Goal: Task Accomplishment & Management: Use online tool/utility

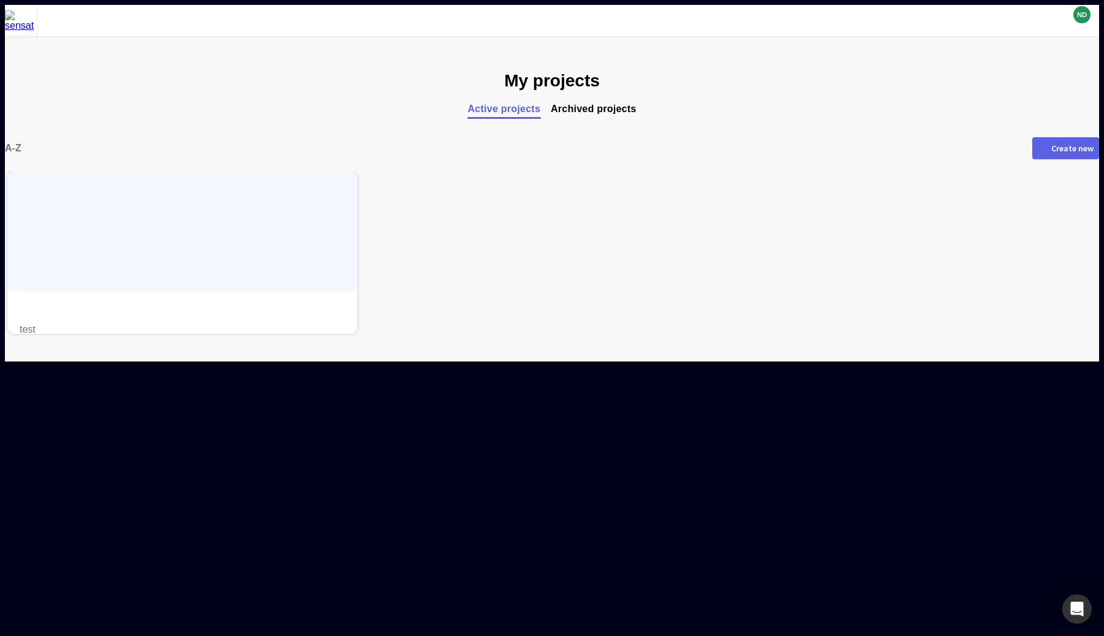
click at [605, 104] on span "Archived projects" at bounding box center [594, 109] width 86 height 12
click at [501, 110] on span "Active projects" at bounding box center [503, 109] width 73 height 12
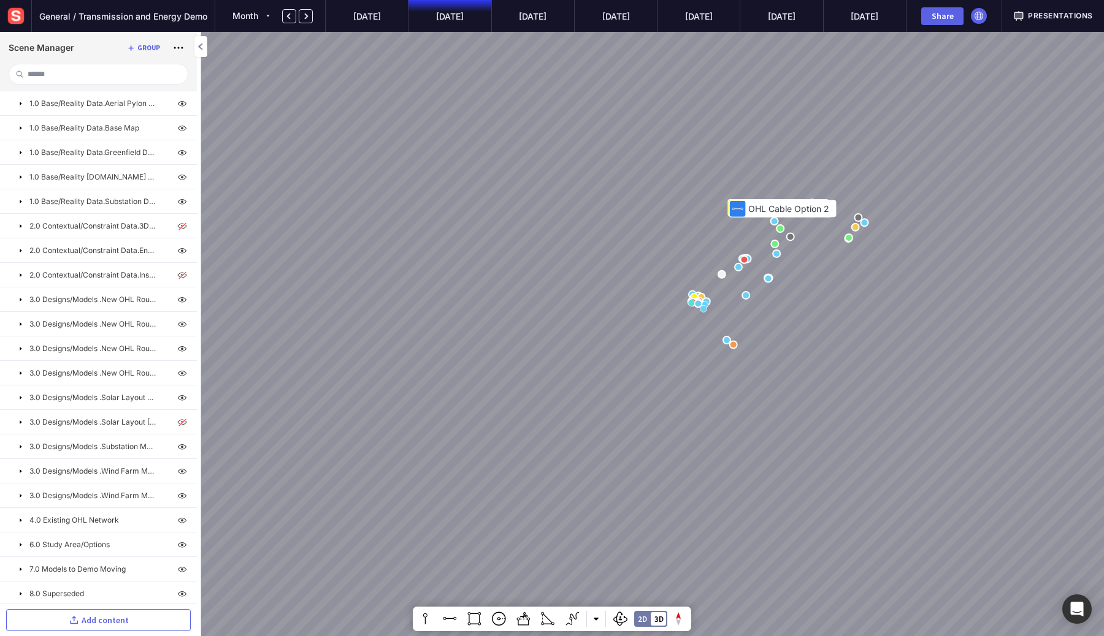
click at [23, 20] on img at bounding box center [16, 16] width 22 height 22
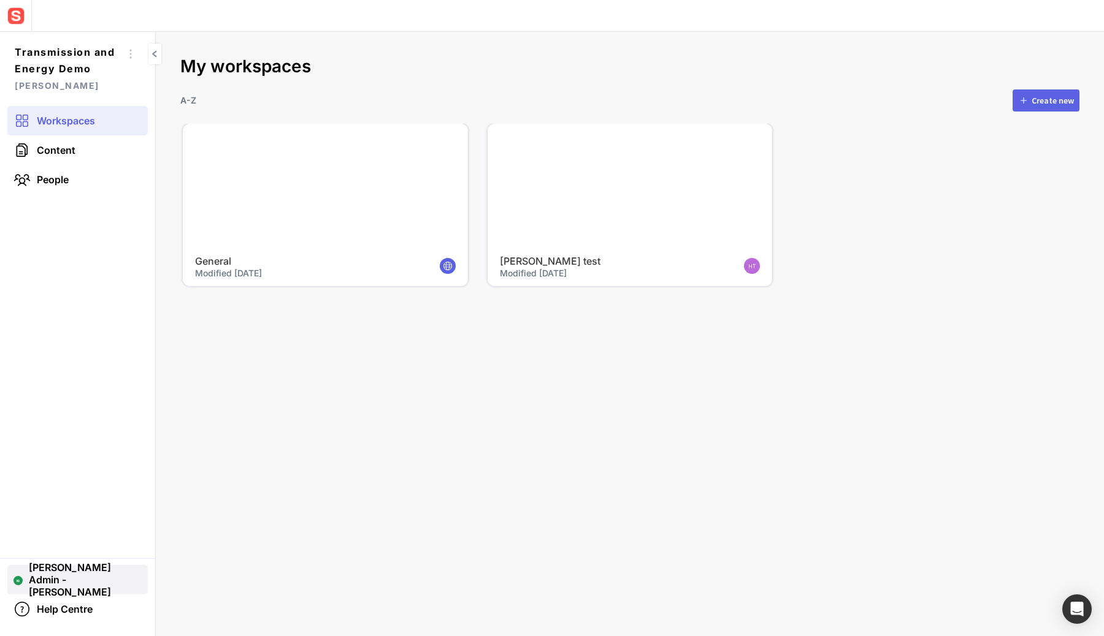
click at [37, 578] on span "[PERSON_NAME] Admin - [PERSON_NAME]" at bounding box center [85, 580] width 113 height 37
click at [88, 540] on span "User Settings" at bounding box center [77, 535] width 105 height 11
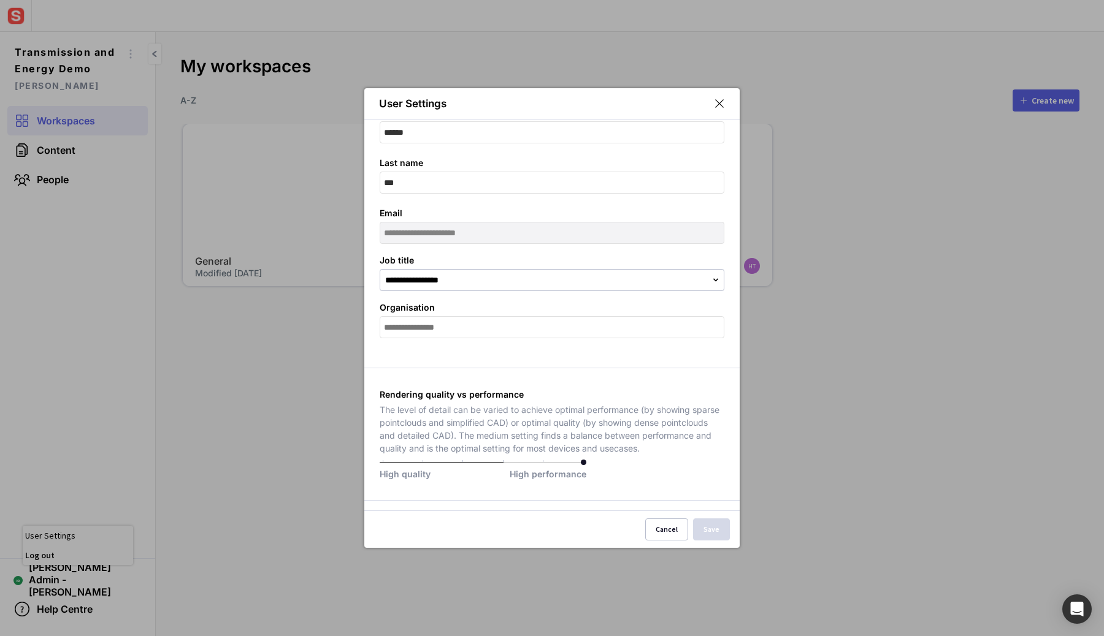
scroll to position [207, 0]
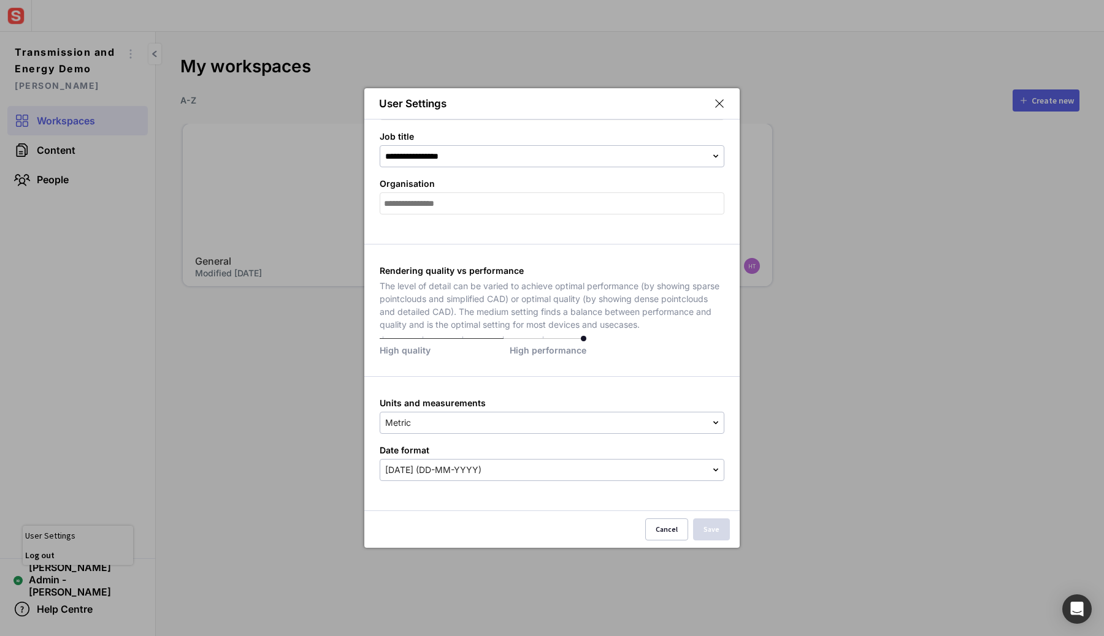
drag, startPoint x: 657, startPoint y: 532, endPoint x: 656, endPoint y: 516, distance: 16.6
click at [657, 532] on button "Cancel" at bounding box center [666, 530] width 43 height 22
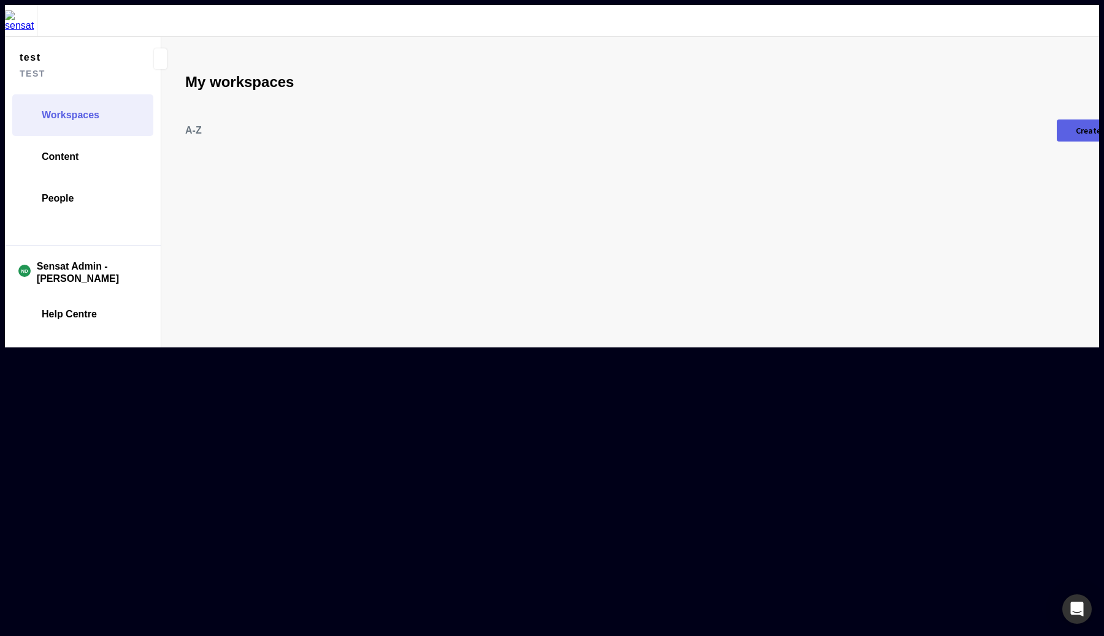
click at [18, 20] on img at bounding box center [21, 20] width 32 height 21
click at [18, 21] on img at bounding box center [21, 20] width 32 height 21
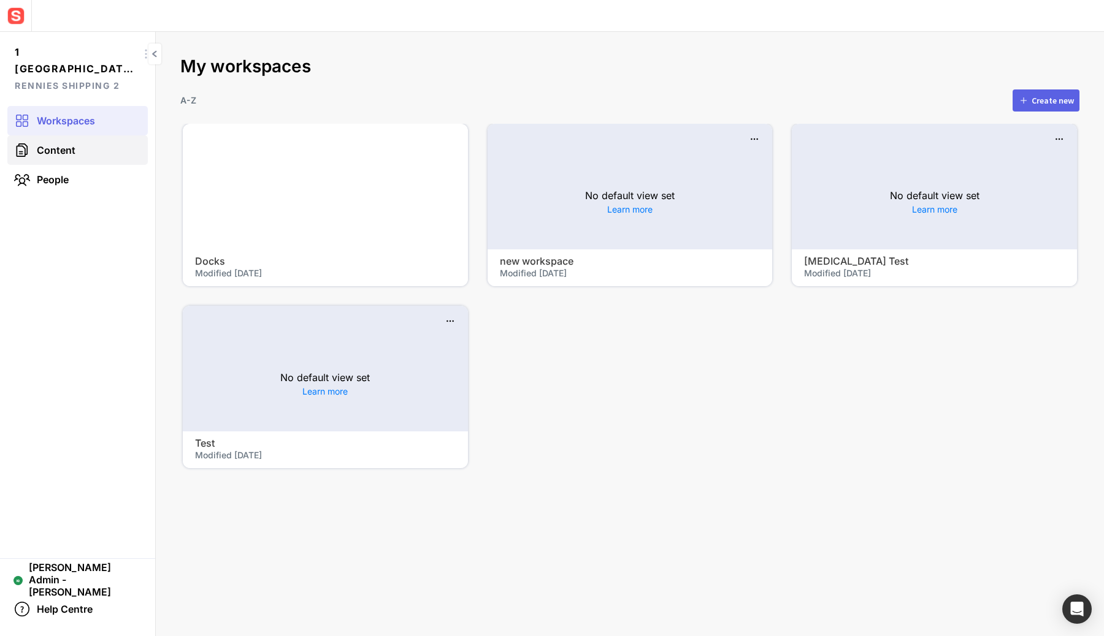
click at [77, 156] on link "Content" at bounding box center [77, 149] width 140 height 29
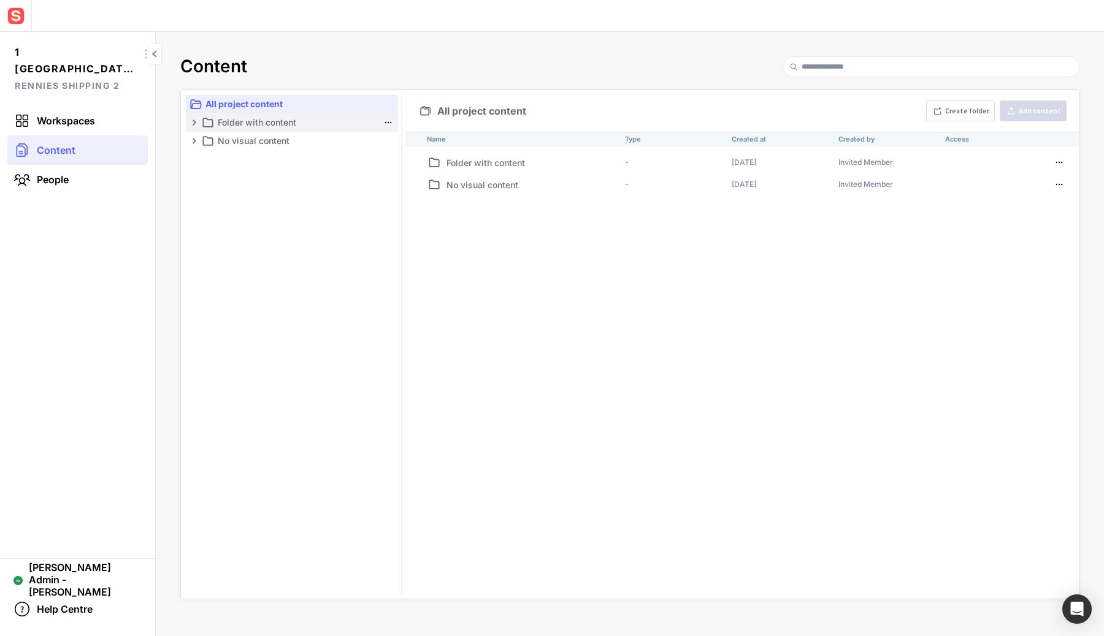
click at [192, 121] on mapp-icon at bounding box center [194, 123] width 10 height 10
click at [209, 145] on mapp-icon at bounding box center [207, 141] width 10 height 10
click at [240, 143] on p "untitled" at bounding box center [304, 141] width 148 height 15
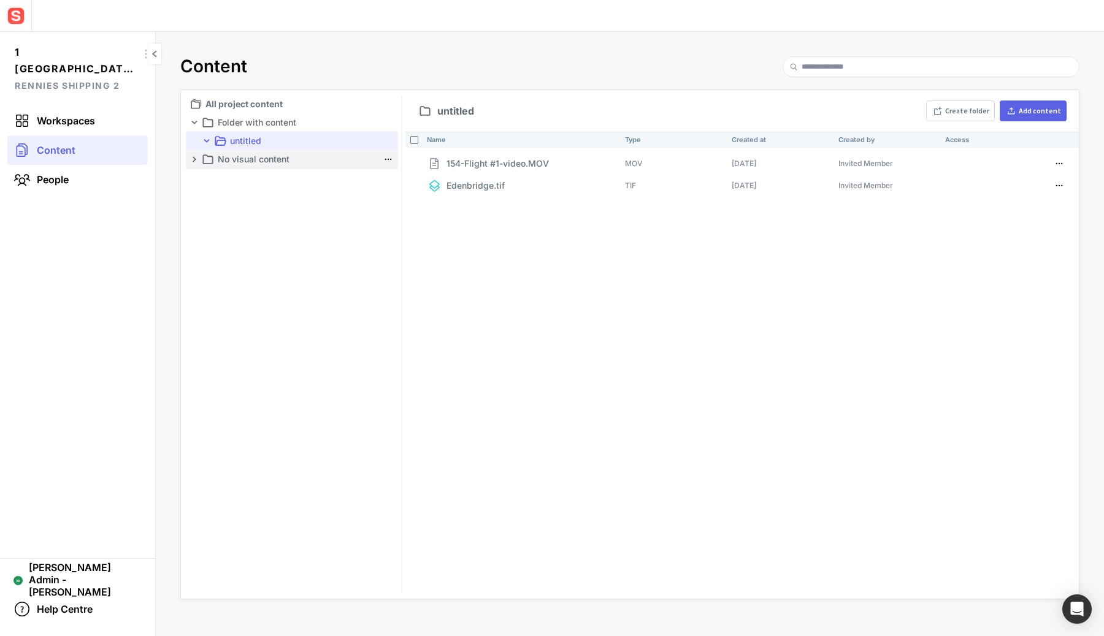
click at [192, 160] on mapp-icon at bounding box center [194, 159] width 10 height 10
click at [389, 161] on mapp-icon at bounding box center [388, 159] width 12 height 12
click at [354, 193] on span "Access" at bounding box center [361, 196] width 64 height 11
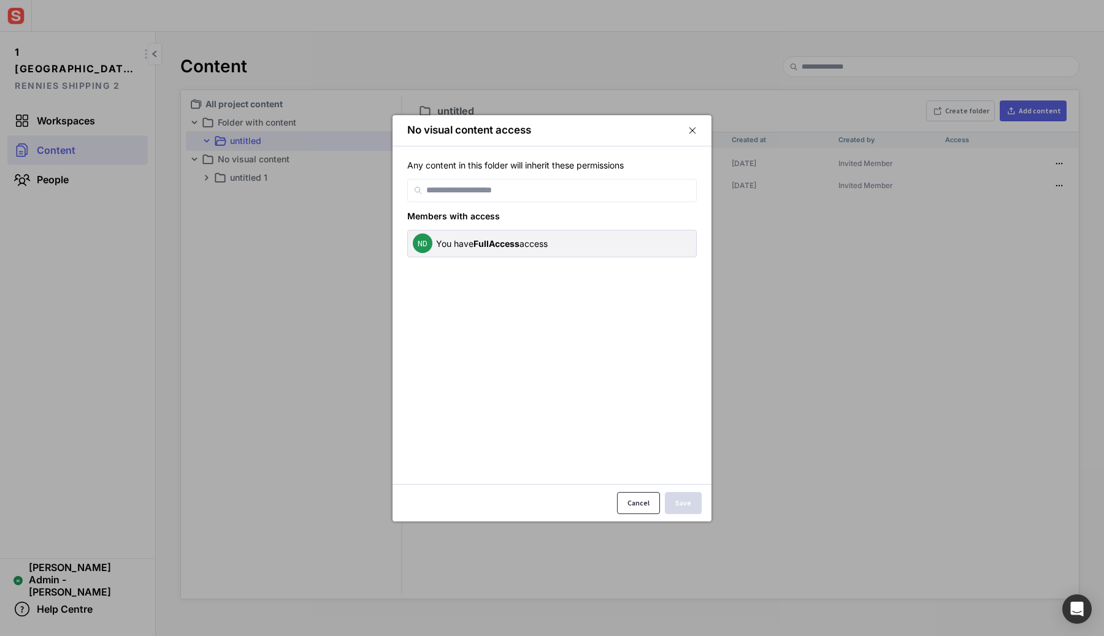
click at [632, 507] on div "Cancel" at bounding box center [638, 503] width 22 height 7
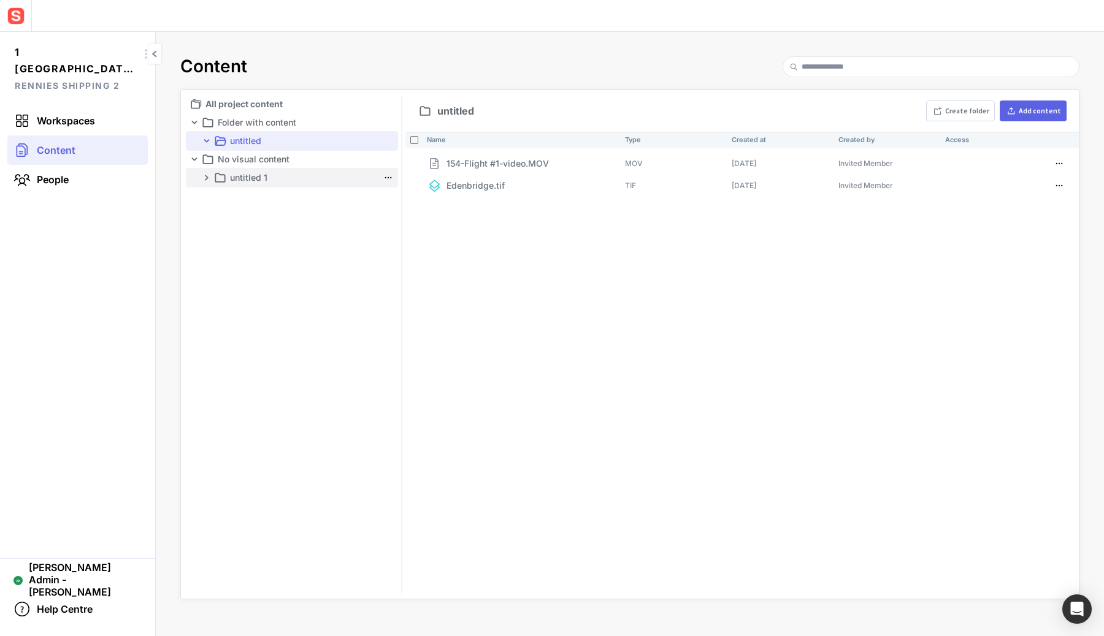
click at [239, 177] on p "untitled 1" at bounding box center [304, 177] width 148 height 15
click at [234, 145] on p "untitled" at bounding box center [304, 141] width 148 height 15
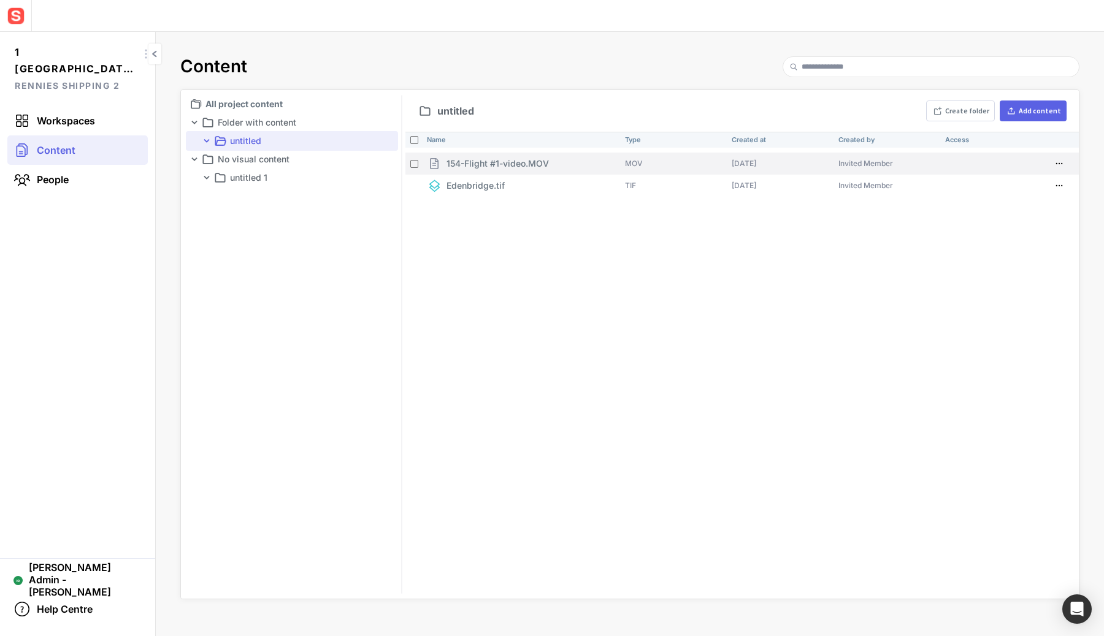
click at [500, 170] on th "154-Flight #1-video.MOV" at bounding box center [521, 164] width 198 height 22
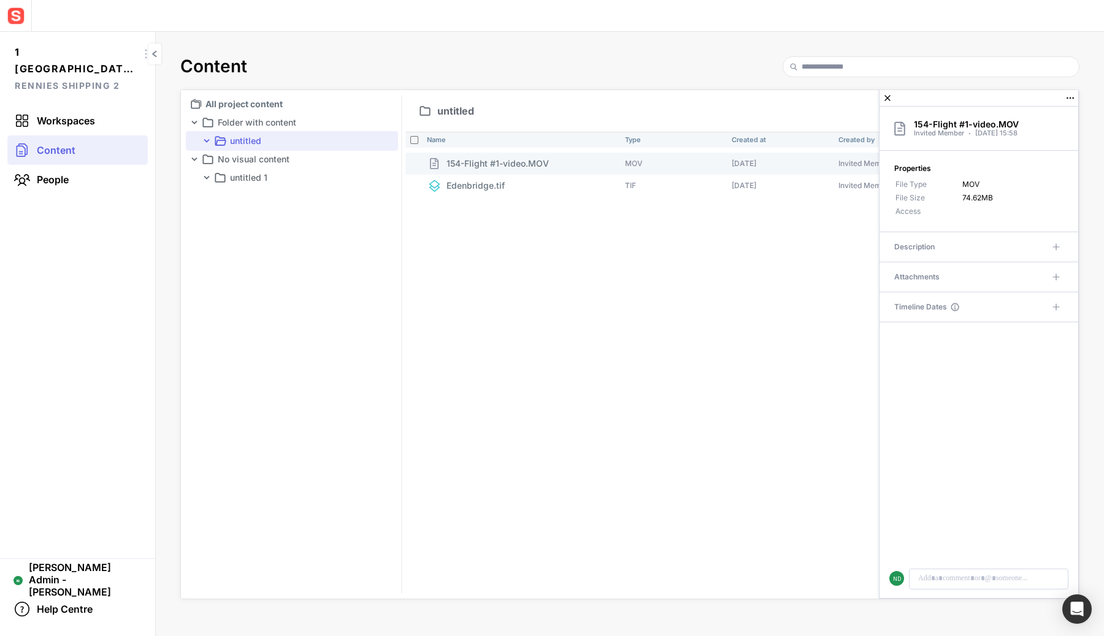
click at [1042, 274] on div "Attachments" at bounding box center [971, 277] width 154 height 15
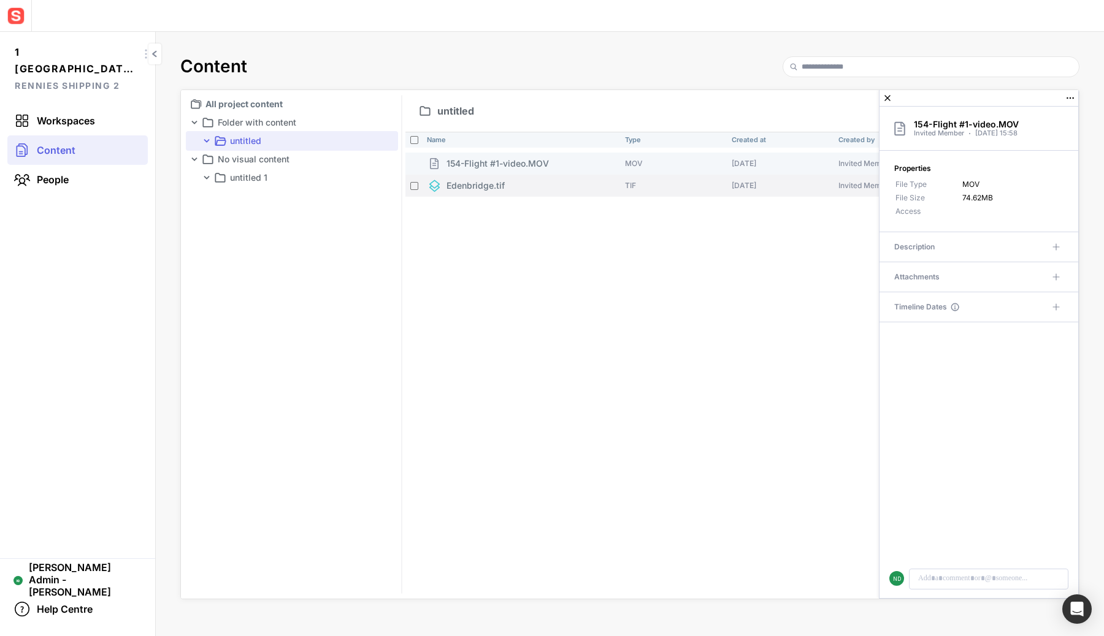
click at [492, 190] on p "Edenbridge.tif" at bounding box center [475, 185] width 58 height 13
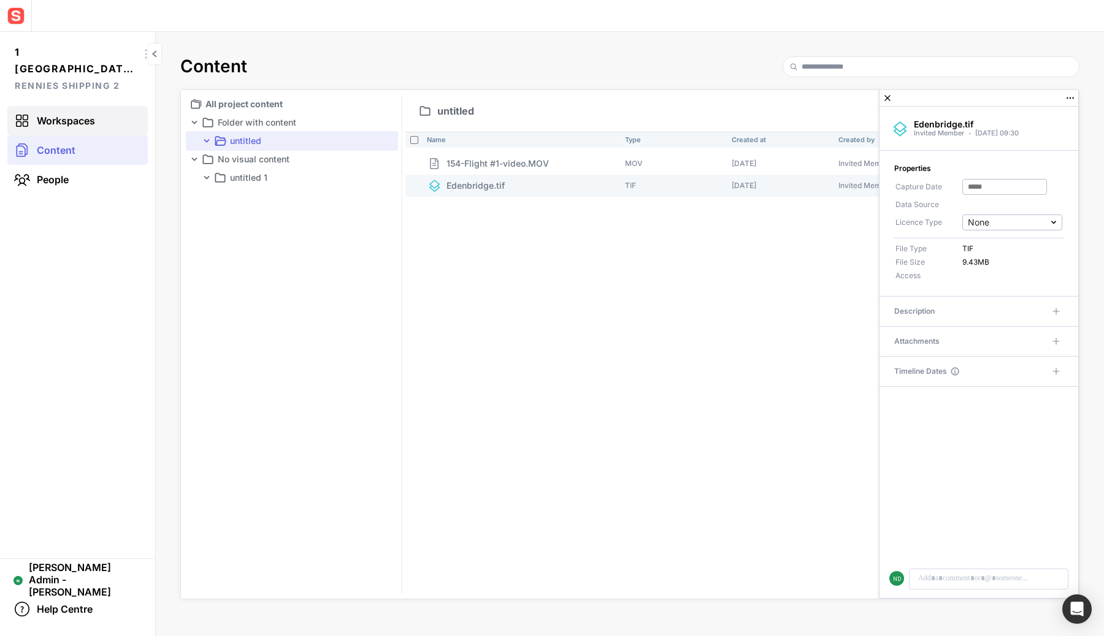
click at [82, 116] on span "Workspaces" at bounding box center [66, 121] width 58 height 12
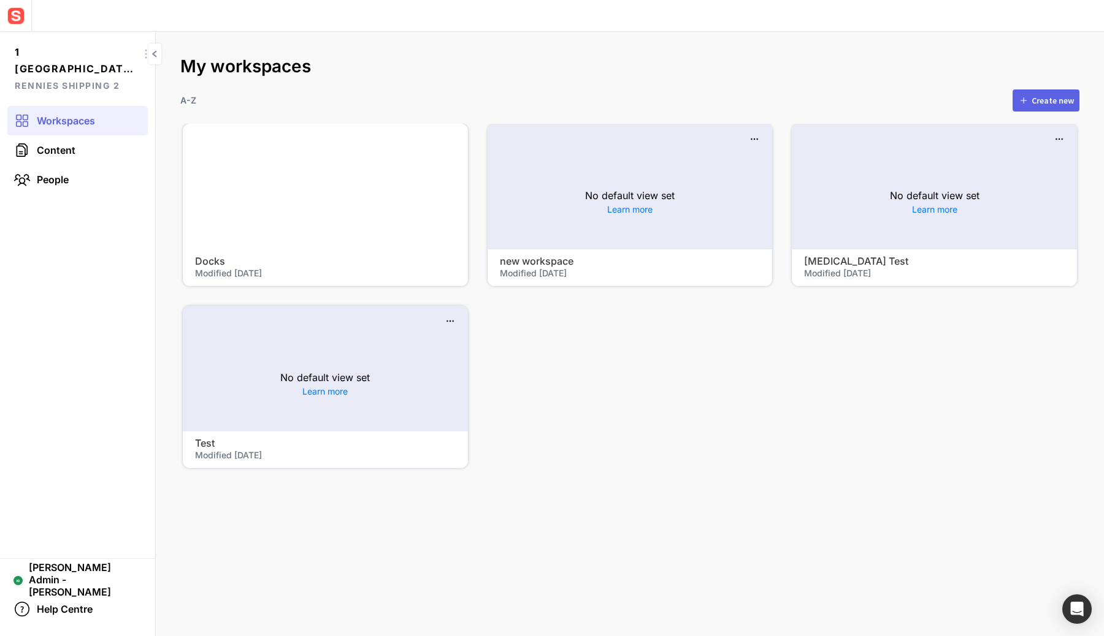
click at [372, 193] on div at bounding box center [325, 187] width 285 height 126
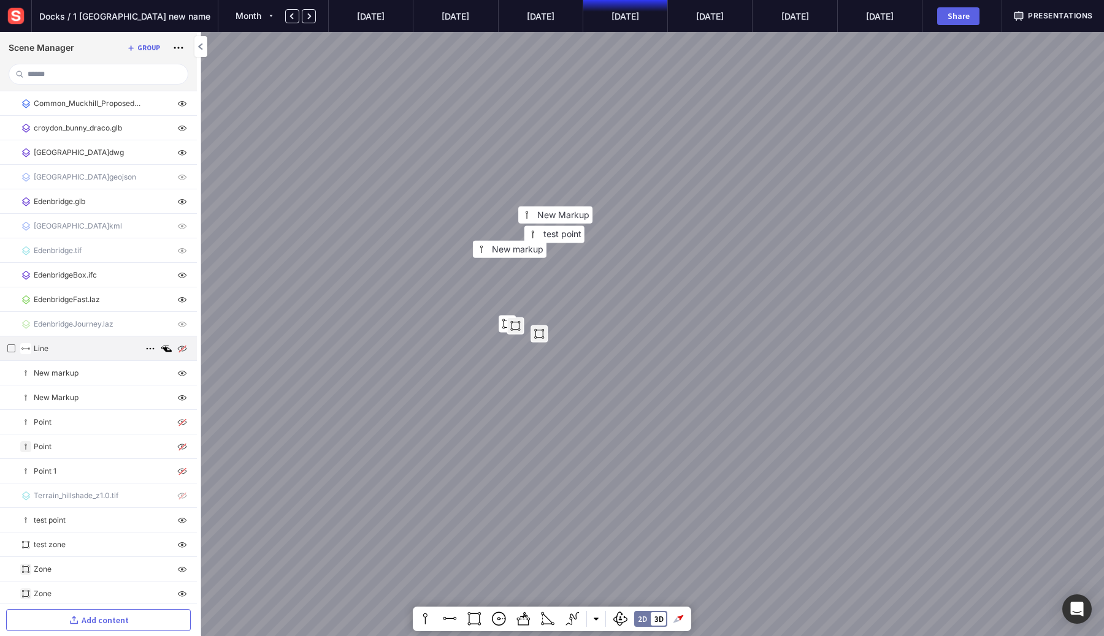
click at [181, 354] on img at bounding box center [182, 348] width 15 height 15
click at [177, 424] on img at bounding box center [182, 420] width 15 height 15
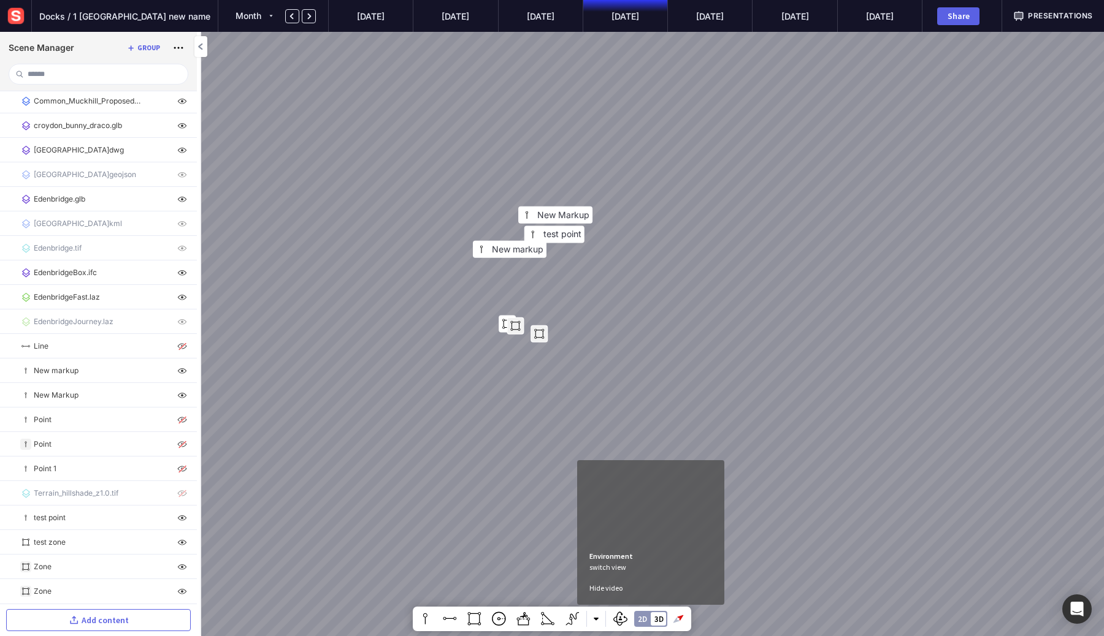
click at [644, 619] on div "2D" at bounding box center [642, 620] width 9 height 8
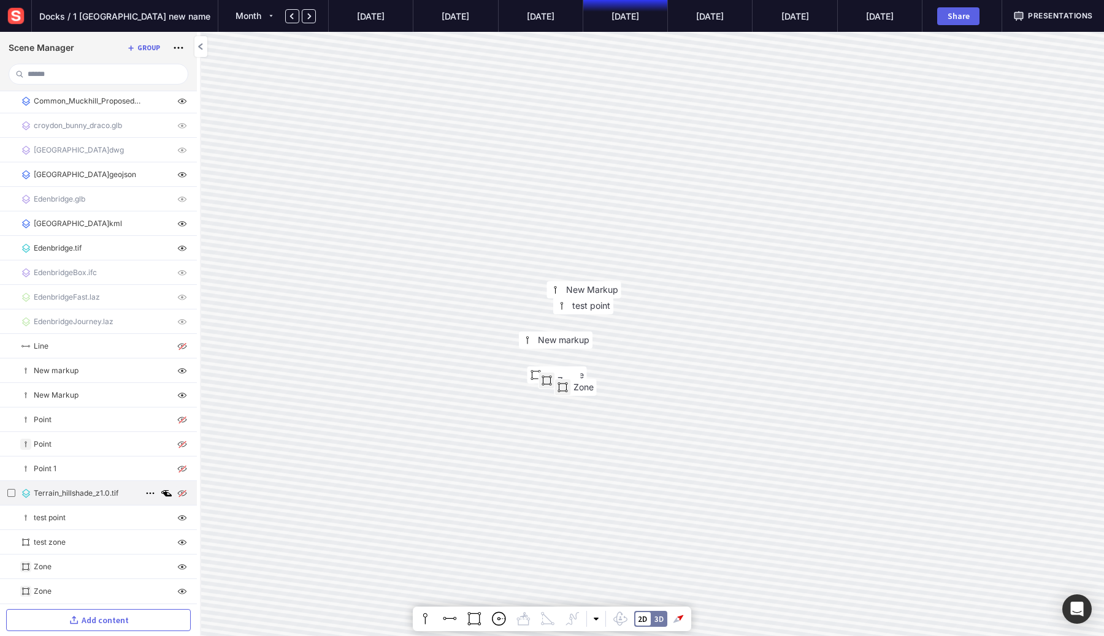
click at [176, 497] on img at bounding box center [182, 493] width 15 height 15
click at [177, 497] on img at bounding box center [182, 493] width 15 height 15
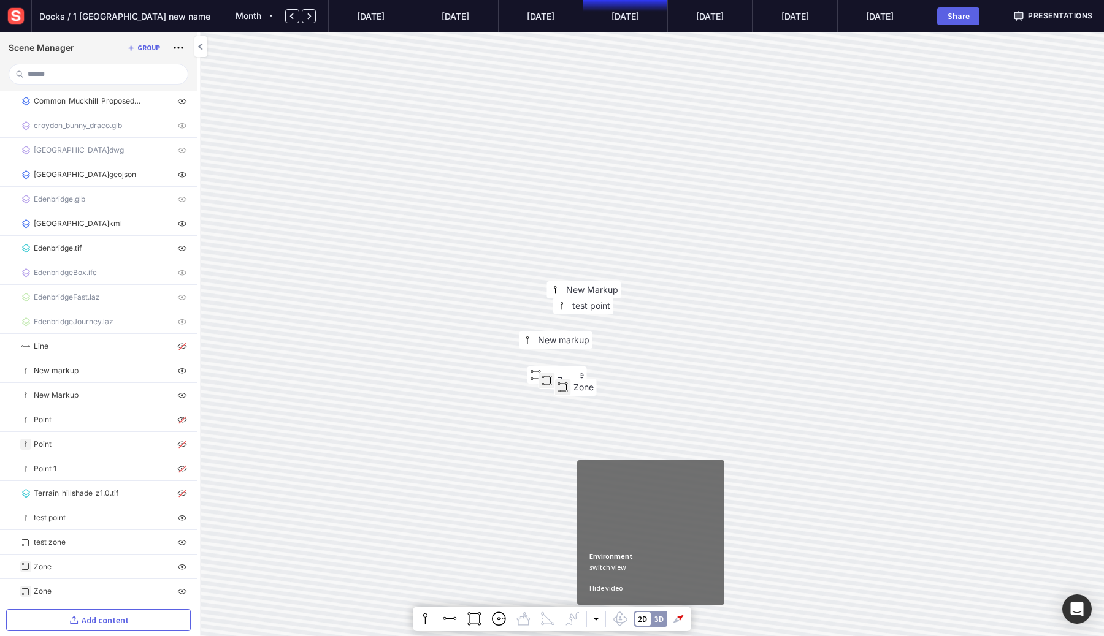
click at [654, 620] on div "2D 3D" at bounding box center [650, 619] width 33 height 16
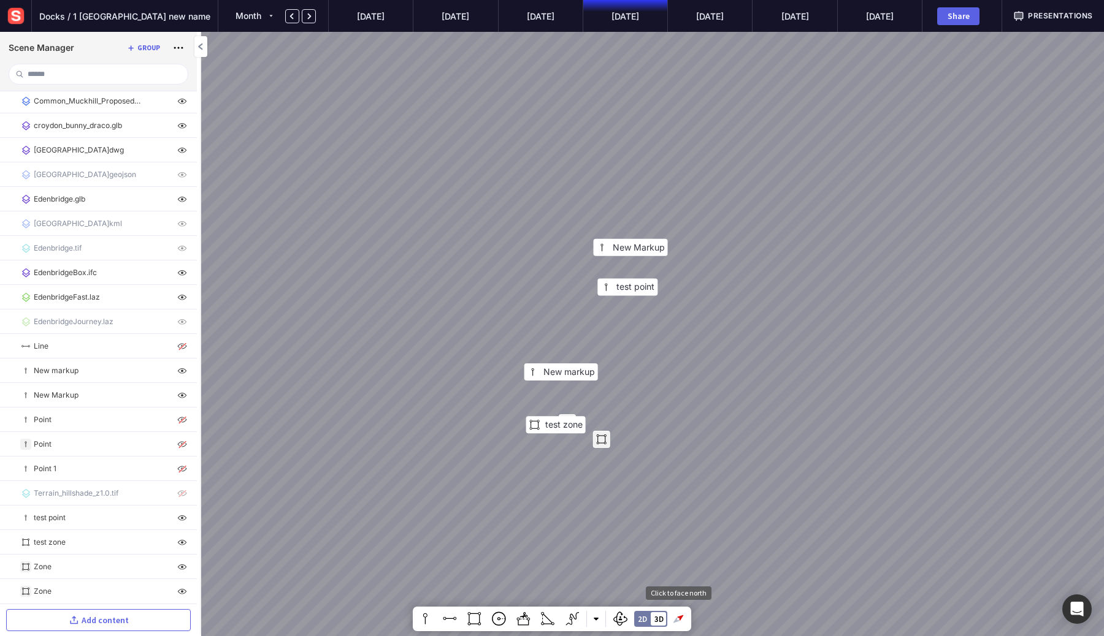
click at [678, 620] on div at bounding box center [678, 619] width 26 height 26
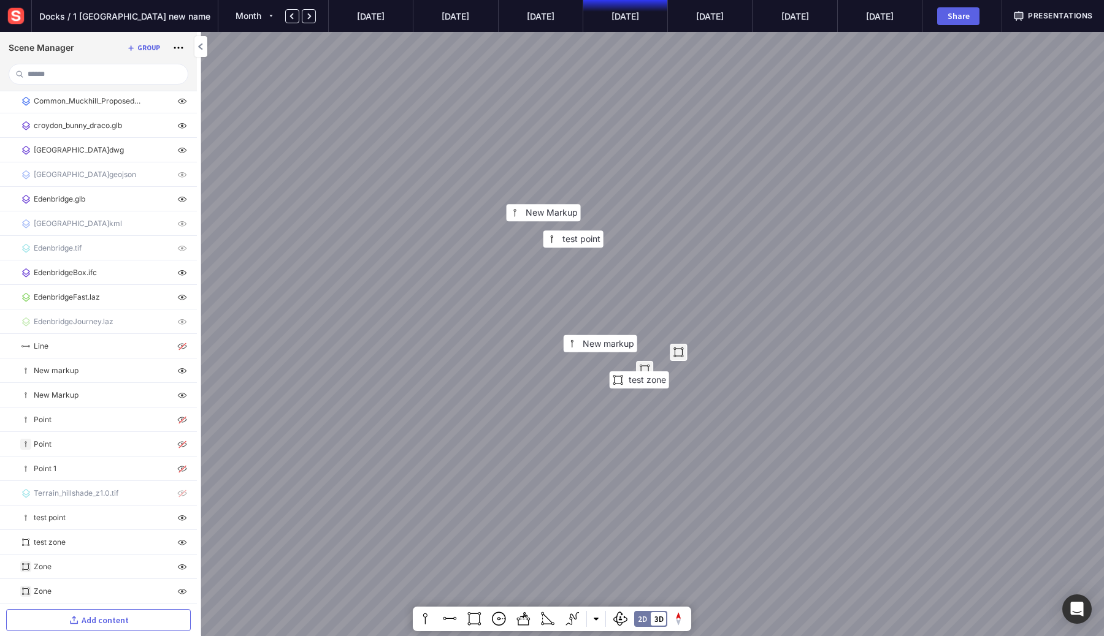
drag, startPoint x: 598, startPoint y: 470, endPoint x: 584, endPoint y: 408, distance: 62.9
click at [584, 408] on div "New Markup test point test zone New markup" at bounding box center [552, 318] width 1104 height 636
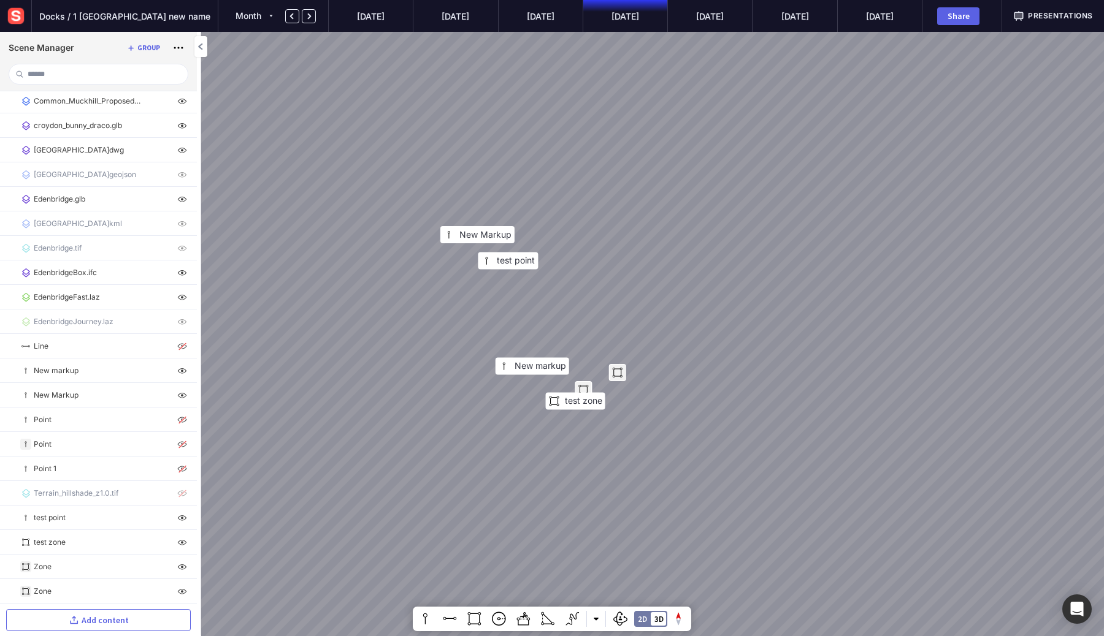
drag, startPoint x: 512, startPoint y: 429, endPoint x: 454, endPoint y: 444, distance: 60.1
click at [451, 444] on div "New Markup test point test zone New markup" at bounding box center [552, 318] width 1104 height 636
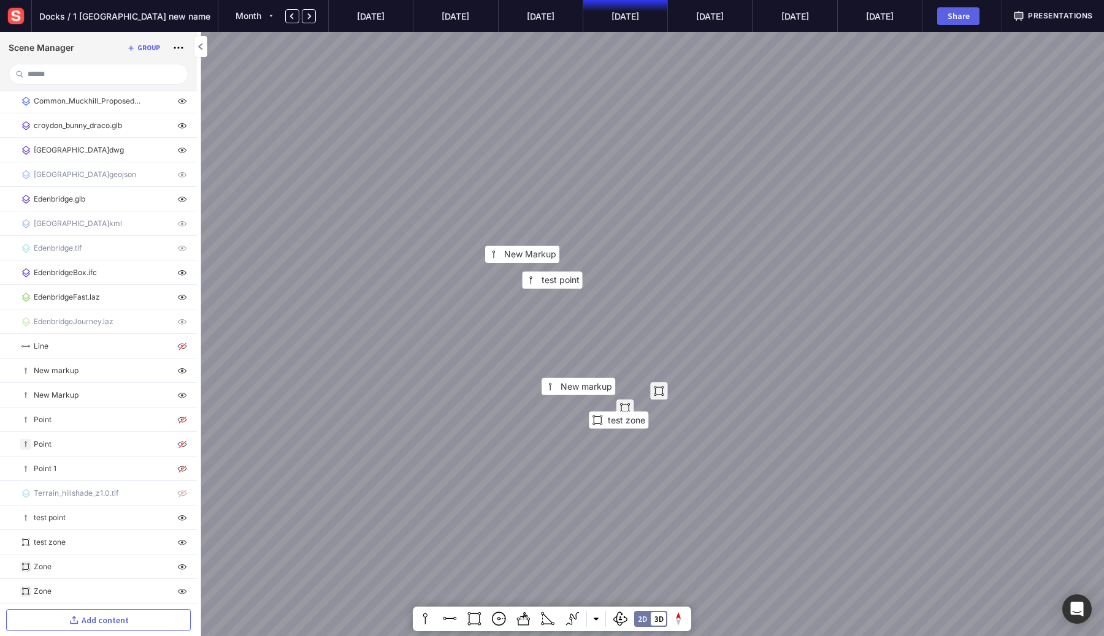
drag, startPoint x: 454, startPoint y: 444, endPoint x: 502, endPoint y: 461, distance: 50.8
click at [502, 461] on div "New Markup test point test zone New markup" at bounding box center [552, 318] width 1104 height 636
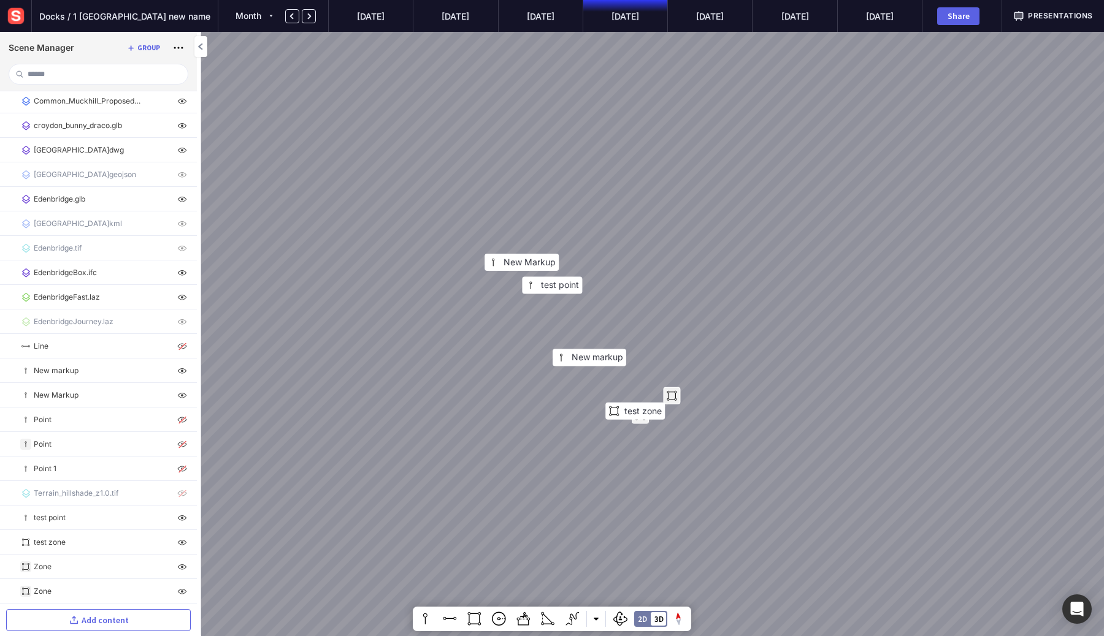
drag, startPoint x: 482, startPoint y: 292, endPoint x: 513, endPoint y: 142, distance: 153.4
click at [513, 142] on div "New Markup test point test zone New markup" at bounding box center [552, 318] width 1104 height 636
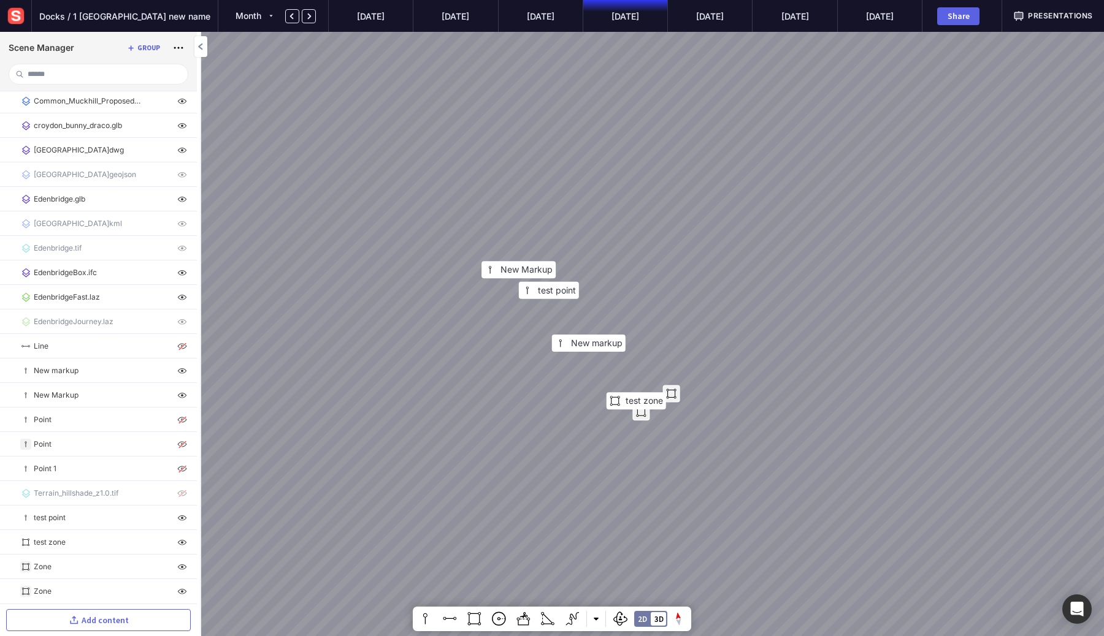
drag, startPoint x: 503, startPoint y: 399, endPoint x: 520, endPoint y: 227, distance: 171.9
click at [520, 227] on div "New Markup test point test zone New markup" at bounding box center [552, 318] width 1104 height 636
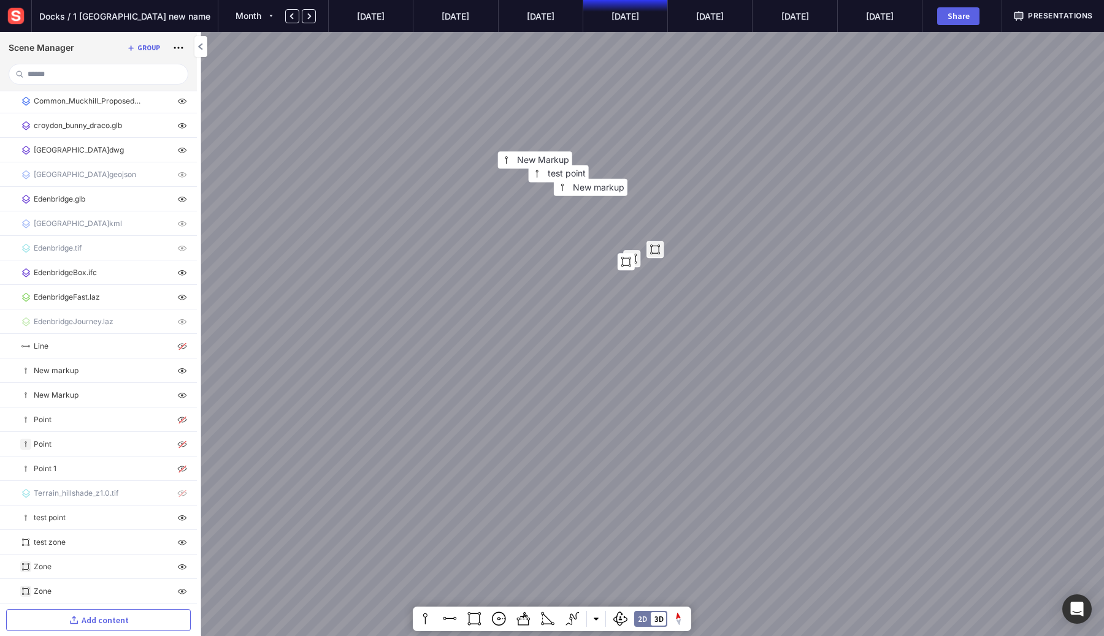
drag, startPoint x: 401, startPoint y: 436, endPoint x: 430, endPoint y: 226, distance: 212.3
click at [423, 210] on div "New Markup test point New markup" at bounding box center [552, 318] width 1104 height 636
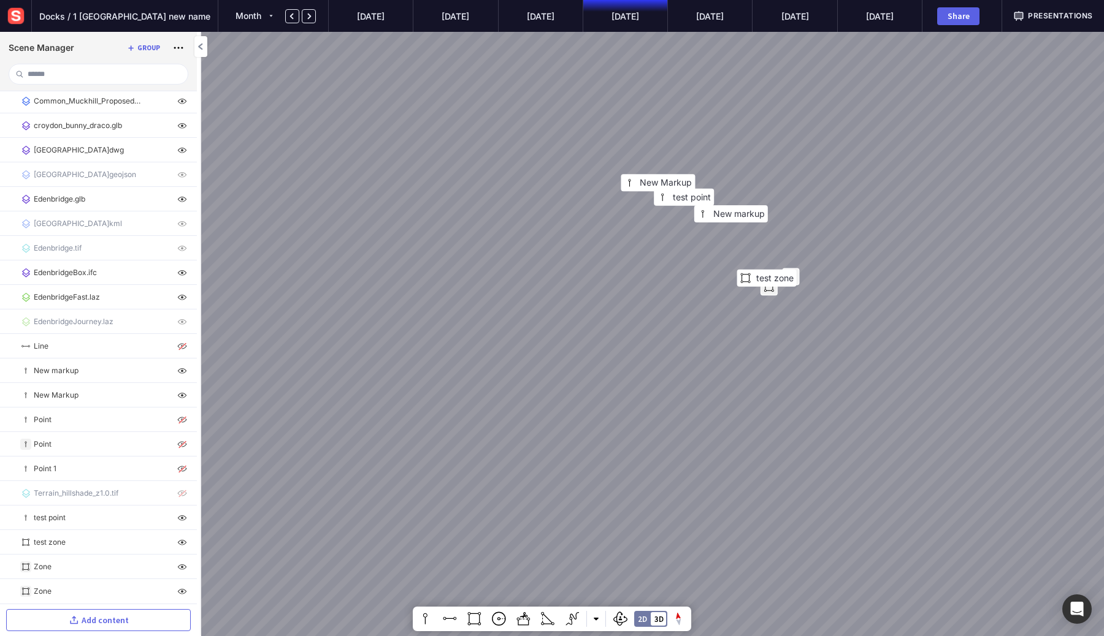
drag, startPoint x: 464, startPoint y: 293, endPoint x: 531, endPoint y: 299, distance: 67.1
click at [531, 299] on div "New Markup test point test zone New markup" at bounding box center [552, 318] width 1104 height 636
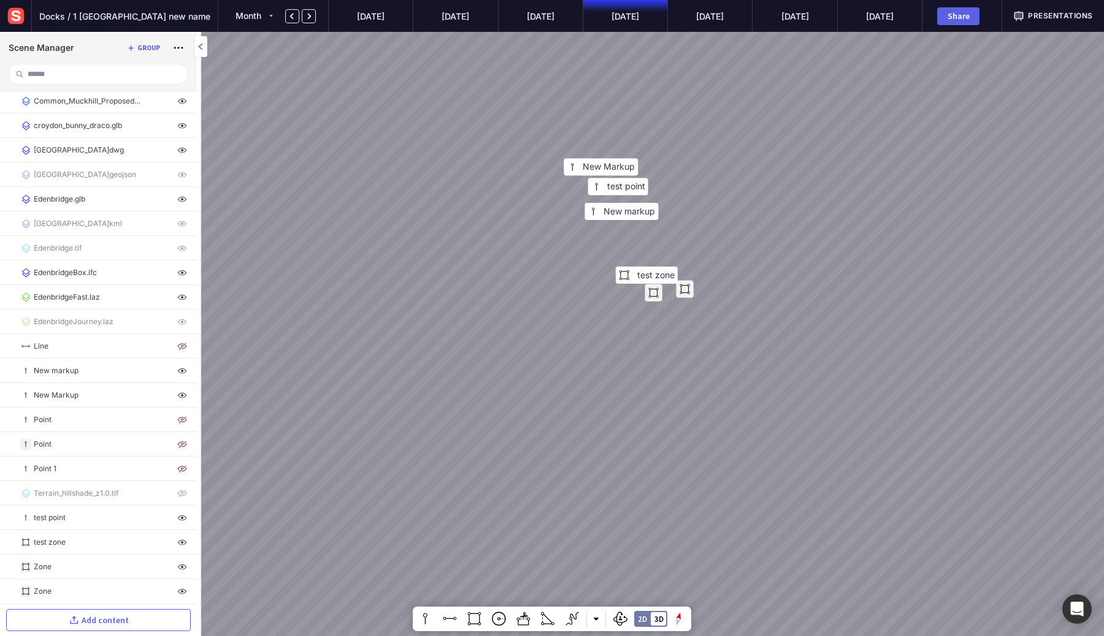
drag, startPoint x: 525, startPoint y: 285, endPoint x: 380, endPoint y: 312, distance: 147.2
click at [376, 312] on div "New Markup test point test zone New markup" at bounding box center [552, 318] width 1104 height 636
drag, startPoint x: 657, startPoint y: 333, endPoint x: 609, endPoint y: 331, distance: 47.2
click at [632, 336] on div "New Markup test point test zone New markup" at bounding box center [552, 318] width 1104 height 636
drag, startPoint x: 557, startPoint y: 324, endPoint x: 559, endPoint y: 315, distance: 9.4
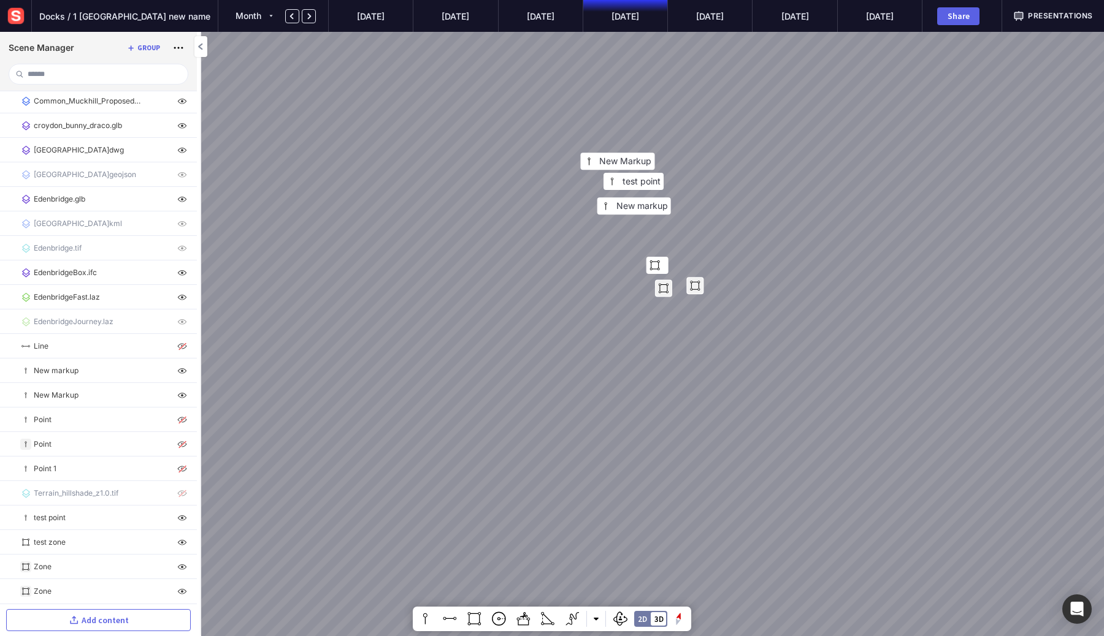
click at [559, 315] on div "New Markup test point test zone New markup" at bounding box center [552, 318] width 1104 height 636
drag, startPoint x: 565, startPoint y: 300, endPoint x: 586, endPoint y: 322, distance: 30.8
click at [586, 322] on div "New Markup test point test zone New markup" at bounding box center [552, 318] width 1104 height 636
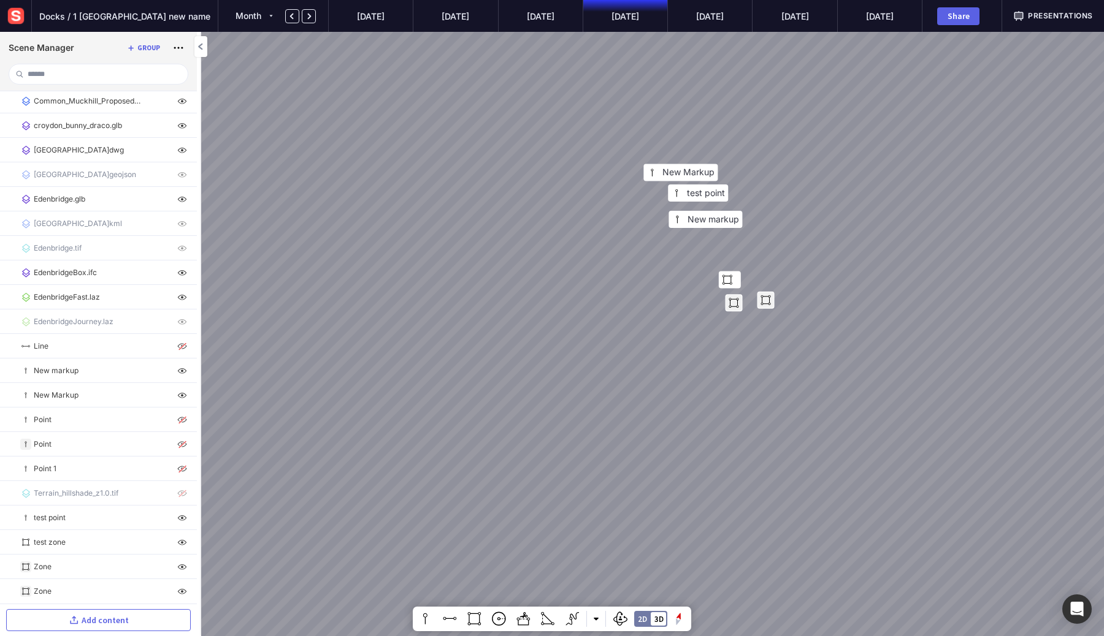
drag, startPoint x: 563, startPoint y: 342, endPoint x: 627, endPoint y: 340, distance: 63.2
click at [627, 341] on div "New Markup test point test zone New markup" at bounding box center [552, 318] width 1104 height 636
drag, startPoint x: 605, startPoint y: 340, endPoint x: 634, endPoint y: 327, distance: 31.8
click at [634, 327] on div "New Markup test point New markup" at bounding box center [552, 318] width 1104 height 636
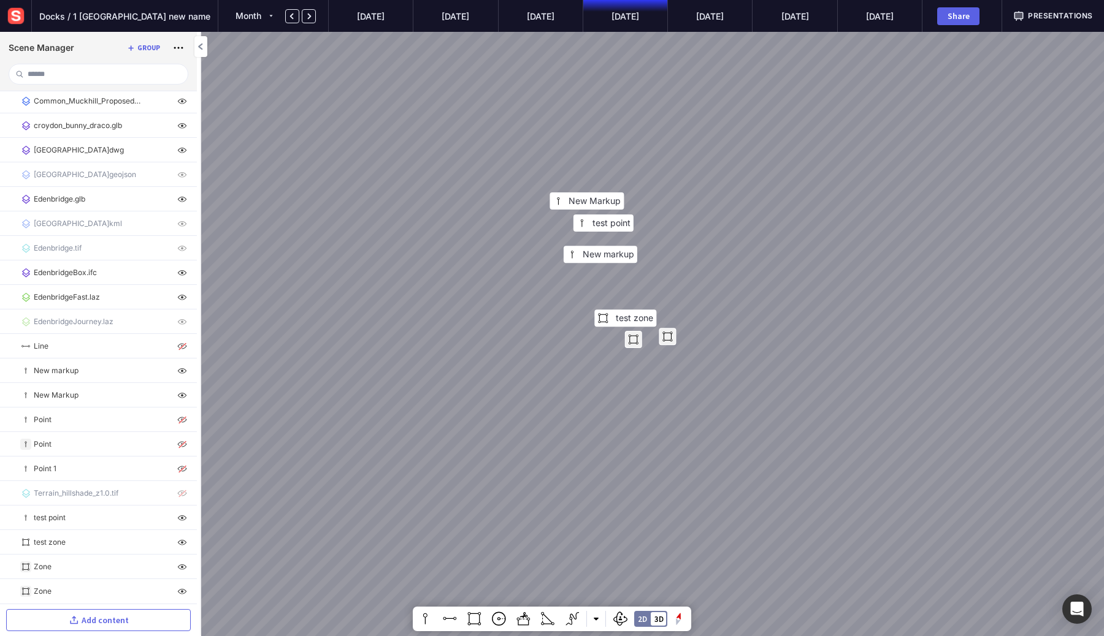
drag, startPoint x: 674, startPoint y: 292, endPoint x: 525, endPoint y: 371, distance: 167.8
click at [527, 370] on div "New Markup test point test zone New markup" at bounding box center [552, 318] width 1104 height 636
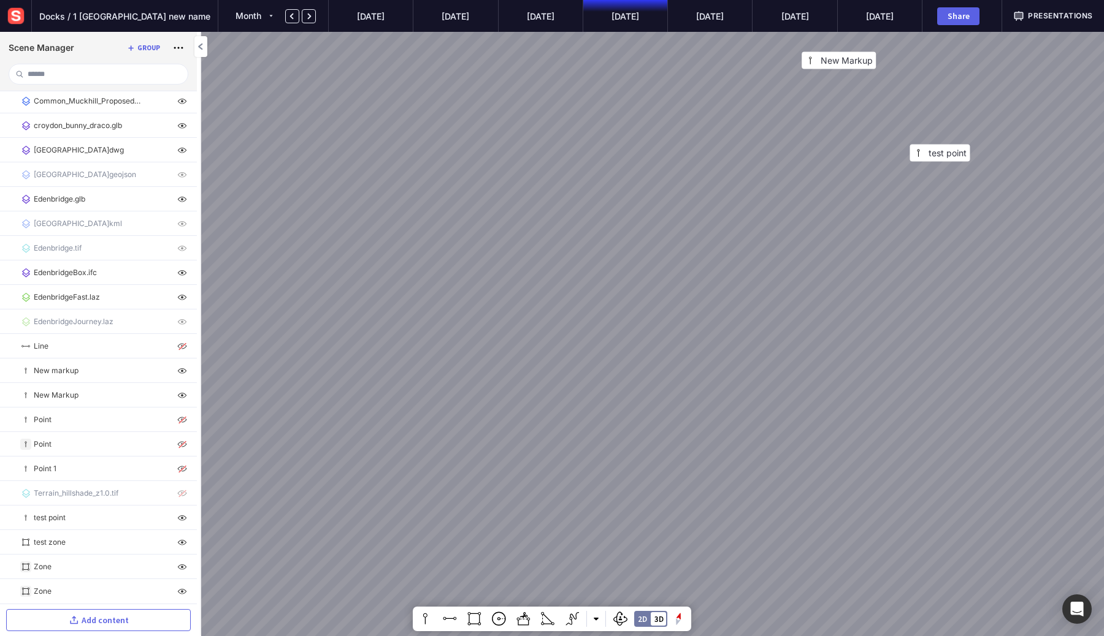
drag, startPoint x: 497, startPoint y: 340, endPoint x: 716, endPoint y: 204, distance: 257.9
click at [715, 199] on div "Zone Zone New Markup test point test zone New markup" at bounding box center [552, 318] width 1104 height 636
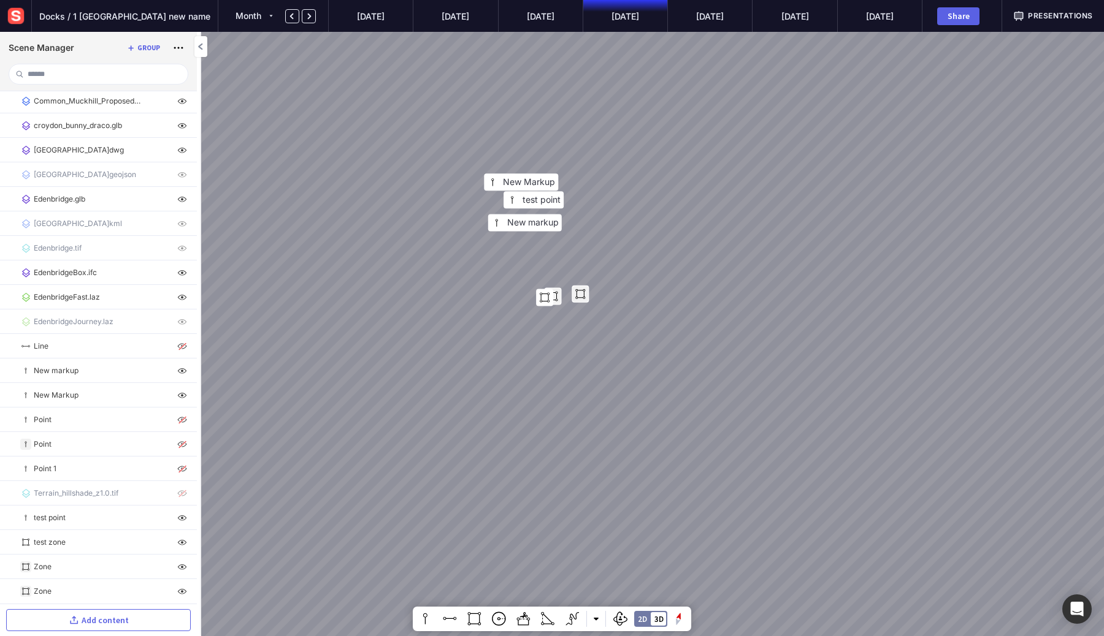
drag, startPoint x: 842, startPoint y: 318, endPoint x: 633, endPoint y: 245, distance: 221.6
click at [633, 245] on div "New Markup test point New markup" at bounding box center [552, 318] width 1104 height 636
drag, startPoint x: 540, startPoint y: 451, endPoint x: 682, endPoint y: 139, distance: 343.5
click at [682, 139] on div at bounding box center [552, 318] width 1104 height 636
drag, startPoint x: 637, startPoint y: 353, endPoint x: 712, endPoint y: 68, distance: 294.1
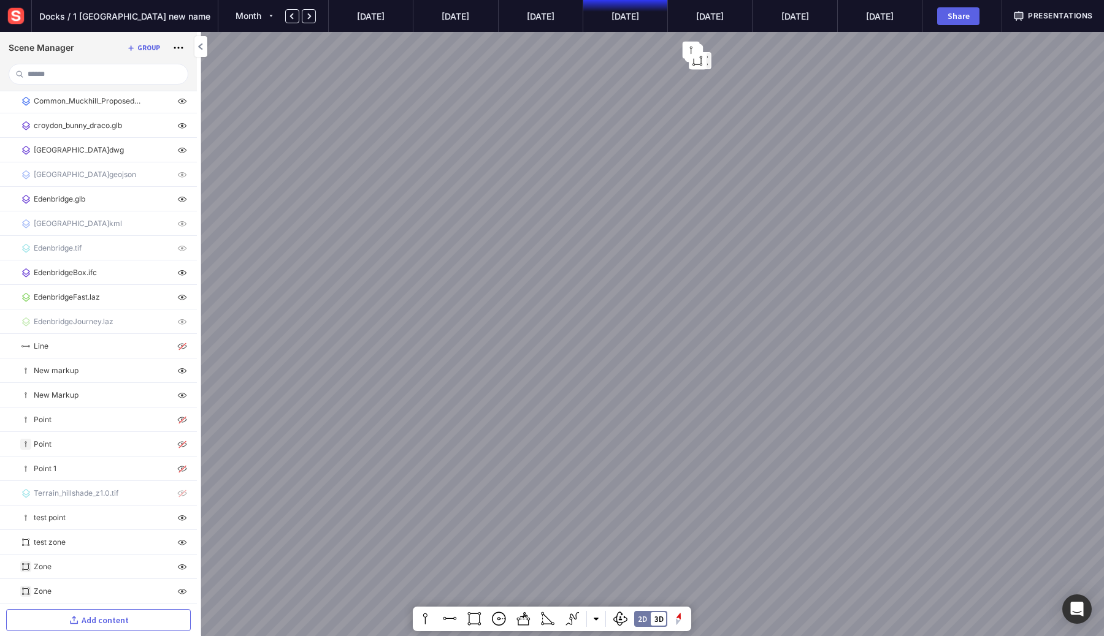
click at [712, 68] on div at bounding box center [552, 318] width 1104 height 636
drag, startPoint x: 684, startPoint y: 280, endPoint x: 671, endPoint y: 428, distance: 148.3
click at [671, 428] on div at bounding box center [552, 318] width 1104 height 636
drag, startPoint x: 649, startPoint y: 205, endPoint x: 629, endPoint y: 305, distance: 101.8
click at [629, 305] on div at bounding box center [552, 318] width 1104 height 636
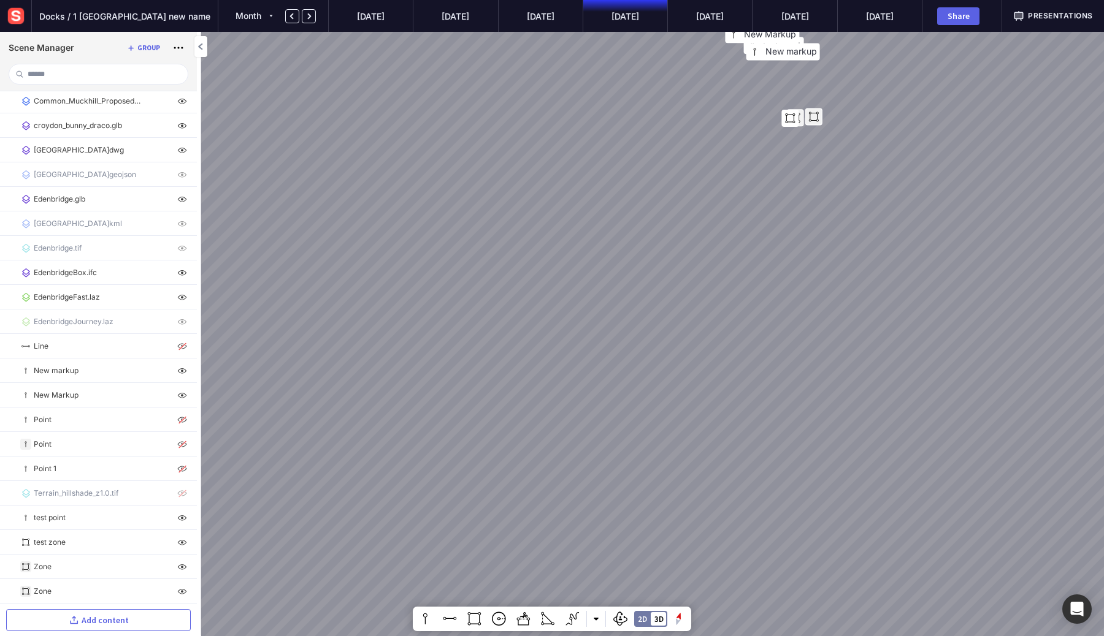
click at [1048, 11] on span "Presentations" at bounding box center [1060, 15] width 65 height 11
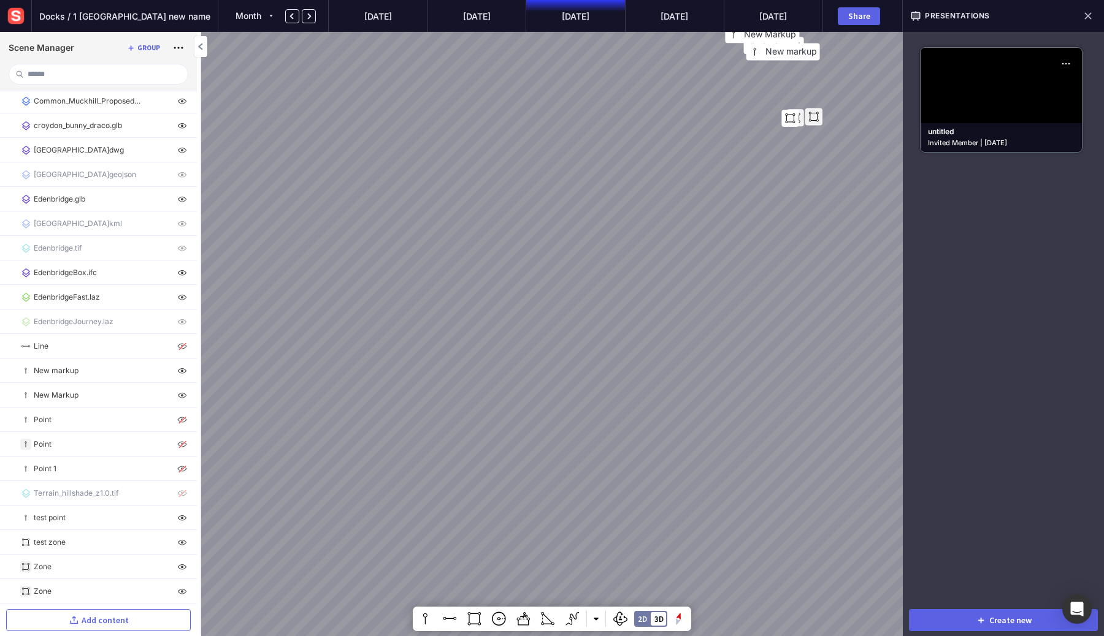
click at [1002, 99] on mapp-presentation-tile "untitled Invited Member | 12-06-2025" at bounding box center [1001, 99] width 162 height 105
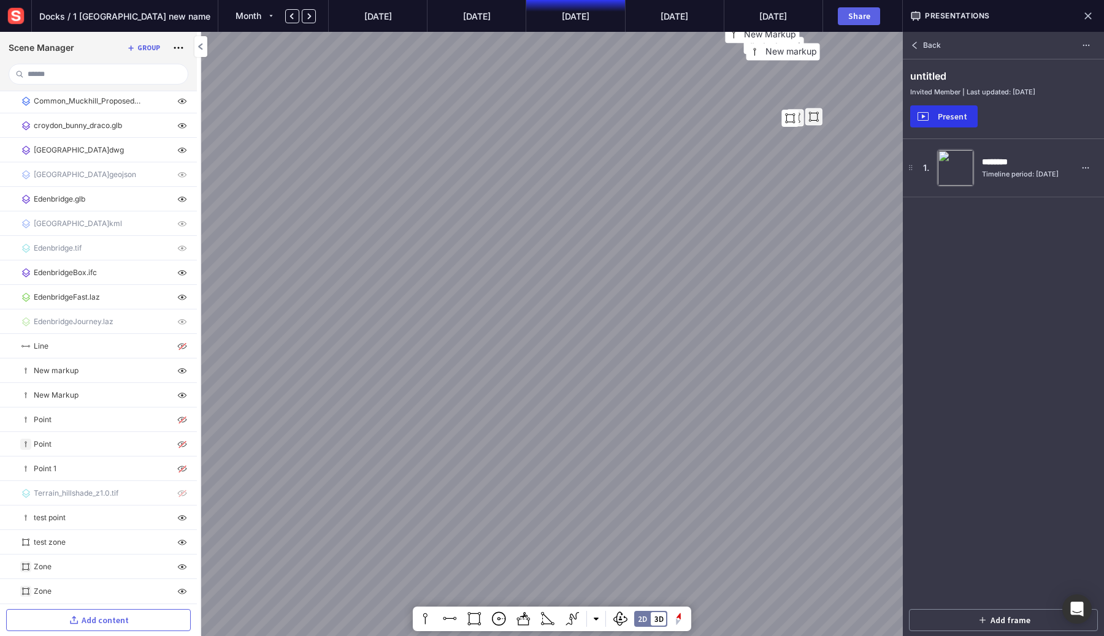
click at [952, 116] on div "Present" at bounding box center [952, 116] width 39 height 9
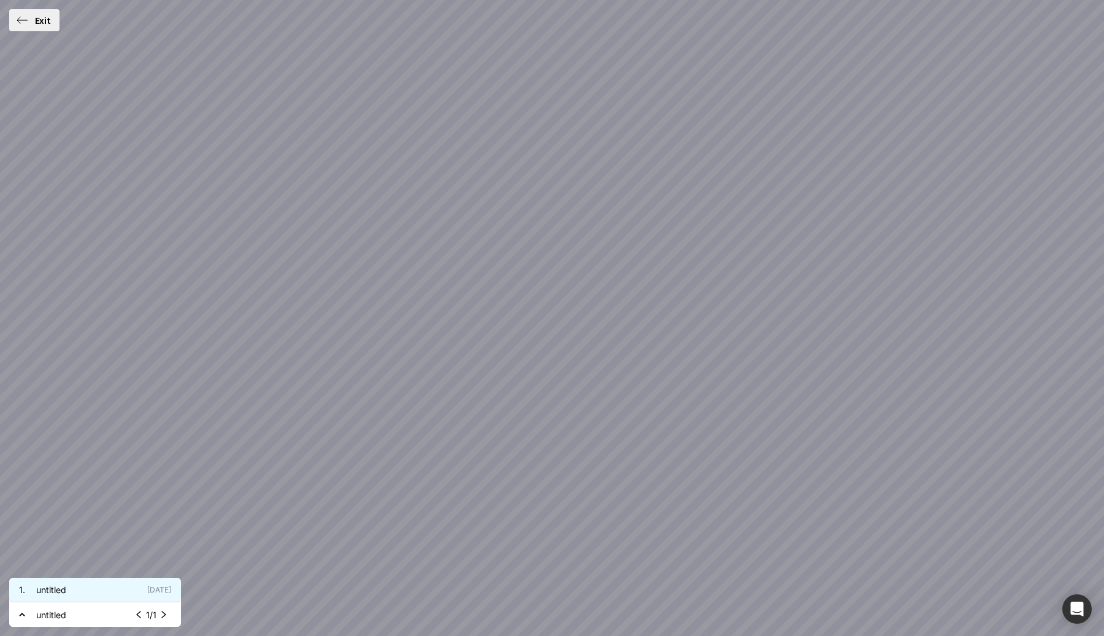
click at [161, 611] on mapp-icon at bounding box center [163, 615] width 15 height 15
click at [40, 35] on div "Zone Zone" at bounding box center [552, 318] width 1104 height 636
click at [37, 24] on div "Exit" at bounding box center [43, 20] width 22 height 10
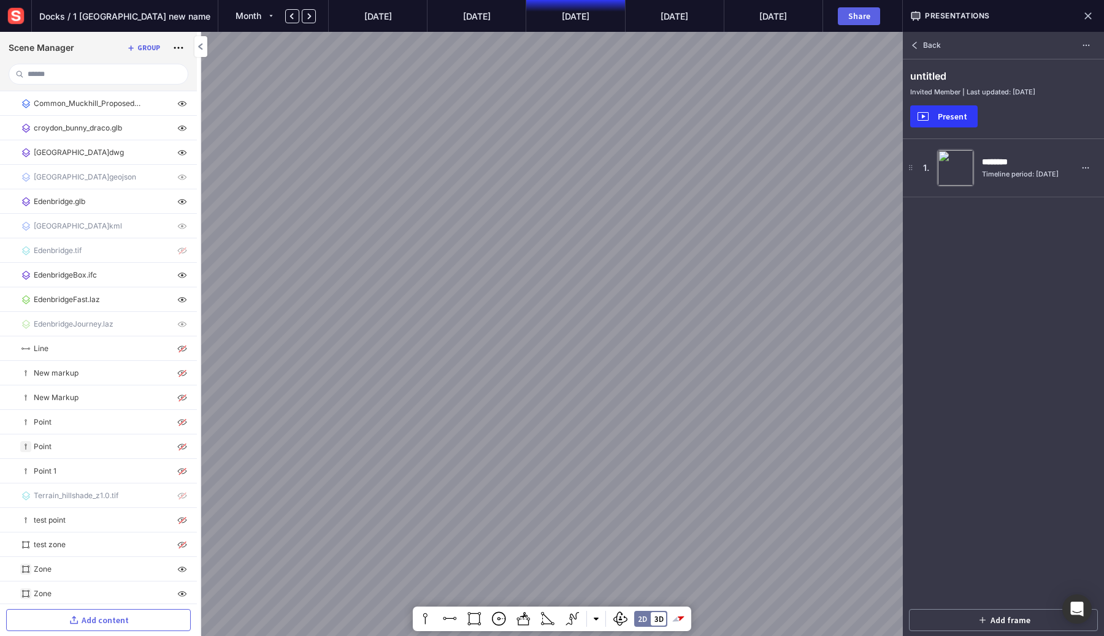
click at [16, 17] on img at bounding box center [16, 16] width 22 height 22
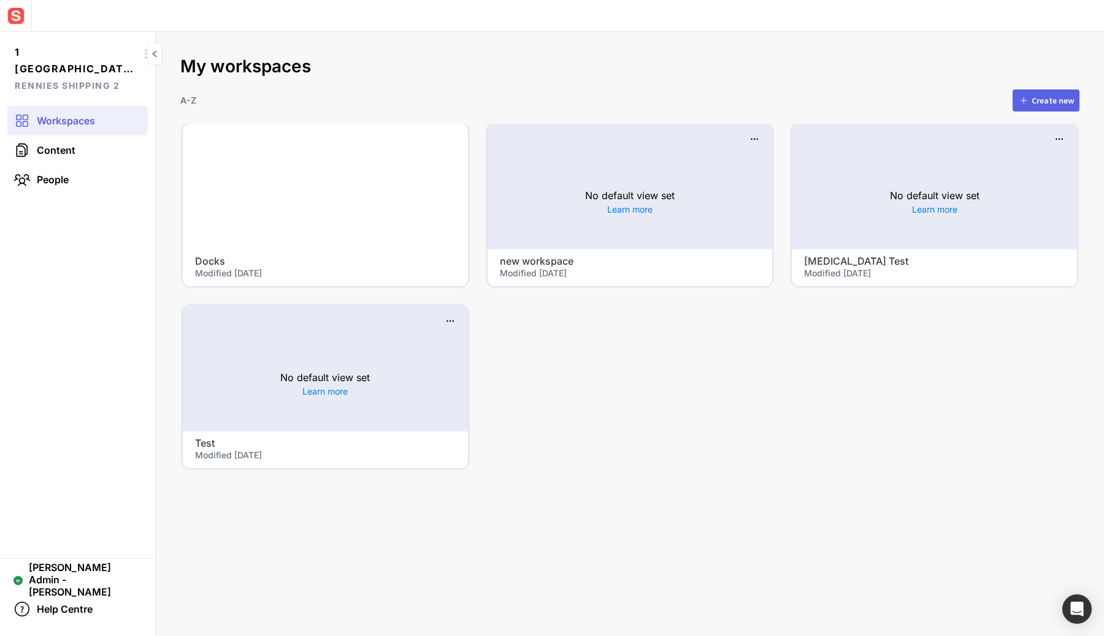
click at [8, 16] on img at bounding box center [16, 16] width 22 height 22
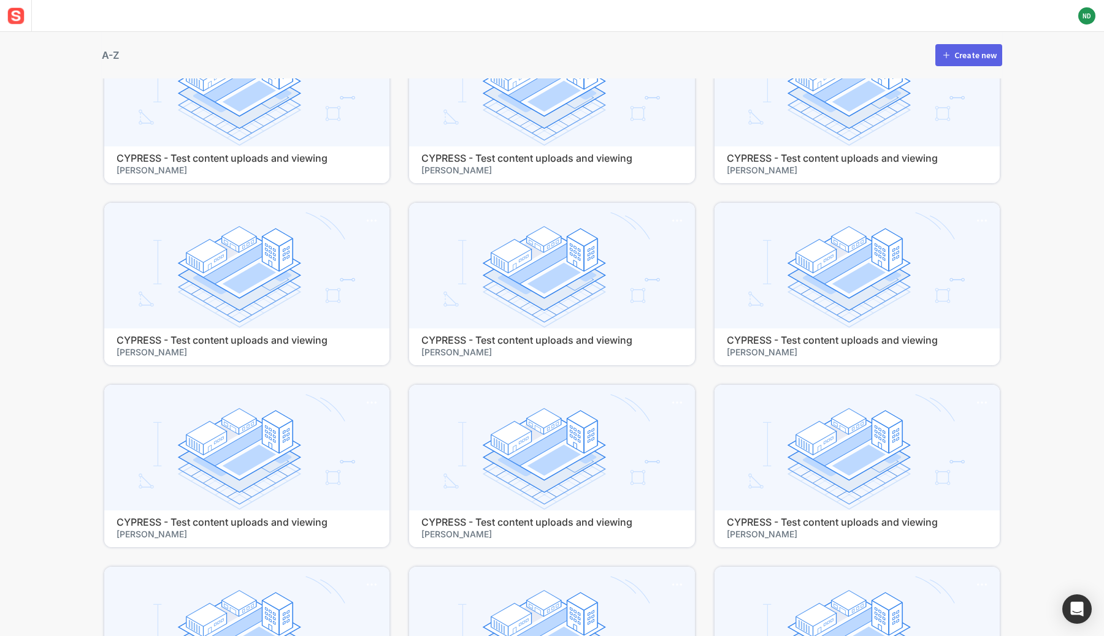
scroll to position [25417, 0]
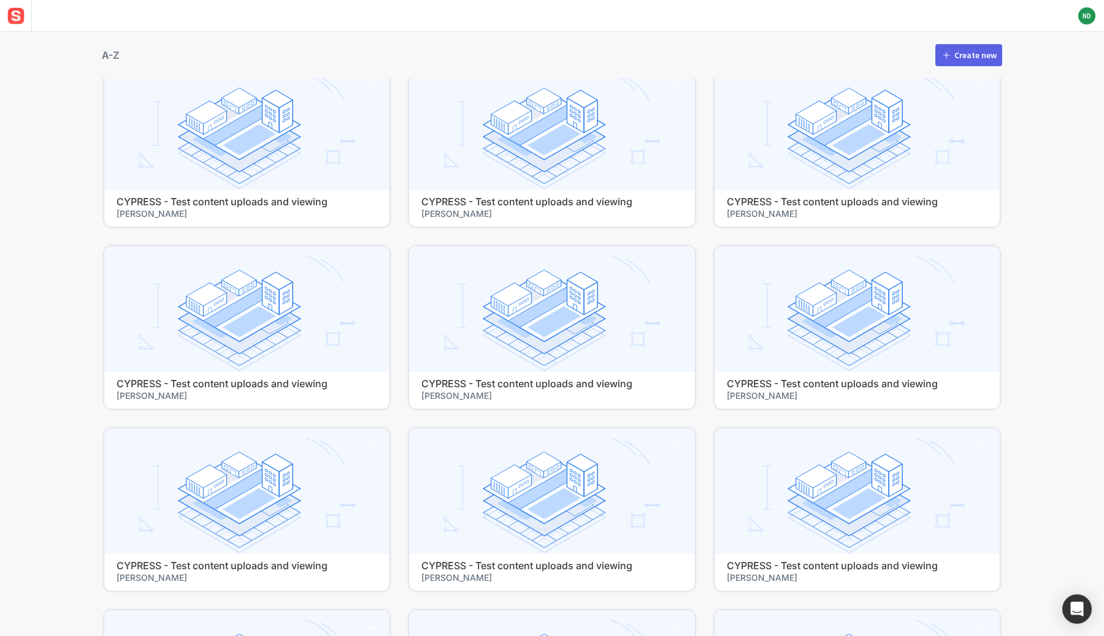
click at [55, 251] on div "My projects Active projects Archived projects A-Z Create new 1 Durban Road new …" at bounding box center [552, 334] width 1104 height 605
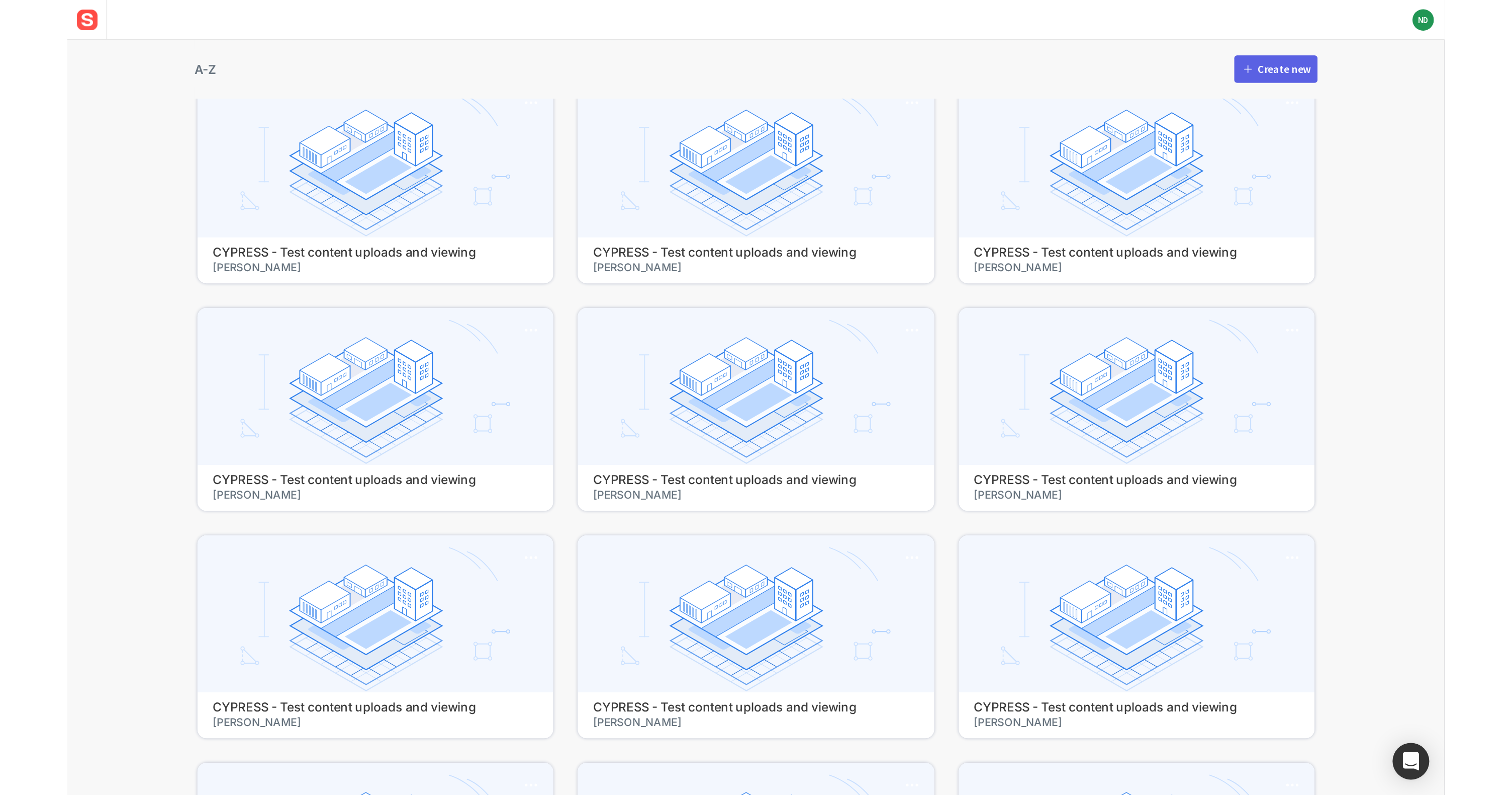
scroll to position [25320, 0]
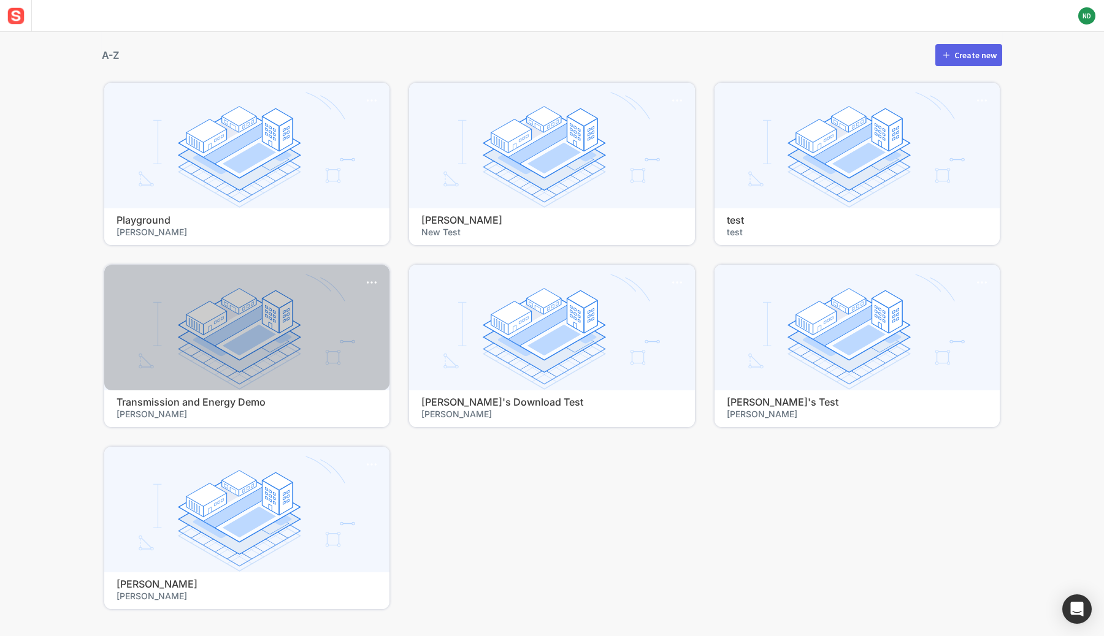
click at [241, 408] on span "[PERSON_NAME]" at bounding box center [246, 414] width 261 height 12
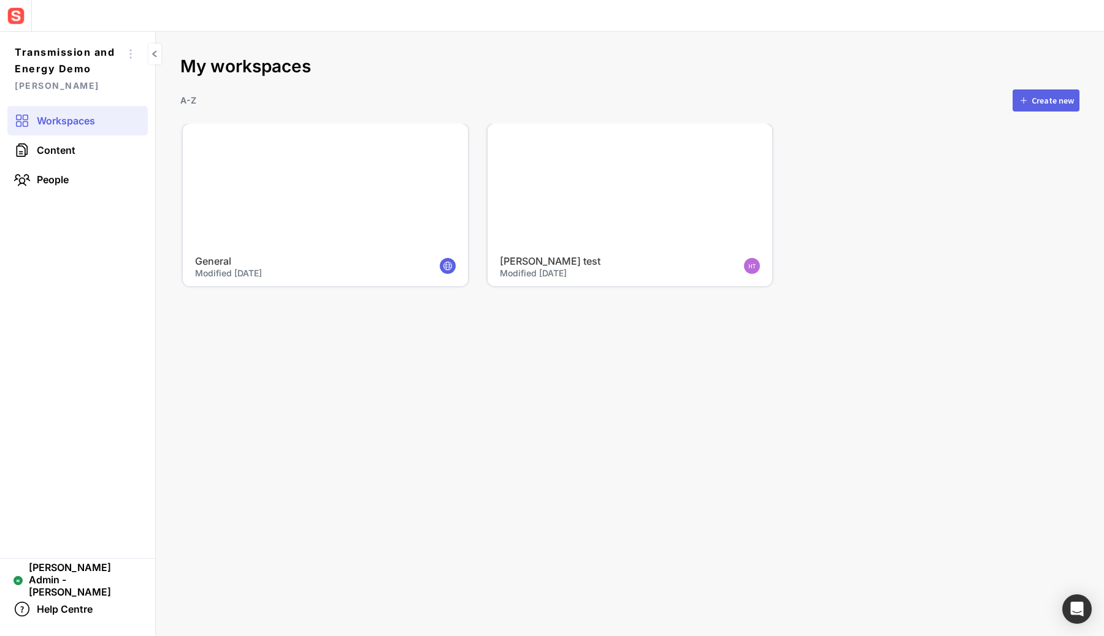
click at [324, 199] on div at bounding box center [325, 187] width 285 height 126
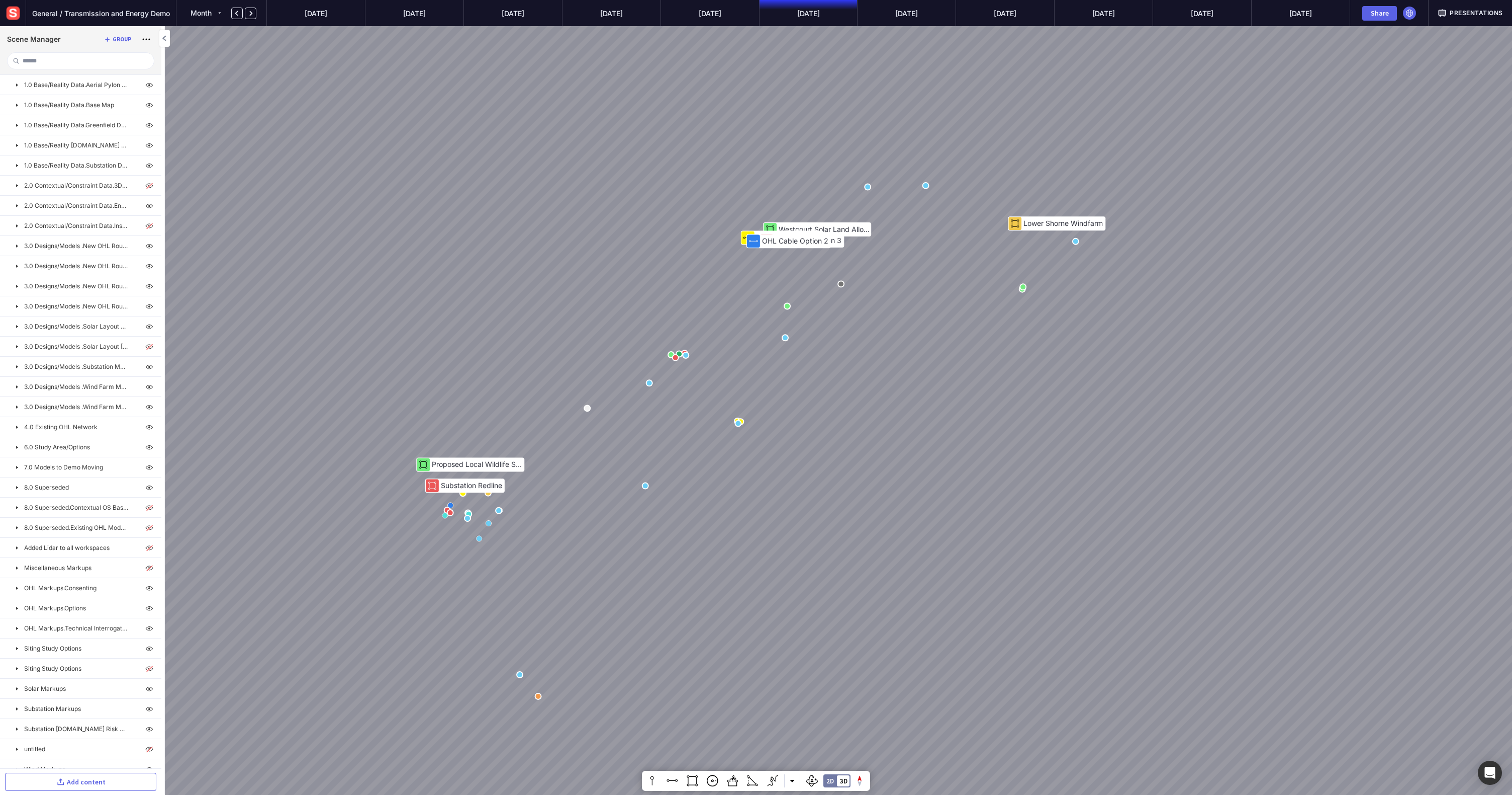
drag, startPoint x: 1050, startPoint y: 331, endPoint x: 746, endPoint y: 494, distance: 344.9
click at [746, 494] on div "OHL Cable Option 2 OHL Cable Option 1 Lower Shorne Windfarm OHL Cable Option 3 …" at bounding box center [756, 397] width 1512 height 795
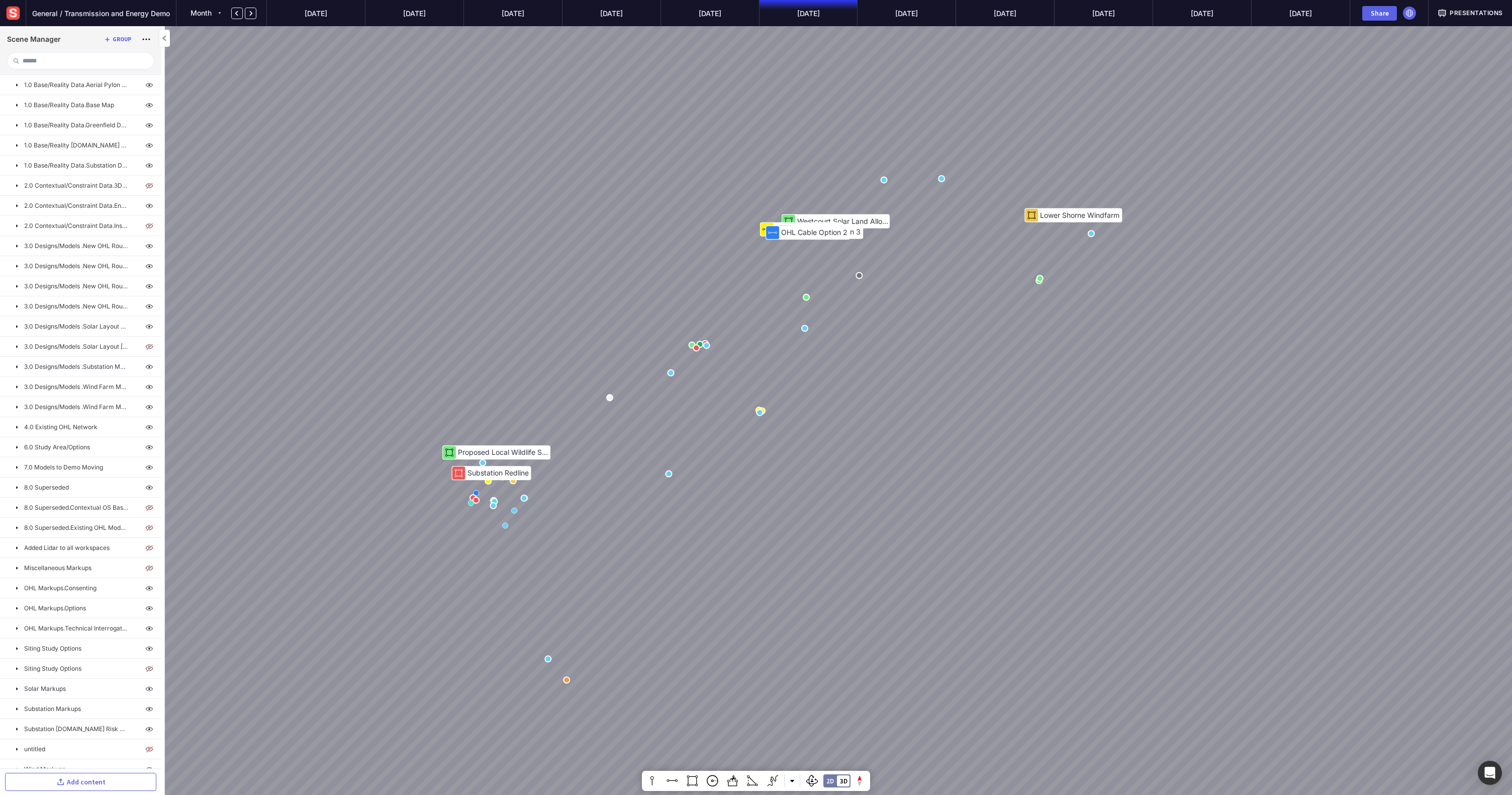
drag, startPoint x: 841, startPoint y: 333, endPoint x: 775, endPoint y: 348, distance: 67.7
click at [786, 345] on div "OHL Cable Option 2 OHL Cable Option 1 Lower Shorne Windfarm OHL Cable Option 3 …" at bounding box center [756, 397] width 1512 height 795
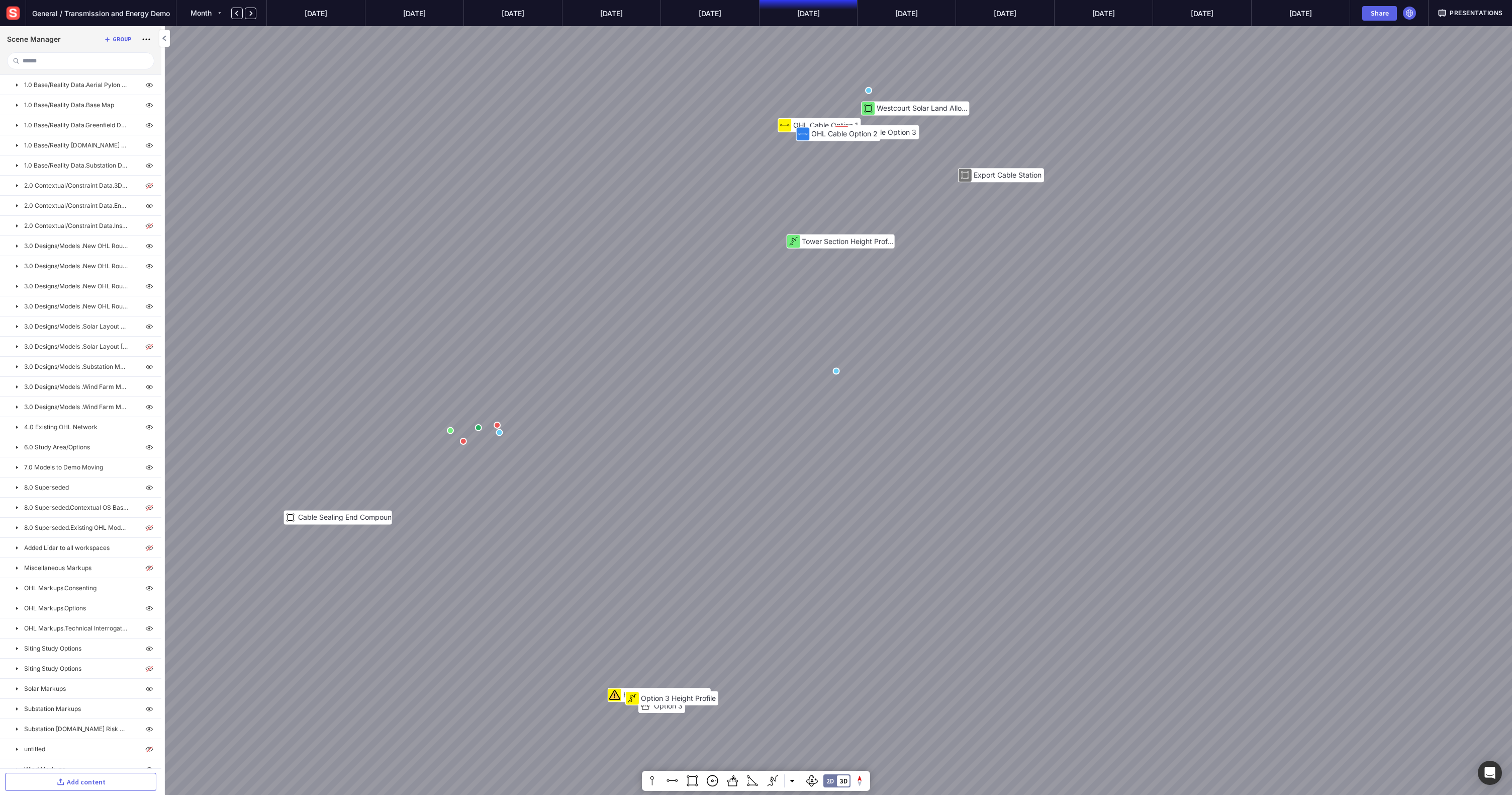
drag, startPoint x: 759, startPoint y: 339, endPoint x: 743, endPoint y: 526, distance: 187.7
click at [743, 522] on div "Mitigating Planting OHL Cable Option 2 Option 5 Option 3 Option 3 Height Profil…" at bounding box center [756, 397] width 1512 height 795
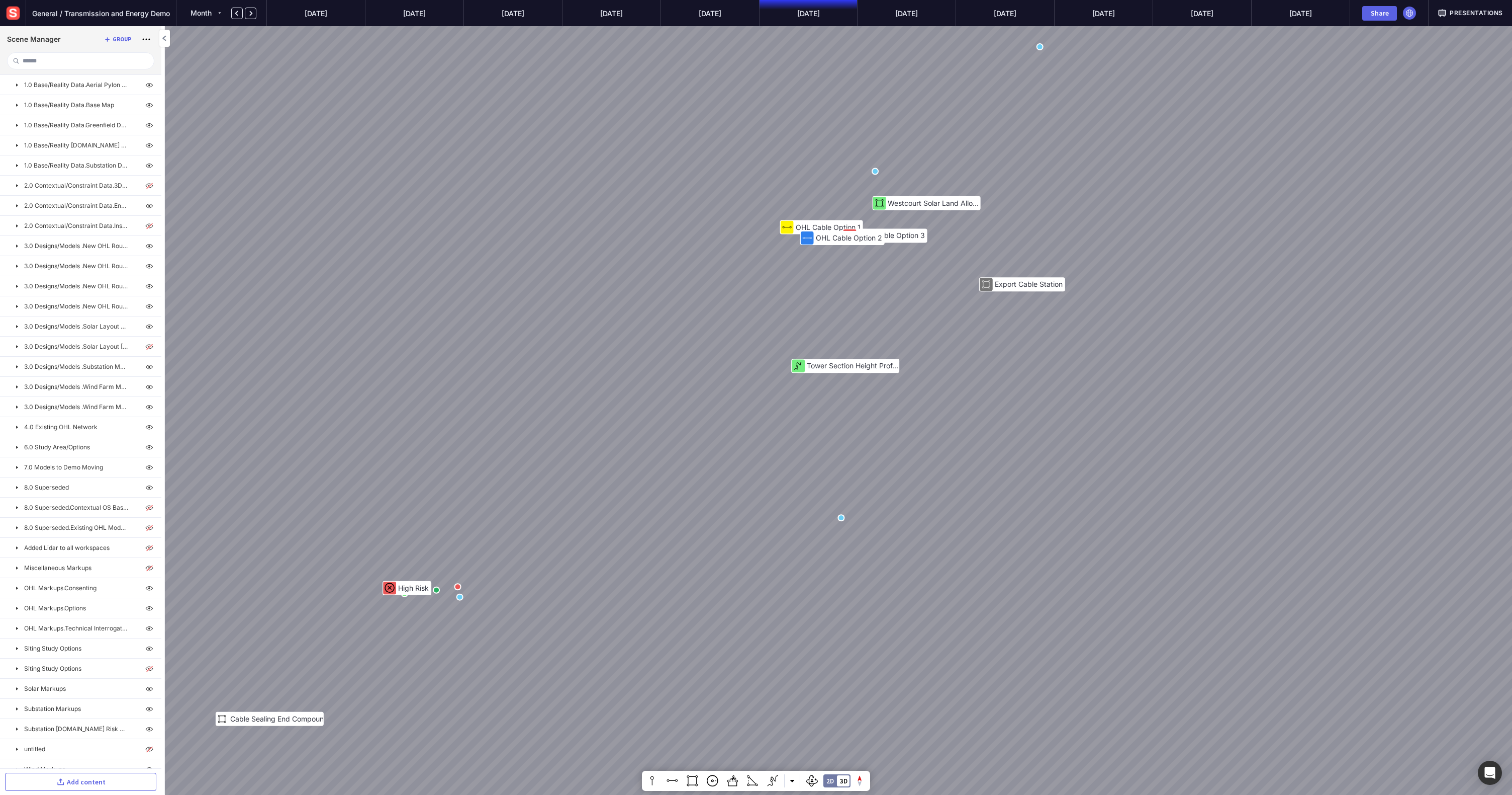
drag, startPoint x: 744, startPoint y: 324, endPoint x: 740, endPoint y: 445, distance: 121.1
click at [740, 445] on div "Mitigating Planting OHL Cable Option 2 Option 5 Option 3 Option 1 Option 3 Heig…" at bounding box center [756, 397] width 1512 height 795
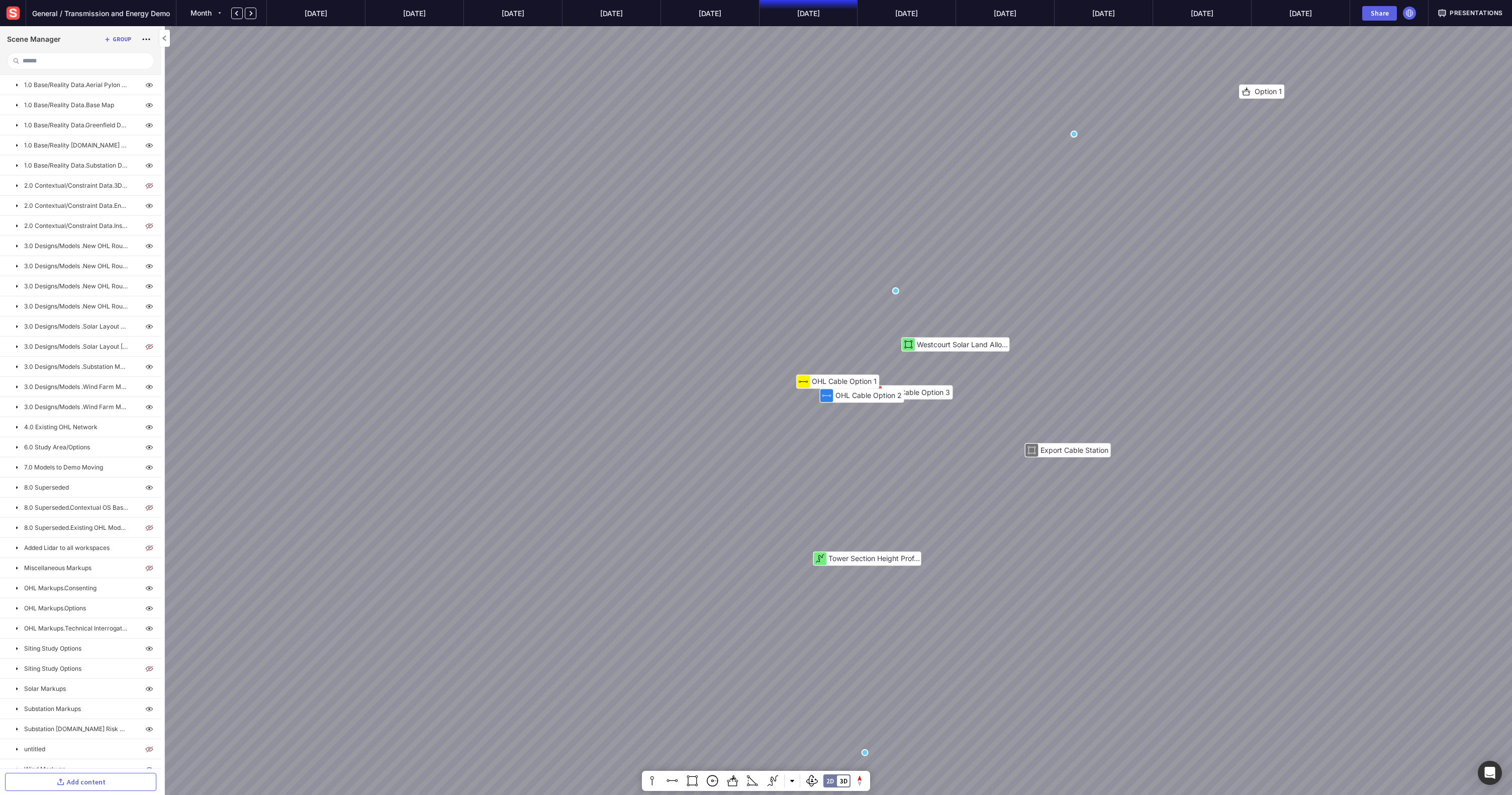
drag, startPoint x: 730, startPoint y: 295, endPoint x: 736, endPoint y: 523, distance: 228.1
click at [736, 522] on div "Mitigating Planting OHL Cable Option 2 Option 5 Option 3 Option 1 Option 3 Heig…" at bounding box center [756, 397] width 1512 height 795
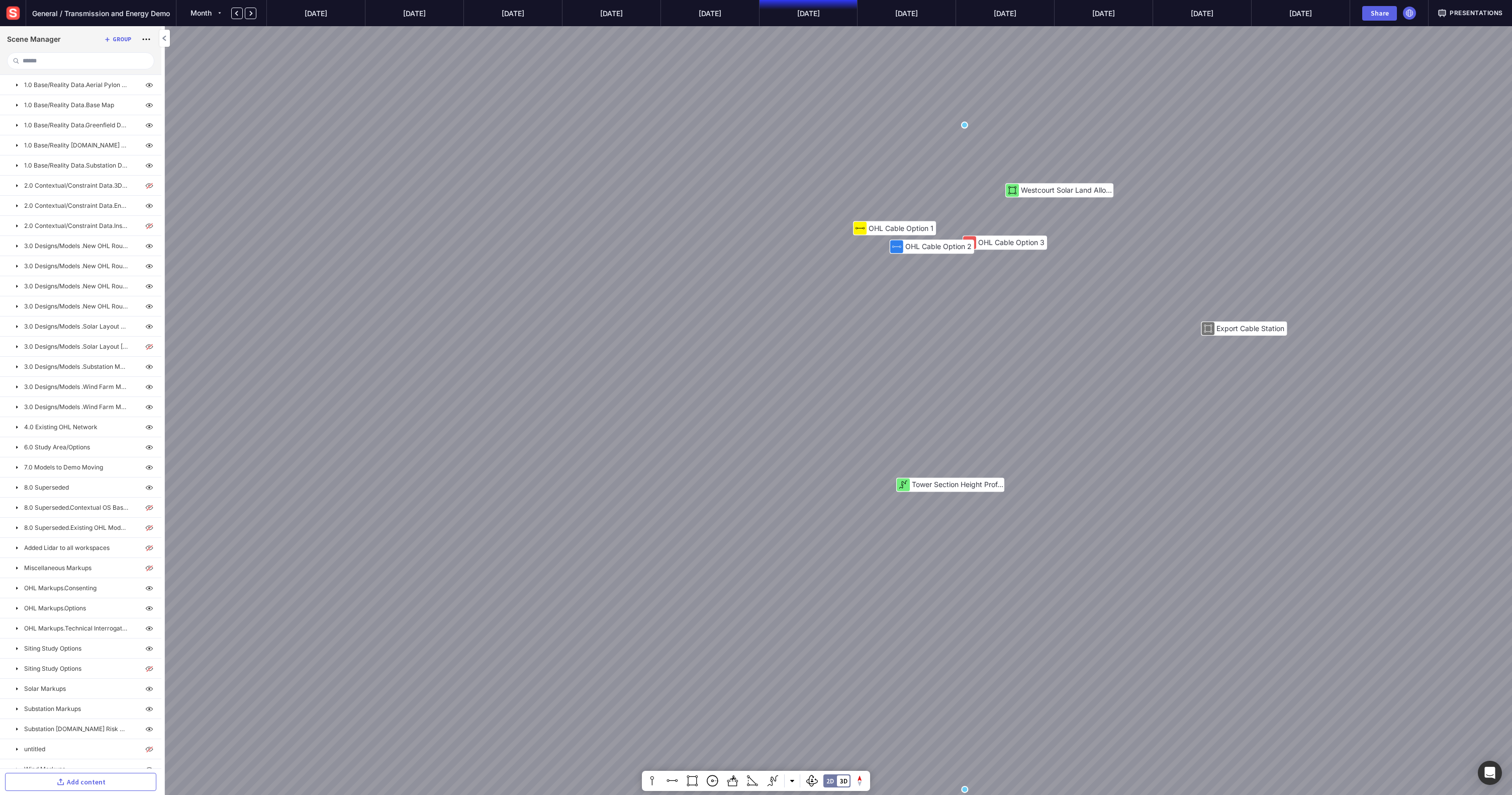
drag, startPoint x: 754, startPoint y: 491, endPoint x: 754, endPoint y: 244, distance: 247.0
click at [754, 244] on div "Mitigating Planting OHL Cable Option 2 Option 5 Option 3 Option 1 High Risk Opt…" at bounding box center [756, 397] width 1512 height 795
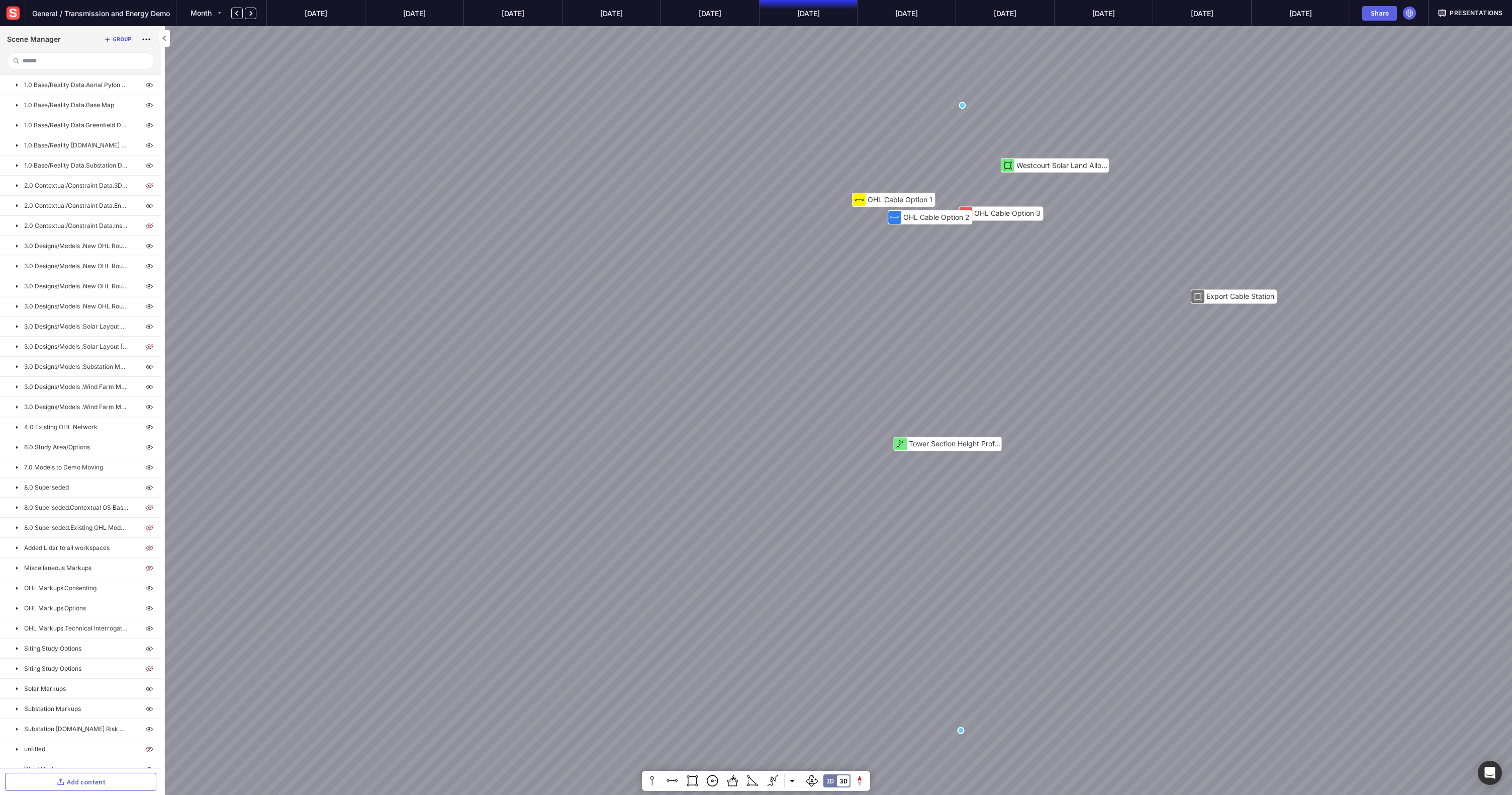
click at [763, 281] on div "Mitigating Planting OHL Cable Option 2 Option 5 Option 3 Option 1 High Risk Opt…" at bounding box center [756, 397] width 1512 height 795
drag, startPoint x: 766, startPoint y: 235, endPoint x: 690, endPoint y: 236, distance: 76.0
click at [690, 236] on div "Mitigating Planting OHL Cable Option 2 Option 5 Option 3 Option 1 High Risk Opt…" at bounding box center [756, 397] width 1512 height 795
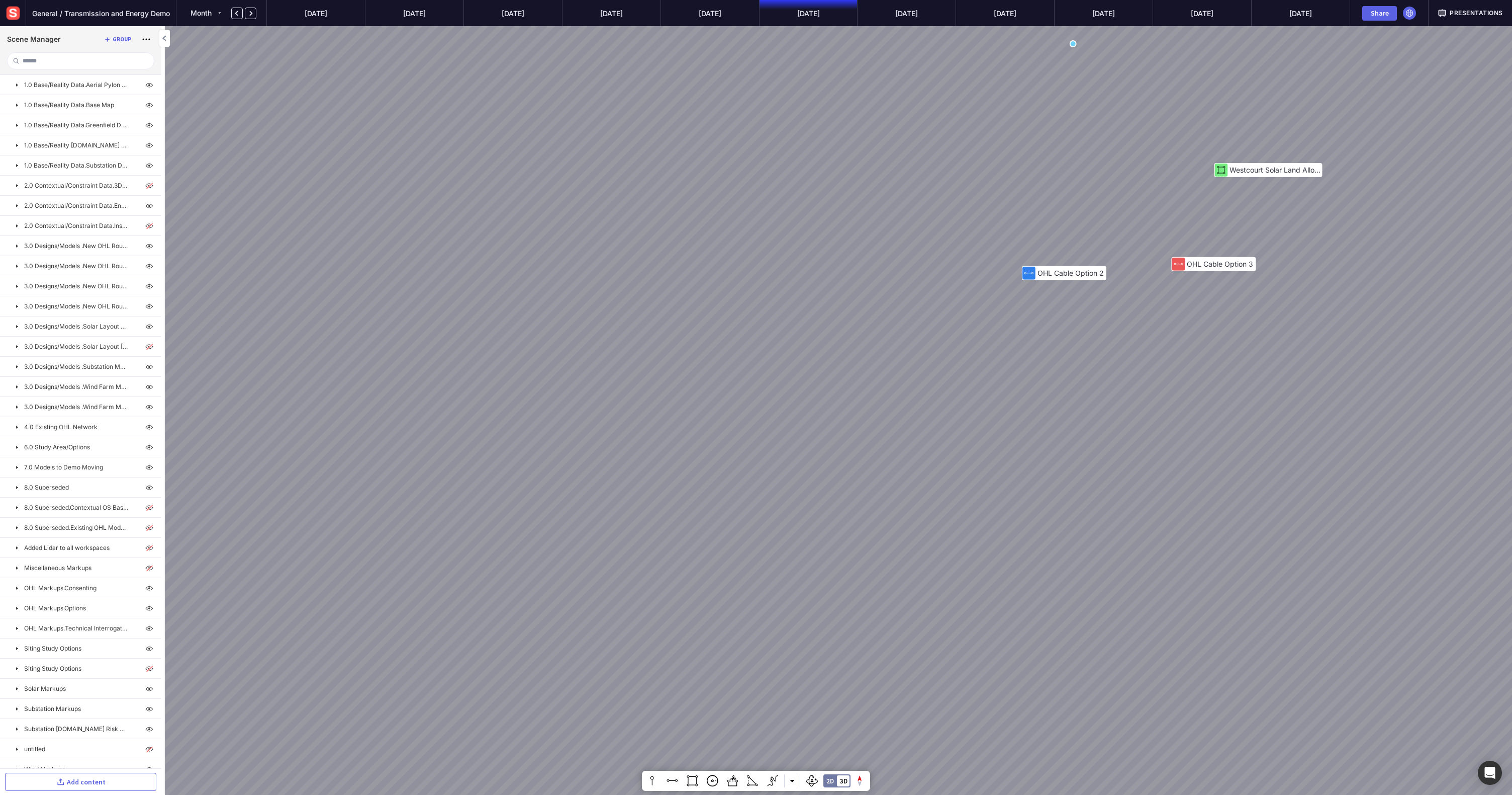
drag, startPoint x: 700, startPoint y: 290, endPoint x: 854, endPoint y: 304, distance: 154.6
click at [854, 304] on div "Mitigating Planting OHL Cable Option 2 Option 5 Option 3 Option 1 High Risk Opt…" at bounding box center [756, 397] width 1512 height 795
drag, startPoint x: 1036, startPoint y: 177, endPoint x: 676, endPoint y: 484, distance: 473.1
click at [676, 484] on div "Mitigating Planting OHL Cable Option 2 Option 5 Option 3 Option 1 High Risk Opt…" at bounding box center [756, 397] width 1512 height 795
drag, startPoint x: 1001, startPoint y: 193, endPoint x: 769, endPoint y: 468, distance: 359.8
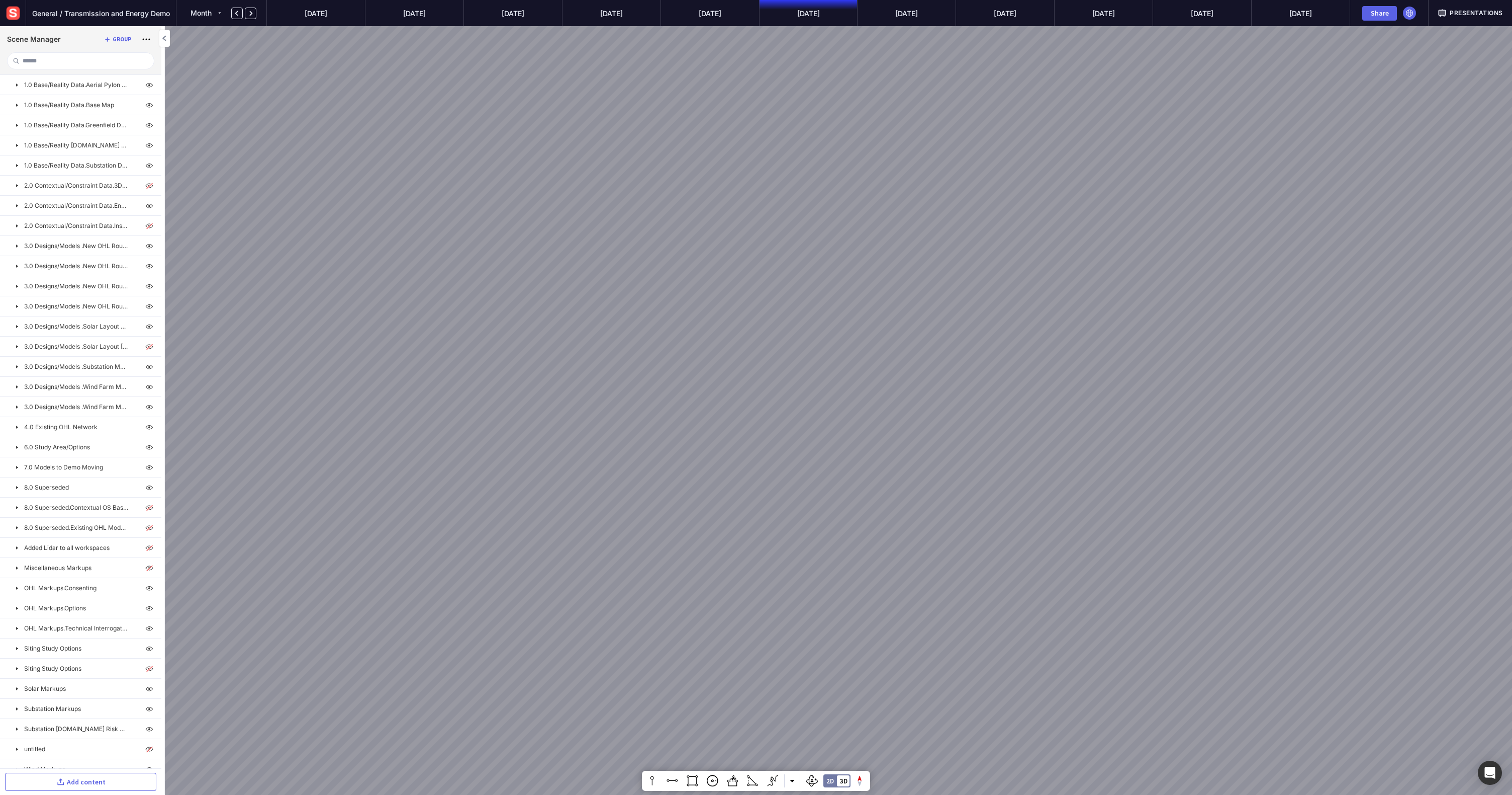
click at [769, 468] on div "Mitigating Planting OHL Cable Option 2 Option 5 Option 3 Option 1 High Risk Opt…" at bounding box center [756, 397] width 1512 height 795
drag, startPoint x: 945, startPoint y: 284, endPoint x: 714, endPoint y: 506, distance: 320.4
click at [714, 506] on div "Mitigating Planting OHL Cable Option 2 Option 5 Option 3 Option 1 High Risk Opt…" at bounding box center [756, 397] width 1512 height 795
drag, startPoint x: 899, startPoint y: 253, endPoint x: 736, endPoint y: 466, distance: 268.2
click at [701, 512] on div "Mitigating Planting OHL Cable Option 2 Option 5 Option 3 Option 1 High Risk Opt…" at bounding box center [756, 397] width 1512 height 795
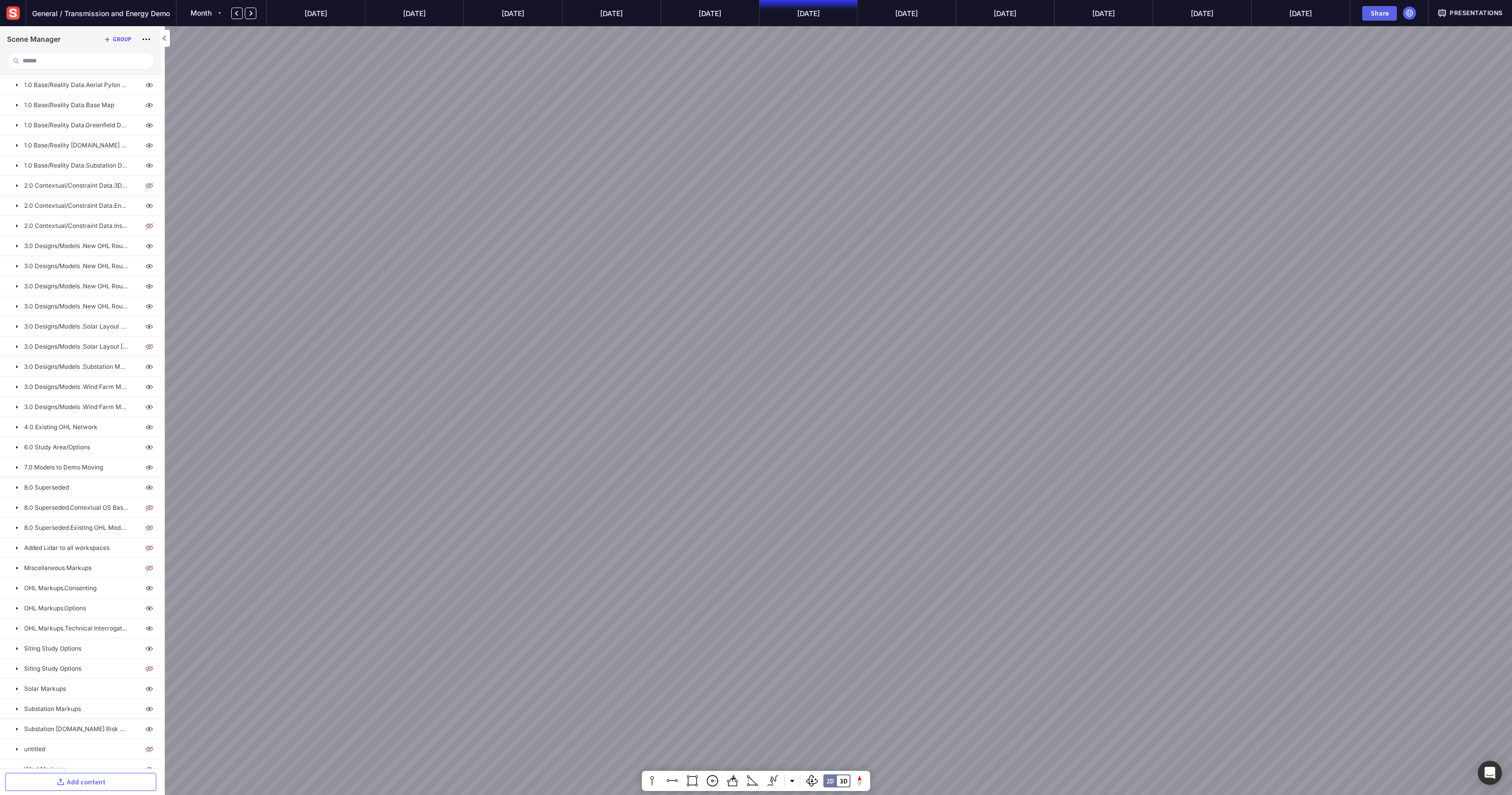
drag, startPoint x: 757, startPoint y: 395, endPoint x: 644, endPoint y: 517, distance: 166.3
click at [637, 522] on div "Mitigating Planting OHL Cable Option 2 Option 5 Option 3 Option 1 High Risk Opt…" at bounding box center [756, 397] width 1512 height 795
drag, startPoint x: 855, startPoint y: 296, endPoint x: 1077, endPoint y: 169, distance: 255.8
click at [904, 201] on div "Mitigating Planting OHL Cable Option 2 Option 5 Option 3 Option 1 High Risk Opt…" at bounding box center [756, 397] width 1512 height 795
drag, startPoint x: 794, startPoint y: 431, endPoint x: 1114, endPoint y: 126, distance: 442.1
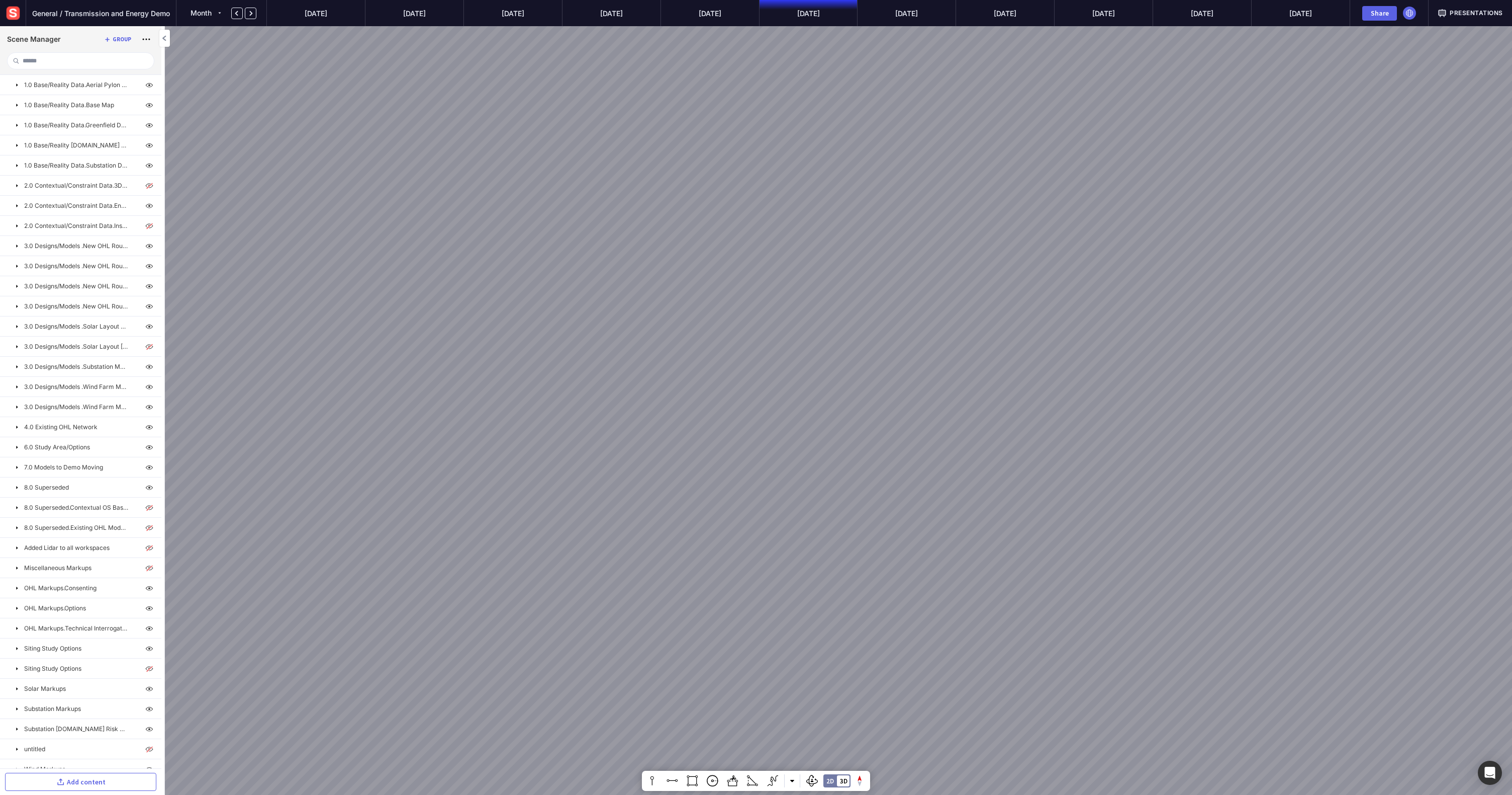
click at [904, 136] on div "Mitigating Planting OHL Cable Option 2 Option 5 Option 3 Option 1 High Risk Opt…" at bounding box center [756, 397] width 1512 height 795
drag, startPoint x: 899, startPoint y: 355, endPoint x: 1024, endPoint y: 181, distance: 214.2
click at [904, 195] on div "Mitigating Planting OHL Cable Option 2 Option 5 Option 3 Option 1 High Risk Opt…" at bounding box center [756, 397] width 1512 height 795
drag, startPoint x: 927, startPoint y: 329, endPoint x: 1039, endPoint y: 193, distance: 176.2
click at [904, 203] on div "Mitigating Planting OHL Cable Option 2 Option 5 Option 3 Option 1 High Risk Opt…" at bounding box center [756, 397] width 1512 height 795
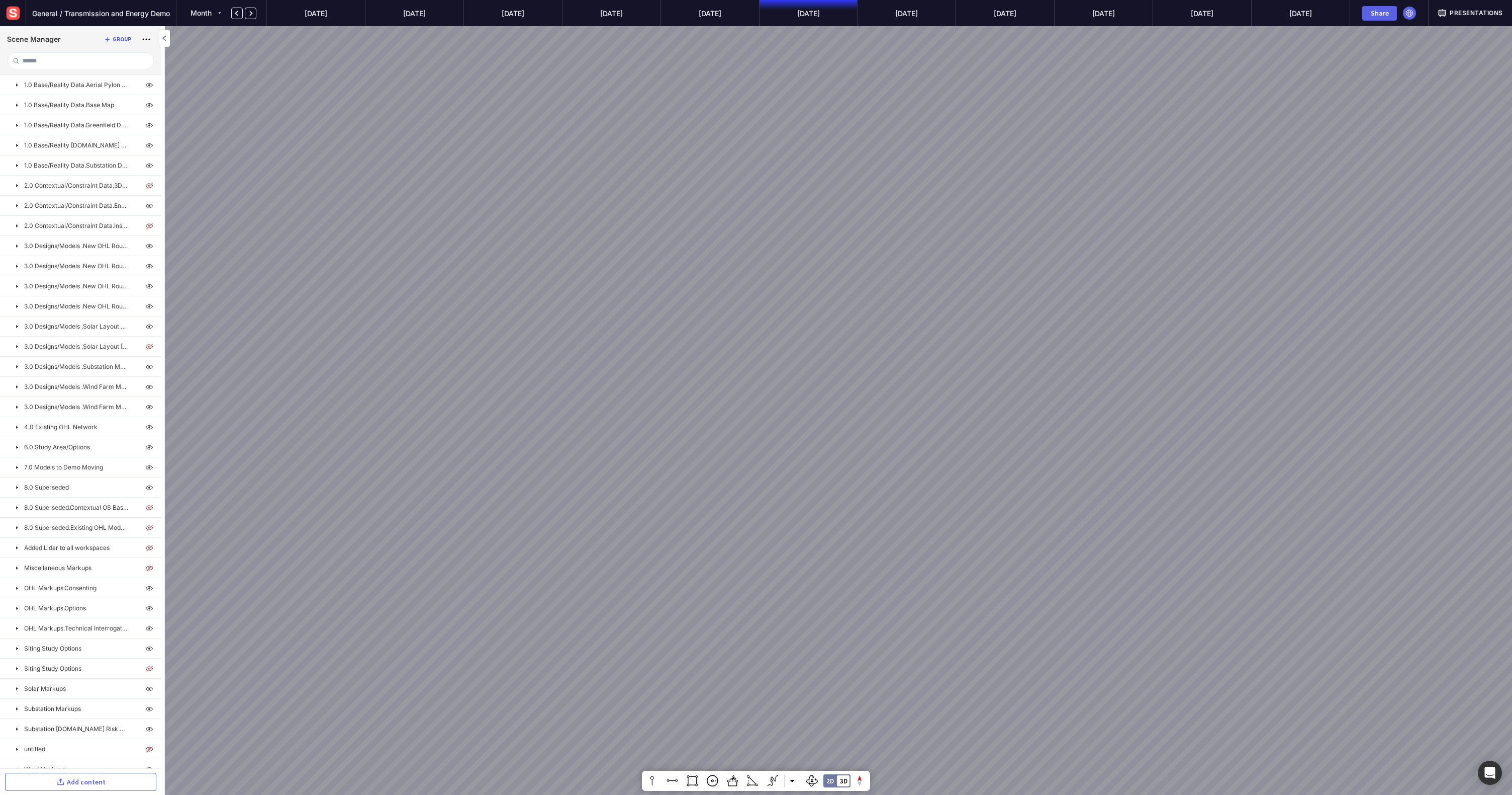
drag, startPoint x: 918, startPoint y: 359, endPoint x: 1001, endPoint y: 246, distance: 140.2
click at [904, 246] on div "Mitigating Planting OHL Cable Option 2 Option 5 Option 3 Option 1 High Risk Opt…" at bounding box center [756, 397] width 1512 height 795
click at [904, 361] on div "Mitigating Planting OHL Cable Option 2 Option 5 Option 3 Option 1 High Risk Opt…" at bounding box center [756, 397] width 1512 height 795
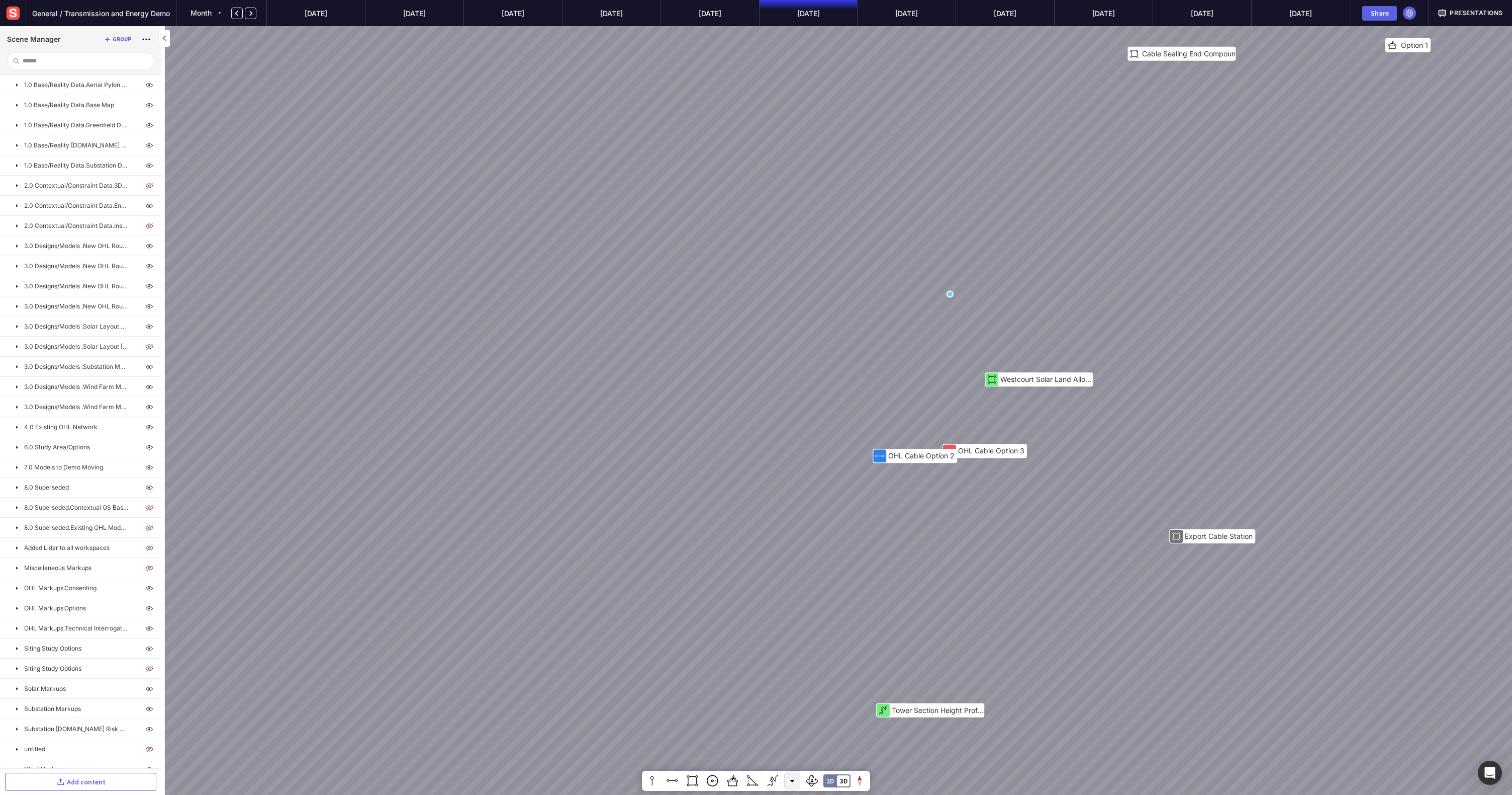
click at [791, 522] on button at bounding box center [792, 780] width 15 height 21
click at [790, 522] on div at bounding box center [756, 397] width 1512 height 795
click at [236, 10] on mapp-icon at bounding box center [236, 13] width 8 height 8
click at [250, 12] on mapp-icon at bounding box center [251, 13] width 8 height 8
click at [728, 7] on mapp-timeline-period "[DATE]" at bounding box center [710, 13] width 98 height 26
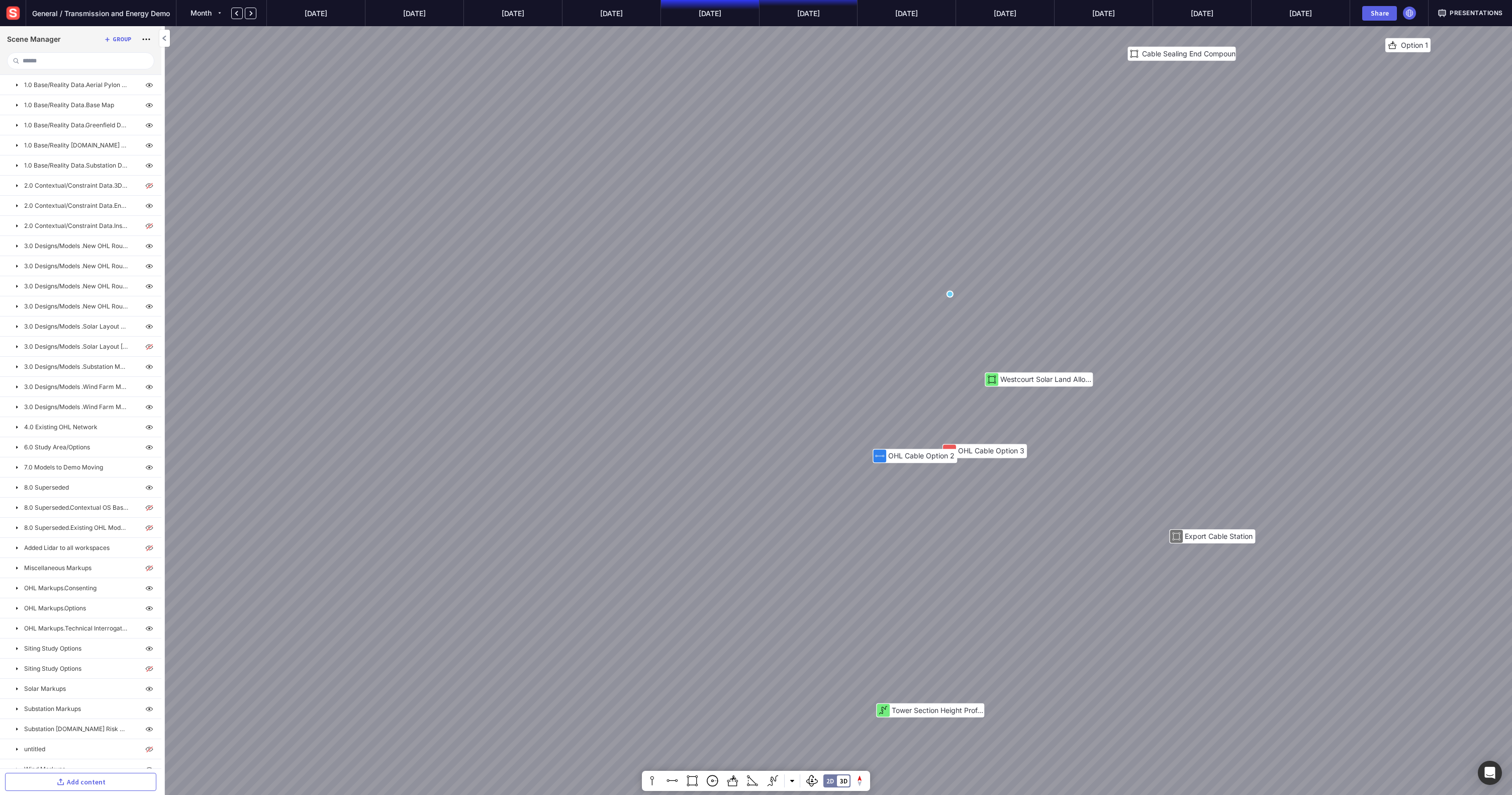
click at [793, 15] on mapp-timeline-period "[DATE]" at bounding box center [808, 13] width 98 height 26
click at [904, 18] on div "Presentations" at bounding box center [1470, 13] width 84 height 26
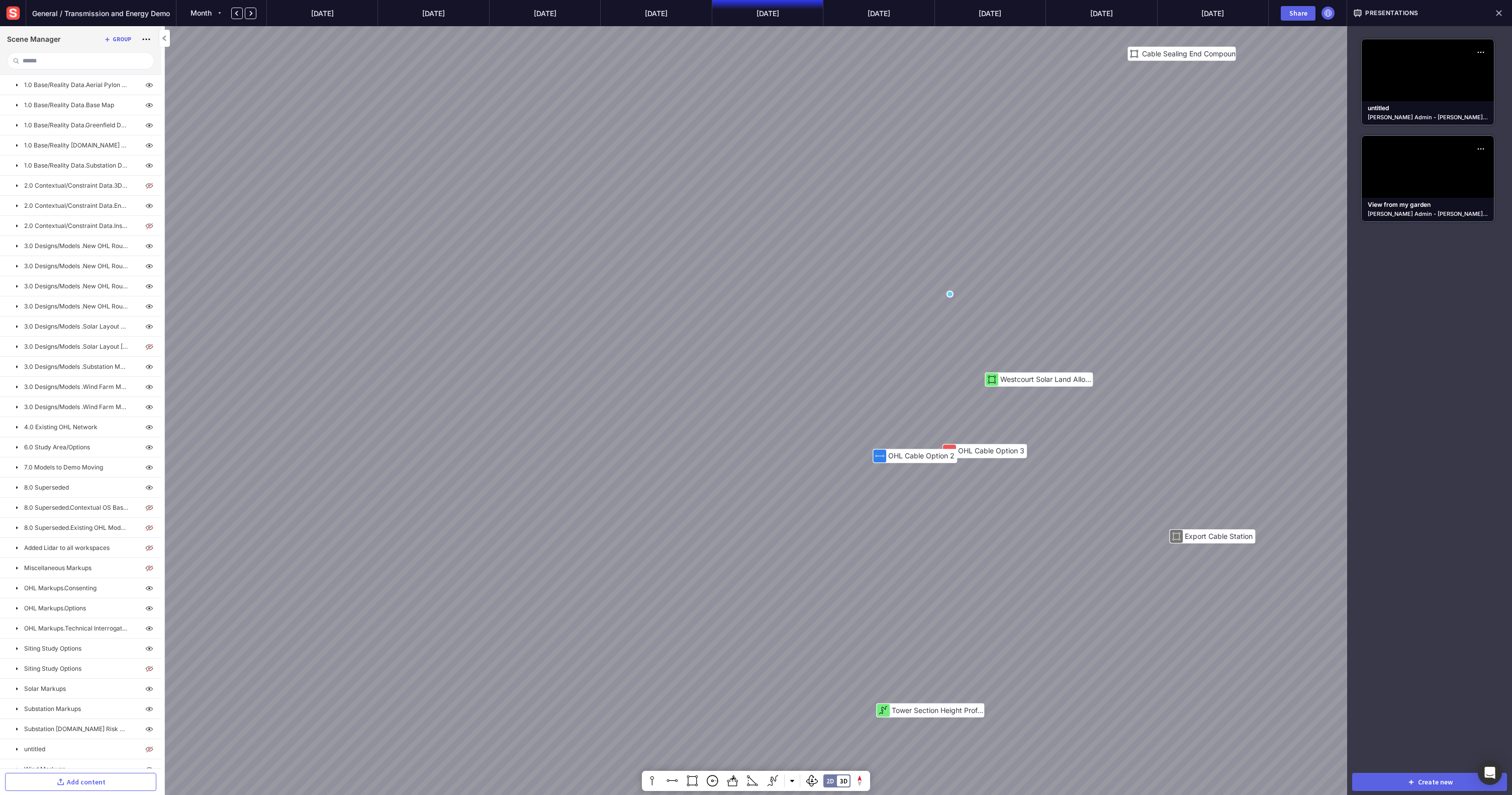
click at [161, 35] on mapp-icon at bounding box center [164, 38] width 10 height 10
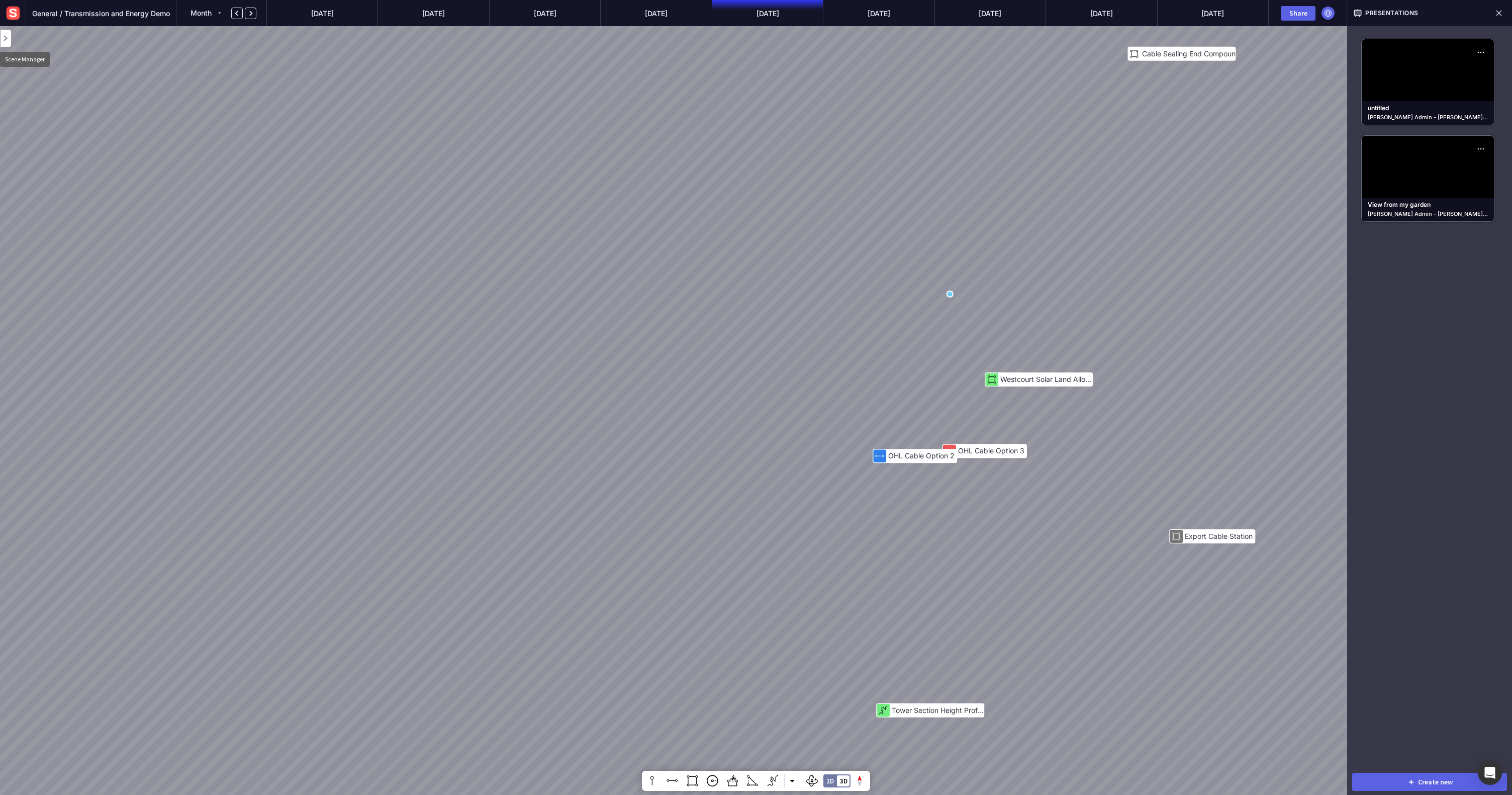
click at [7, 37] on mapp-icon at bounding box center [6, 38] width 10 height 10
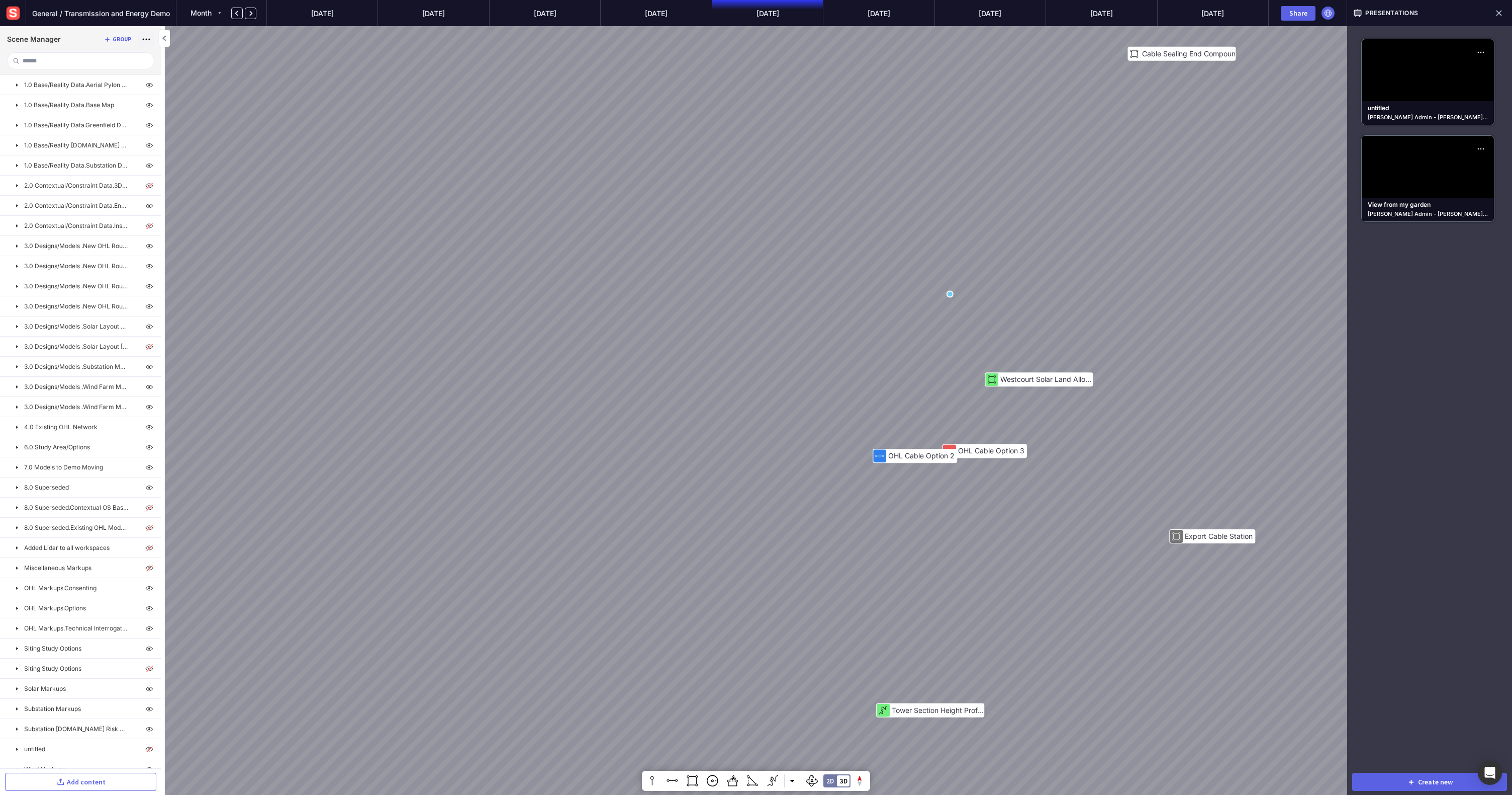
click at [148, 39] on mapp-icon at bounding box center [146, 39] width 14 height 14
click at [148, 39] on div at bounding box center [756, 397] width 1512 height 795
click at [804, 434] on div "Mitigating Planting OHL Cable Option 2 Option 5 Option 3 Option 1 High Risk Opt…" at bounding box center [756, 397] width 1512 height 795
click at [804, 436] on div "Mitigating Planting OHL Cable Option 2 Option 5 Option 3 Option 1 High Risk Opt…" at bounding box center [756, 397] width 1512 height 795
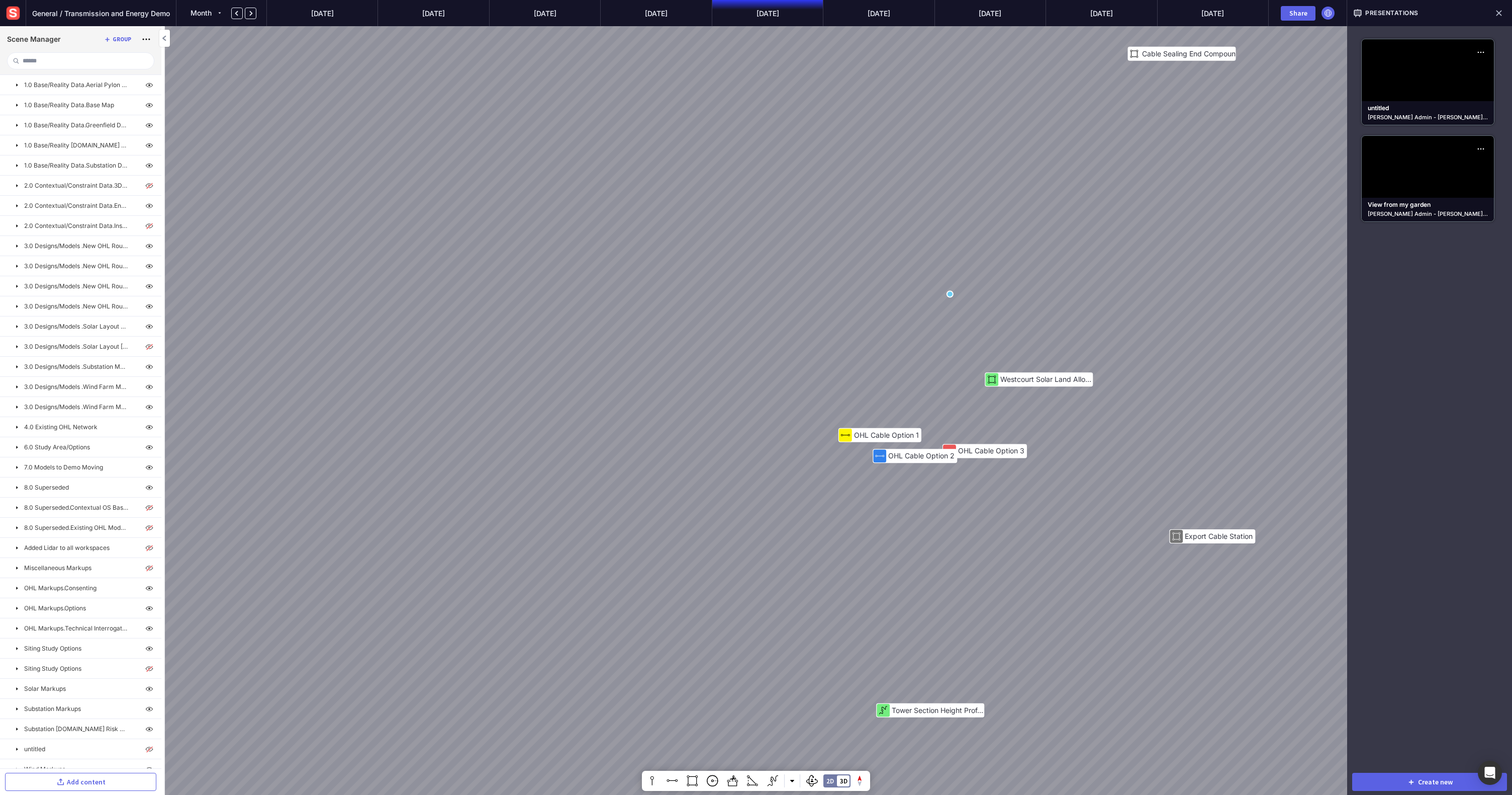
click at [800, 447] on div "Mitigating Planting OHL Cable Option 2 Option 5 Option 3 Option 1 High Risk Opt…" at bounding box center [756, 397] width 1512 height 795
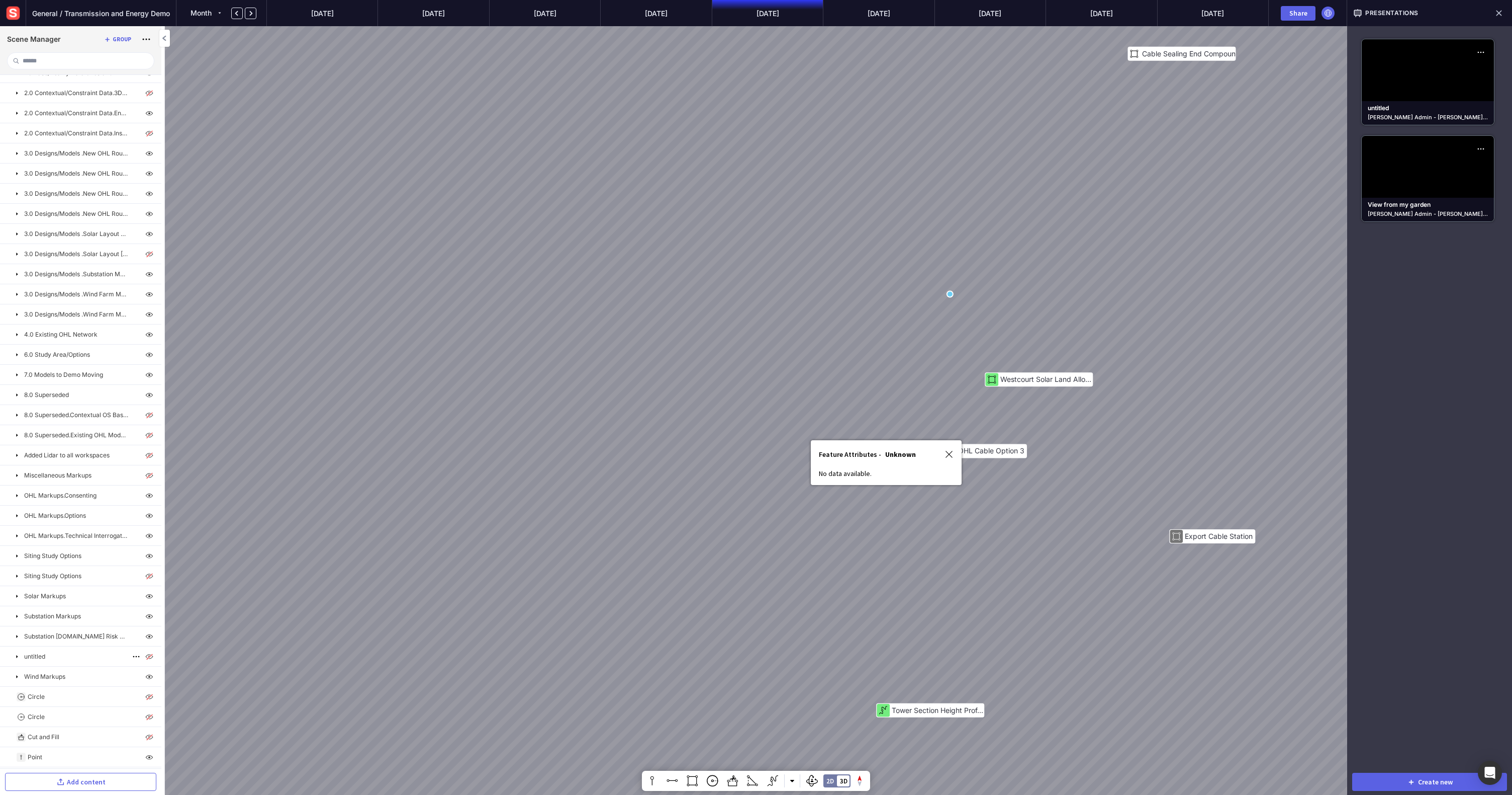
scroll to position [152, 0]
click at [743, 455] on div "Mitigating Planting OHL Cable Option 2 Option 5 Option 3 Option 1 High Risk Opt…" at bounding box center [756, 397] width 1512 height 795
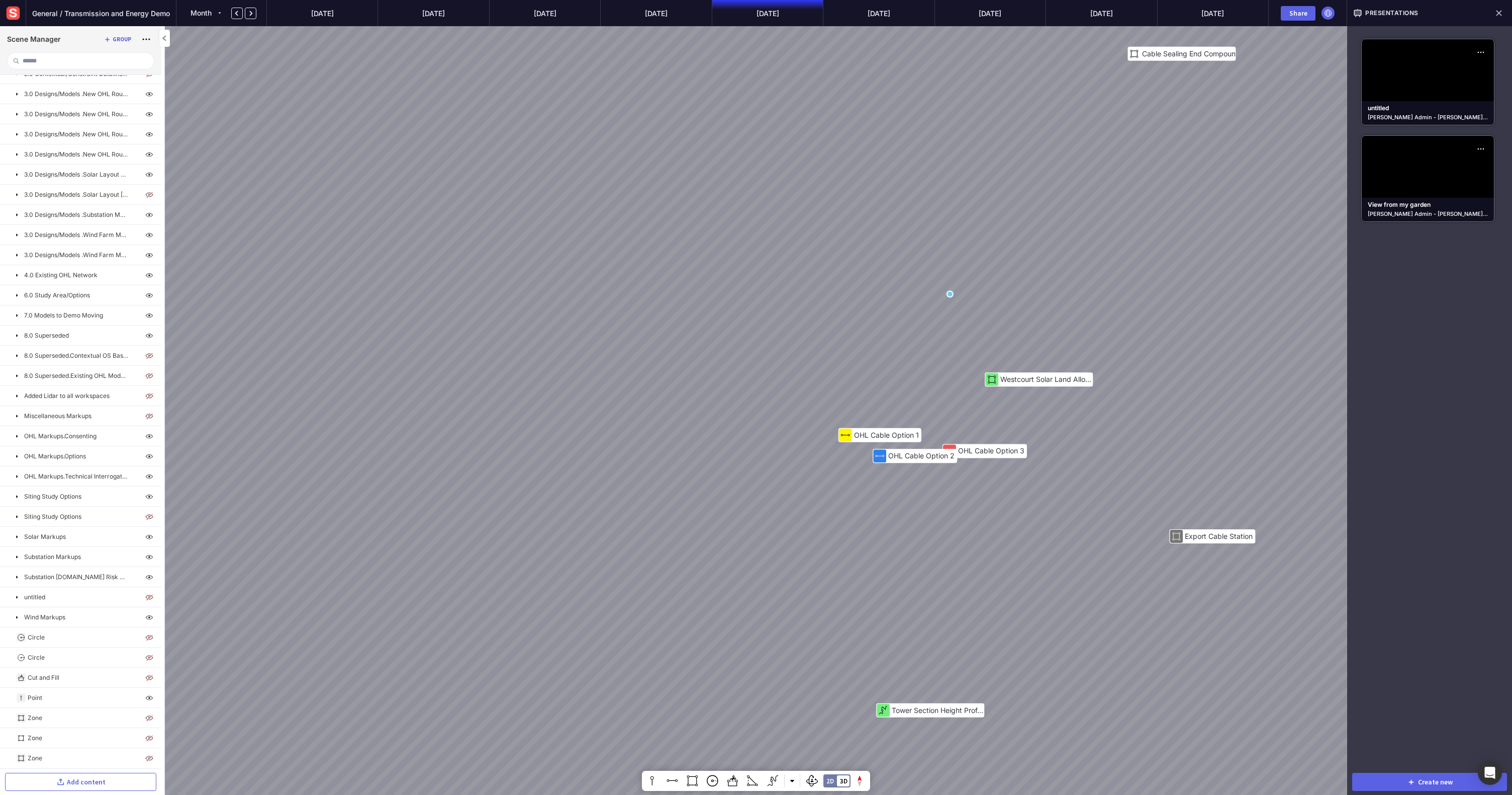
click at [802, 446] on div "Mitigating Planting OHL Cable Option 2 Option 5 Option 3 Option 1 High Risk Opt…" at bounding box center [756, 397] width 1512 height 795
click at [802, 445] on div "Mitigating Planting OHL Cable Option 2 Option 5 Option 3 Option 1 High Risk Opt…" at bounding box center [756, 397] width 1512 height 795
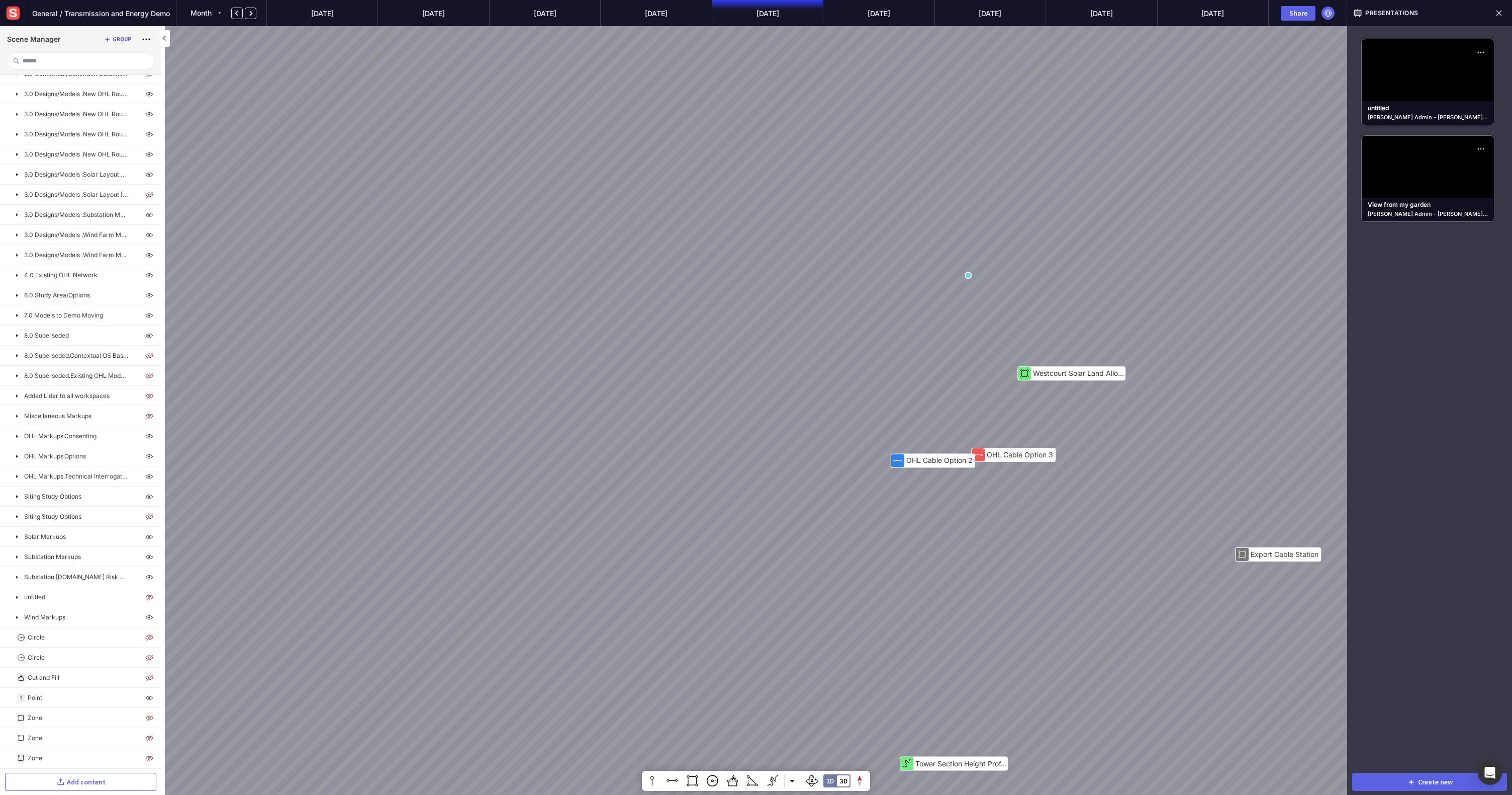
click at [904, 299] on div "Mitigating Planting OHL Cable Option 2 Option 5 Option 3 Option 1 High Risk Opt…" at bounding box center [756, 397] width 1512 height 795
click at [904, 308] on div "Mitigating Planting OHL Cable Option 2 Option 5 Option 3 Option 1 High Risk Opt…" at bounding box center [756, 397] width 1512 height 795
click at [904, 310] on div "Mitigating Planting OHL Cable Option 2 Option 5 Option 3 Option 1 High Risk Opt…" at bounding box center [756, 397] width 1512 height 795
click at [803, 445] on div "Mitigating Planting OHL Cable Option 2 Option 5 Option 3 Option 1 High Risk Opt…" at bounding box center [756, 397] width 1512 height 795
click at [801, 446] on div "Mitigating Planting OHL Cable Option 2 Option 5 Option 3 Option 1 High Risk Opt…" at bounding box center [756, 397] width 1512 height 795
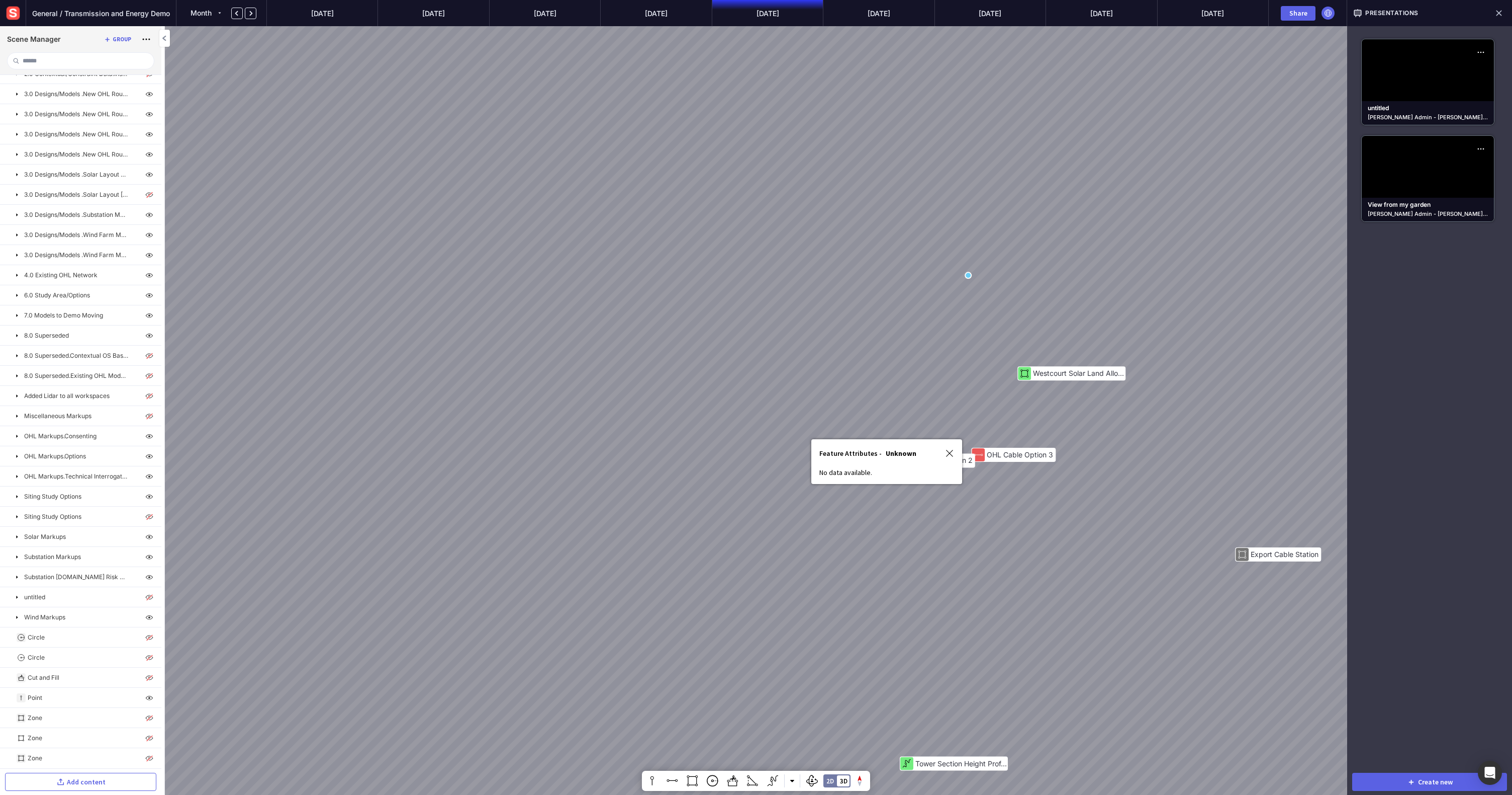
click at [904, 457] on img at bounding box center [950, 453] width 9 height 9
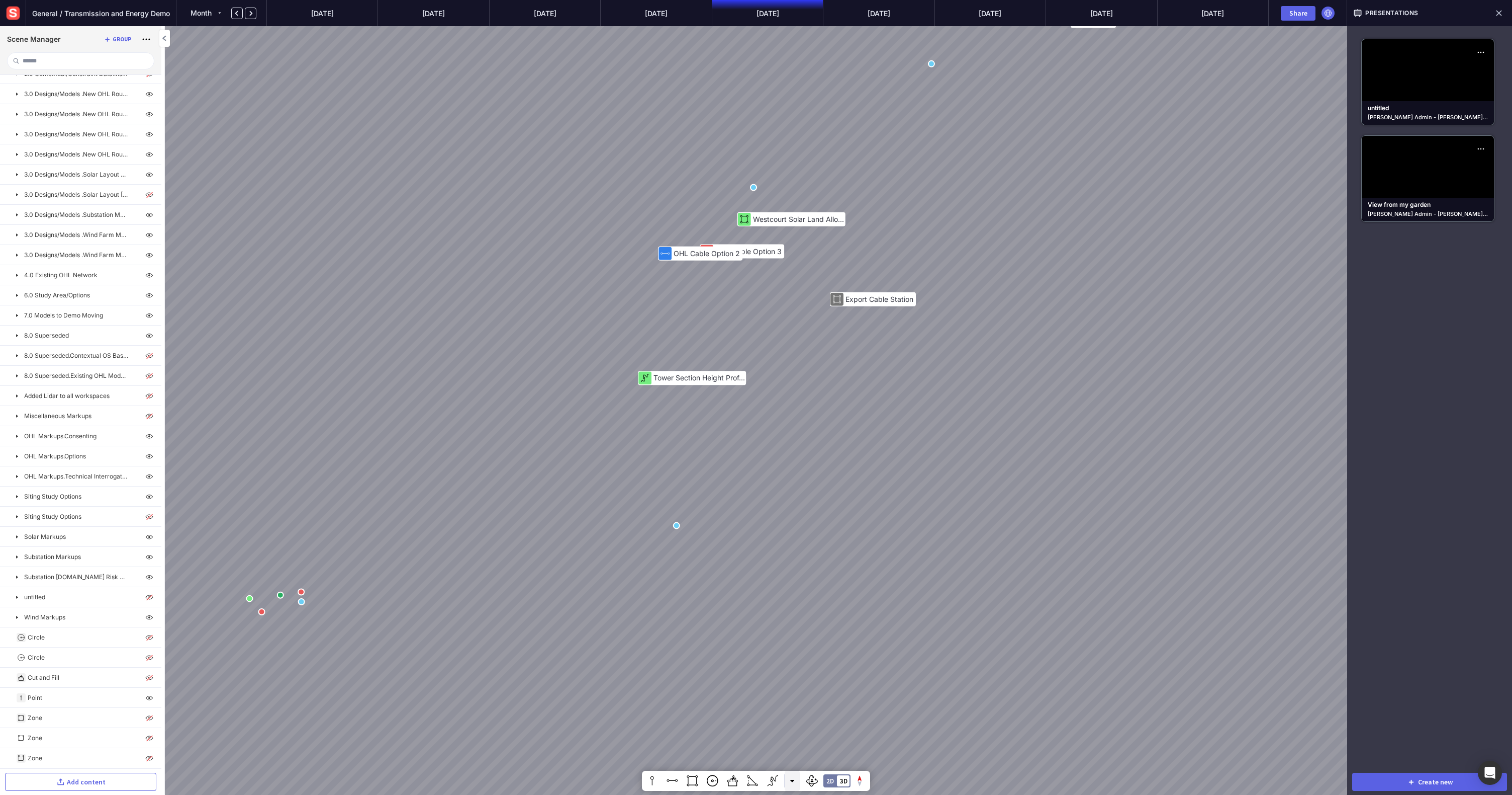
click at [796, 522] on button at bounding box center [792, 780] width 15 height 21
click at [790, 522] on div at bounding box center [756, 397] width 1512 height 795
click at [904, 12] on img at bounding box center [1328, 12] width 9 height 9
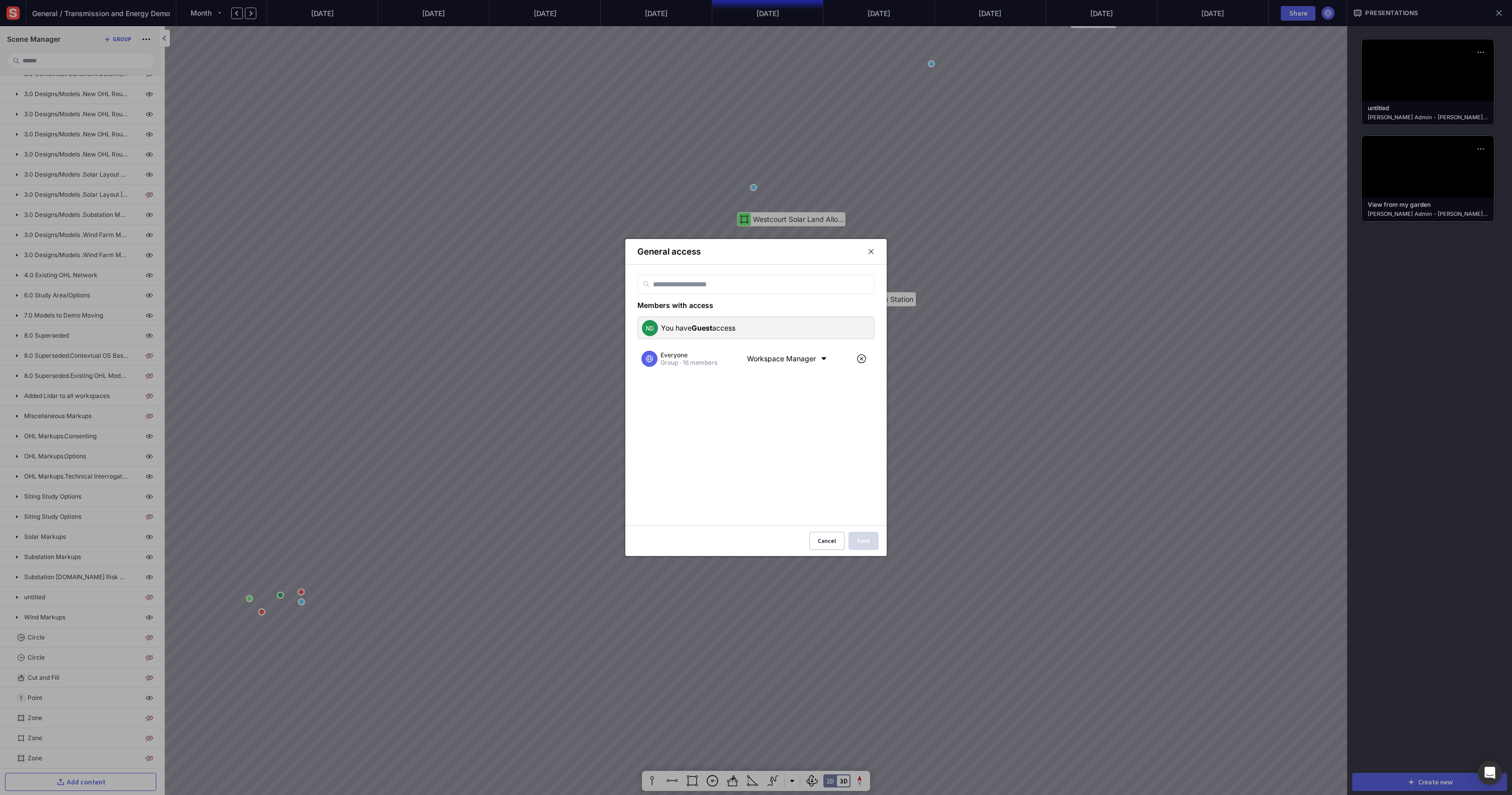
click at [871, 252] on mapp-icon at bounding box center [871, 251] width 7 height 9
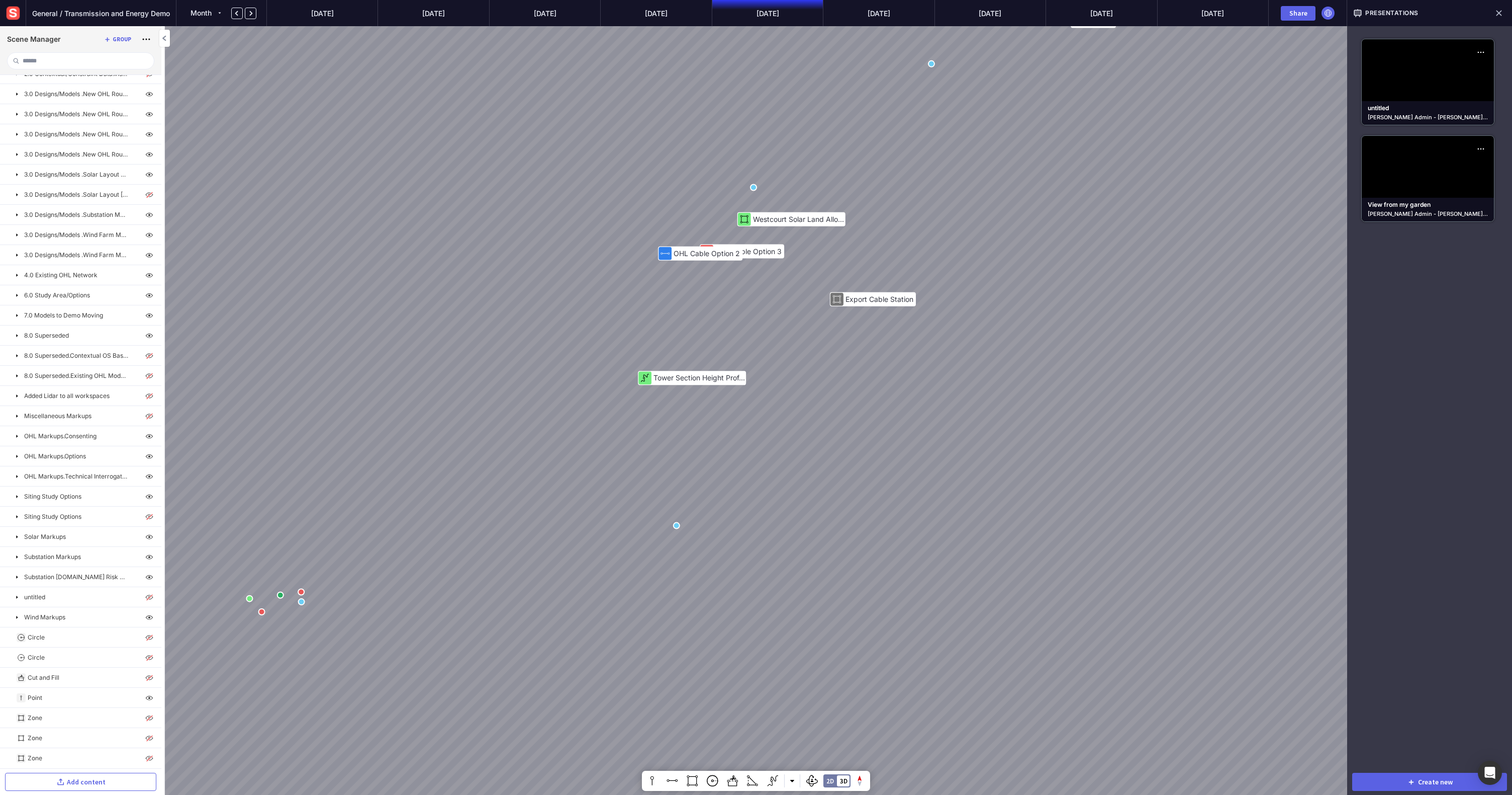
click at [72, 19] on div "General / Transmission and Energy Demo" at bounding box center [101, 13] width 150 height 26
click at [75, 15] on span "General / Transmission and Energy Demo" at bounding box center [101, 13] width 138 height 11
click at [16, 245] on mapp-icon at bounding box center [17, 246] width 8 height 8
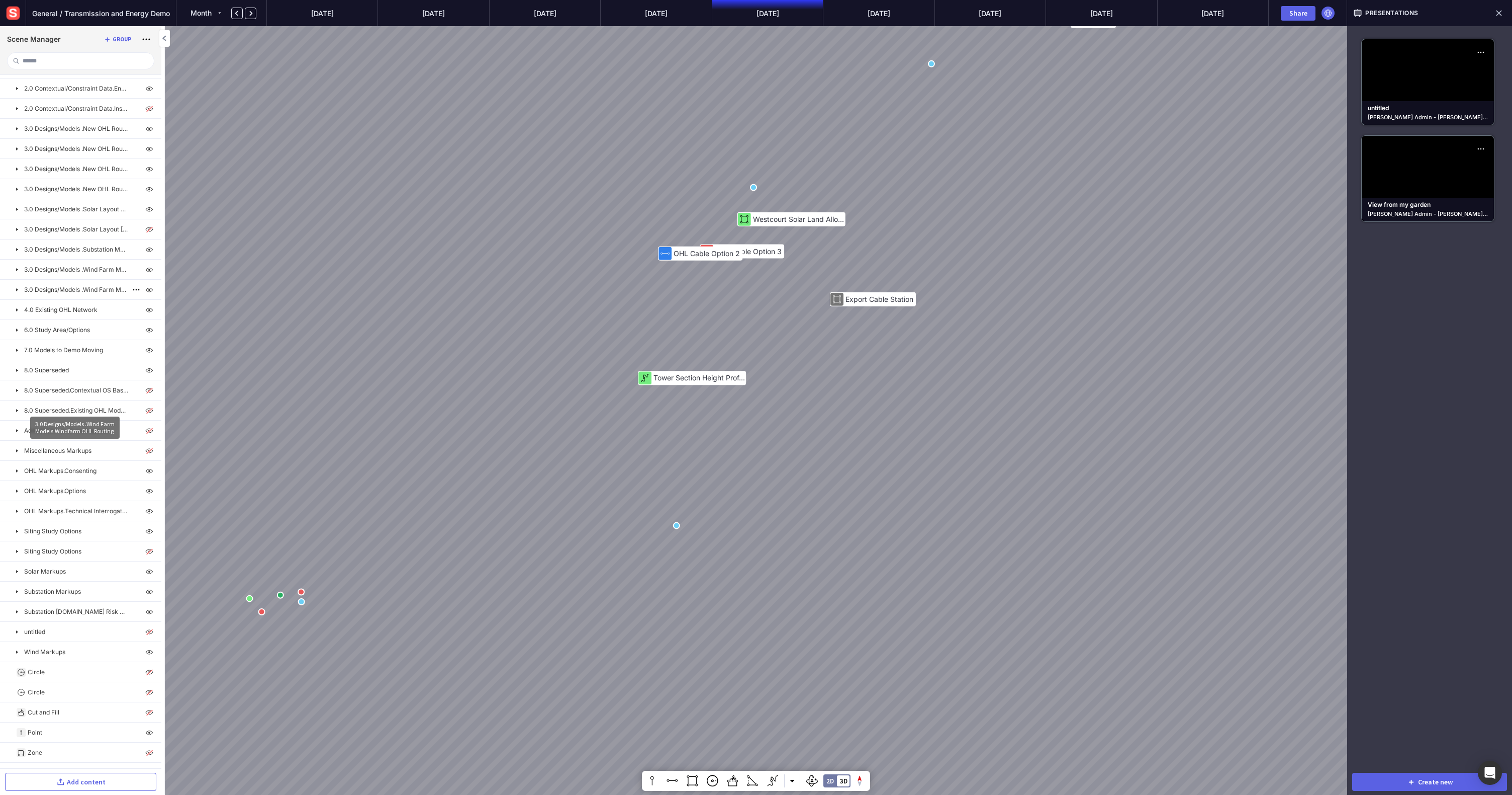
scroll to position [152, 0]
click at [148, 278] on img at bounding box center [149, 275] width 12 height 12
click at [145, 377] on img at bounding box center [149, 376] width 12 height 12
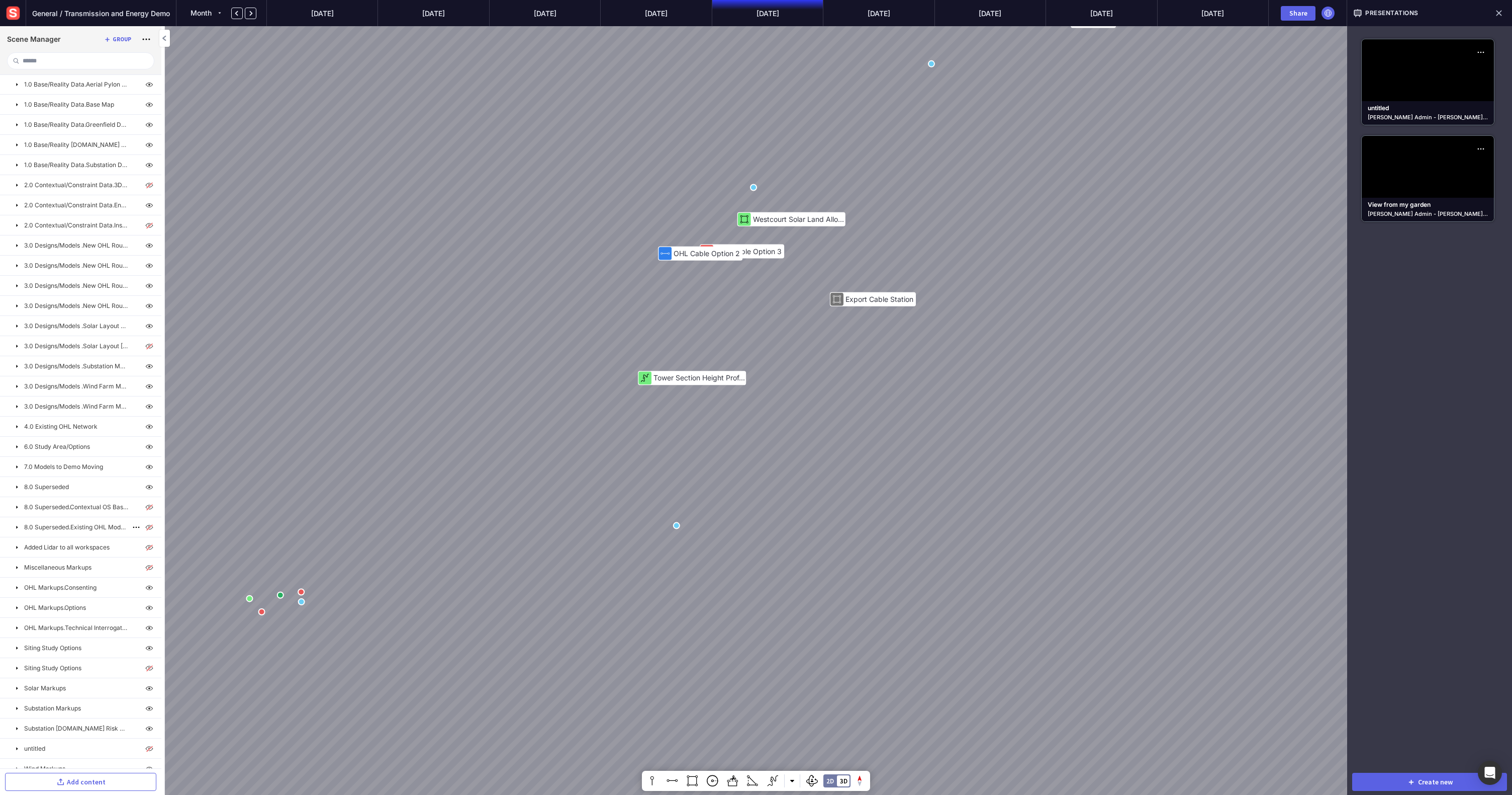
scroll to position [0, 0]
click at [148, 89] on img at bounding box center [149, 85] width 12 height 12
click at [148, 89] on img at bounding box center [149, 85] width 12 height 12
click at [146, 108] on img at bounding box center [149, 105] width 12 height 12
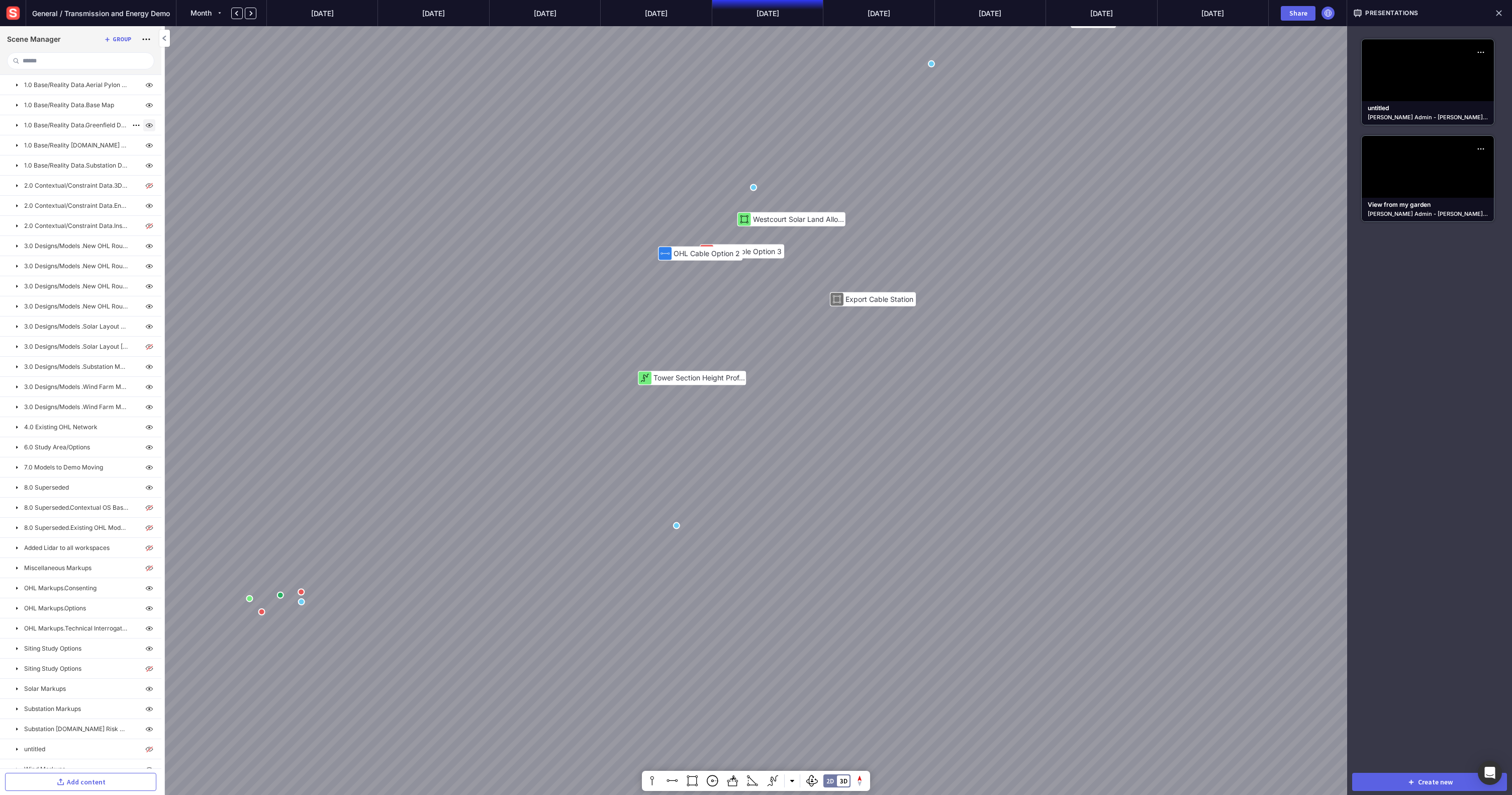
click at [148, 126] on img at bounding box center [149, 125] width 12 height 12
click at [147, 145] on img at bounding box center [149, 145] width 12 height 12
click at [145, 166] on img at bounding box center [149, 165] width 12 height 12
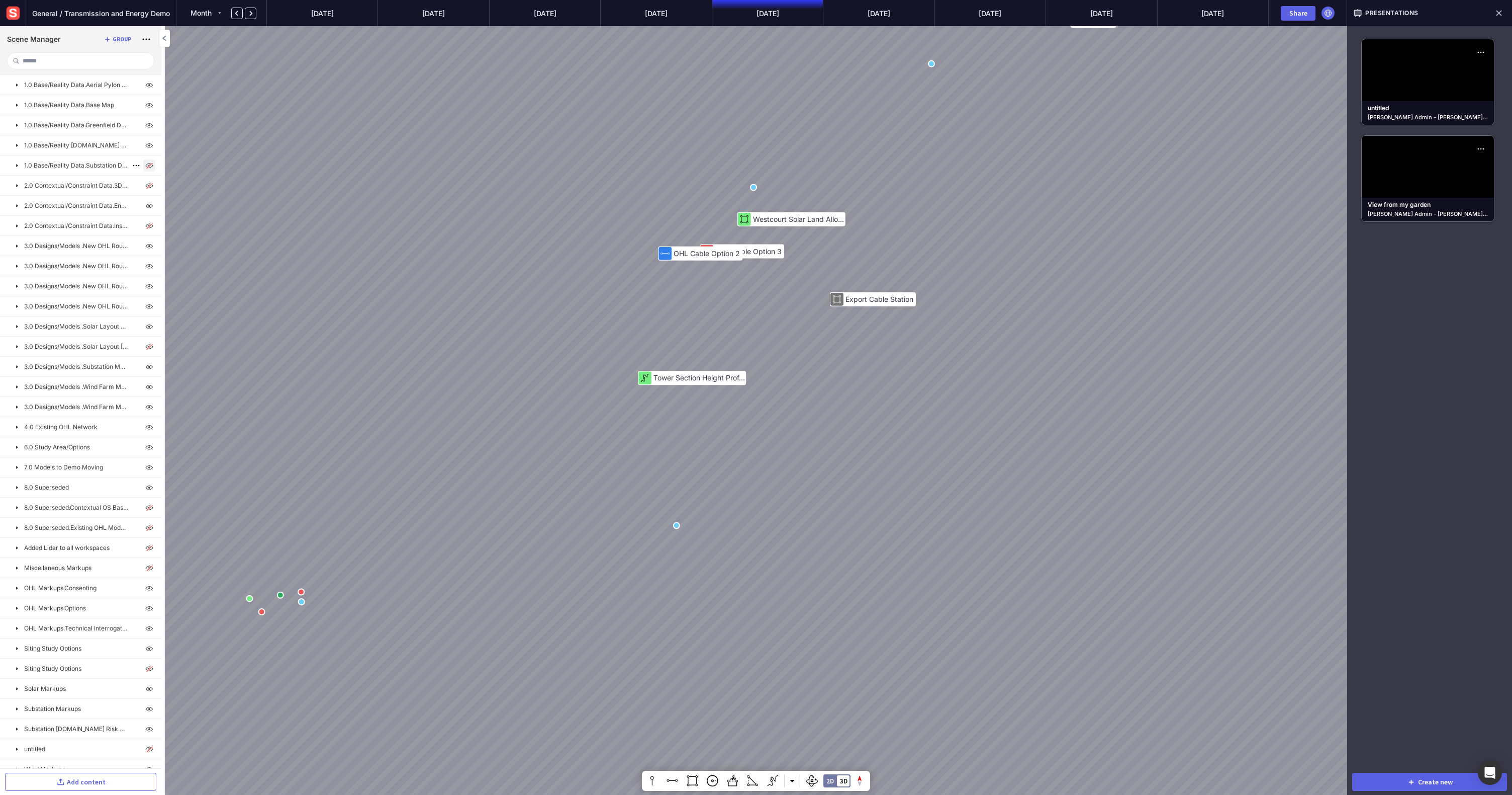
click at [145, 166] on img at bounding box center [149, 165] width 12 height 12
click at [17, 185] on mapp-icon at bounding box center [17, 185] width 8 height 8
click at [145, 210] on img at bounding box center [149, 205] width 12 height 12
click at [16, 183] on mapp-icon at bounding box center [17, 185] width 8 height 8
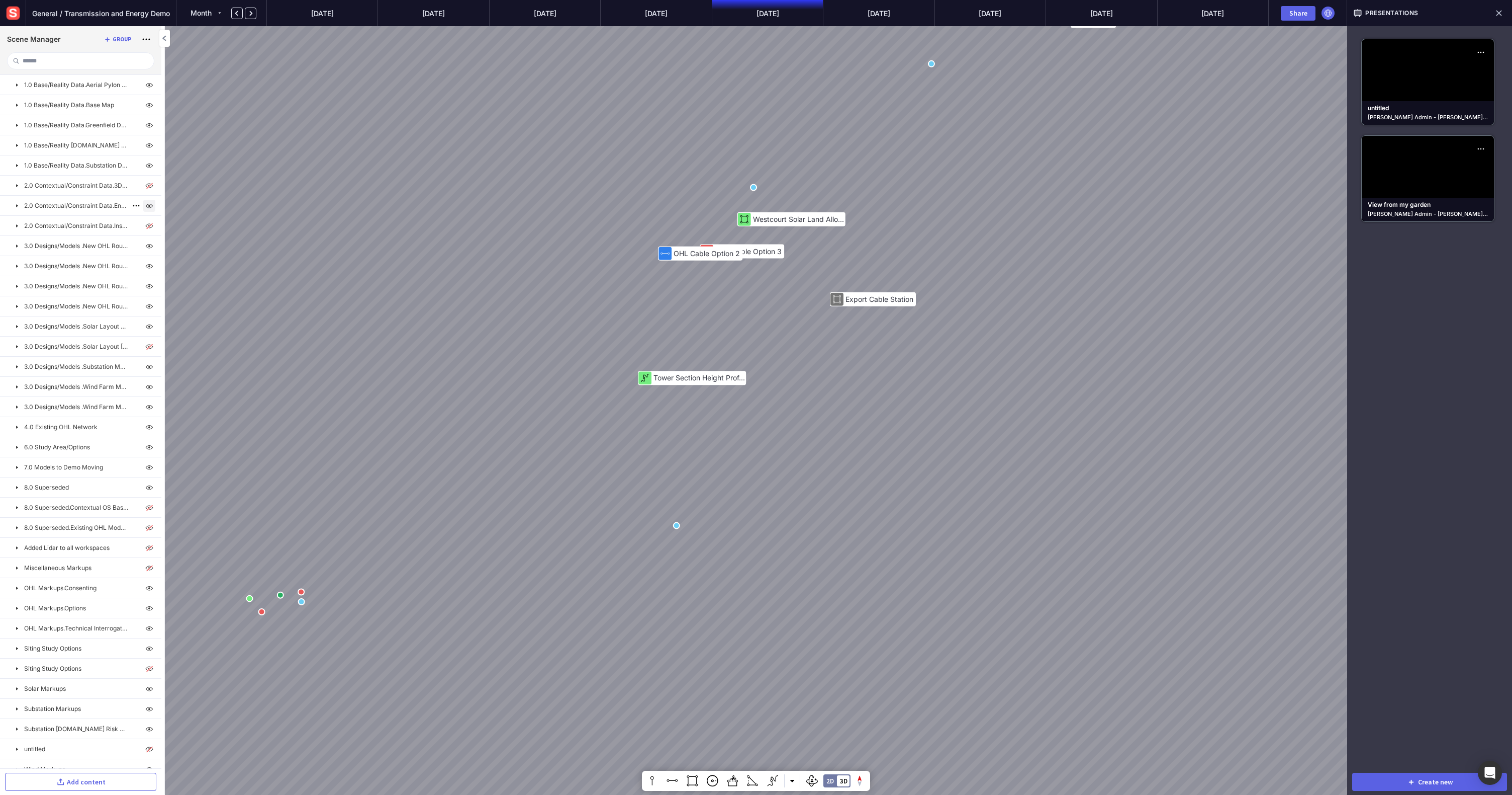
click at [146, 204] on img at bounding box center [149, 205] width 12 height 12
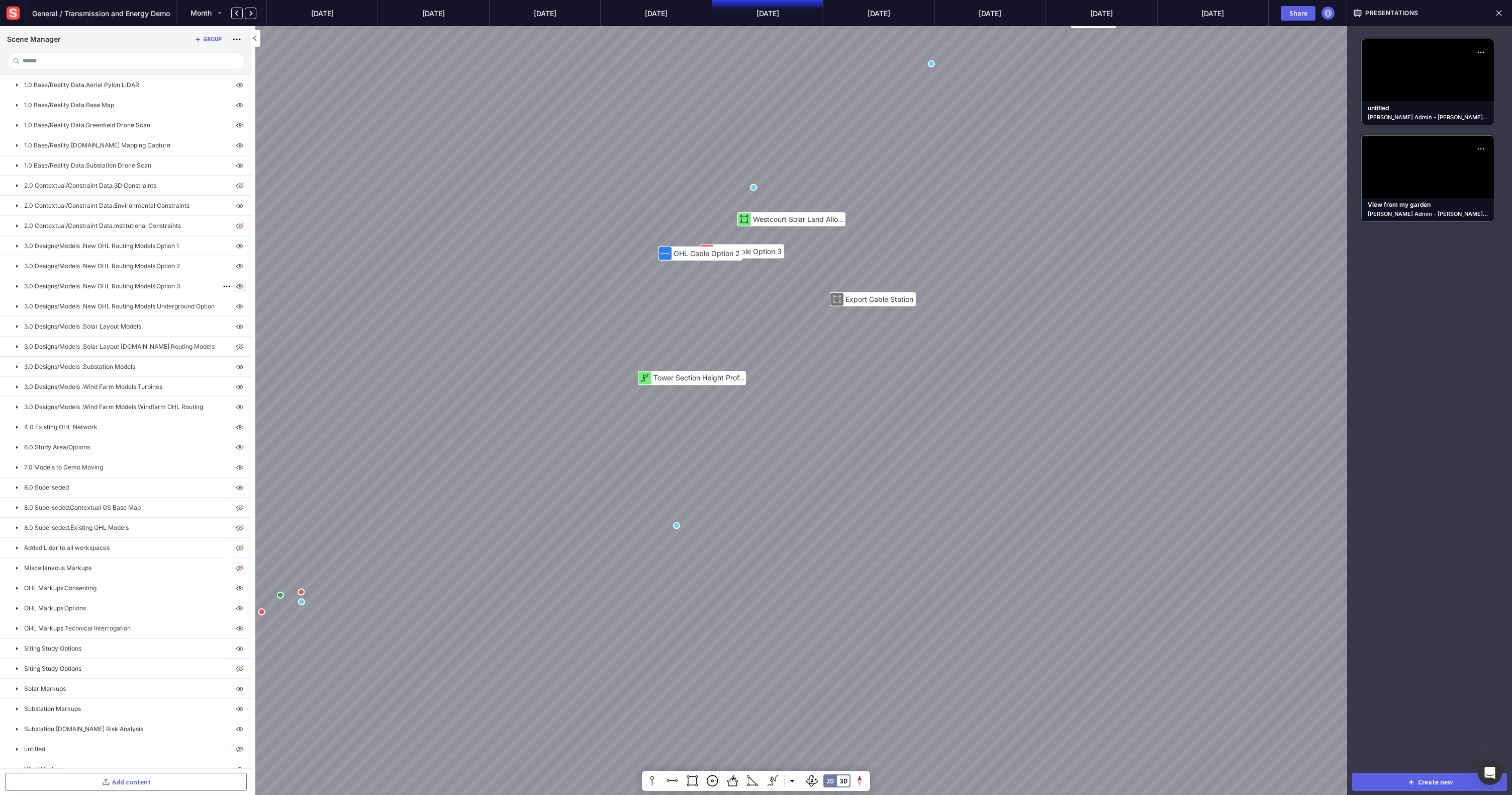
click at [239, 290] on img at bounding box center [239, 286] width 12 height 12
click at [236, 268] on img at bounding box center [239, 266] width 12 height 12
click at [236, 269] on img at bounding box center [239, 266] width 12 height 12
click at [234, 247] on img at bounding box center [239, 245] width 12 height 12
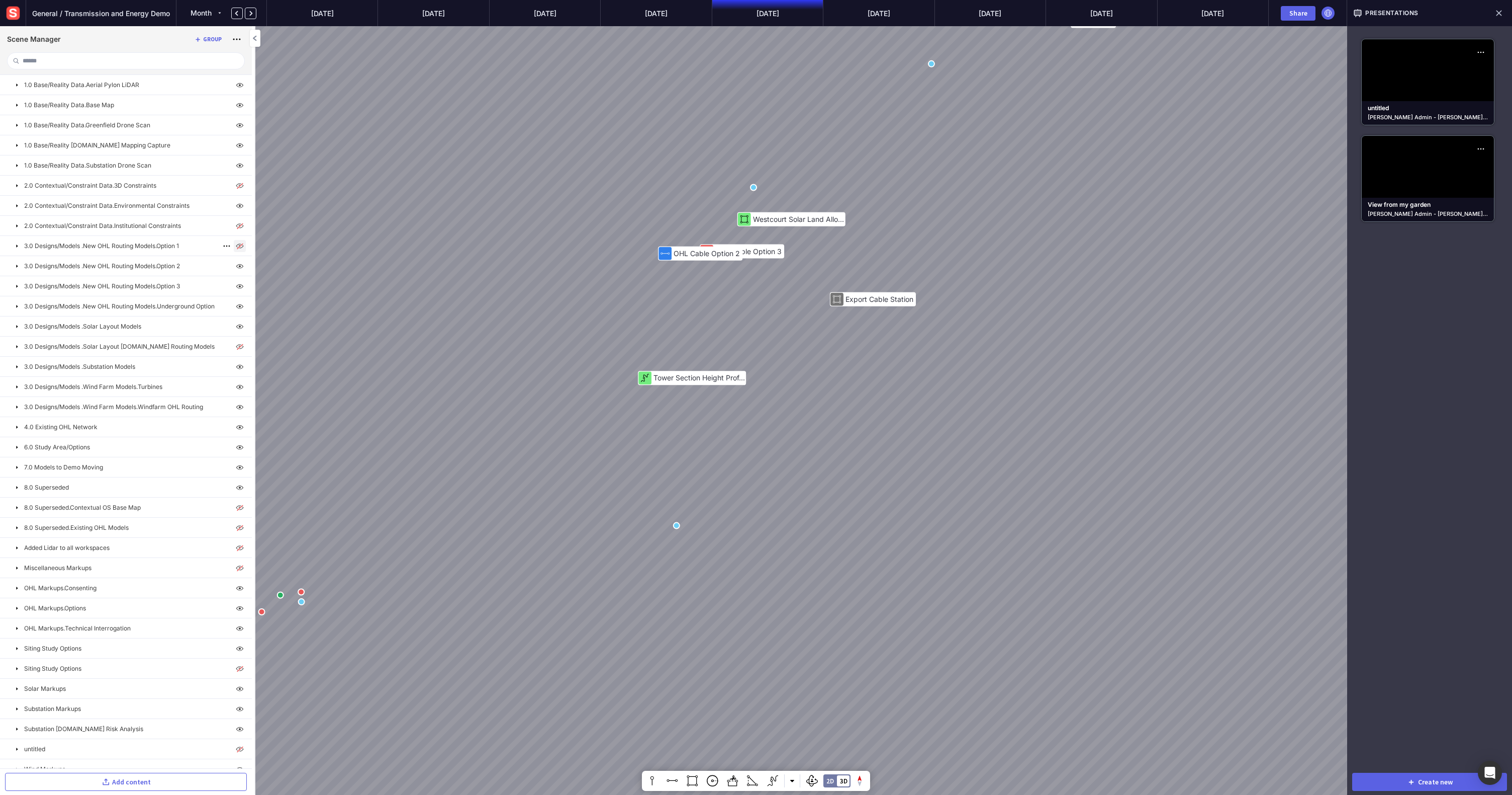
click at [234, 247] on img at bounding box center [239, 245] width 12 height 12
click at [235, 305] on img at bounding box center [239, 306] width 12 height 12
click at [236, 370] on img at bounding box center [239, 367] width 12 height 12
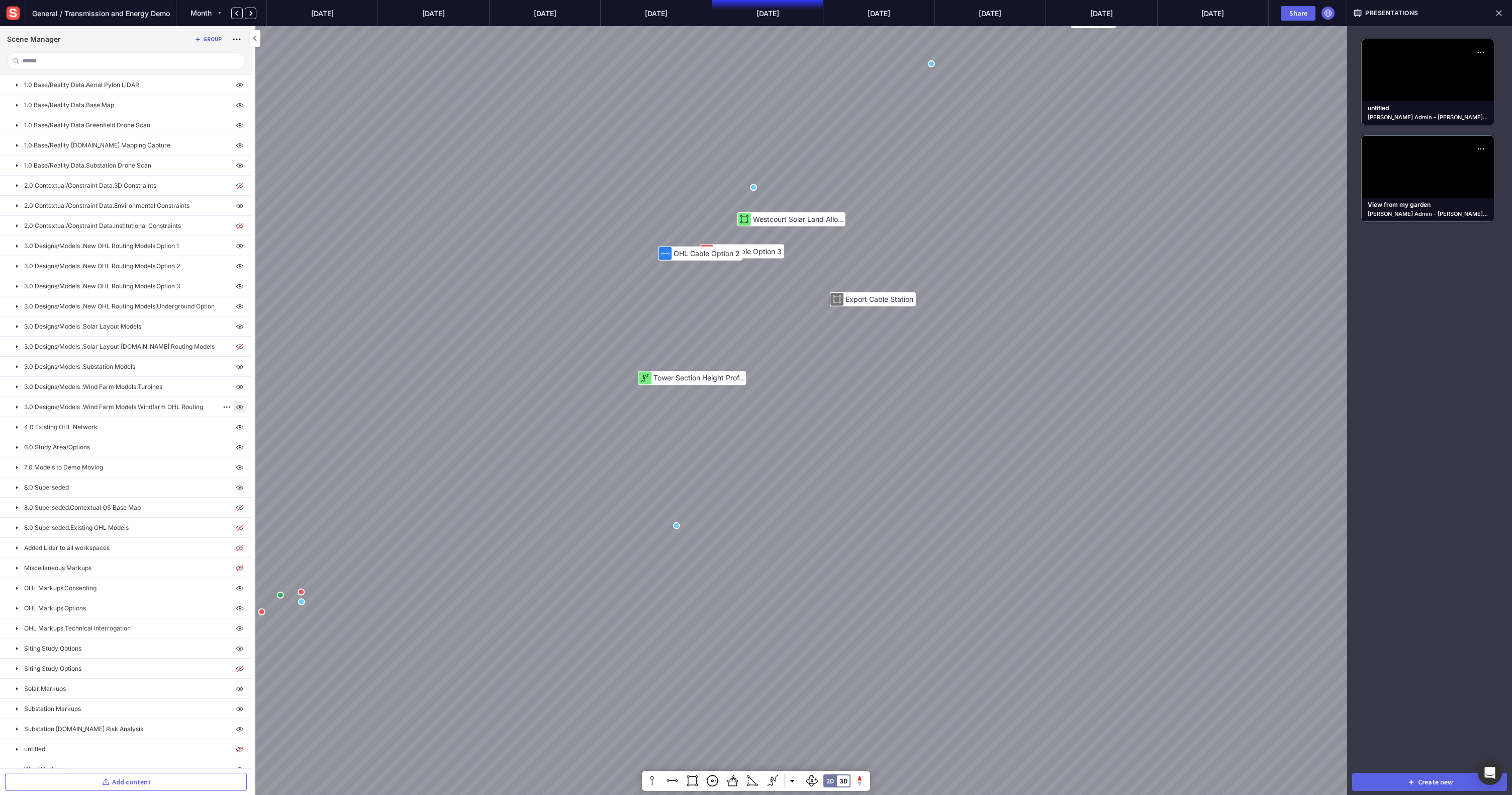
click at [234, 407] on img at bounding box center [239, 407] width 12 height 12
click at [236, 430] on img at bounding box center [239, 427] width 12 height 12
click at [235, 430] on img at bounding box center [239, 427] width 12 height 12
click at [236, 450] on img at bounding box center [239, 447] width 12 height 12
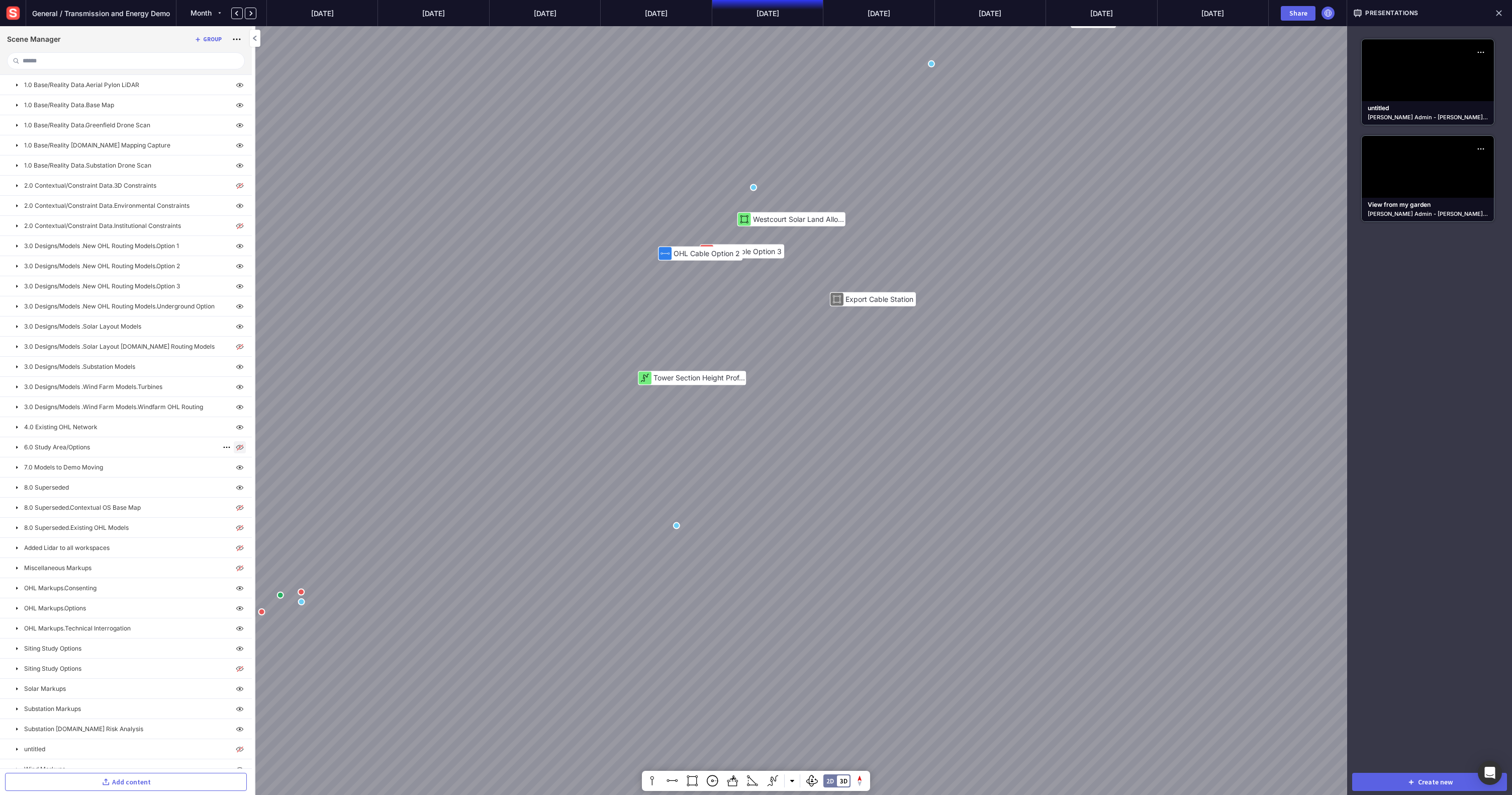
click at [236, 450] on img at bounding box center [239, 447] width 12 height 12
click at [235, 471] on img at bounding box center [239, 467] width 12 height 12
click at [237, 485] on img at bounding box center [239, 487] width 12 height 12
click at [236, 485] on img at bounding box center [239, 487] width 12 height 12
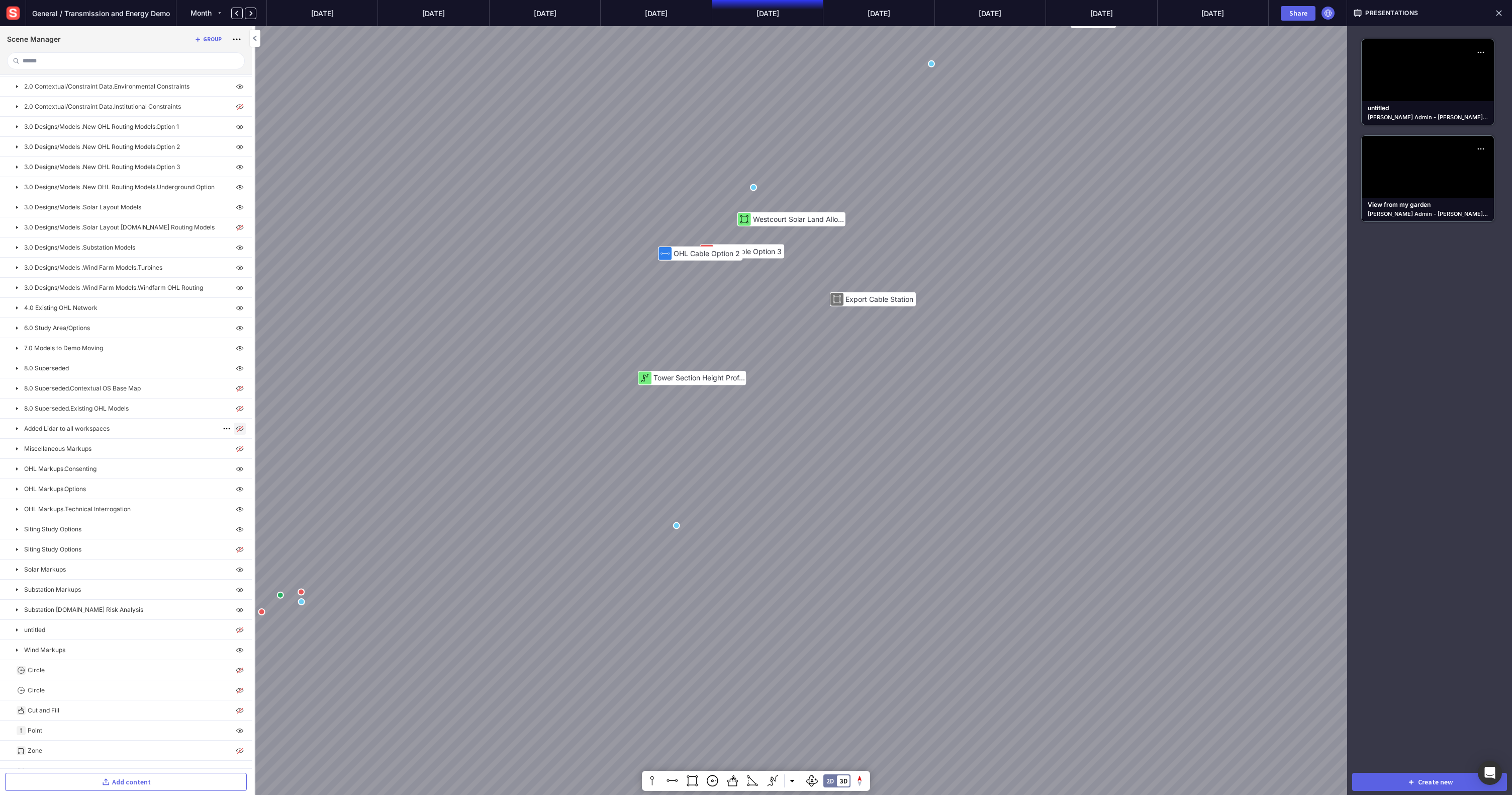
scroll to position [152, 0]
click at [236, 395] on img at bounding box center [239, 395] width 12 height 12
click at [236, 412] on img at bounding box center [239, 416] width 12 height 12
click at [237, 417] on img at bounding box center [239, 416] width 12 height 12
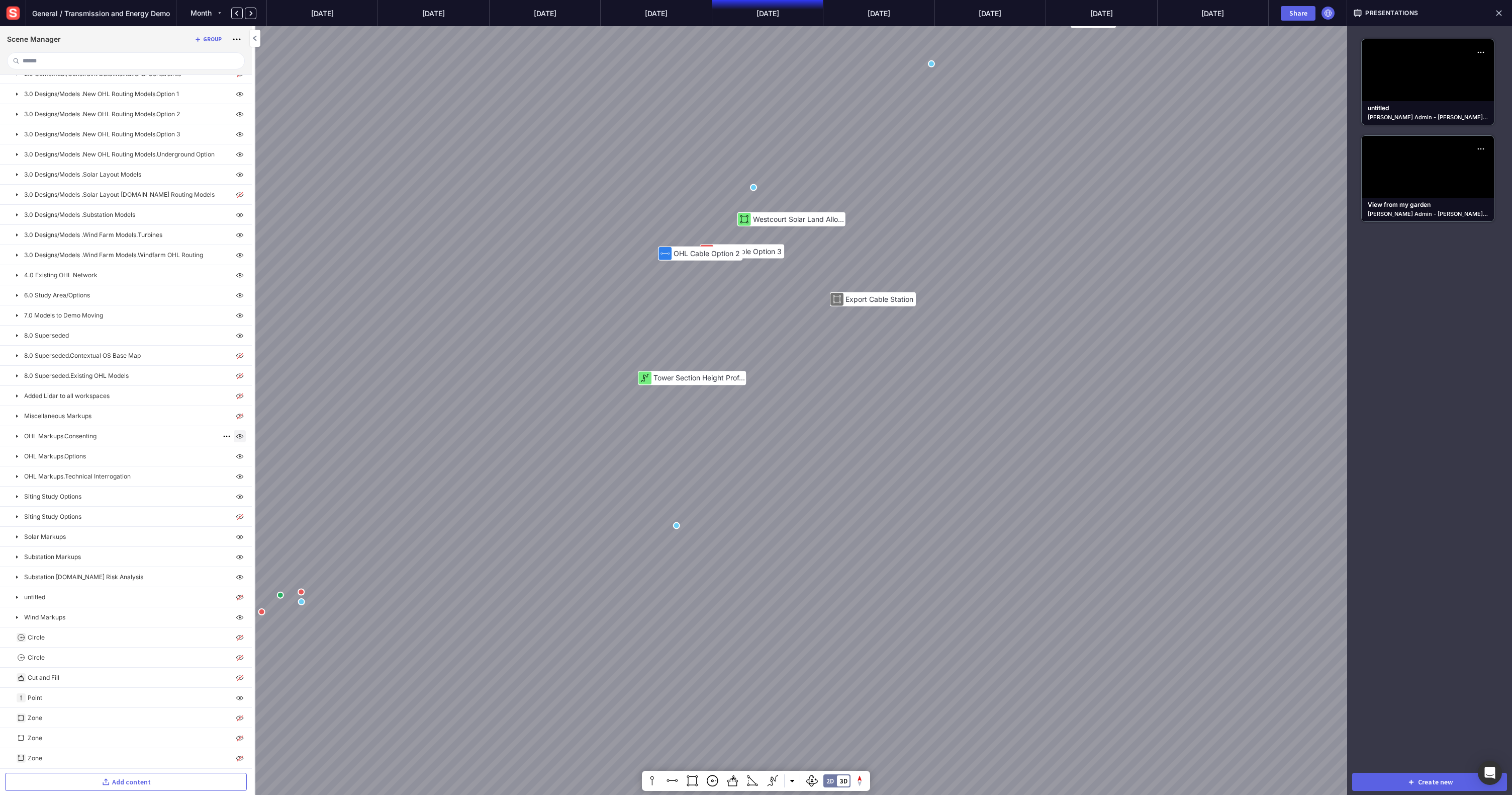
click at [235, 439] on img at bounding box center [239, 436] width 12 height 12
click at [235, 452] on img at bounding box center [239, 456] width 12 height 12
click at [236, 457] on img at bounding box center [239, 456] width 12 height 12
click at [122, 455] on div "OHL Markups.Options" at bounding box center [125, 456] width 252 height 20
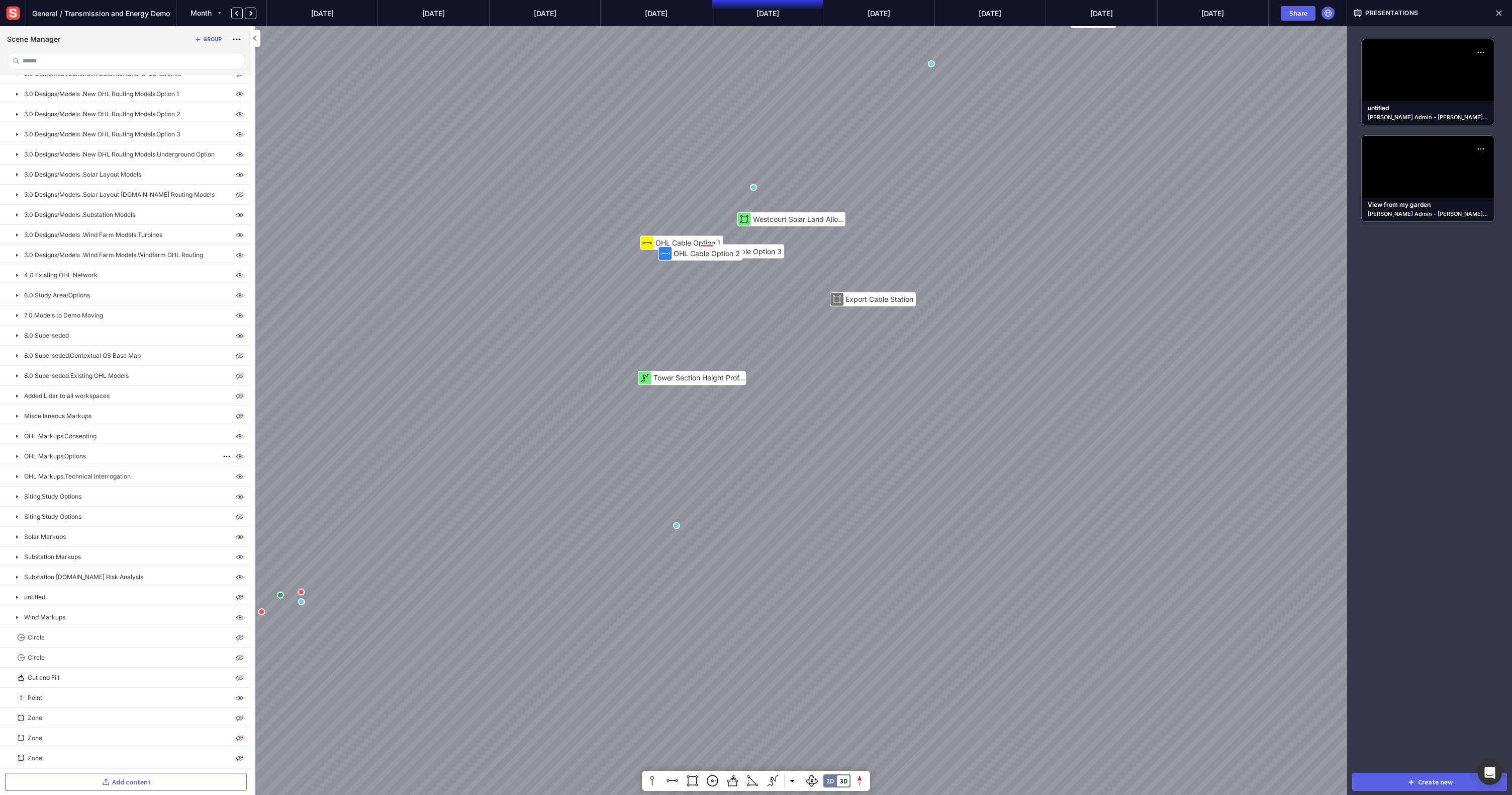
click at [75, 455] on p "OHL Markups.Options" at bounding box center [54, 456] width 61 height 9
click at [14, 455] on mapp-icon at bounding box center [17, 456] width 8 height 8
click at [81, 516] on p "OHL Cable Option 1" at bounding box center [65, 516] width 55 height 9
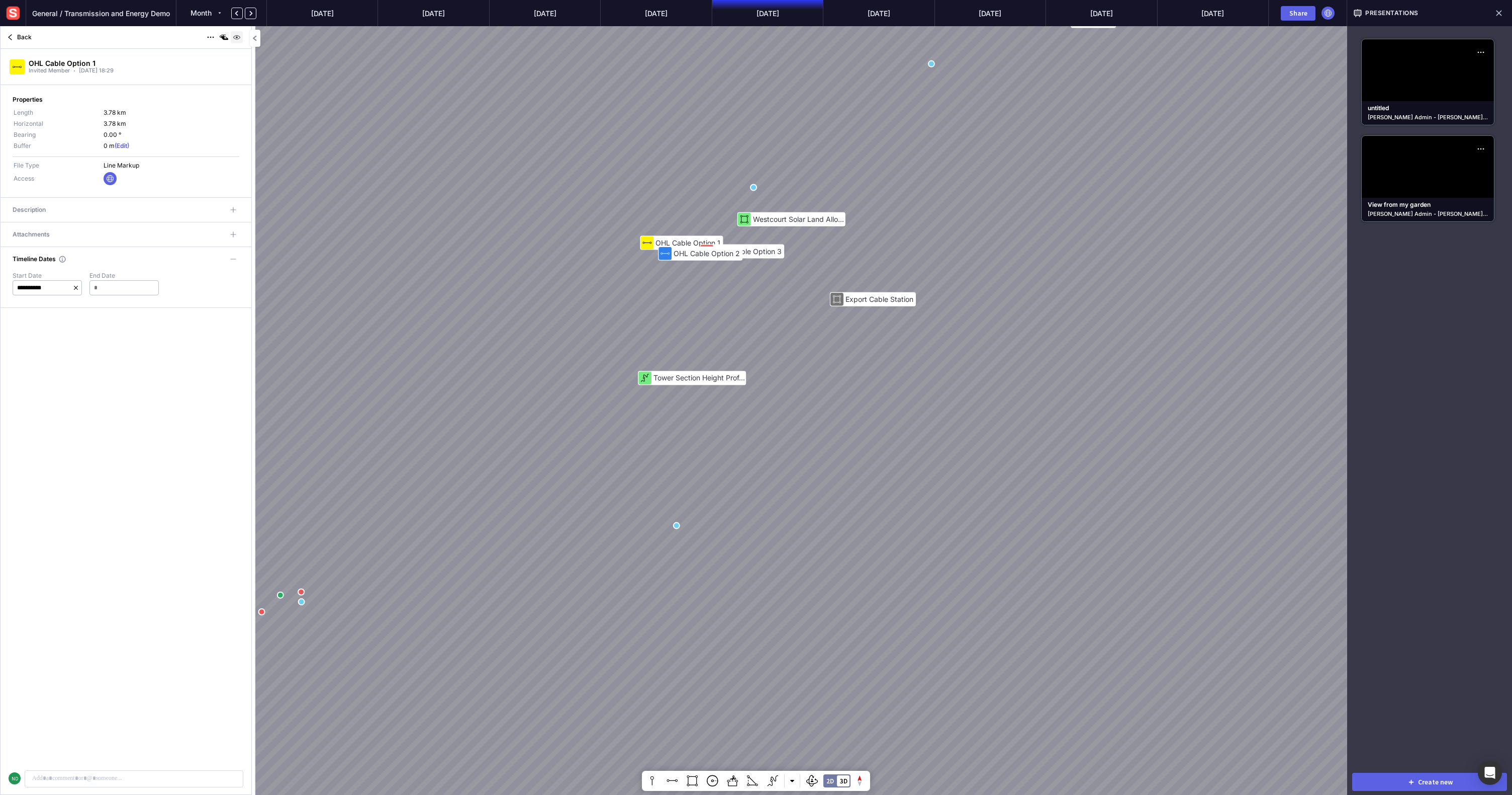
click at [239, 37] on img at bounding box center [236, 37] width 12 height 12
click at [239, 36] on img at bounding box center [236, 37] width 12 height 12
drag, startPoint x: 772, startPoint y: 206, endPoint x: 663, endPoint y: 418, distance: 238.4
click at [663, 418] on div "Mitigating Planting Option 5 Option 3 Option 1 Option 3 Height Profile 292m 302…" at bounding box center [756, 397] width 1512 height 795
click at [653, 291] on div "Mitigating Planting Option 5 Option 3 Option 1 Option 3 Height Profile 292m 302…" at bounding box center [756, 397] width 1512 height 795
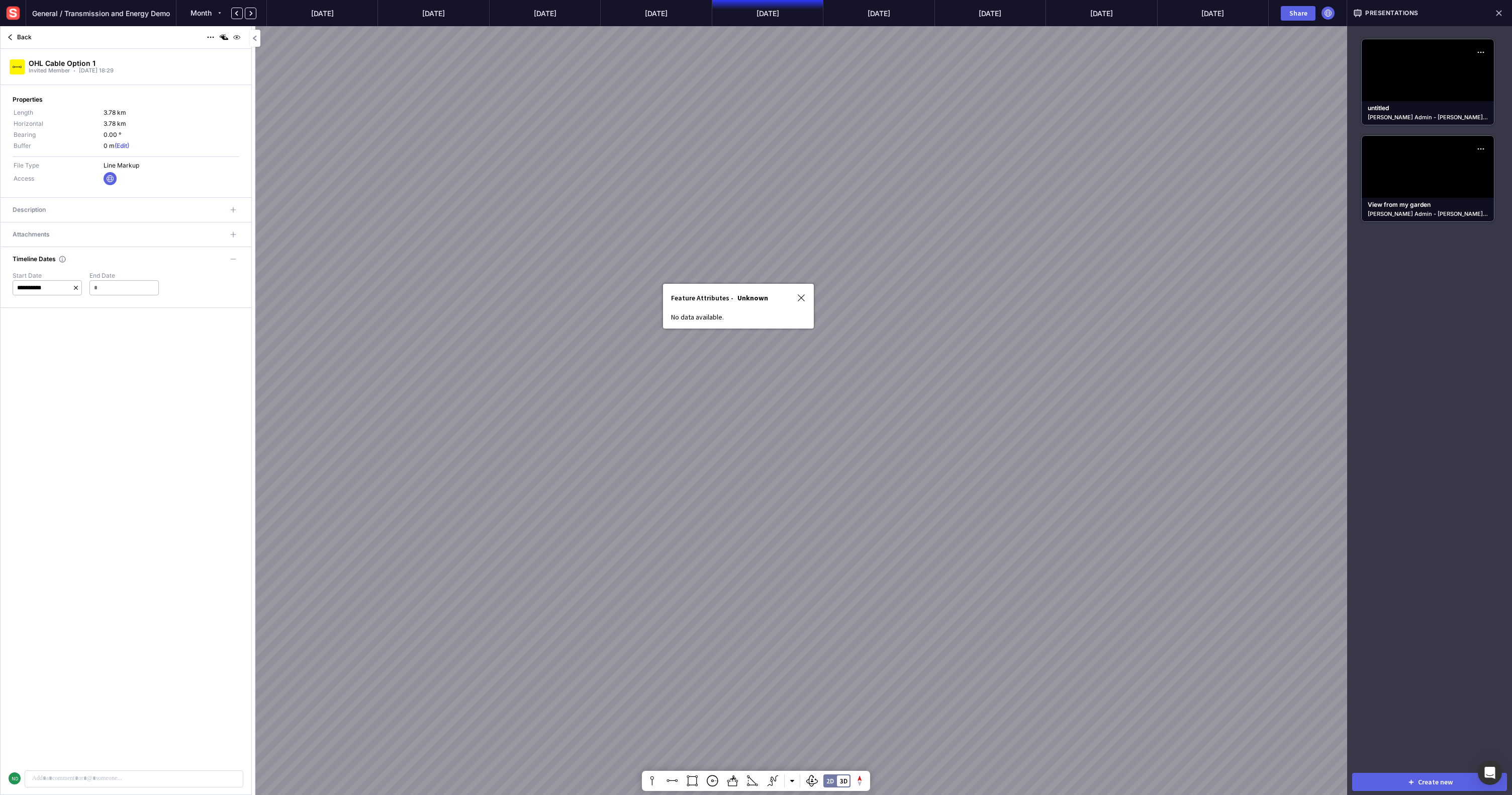
click at [655, 295] on div "Mitigating Planting Option 5 Option 3 Option 1 Option 3 Height Profile 292m 302…" at bounding box center [756, 397] width 1512 height 795
click at [12, 35] on mapp-icon at bounding box center [10, 37] width 12 height 12
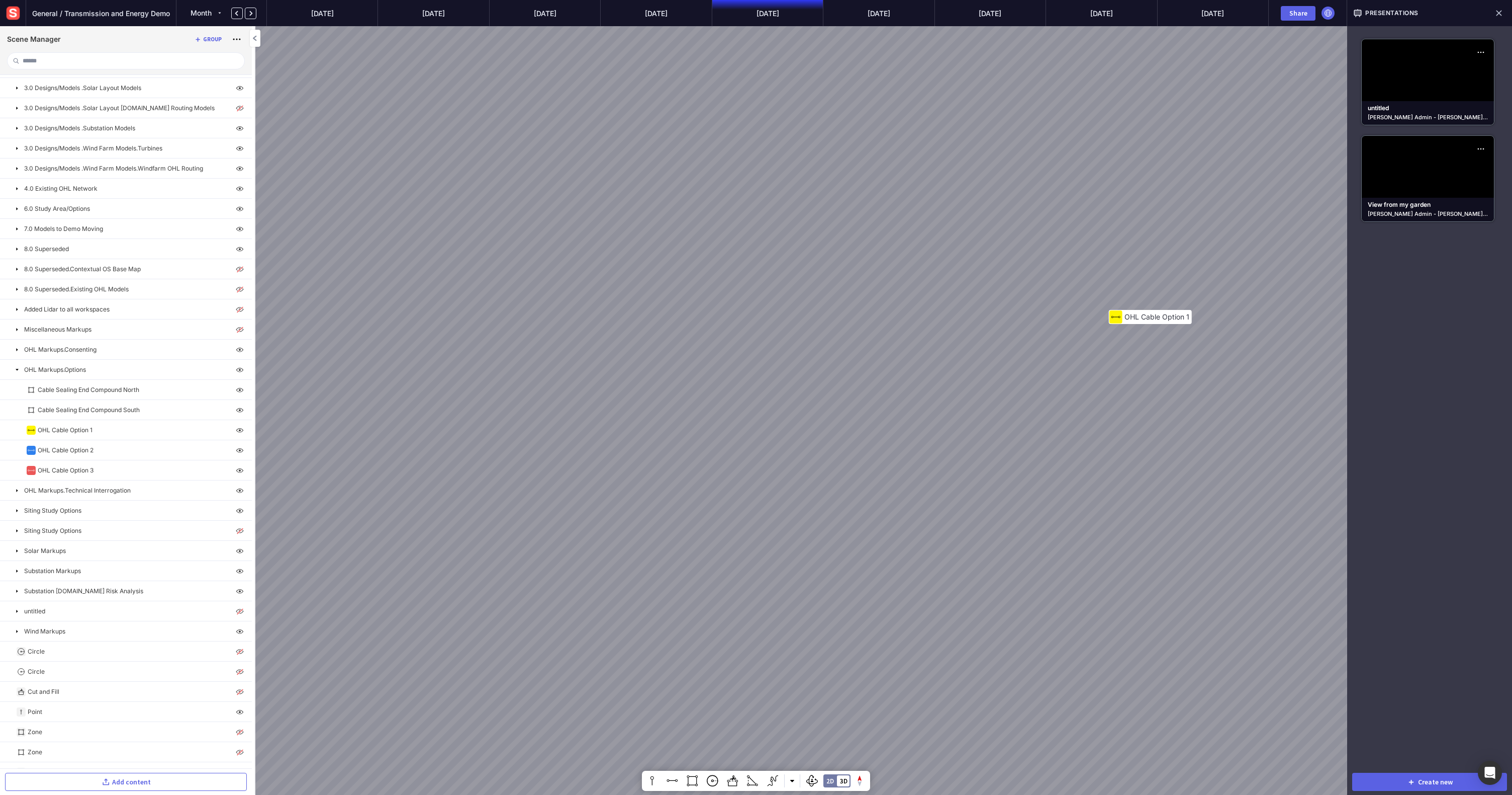
scroll to position [253, 0]
click at [81, 359] on p "OHL Markups.Options" at bounding box center [54, 355] width 61 height 9
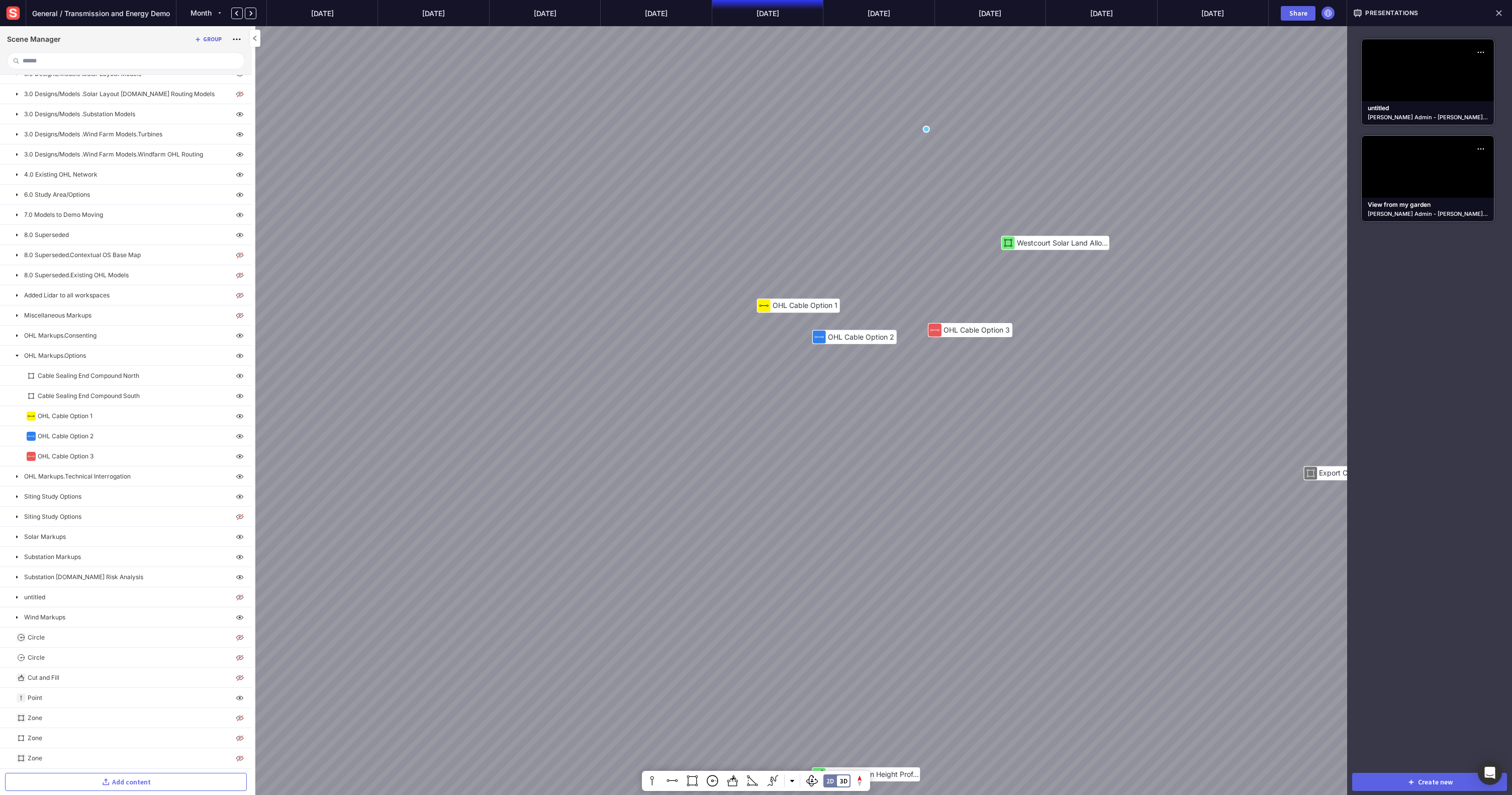
click at [658, 343] on div "Mitigating Planting Option 5 Option 3 Option 1 Option 3 Height Profile 292m 302…" at bounding box center [756, 397] width 1512 height 795
drag, startPoint x: 676, startPoint y: 310, endPoint x: 696, endPoint y: 336, distance: 32.8
click at [681, 317] on div "Mitigating Planting Option 5 Option 3 Option 1 Option 3 Height Profile 292m 302…" at bounding box center [756, 397] width 1512 height 795
click at [692, 345] on div "Mitigating Planting Option 5 Option 3 Option 1 Option 3 Height Profile 292m 302…" at bounding box center [756, 397] width 1512 height 795
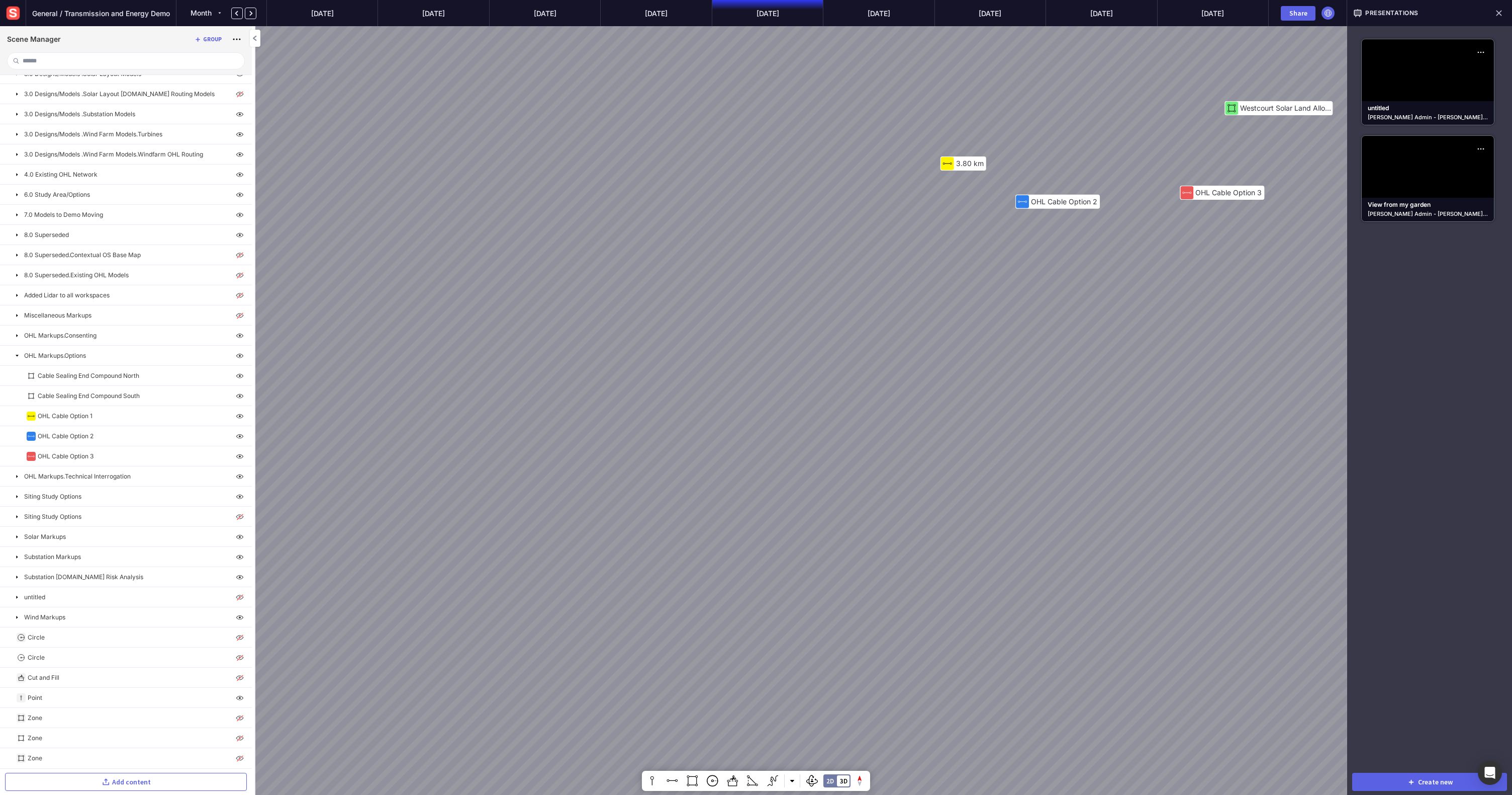
click at [768, 206] on div "Mitigating Planting Option 5 Option 3 Option 1 Option 3 Height Profile 292m 302…" at bounding box center [756, 397] width 1512 height 795
click at [844, 222] on div "Mitigating Planting Option 5 Option 3 Option 1 Option 3 Height Profile 292m 302…" at bounding box center [756, 397] width 1512 height 795
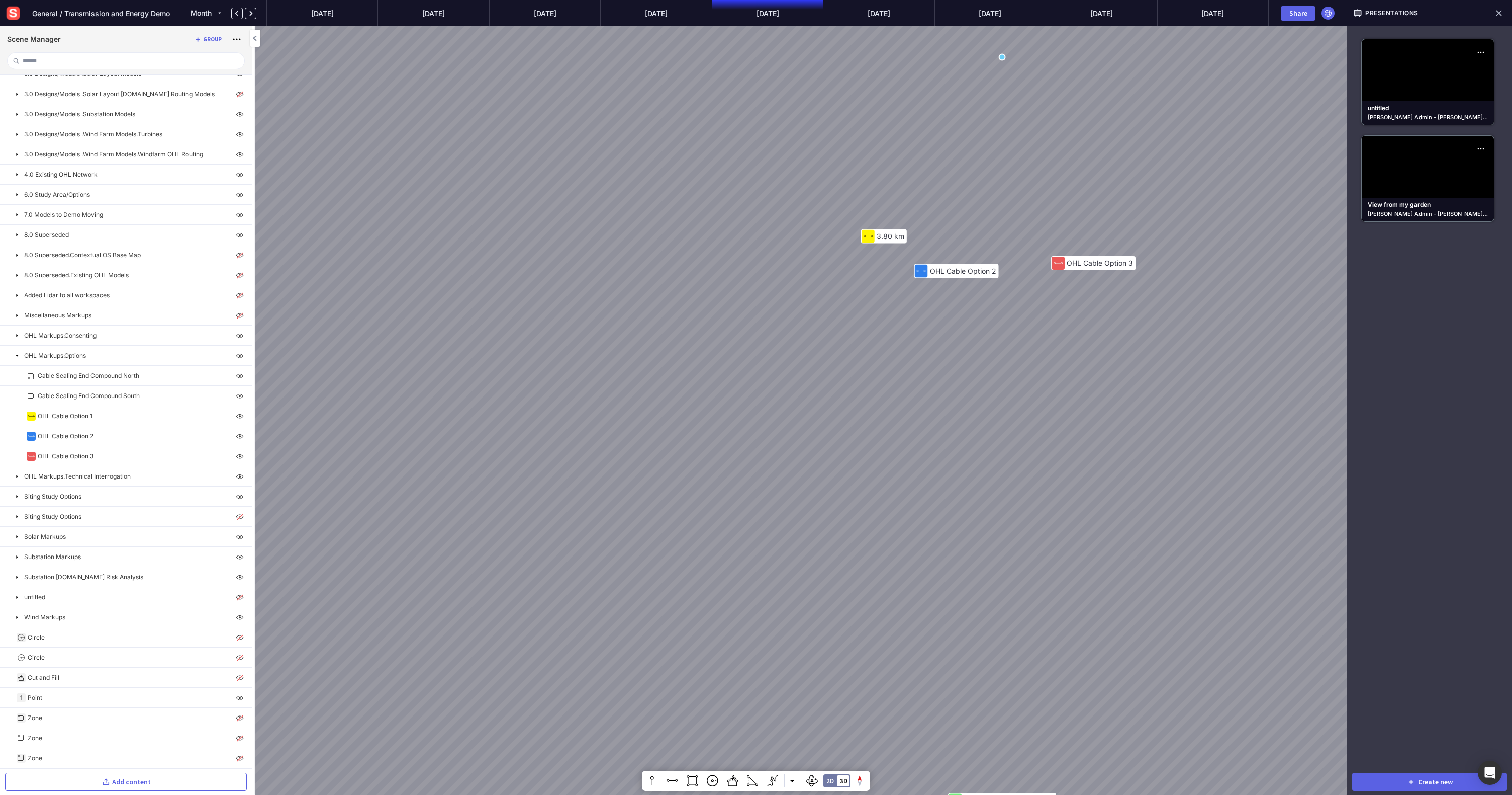
click at [417, 522] on div "Mitigating Planting Option 5 Option 3 Option 1 Option 3 Height Profile 292m 302…" at bounding box center [756, 397] width 1512 height 795
click at [767, 281] on div "Mitigating Planting Option 5 Option 3 Option 1 Option 3 Height Profile 292m 302…" at bounding box center [756, 397] width 1512 height 795
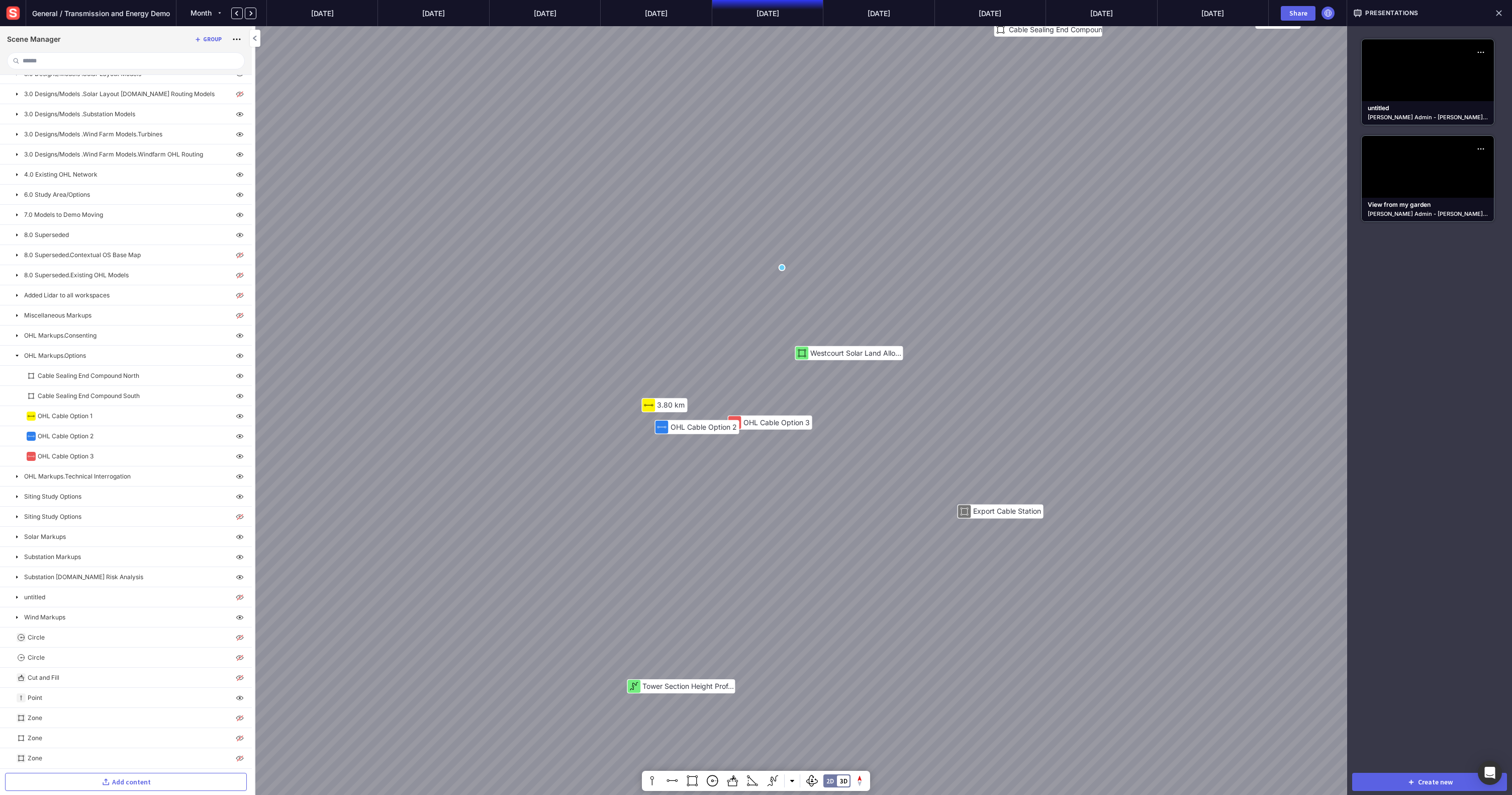
click at [421, 522] on div "Mitigating Planting Option 5 Option 3 Option 1 Option 3 Height Profile 292m 302…" at bounding box center [756, 397] width 1512 height 795
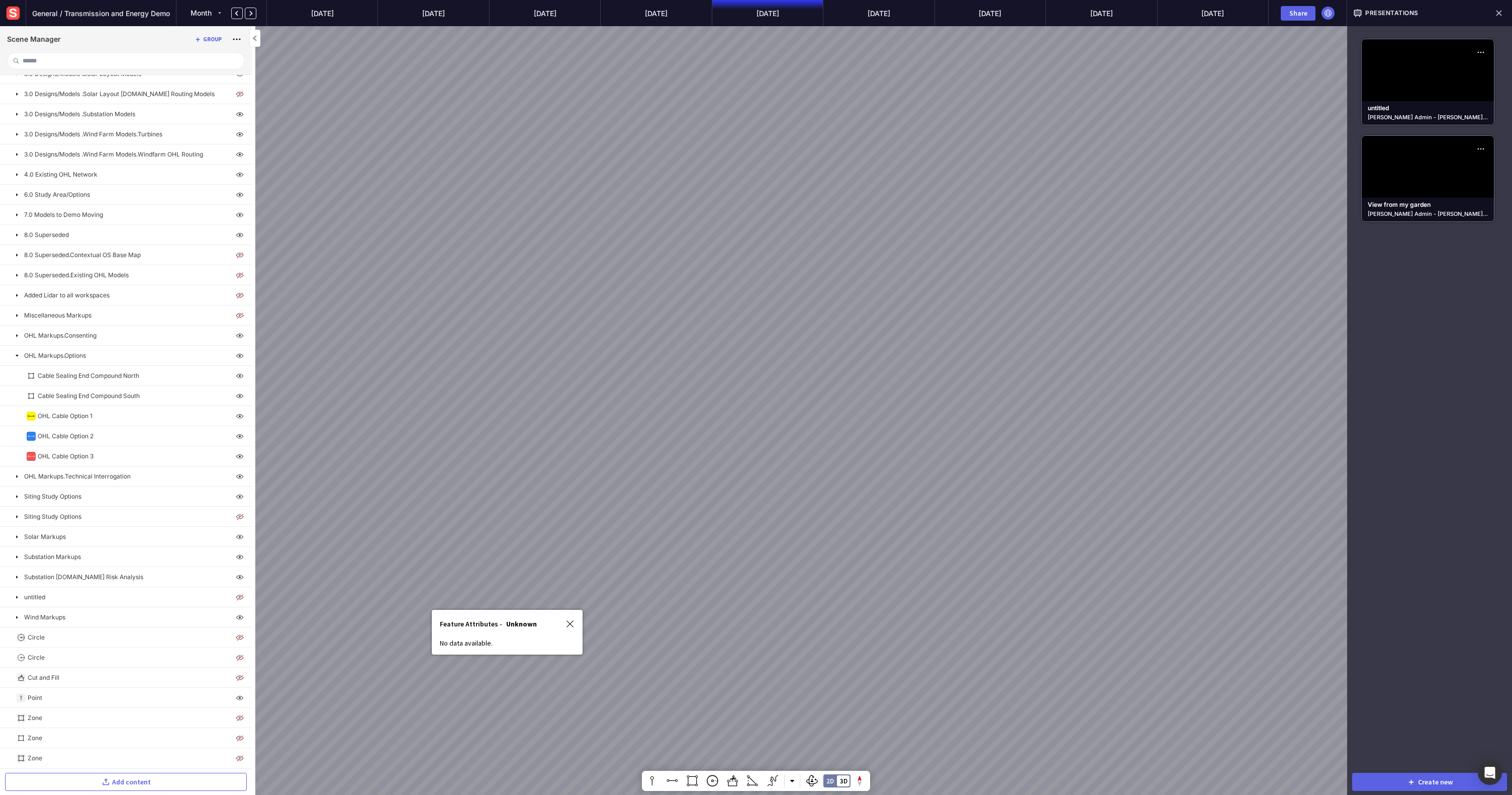
click at [571, 522] on img at bounding box center [570, 624] width 9 height 9
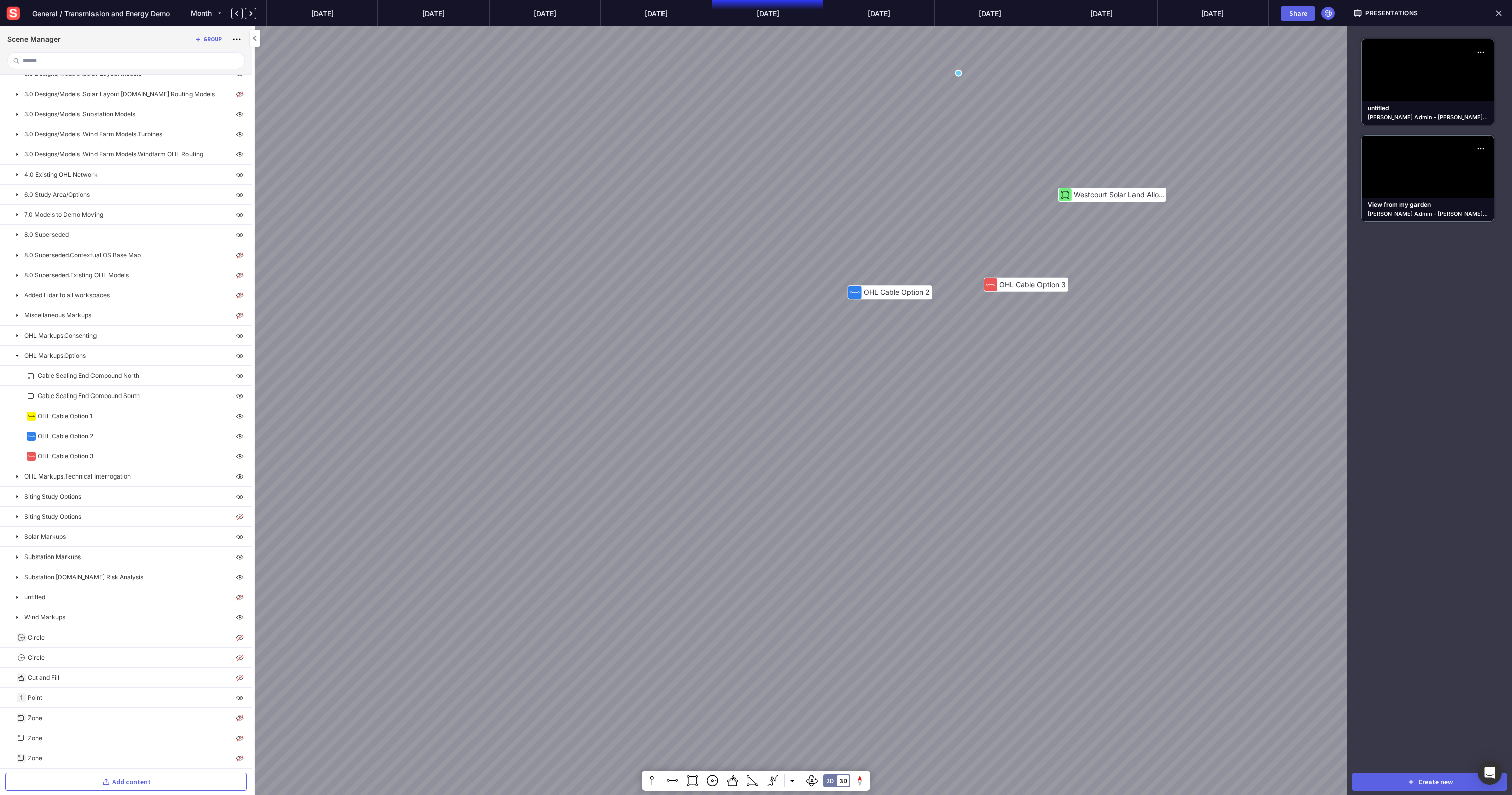
click at [708, 306] on div "Mitigating Planting Option 5 Option 3 Option 1 Option 3 Height Profile 292m 302…" at bounding box center [756, 397] width 1512 height 795
drag, startPoint x: 444, startPoint y: 679, endPoint x: 578, endPoint y: 560, distance: 179.2
click at [578, 522] on div "Mitigating Planting Option 5 Option 3 Option 1 Option 3 Height Profile 292m 302…" at bounding box center [756, 397] width 1512 height 795
click at [590, 449] on div "Mitigating Planting Option 5 Option 3 Option 1 Option 3 Height Profile 292m 302…" at bounding box center [756, 397] width 1512 height 795
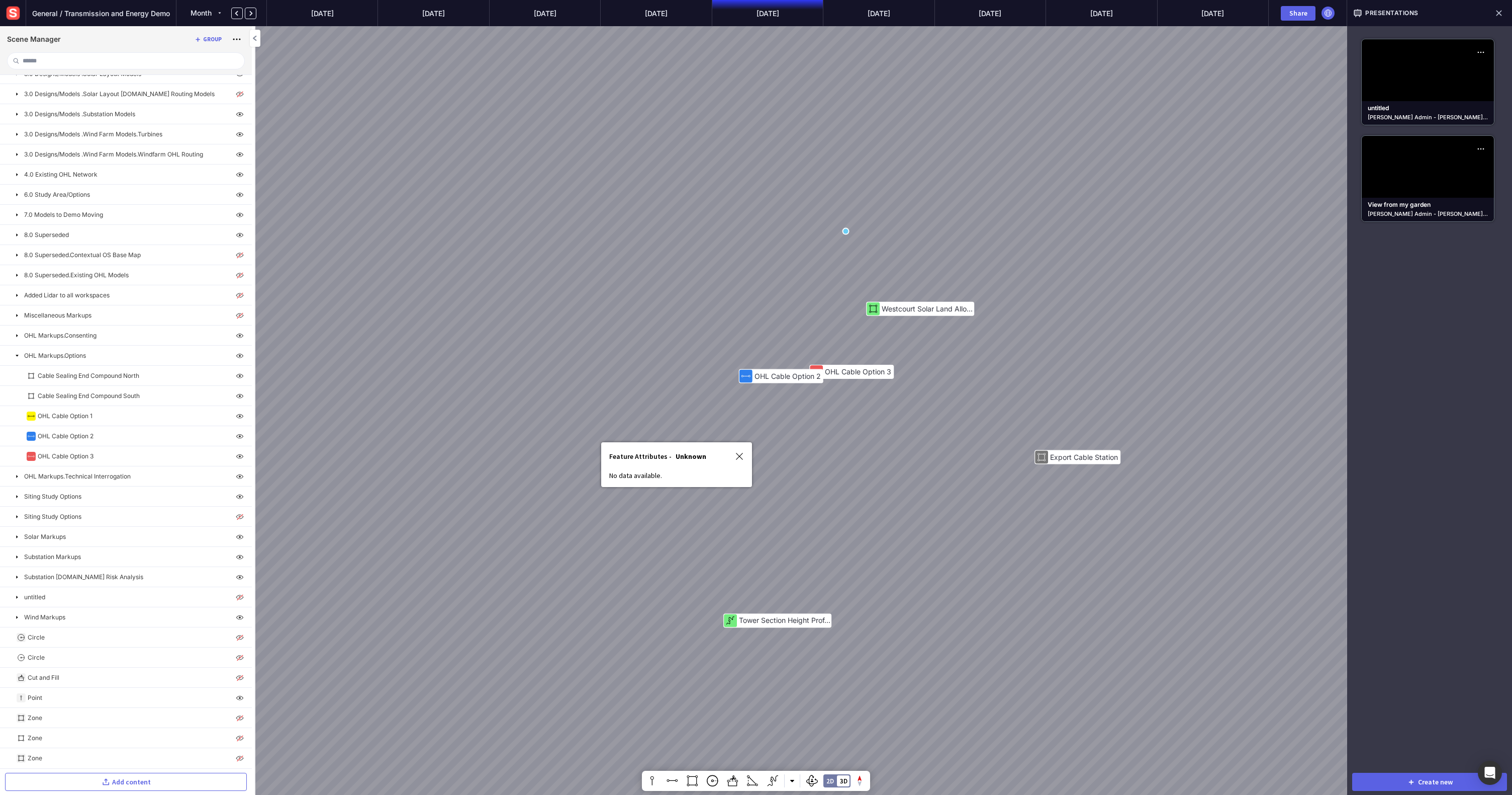
click at [739, 455] on img at bounding box center [739, 456] width 9 height 9
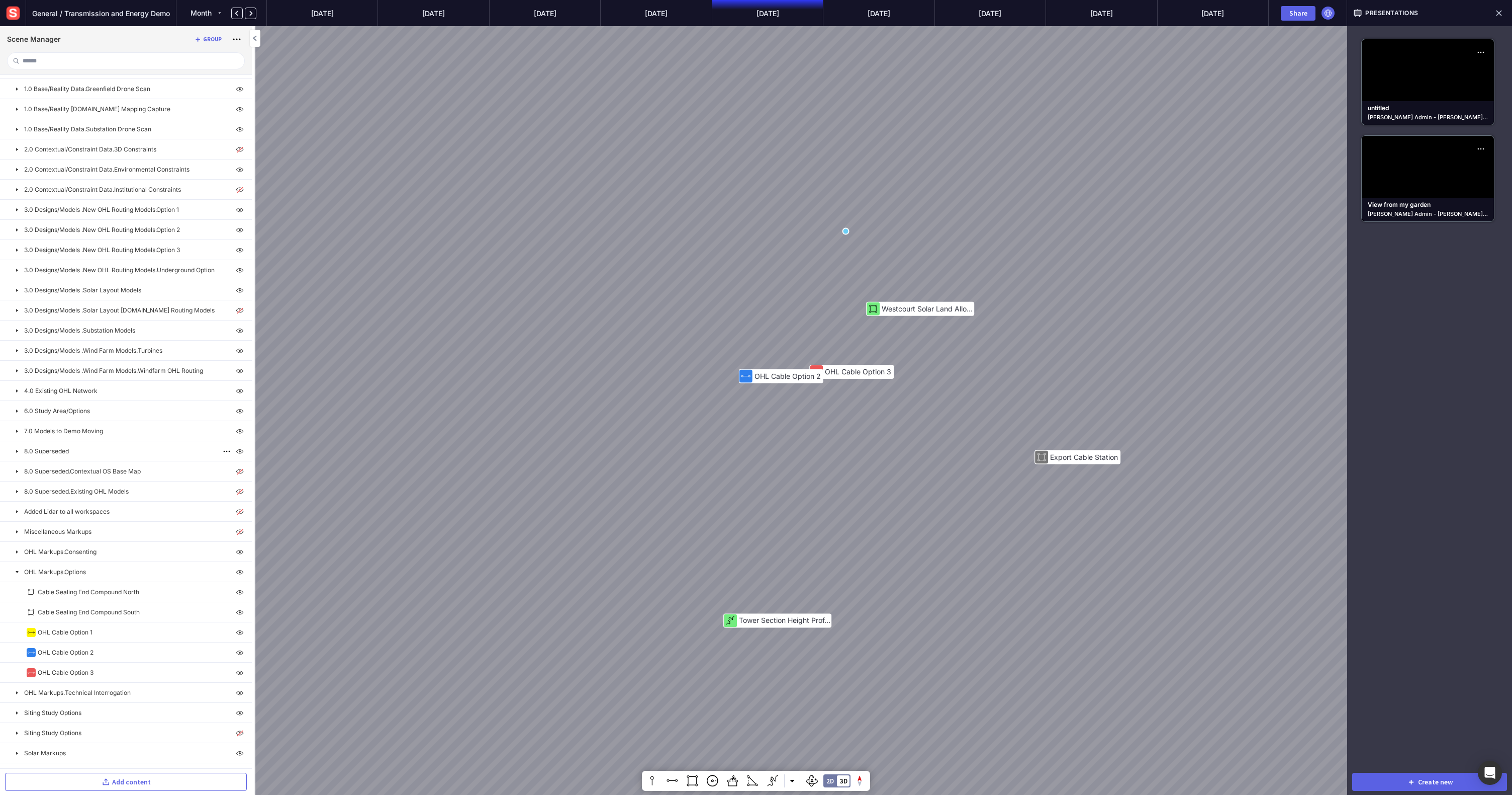
scroll to position [0, 0]
click at [904, 522] on icon "Open Intercom Messenger" at bounding box center [1490, 773] width 11 height 13
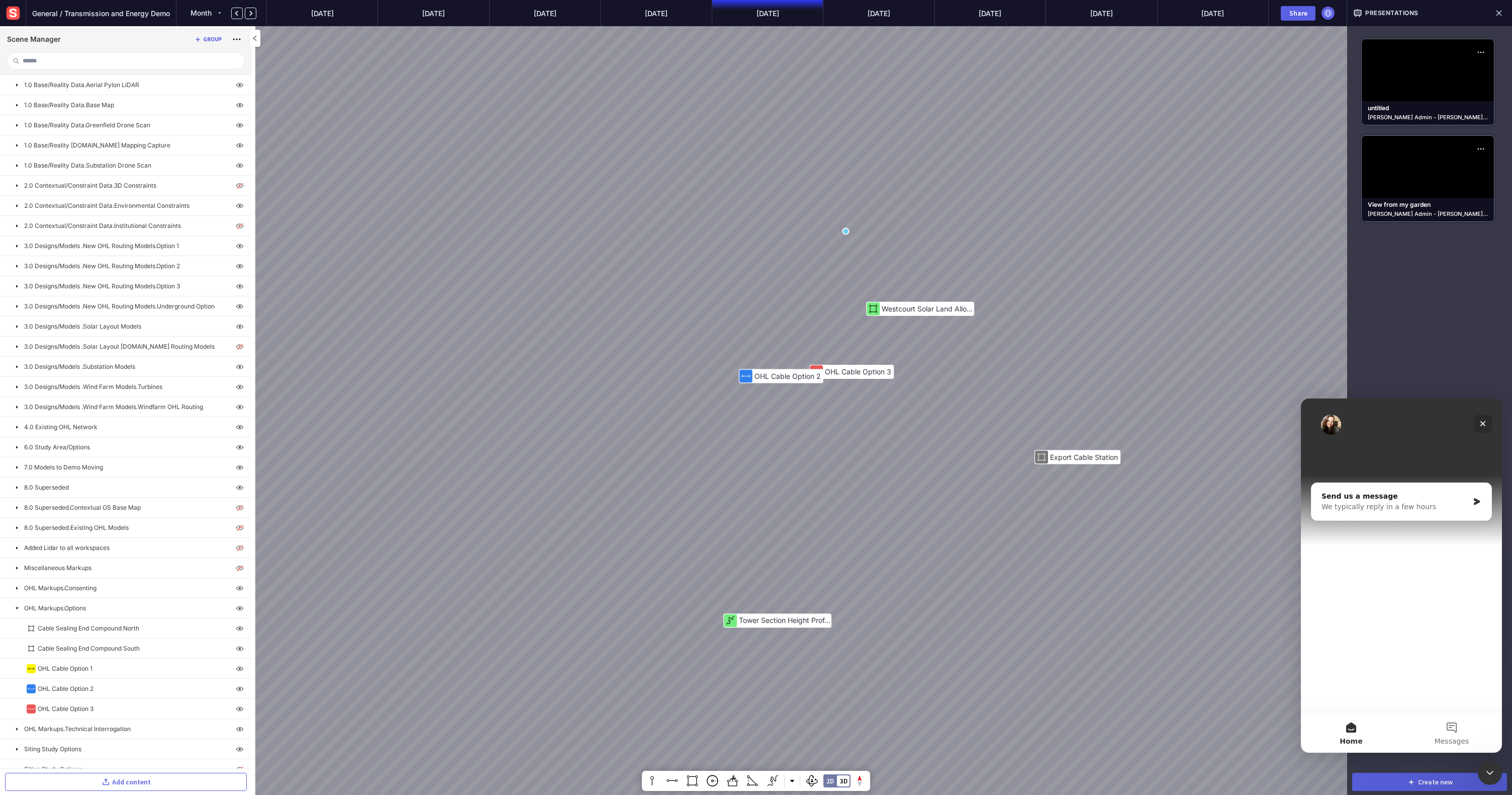
click at [904, 422] on icon "Close" at bounding box center [1483, 423] width 6 height 6
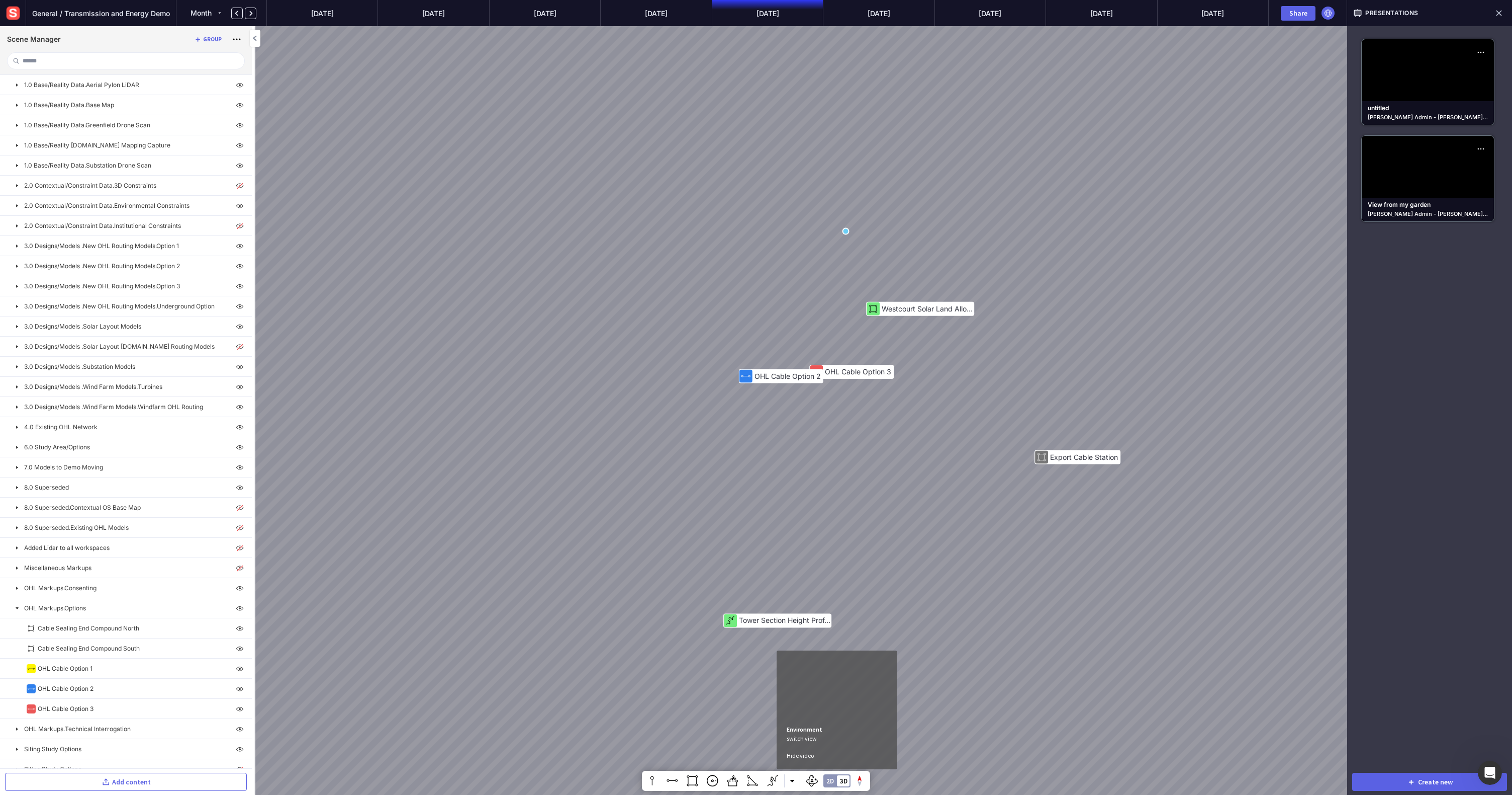
click at [833, 522] on div "2D 3D" at bounding box center [836, 781] width 27 height 13
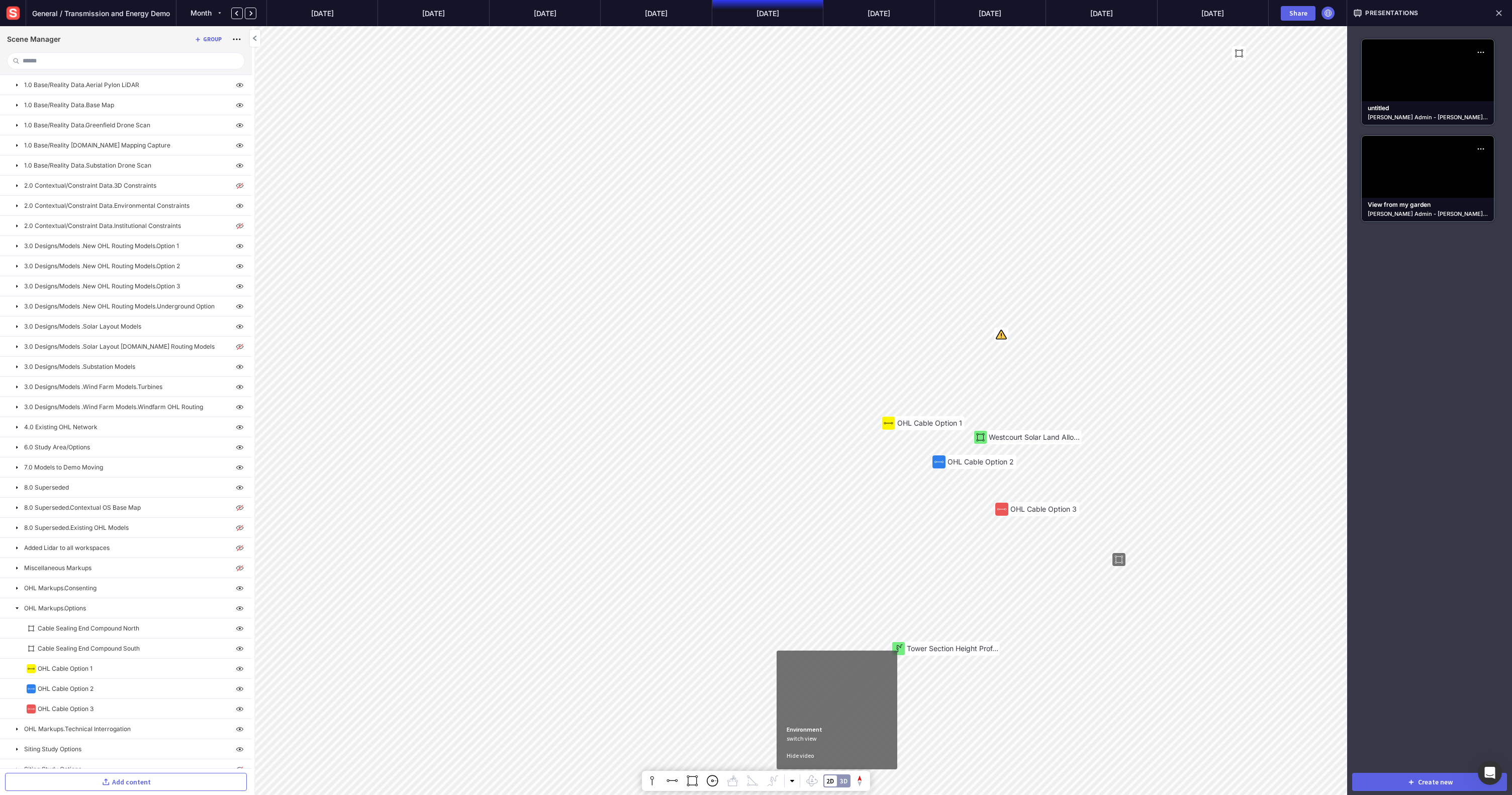
click at [848, 522] on div "2D 3D" at bounding box center [836, 781] width 27 height 13
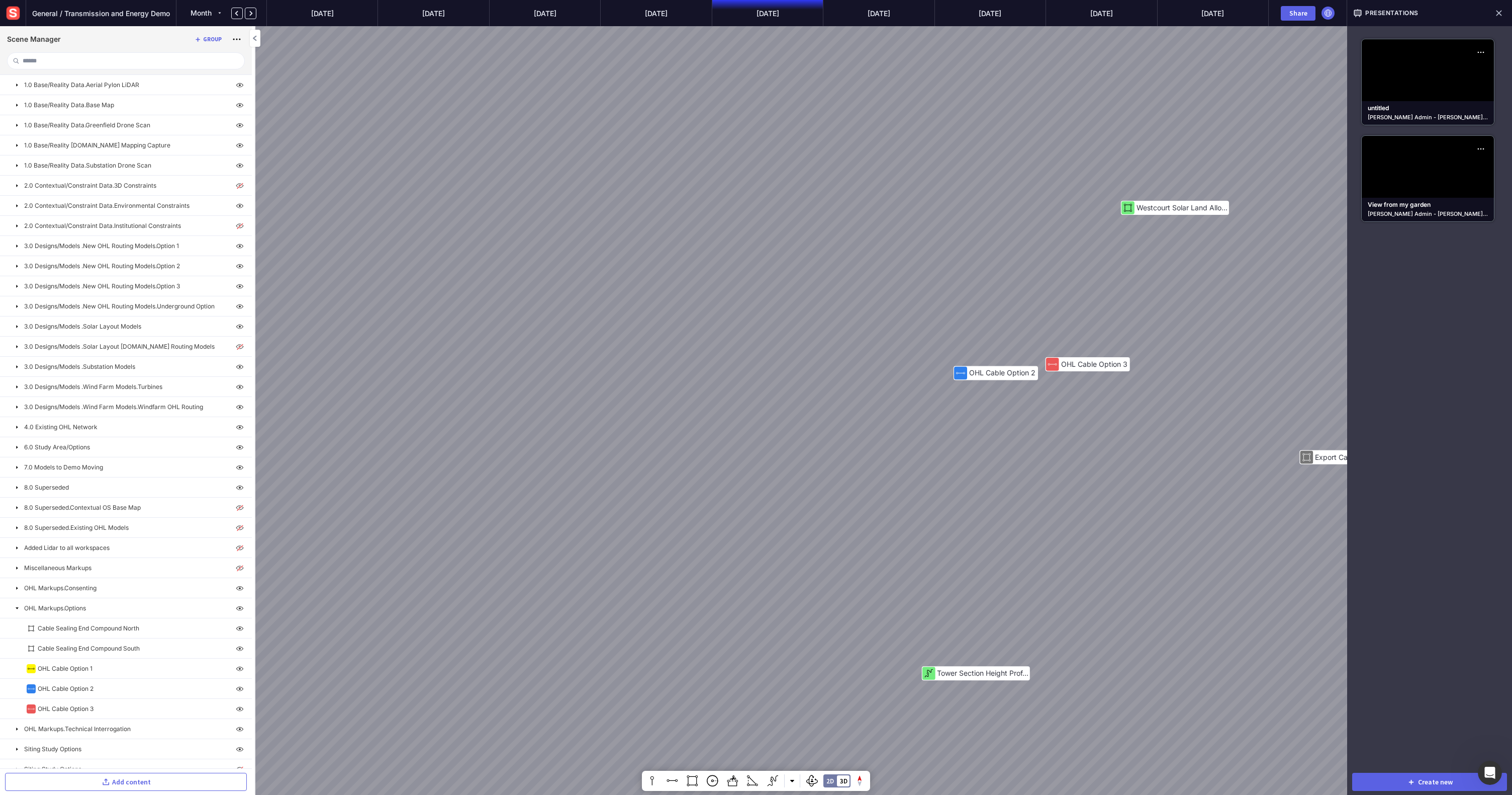
drag, startPoint x: 1122, startPoint y: 579, endPoint x: 817, endPoint y: 284, distance: 424.3
click at [817, 284] on div "Mitigating Planting Option 5 Option 3 Option 1 Option 3 Height Profile 292m 302…" at bounding box center [756, 397] width 1512 height 795
drag, startPoint x: 847, startPoint y: 322, endPoint x: 827, endPoint y: 376, distance: 57.6
drag, startPoint x: 830, startPoint y: 372, endPoint x: 781, endPoint y: 466, distance: 106.0
click at [781, 466] on div "Mitigating Planting Option 5 Option 3 Option 1 Option 3 Height Profile 292m 302…" at bounding box center [756, 397] width 1512 height 795
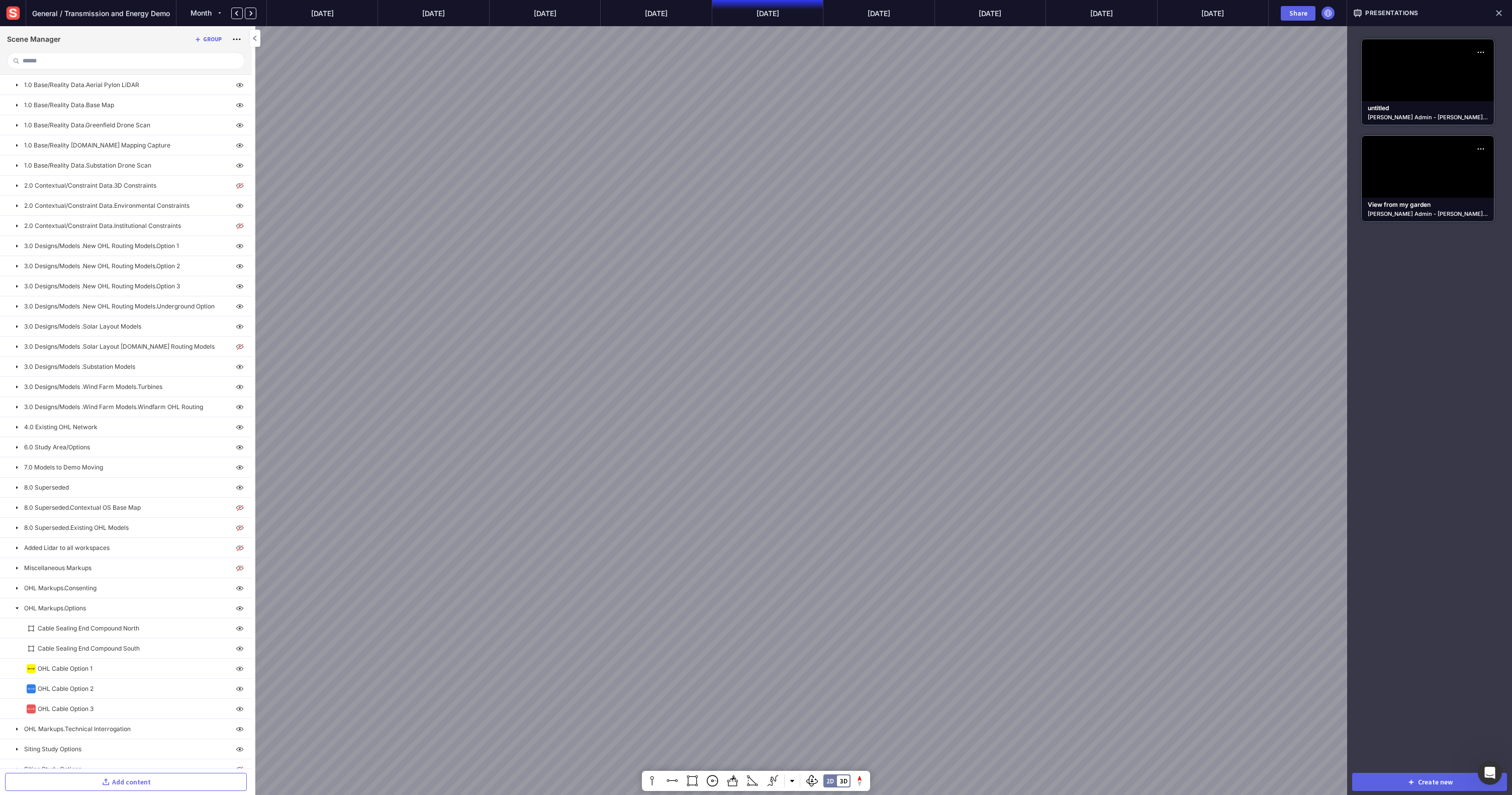
drag, startPoint x: 755, startPoint y: 172, endPoint x: 777, endPoint y: 403, distance: 232.0
click at [777, 403] on div "Mitigating Planting Option 5 Option 3 Option 1 Option 3 Height Profile 292m 302…" at bounding box center [756, 397] width 1512 height 795
drag, startPoint x: 765, startPoint y: 535, endPoint x: 923, endPoint y: 145, distance: 420.8
click at [904, 145] on div "Mitigating Planting Option 5 Option 3 Option 1 Option 3 Height Profile 292m 302…" at bounding box center [756, 397] width 1512 height 795
drag, startPoint x: 754, startPoint y: 637, endPoint x: 766, endPoint y: 644, distance: 13.9
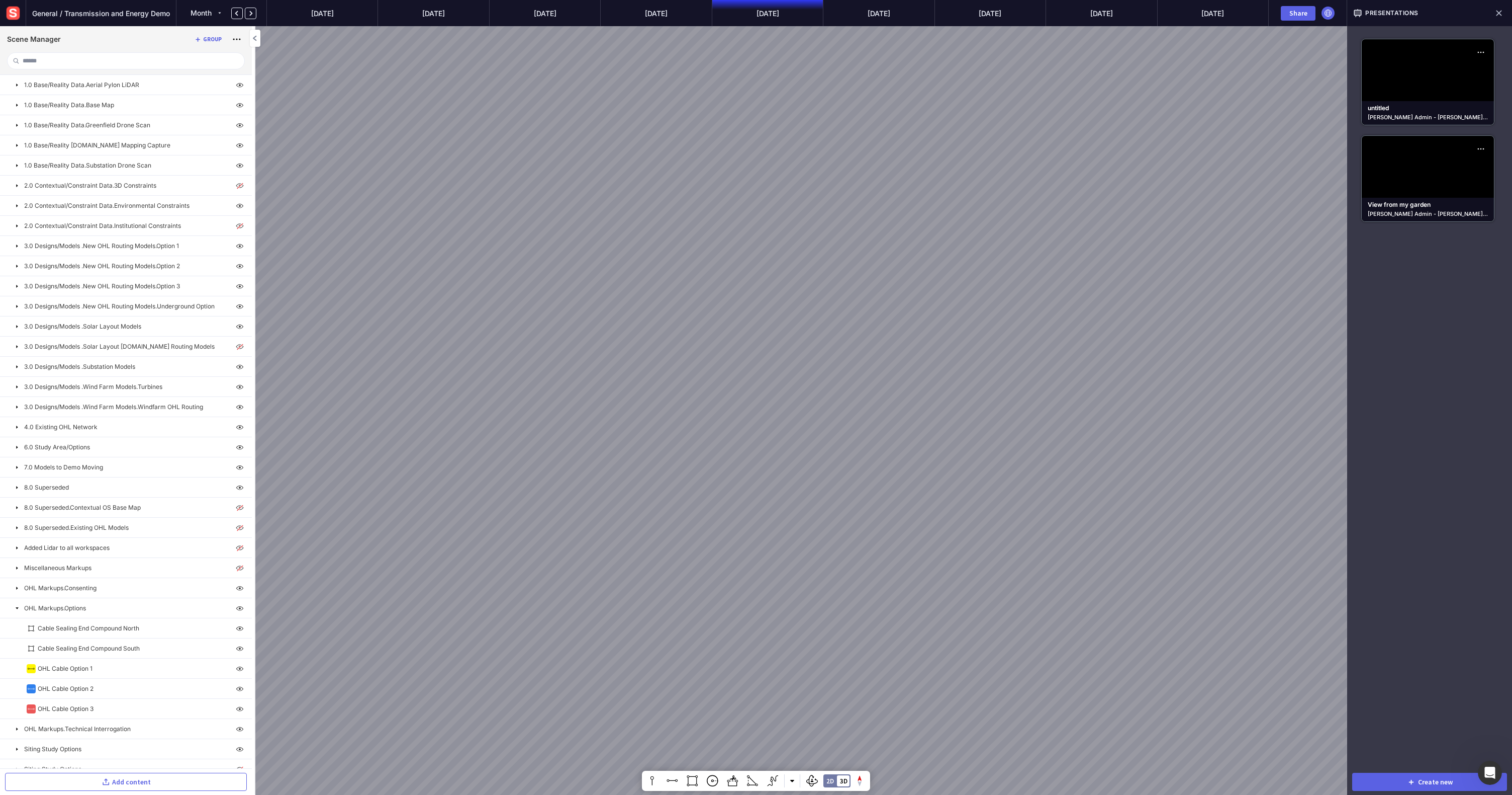
click at [766, 522] on div "Mitigating Planting Option 5 Option 3 Option 1 Option 3 Height Profile 292m 302…" at bounding box center [756, 397] width 1512 height 795
drag, startPoint x: 546, startPoint y: 655, endPoint x: 763, endPoint y: 335, distance: 386.6
click at [763, 335] on div "Mitigating Planting Option 5 Option 3 Option 1 Option 3 Height Profile 292m 302…" at bounding box center [756, 397] width 1512 height 795
drag, startPoint x: 645, startPoint y: 475, endPoint x: 806, endPoint y: 254, distance: 273.4
click at [806, 254] on div "Mitigating Planting Option 5 Option 3 Option 1 Option 3 Height Profile 292m 302…" at bounding box center [756, 397] width 1512 height 795
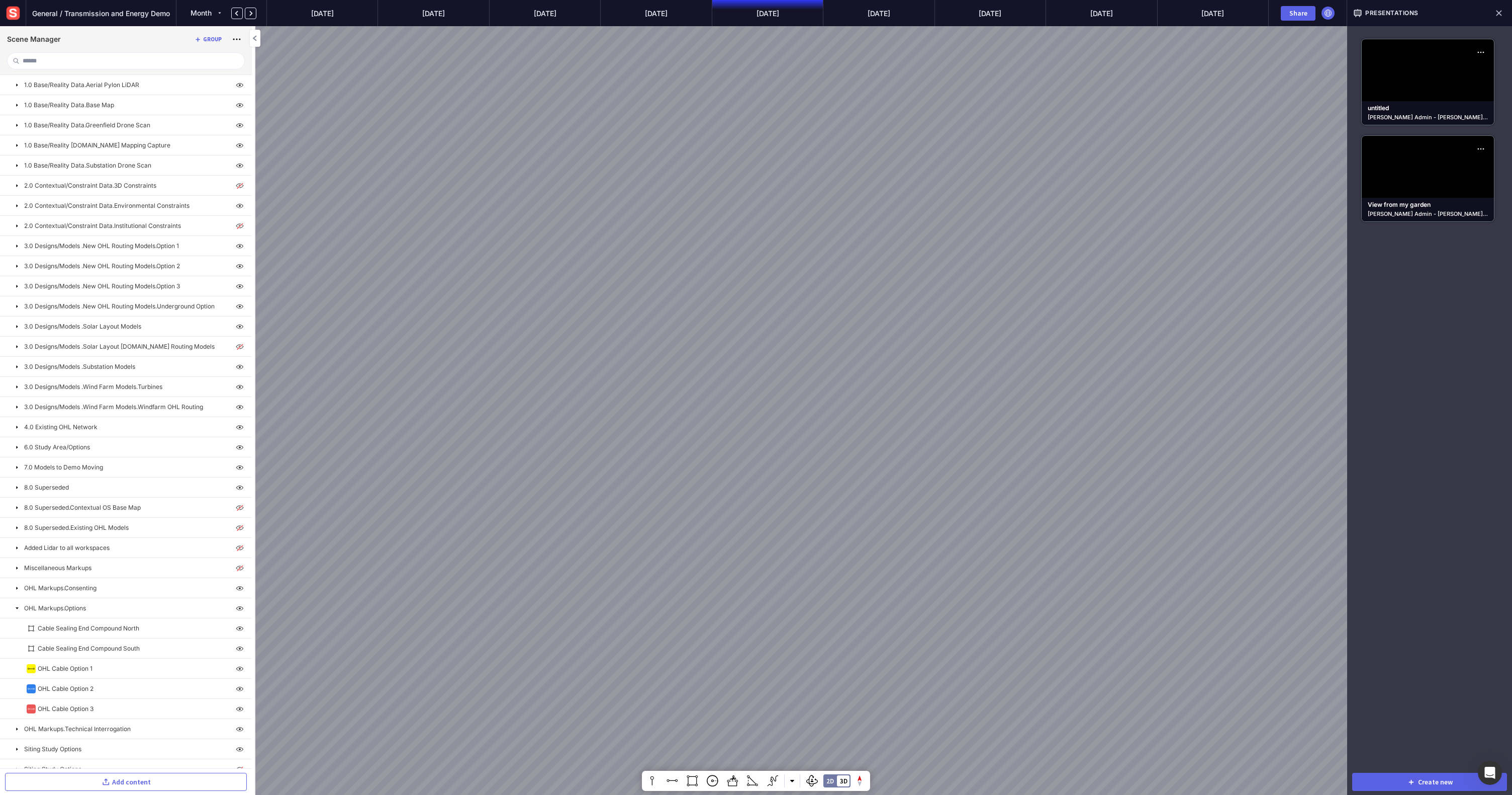
drag, startPoint x: 781, startPoint y: 522, endPoint x: 770, endPoint y: 508, distance: 17.8
click at [770, 508] on div "Mitigating Planting Option 5 Option 3 Option 1 Option 3 Height Profile 292m 302…" at bounding box center [756, 397] width 1512 height 795
drag, startPoint x: 705, startPoint y: 417, endPoint x: 761, endPoint y: 355, distance: 83.5
click at [734, 382] on div "Mitigating Planting Option 5 Option 3 Option 1 Option 3 Height Profile 292m 302…" at bounding box center [756, 397] width 1512 height 795
drag, startPoint x: 627, startPoint y: 537, endPoint x: 807, endPoint y: 292, distance: 304.0
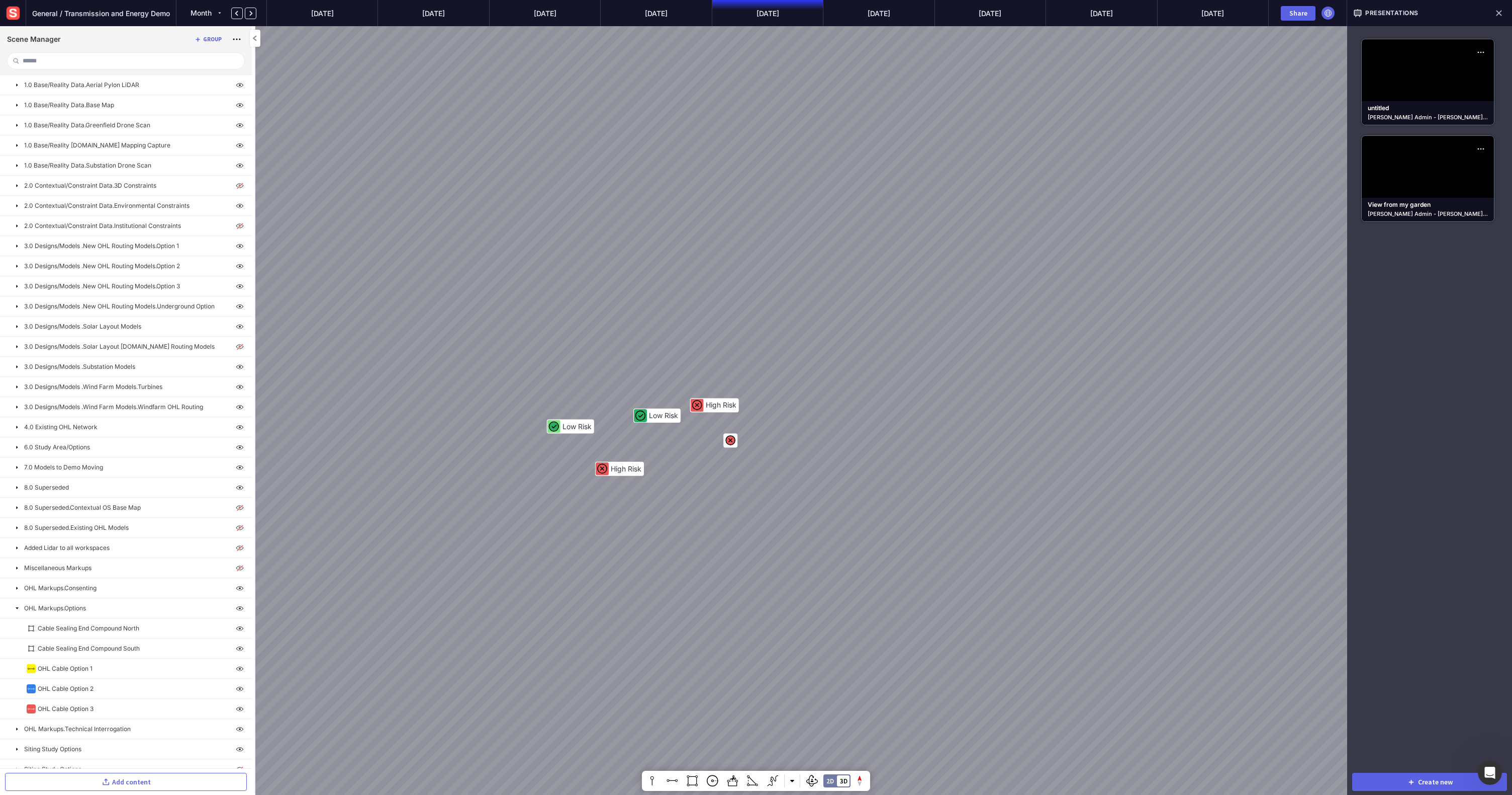
click at [807, 292] on div "Mitigating Planting Option 5 Option 3 Option 1 Option 3 Height Profile 292m 302…" at bounding box center [756, 397] width 1512 height 795
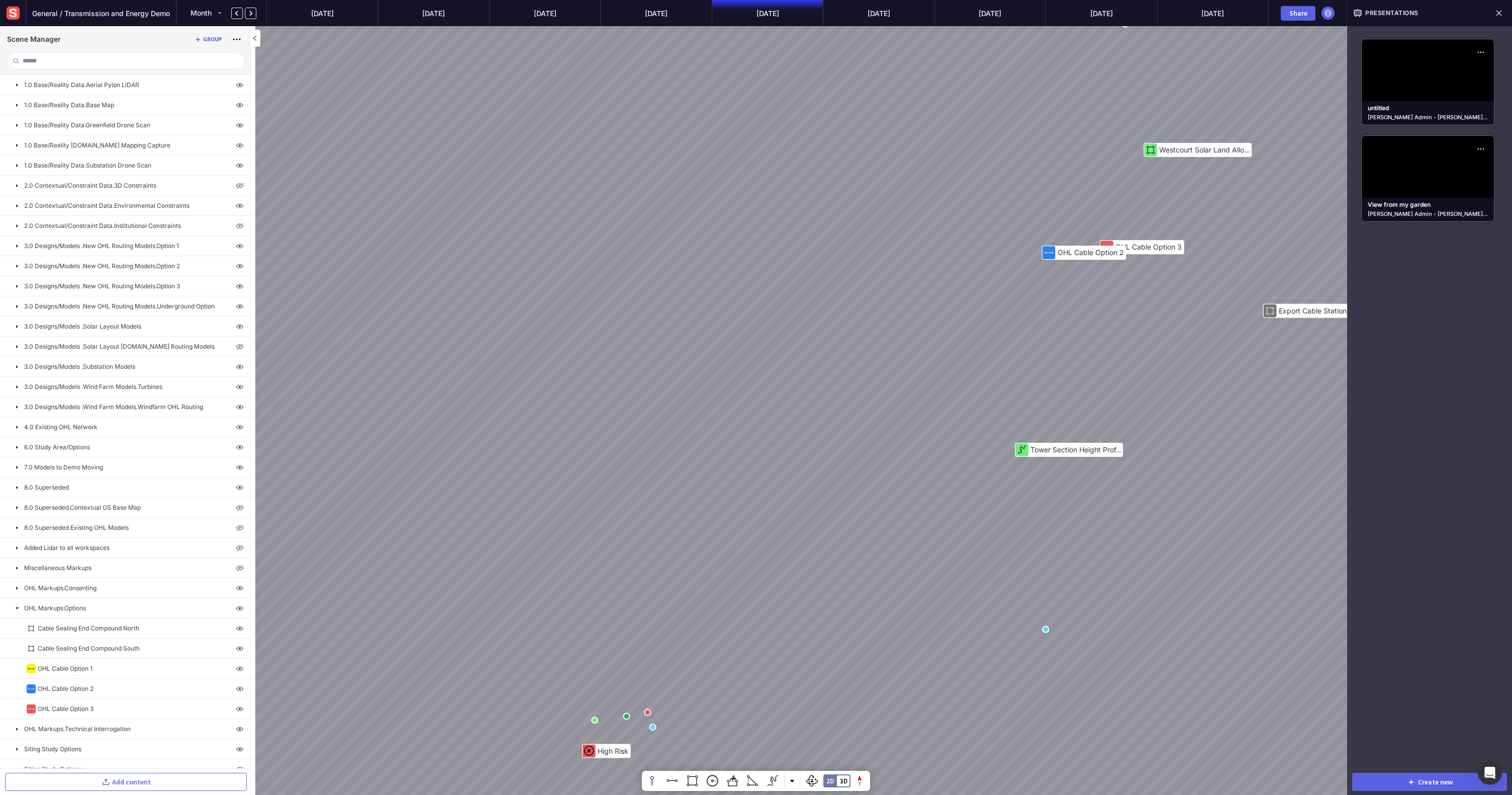
drag, startPoint x: 892, startPoint y: 246, endPoint x: 725, endPoint y: 546, distance: 343.3
click at [725, 522] on div "Mitigating Planting Option 5 Option 3 Option 1 Option 3 Height Profile 292m 302…" at bounding box center [756, 397] width 1512 height 795
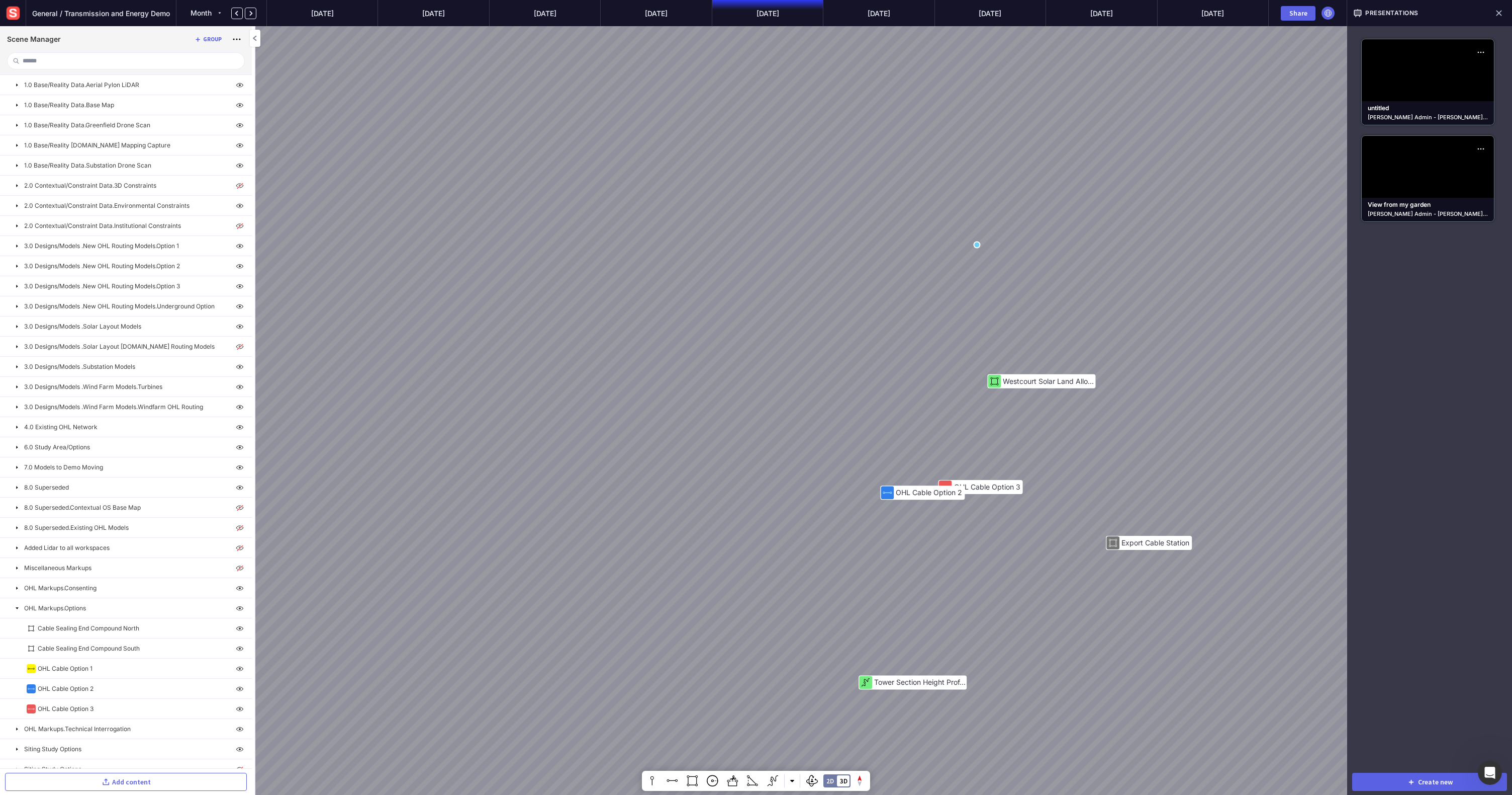
drag, startPoint x: 808, startPoint y: 368, endPoint x: 661, endPoint y: 586, distance: 262.9
click at [661, 522] on div "Mitigating Planting Option 5 Option 3 Option 1 Option 3 Height Profile 292m 302…" at bounding box center [756, 397] width 1512 height 795
drag, startPoint x: 950, startPoint y: 246, endPoint x: 961, endPoint y: 250, distance: 11.7
click at [904, 249] on div "Mitigating Planting Option 5 Option 3 Option 1 Option 3 Height Profile 292m 302…" at bounding box center [756, 397] width 1512 height 795
drag, startPoint x: 1005, startPoint y: 444, endPoint x: 621, endPoint y: 663, distance: 442.1
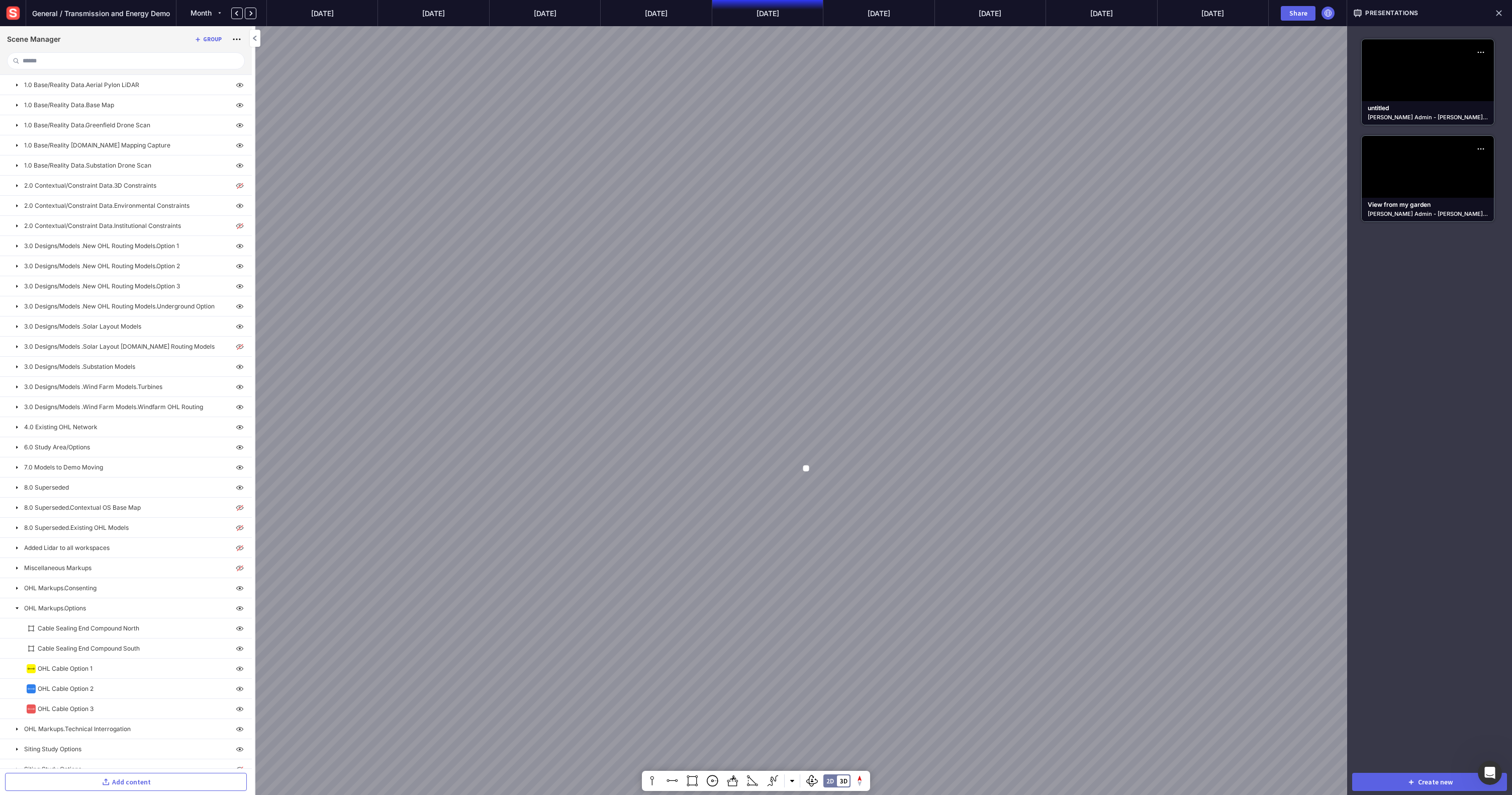
click at [621, 522] on div "Mitigating Planting Option 5 Option 3 Option 1 Option 3 Height Profile 292m 302…" at bounding box center [756, 397] width 1512 height 795
drag, startPoint x: 622, startPoint y: 633, endPoint x: 818, endPoint y: 276, distance: 407.3
click at [818, 272] on div "Mitigating Planting Option 5 Option 3 Option 1 Option 3 Height Profile 292m 302…" at bounding box center [756, 397] width 1512 height 795
drag, startPoint x: 644, startPoint y: 528, endPoint x: 622, endPoint y: 229, distance: 299.8
click at [622, 229] on div "Mitigating Planting Option 5 Option 3 Option 1 Option 3 Height Profile 292m 302…" at bounding box center [756, 397] width 1512 height 795
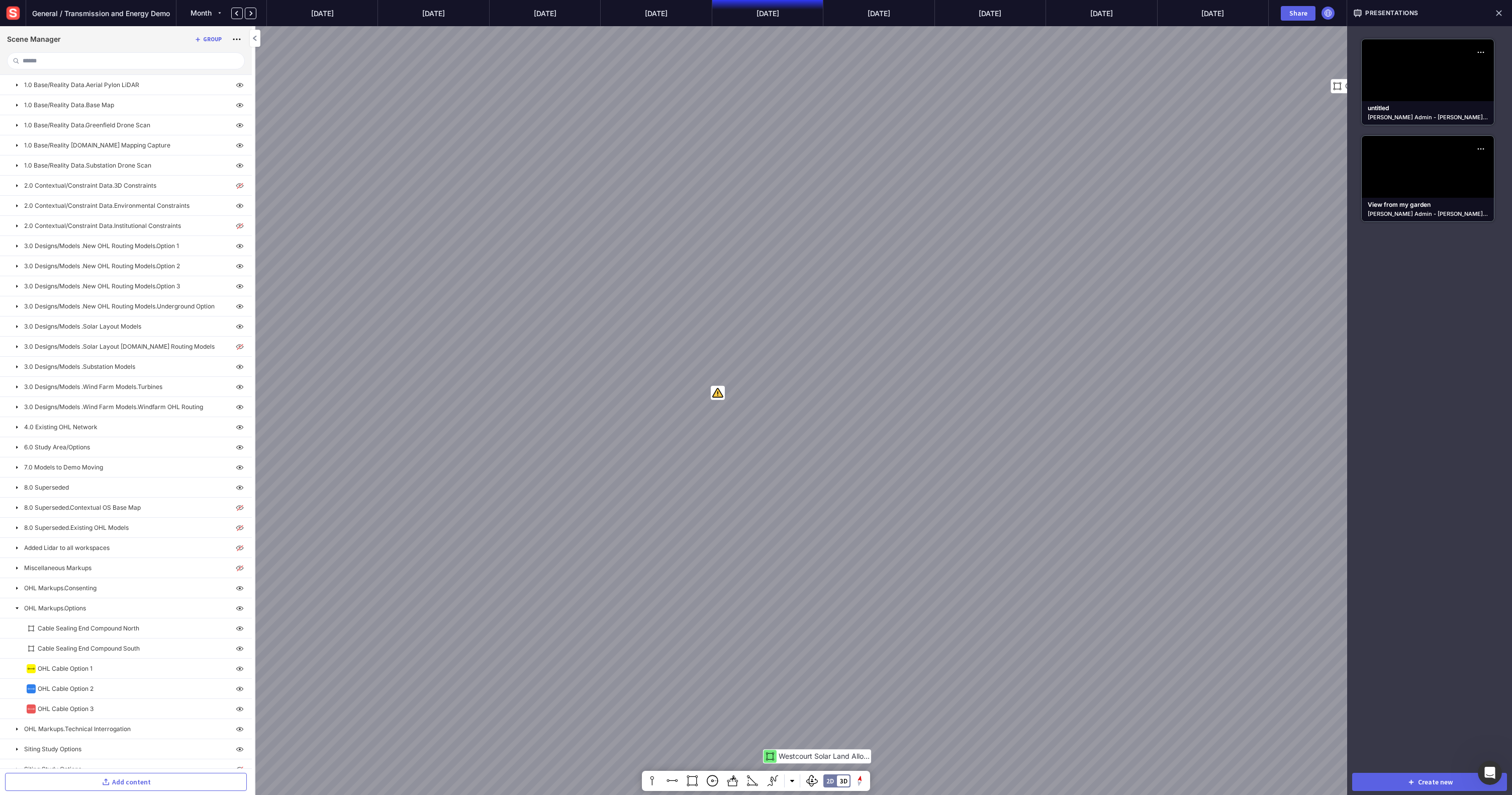
drag, startPoint x: 572, startPoint y: 500, endPoint x: 499, endPoint y: 311, distance: 202.6
click at [501, 308] on div "Mitigating Planting Option 5 Option 3 Option 1 Option 3 Height Profile 292m 302…" at bounding box center [756, 397] width 1512 height 795
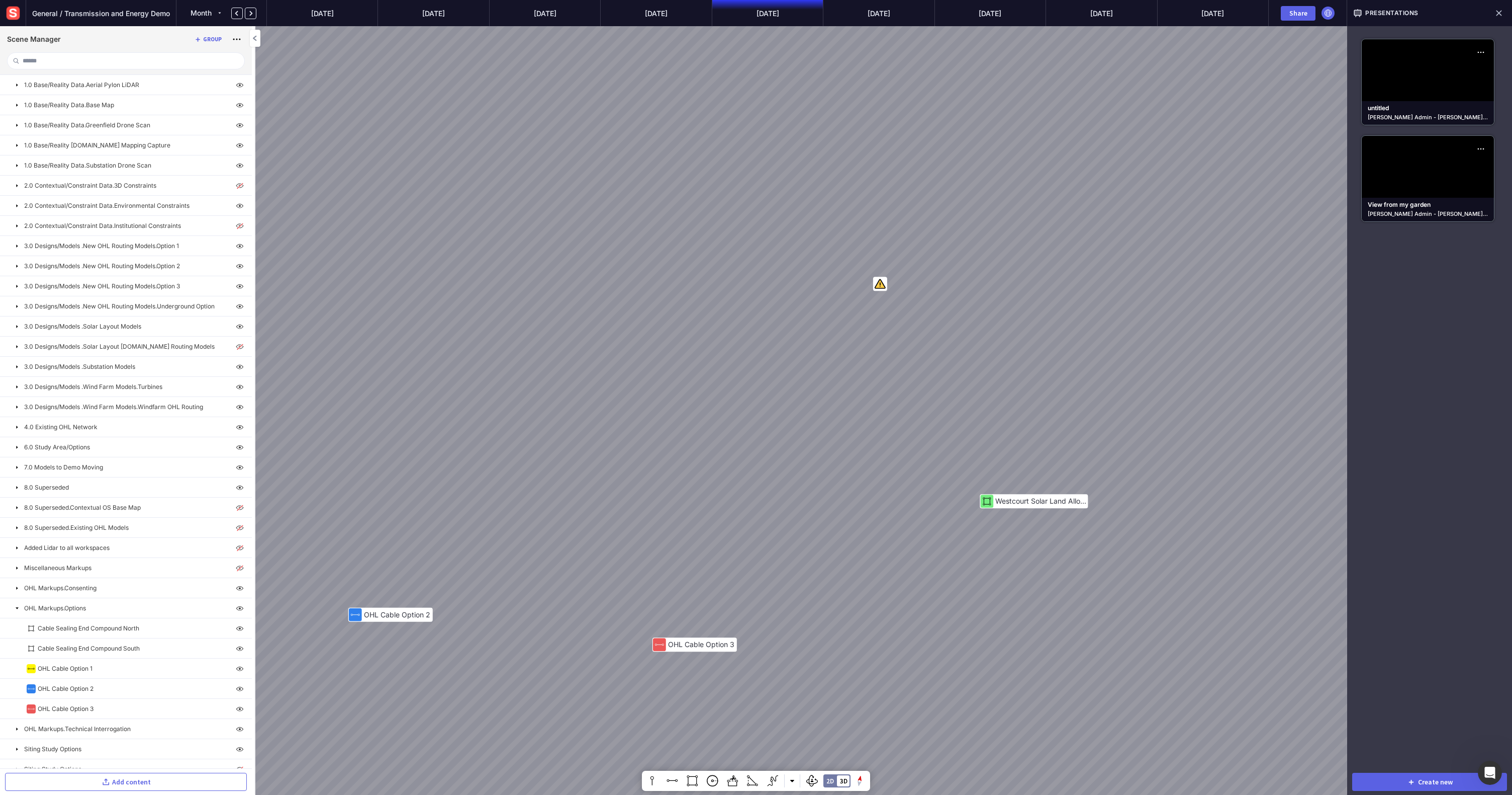
drag, startPoint x: 455, startPoint y: 523, endPoint x: 649, endPoint y: 318, distance: 282.2
click at [649, 318] on div "Mitigating Planting Option 5 Option 3 Option 1 Option 3 Height Profile 292m 302…" at bounding box center [756, 397] width 1512 height 795
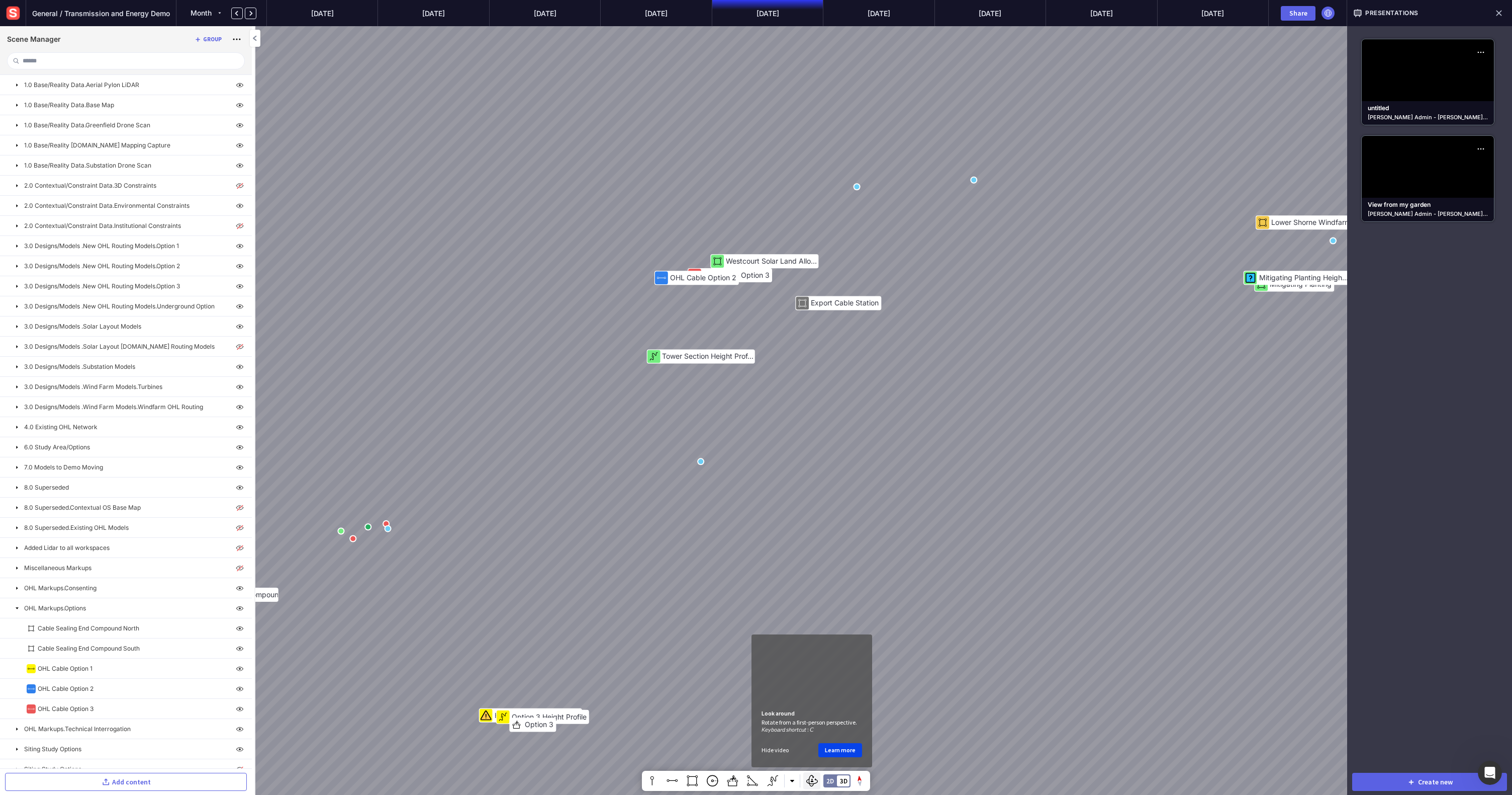
click at [813, 522] on mapp-icon at bounding box center [812, 780] width 12 height 15
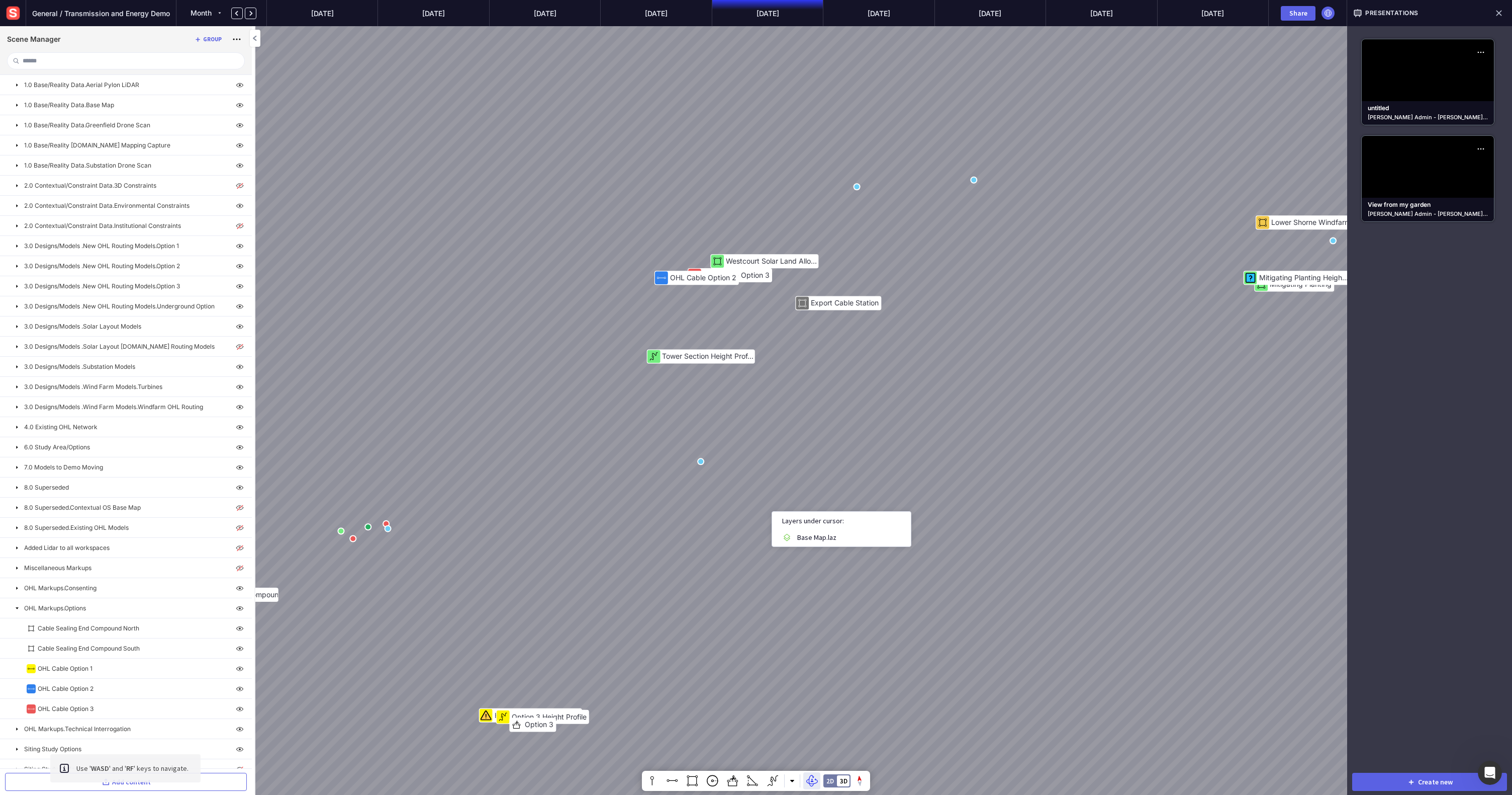
drag, startPoint x: 747, startPoint y: 524, endPoint x: 737, endPoint y: 517, distance: 12.2
click at [722, 487] on div "Mitigating Planting Option 5 Option 3 Option 3 Height Profile 292m 302m Hinters…" at bounding box center [756, 397] width 1512 height 795
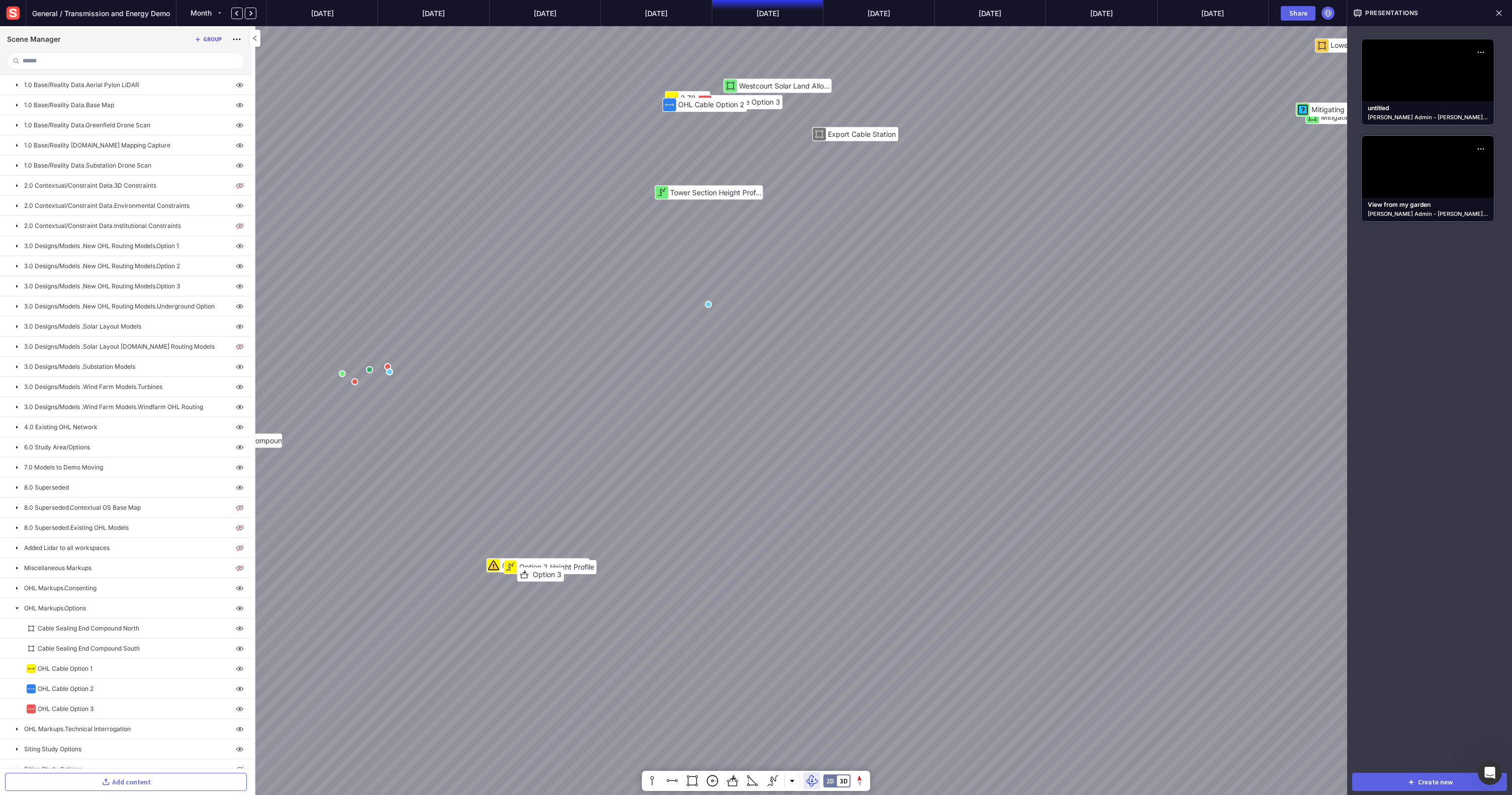
drag, startPoint x: 713, startPoint y: 446, endPoint x: 715, endPoint y: 378, distance: 68.0
click at [715, 379] on div "Mitigating Planting Option 5 Option 3 Option 3 Height Profile 292m 302m Hinters…" at bounding box center [756, 397] width 1512 height 795
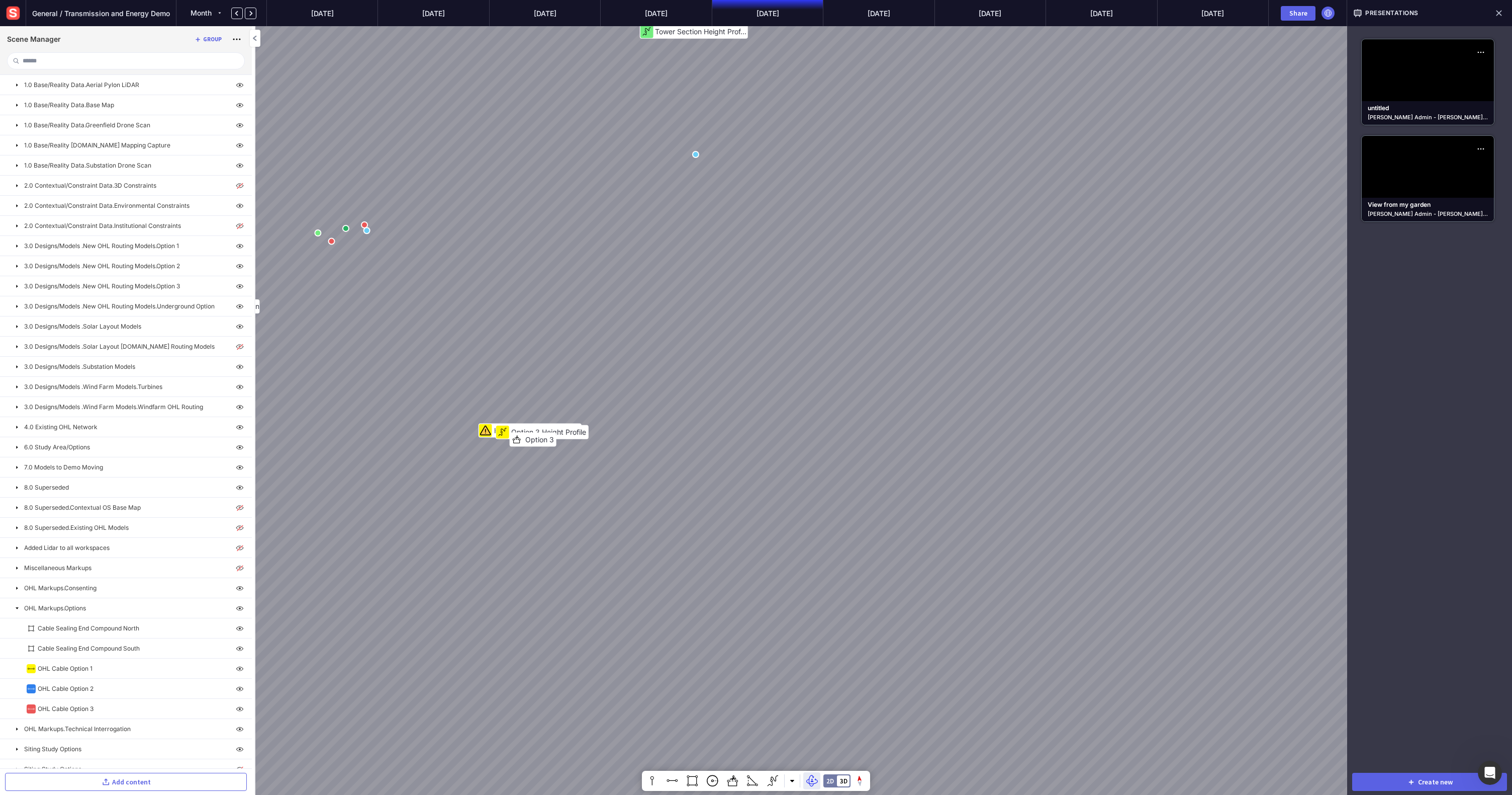
drag, startPoint x: 720, startPoint y: 401, endPoint x: 717, endPoint y: 336, distance: 65.1
click at [717, 336] on div "Mitigating Planting Option 5 Option 3 Option 3 Height Profile 292m 302m Hinters…" at bounding box center [756, 397] width 1512 height 795
drag, startPoint x: 707, startPoint y: 582, endPoint x: 637, endPoint y: 448, distance: 151.2
click at [637, 443] on div "Mitigating Planting Option 5 Option 3 Option 3 Height Profile 292m 302m Hinters…" at bounding box center [756, 397] width 1512 height 795
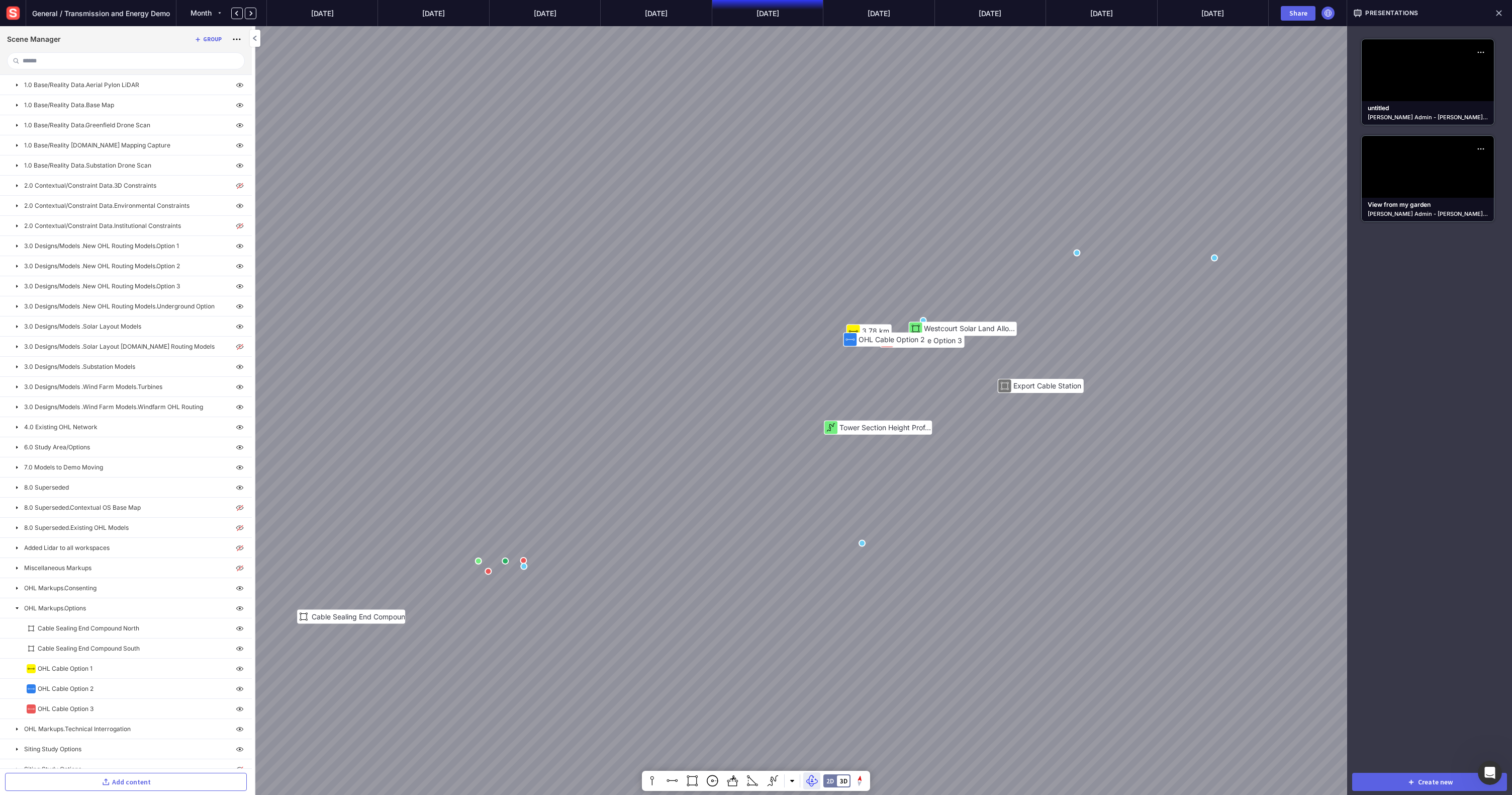
drag, startPoint x: 661, startPoint y: 427, endPoint x: 753, endPoint y: 628, distance: 221.1
click at [753, 522] on div "Mitigating Planting Option 5 Option 3 Option 3 Height Profile 292m 302m Hinters…" at bounding box center [756, 397] width 1512 height 795
click at [904, 187] on mapp-presentation-tile "View from my garden Sensat Admin - George Madges | 03-09-2025" at bounding box center [1428, 178] width 133 height 86
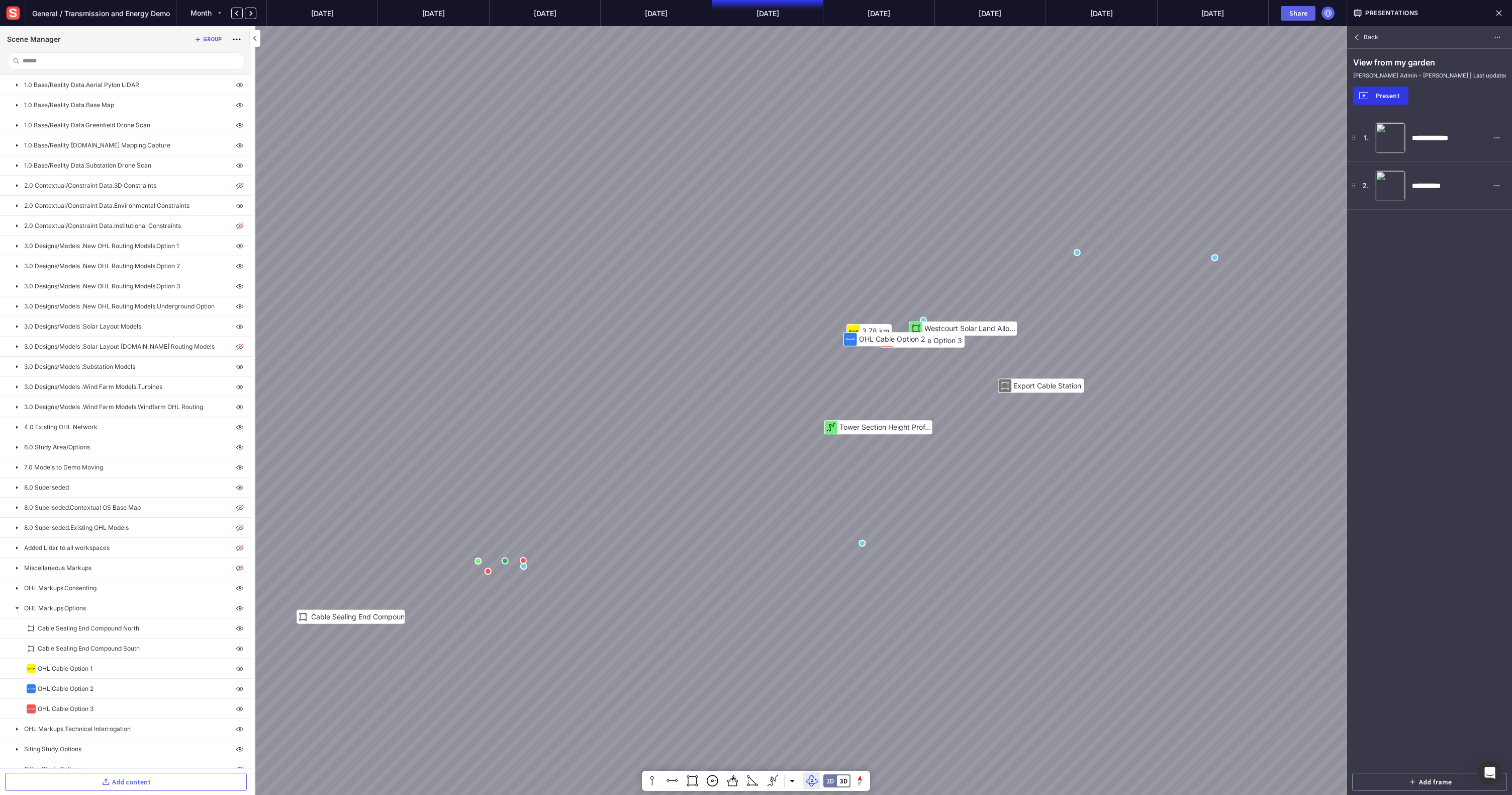
click at [904, 97] on div "Present" at bounding box center [1387, 95] width 32 height 7
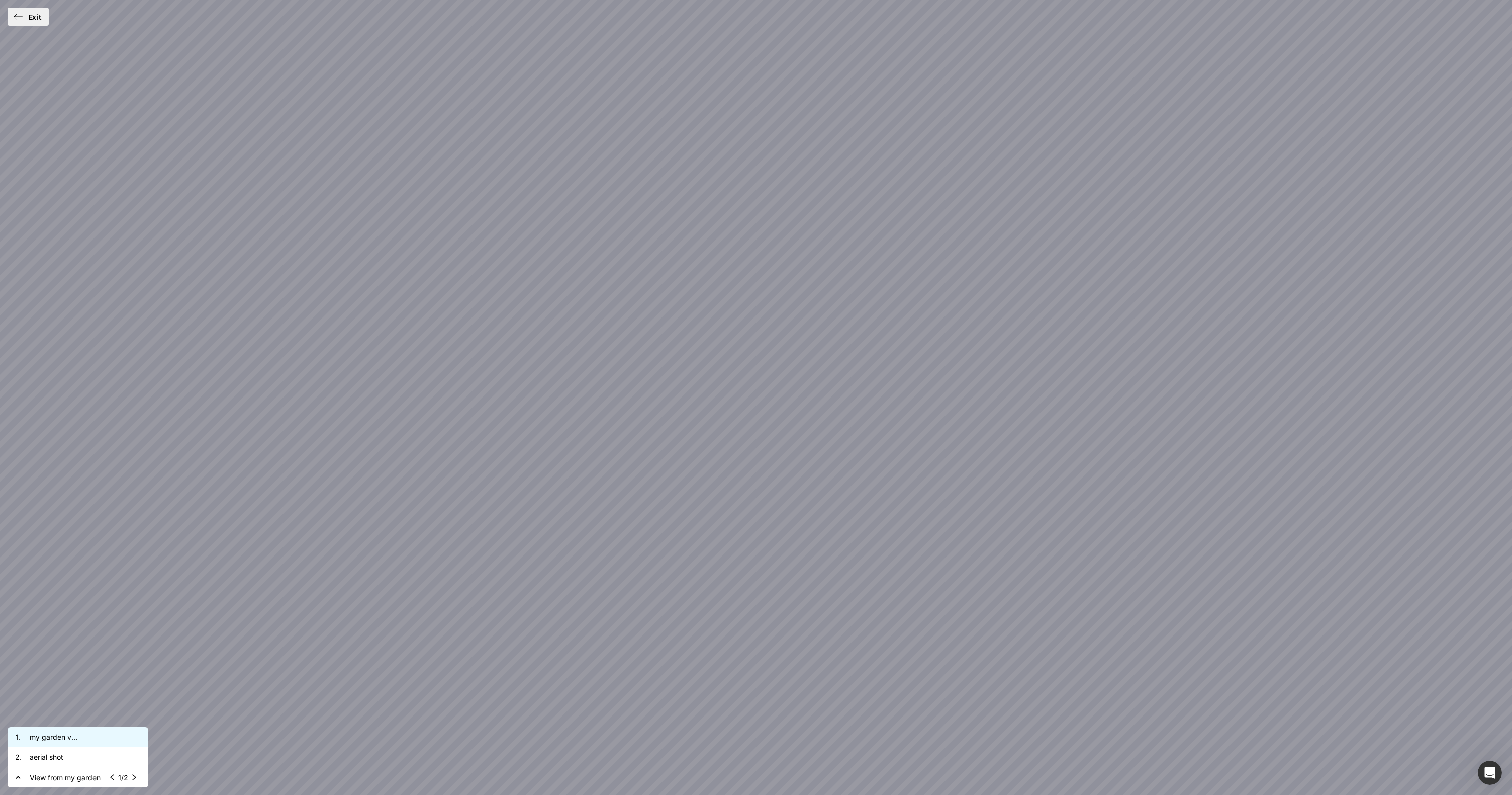
click at [139, 522] on mapp-icon at bounding box center [134, 777] width 12 height 12
click at [116, 522] on mapp-icon at bounding box center [111, 777] width 12 height 12
click at [134, 522] on mapp-icon at bounding box center [134, 777] width 12 height 12
click at [30, 16] on div "Exit" at bounding box center [35, 16] width 18 height 8
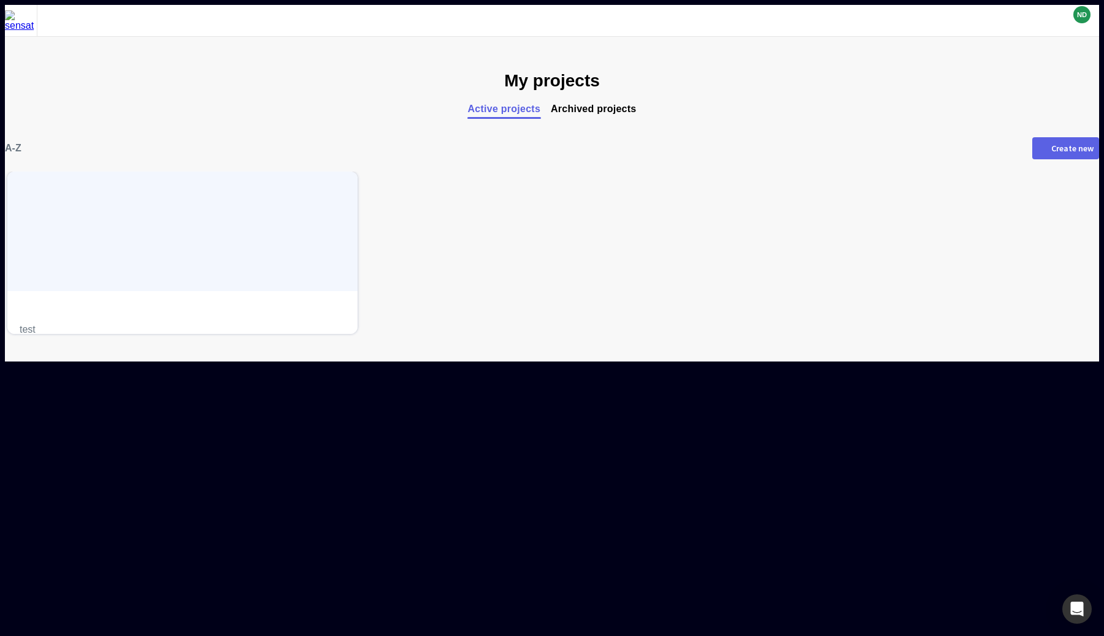
click at [1051, 147] on div "Create new" at bounding box center [1072, 148] width 42 height 9
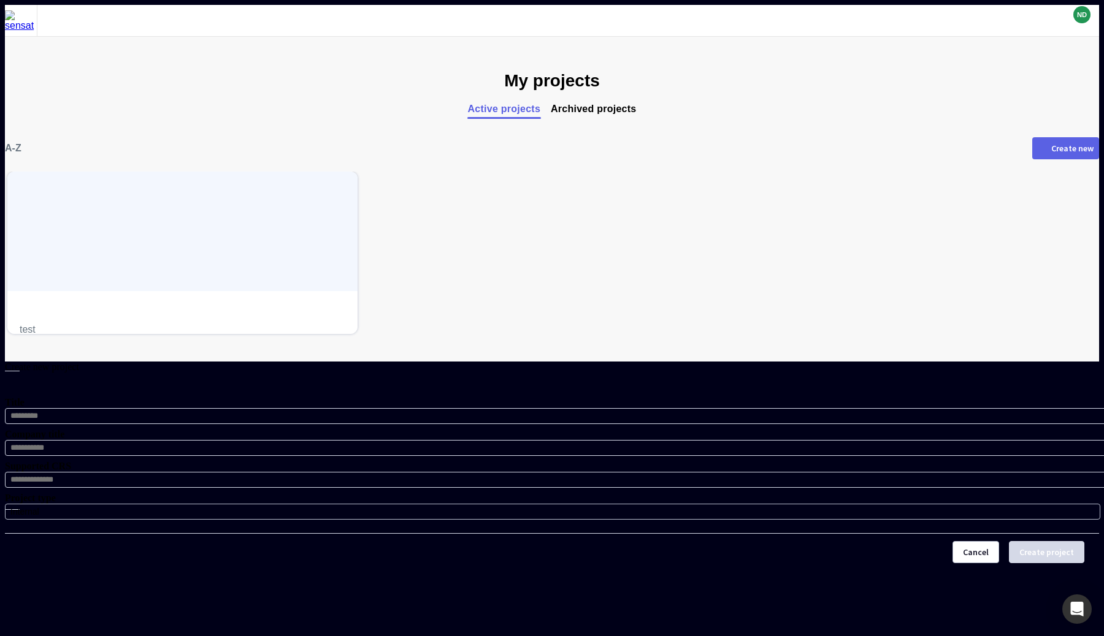
click at [541, 507] on div "Internal" at bounding box center [549, 512] width 1078 height 10
click at [538, 571] on div at bounding box center [552, 571] width 1094 height 0
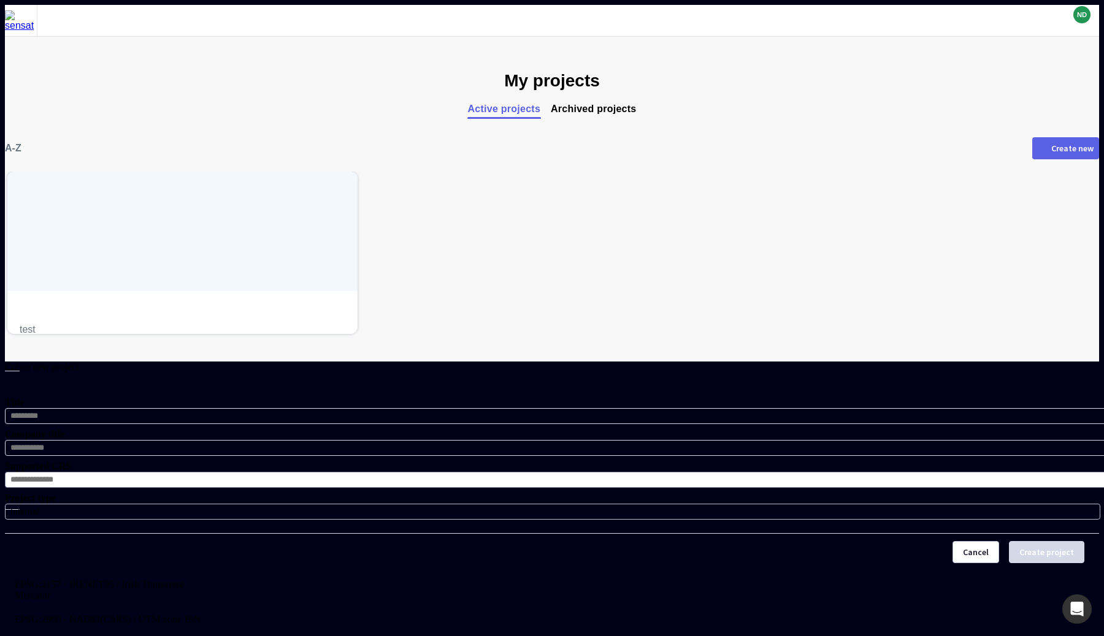
click at [536, 472] on input at bounding box center [557, 480] width 1105 height 16
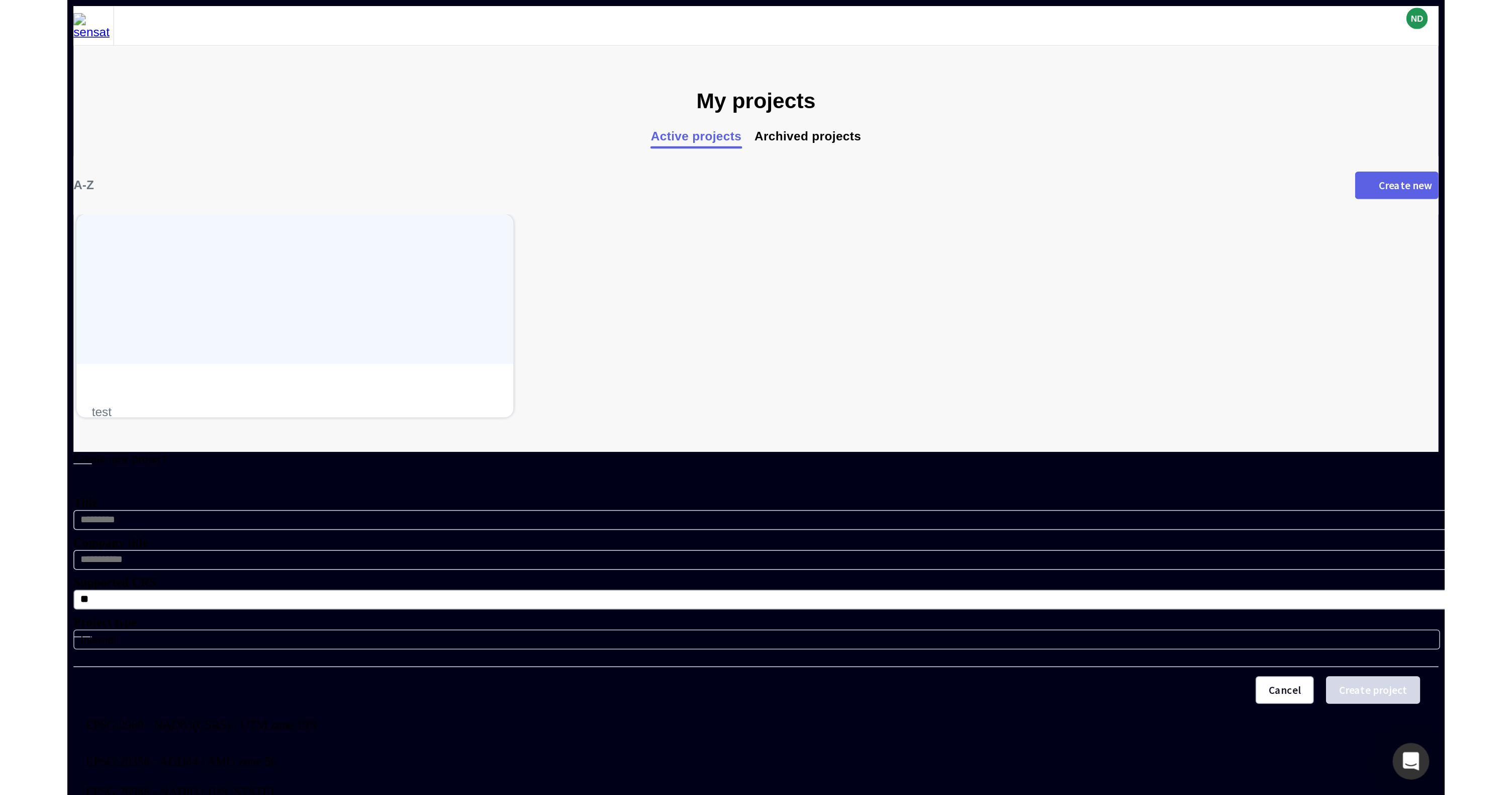
scroll to position [302, 0]
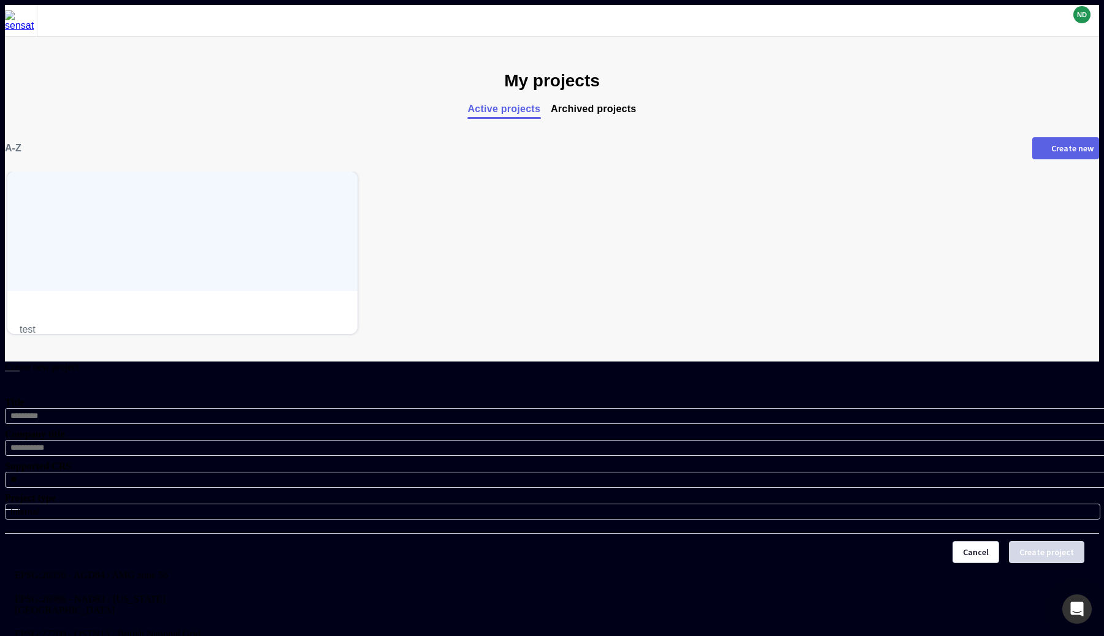
click at [200, 629] on span "EPSG:27700 - OSTN15 / British National Grid" at bounding box center [108, 634] width 186 height 11
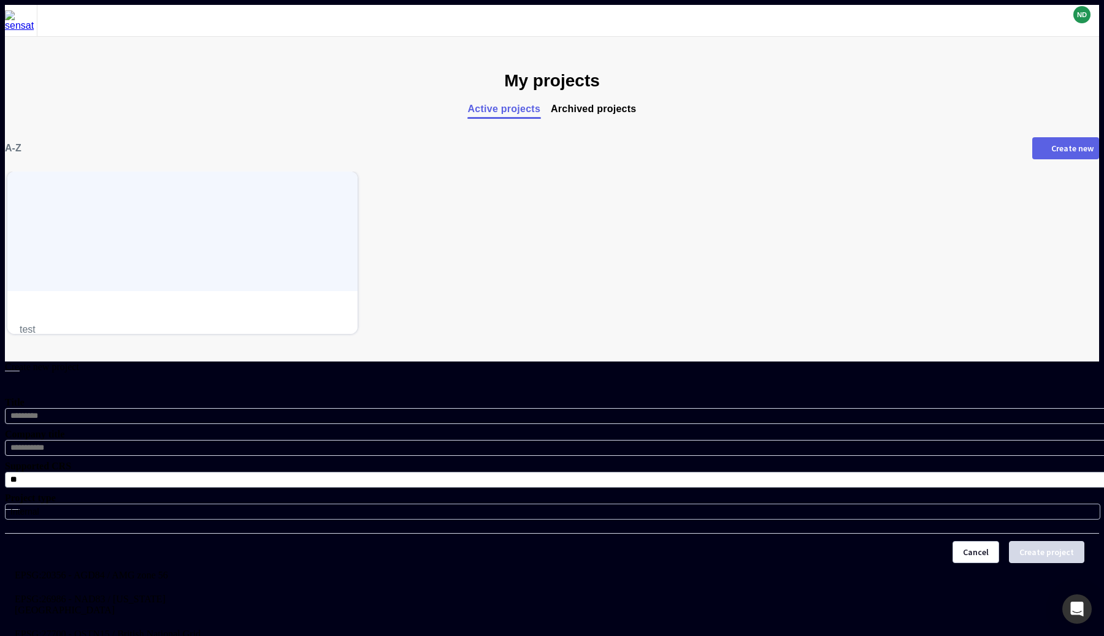
type input "**********"
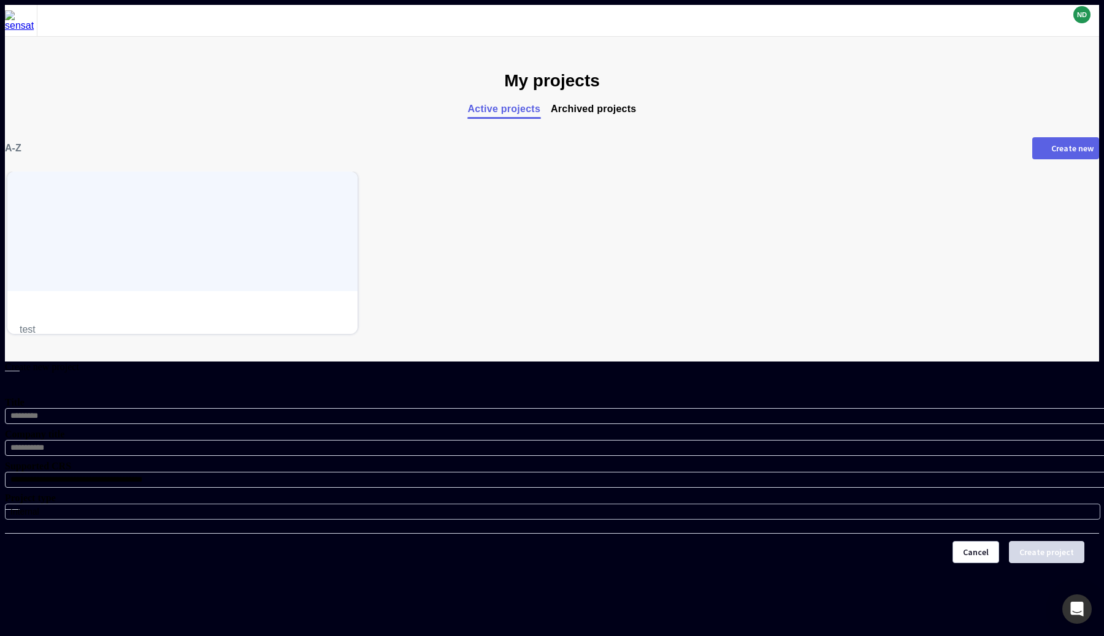
click at [16, 373] on mapp-icon at bounding box center [10, 378] width 11 height 11
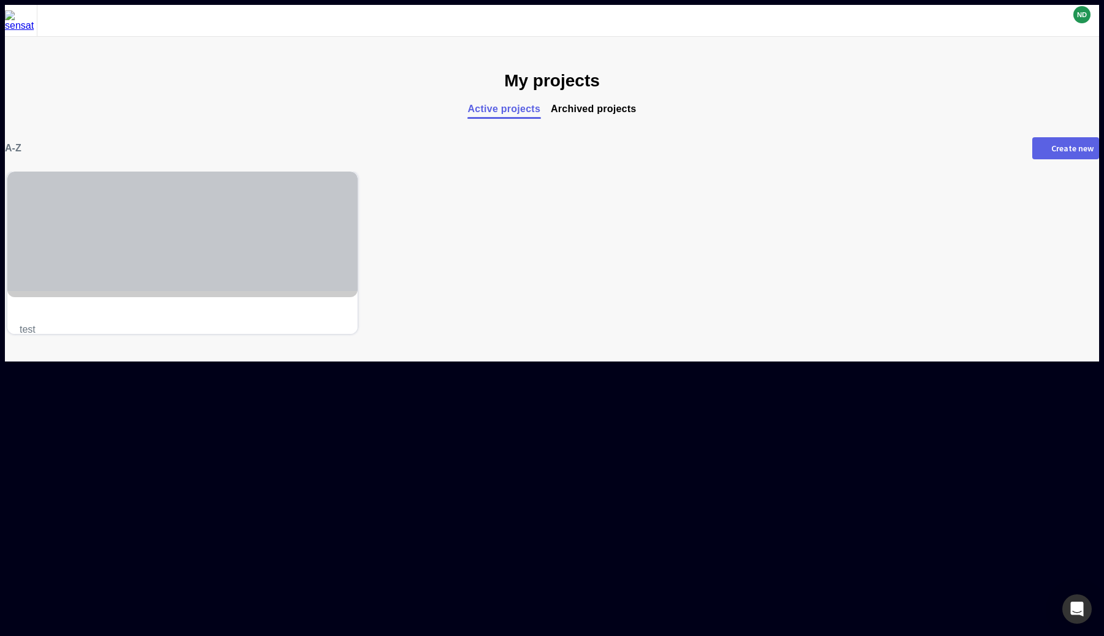
click at [269, 230] on div at bounding box center [182, 232] width 350 height 120
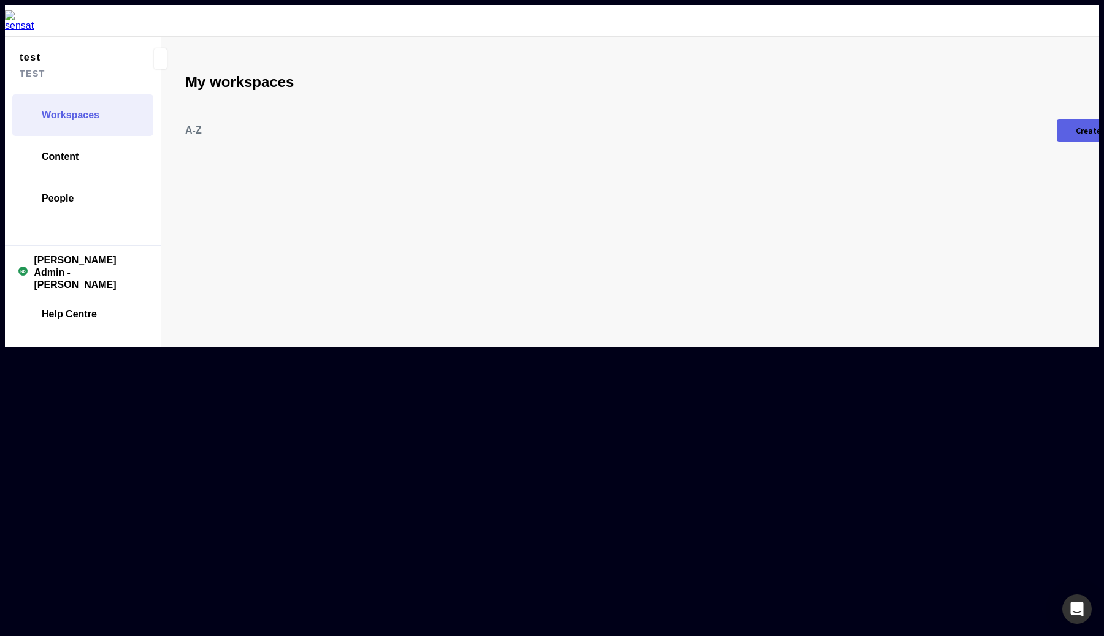
click at [1075, 126] on div "Create new" at bounding box center [1096, 130] width 42 height 9
type input "**********"
click at [145, 418] on button "Create workspace" at bounding box center [100, 429] width 89 height 22
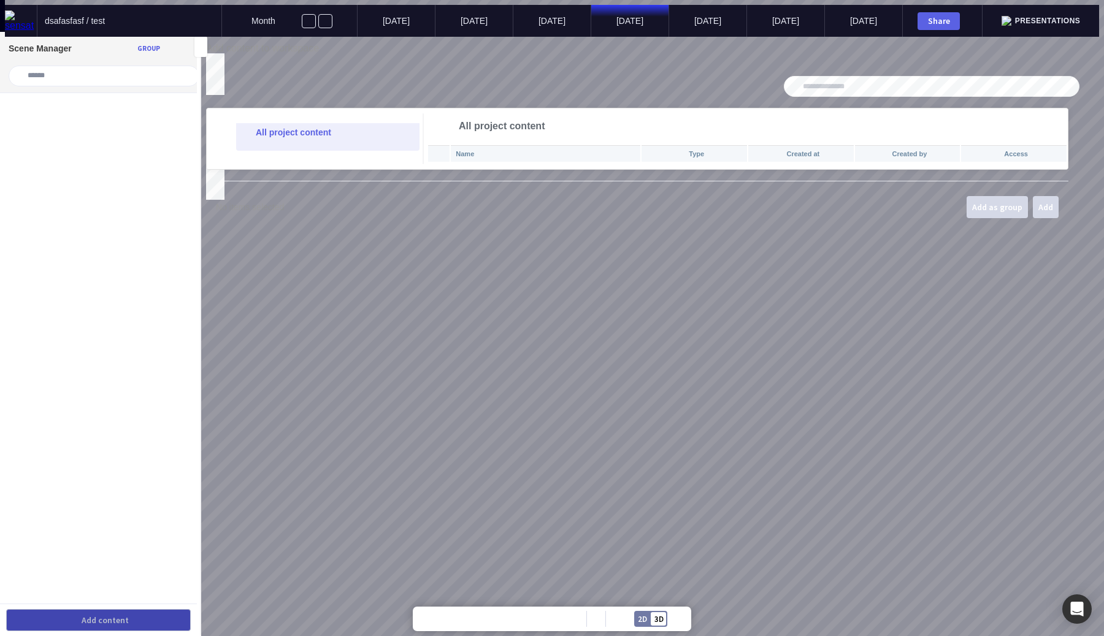
click at [217, 65] on mapp-icon at bounding box center [211, 59] width 11 height 11
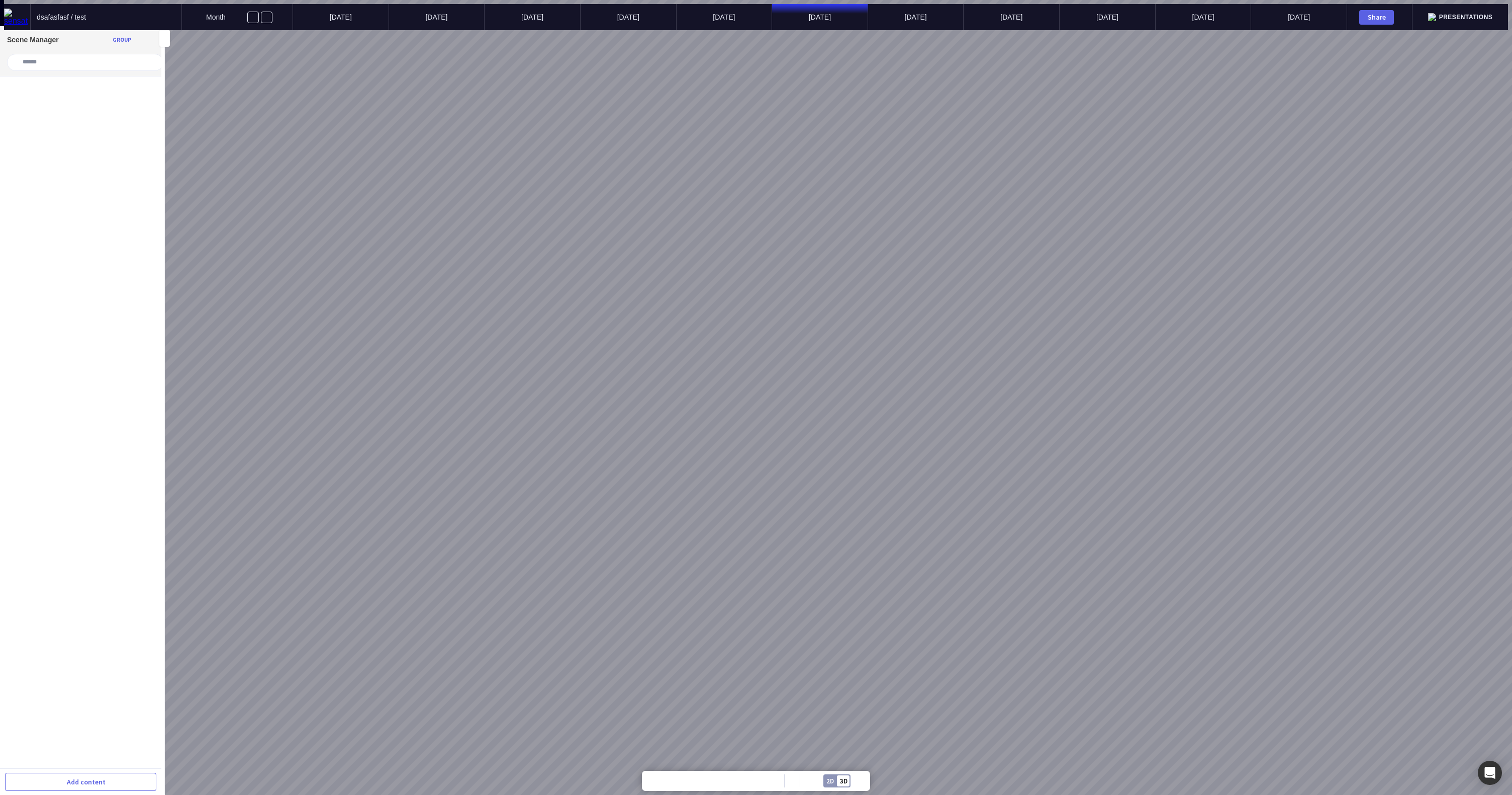
click at [833, 522] on div "2D 3D" at bounding box center [836, 781] width 27 height 13
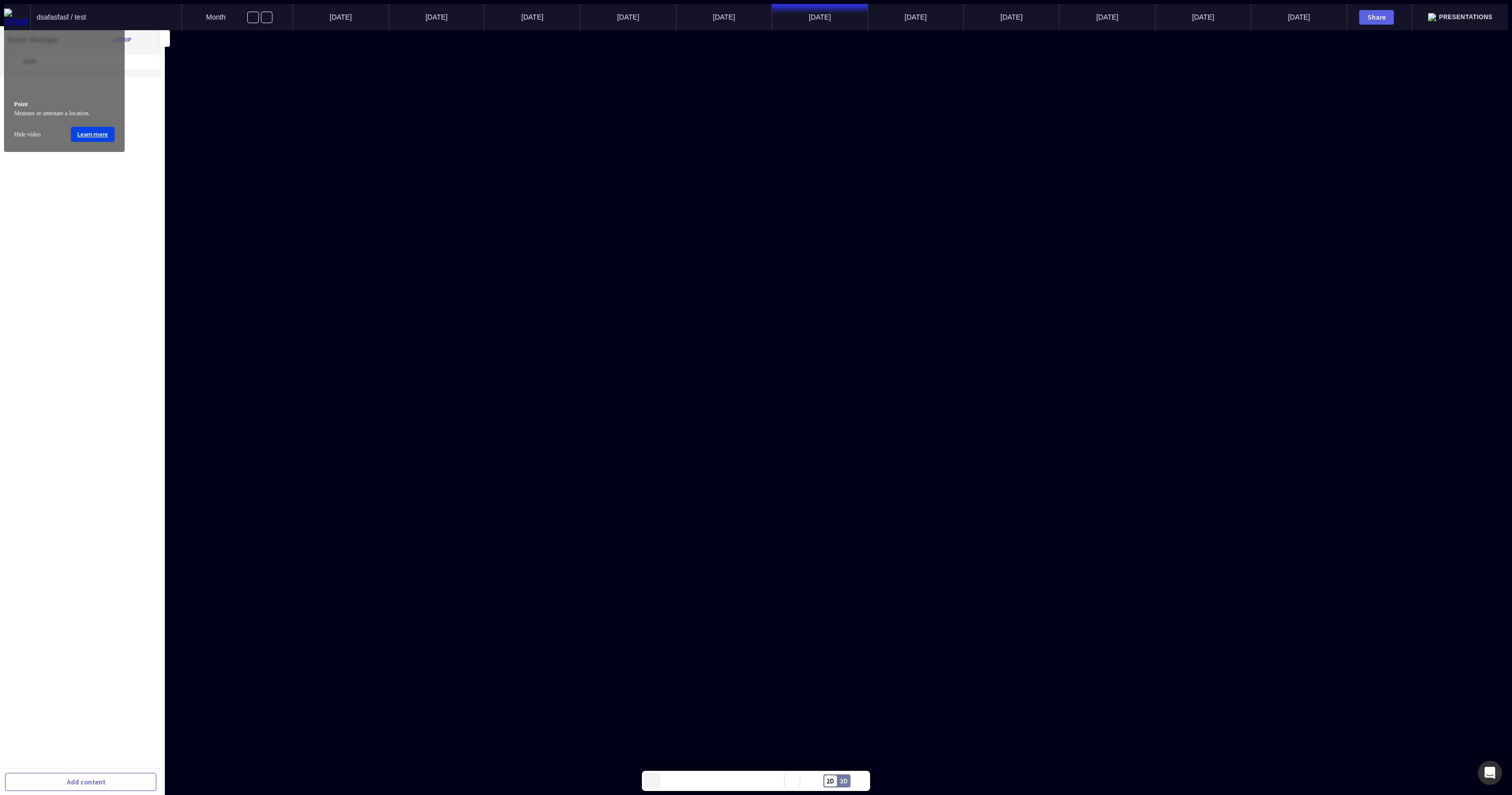
click at [654, 522] on mapp-icon at bounding box center [652, 780] width 15 height 15
click at [672, 522] on mapp-icon at bounding box center [672, 780] width 15 height 15
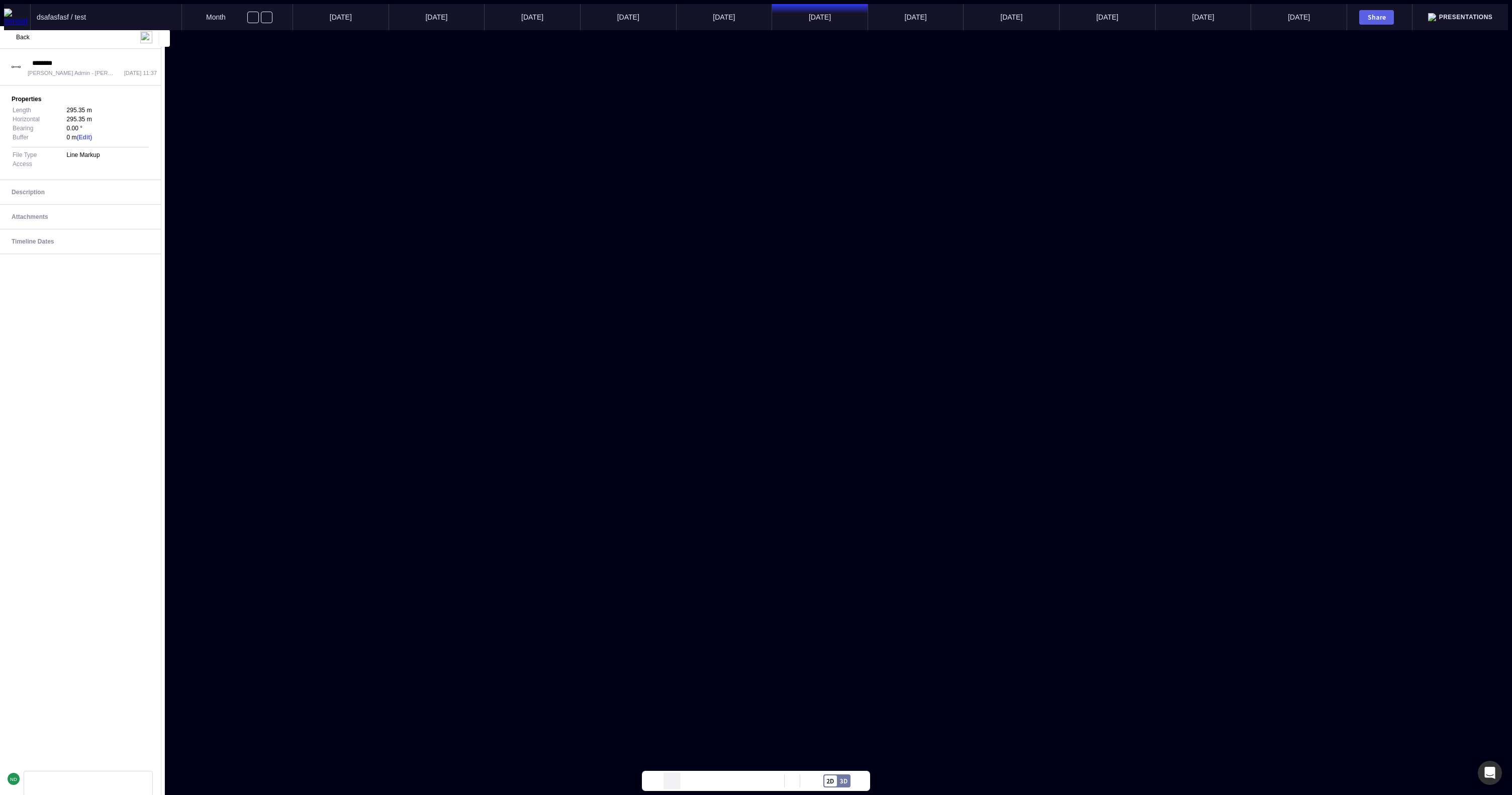
type input "*********"
drag, startPoint x: 130, startPoint y: 58, endPoint x: 6, endPoint y: 69, distance: 124.5
click at [0, 71] on div "Back ********* Sensat Admin - Nathan Day 06 Oct 2025 11:37 Properties Length 29…" at bounding box center [80, 410] width 162 height 769
click at [120, 39] on mapp-icon at bounding box center [120, 37] width 12 height 12
click at [120, 30] on div at bounding box center [756, 30] width 1504 height 0
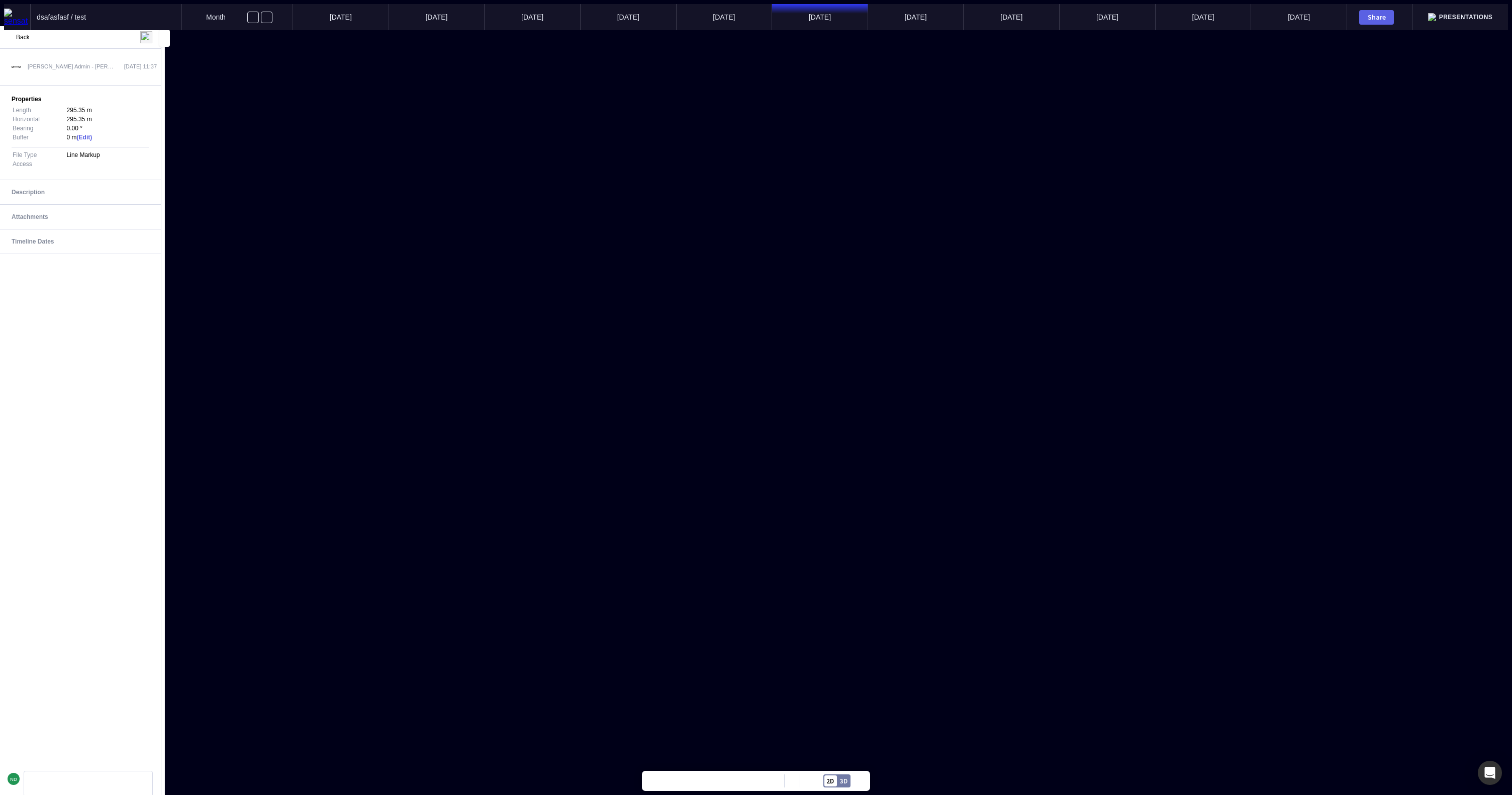
click at [143, 39] on img at bounding box center [146, 37] width 12 height 12
click at [120, 37] on mapp-icon at bounding box center [120, 37] width 12 height 12
click at [120, 30] on div at bounding box center [756, 30] width 1504 height 0
click at [130, 36] on mapp-icon at bounding box center [133, 37] width 12 height 12
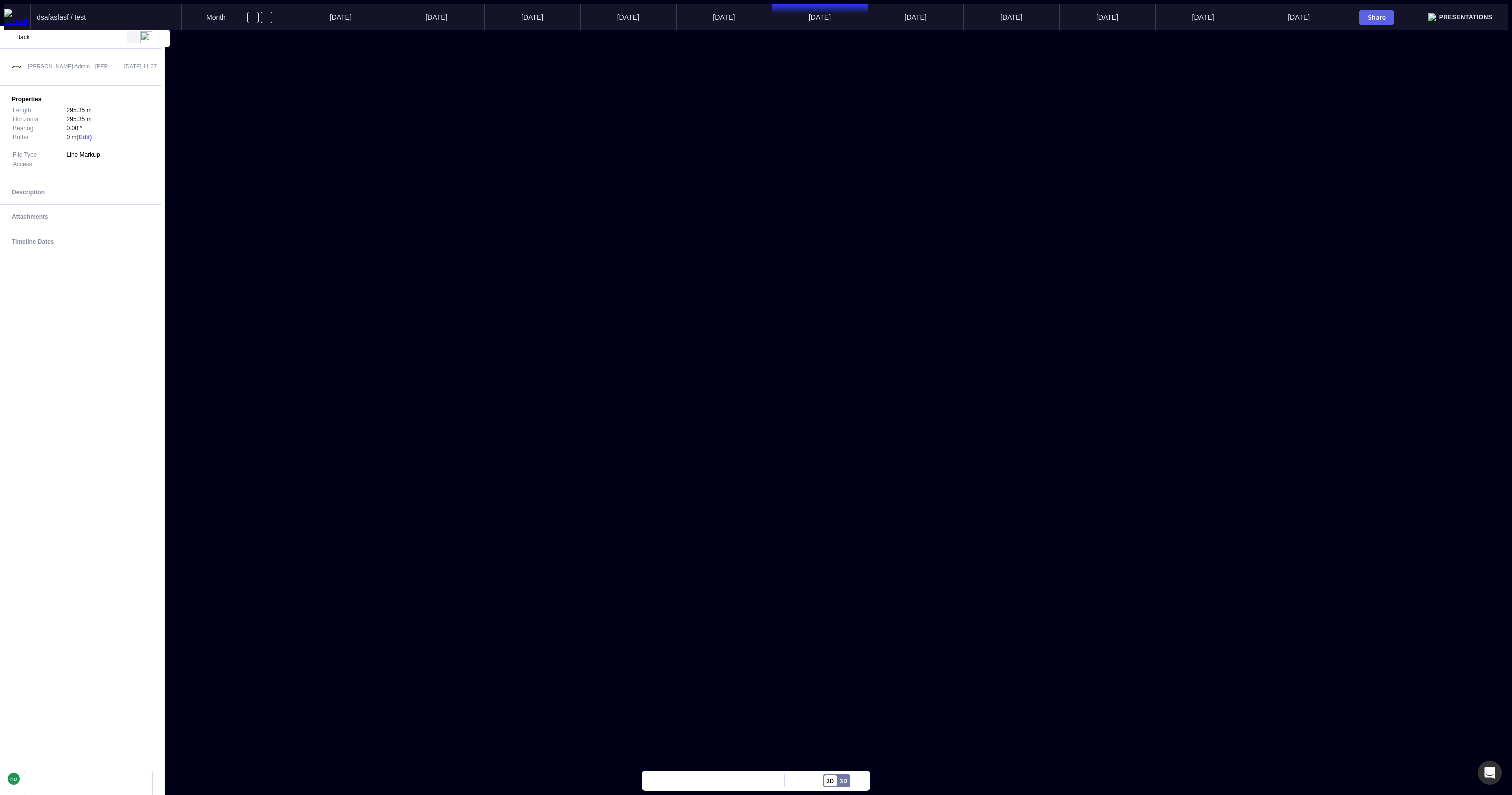
click at [130, 36] on mapp-icon at bounding box center [133, 37] width 12 height 12
click at [904, 522] on icon "Open Intercom Messenger" at bounding box center [1490, 773] width 11 height 13
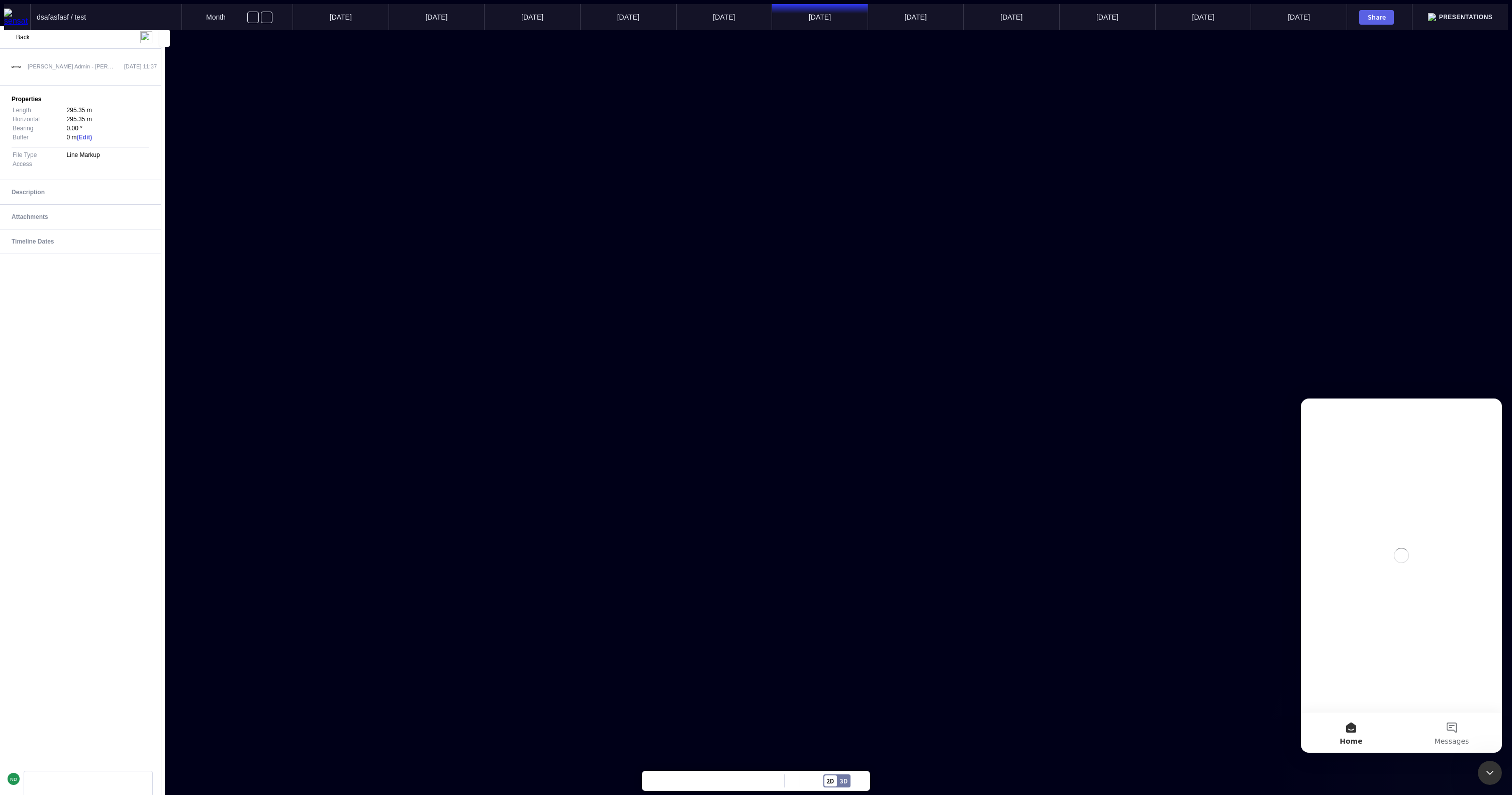
click at [94, 275] on mapp-content-details-comments "ND" at bounding box center [80, 524] width 162 height 541
click at [94, 254] on div "Timeline Dates" at bounding box center [80, 241] width 137 height 24
click at [93, 248] on div "Timeline Dates" at bounding box center [74, 241] width 125 height 12
click at [14, 30] on div "Back" at bounding box center [80, 37] width 162 height 22
click at [14, 34] on mapp-icon at bounding box center [9, 37] width 12 height 12
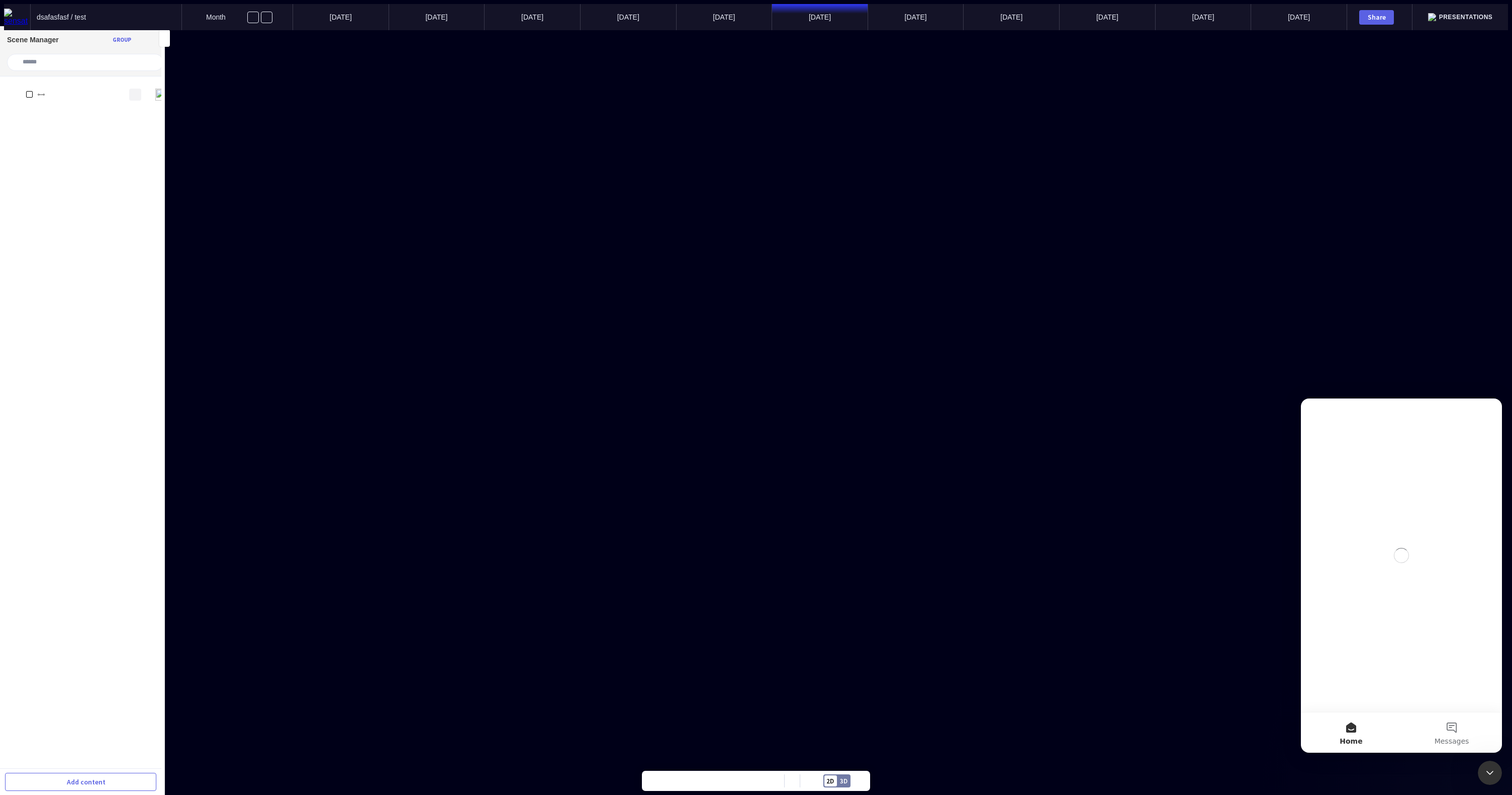
click at [130, 89] on mapp-icon at bounding box center [135, 94] width 12 height 12
click at [22, 30] on div at bounding box center [756, 30] width 1504 height 0
click at [143, 40] on mapp-icon at bounding box center [146, 39] width 14 height 14
click at [105, 30] on div at bounding box center [756, 30] width 1504 height 0
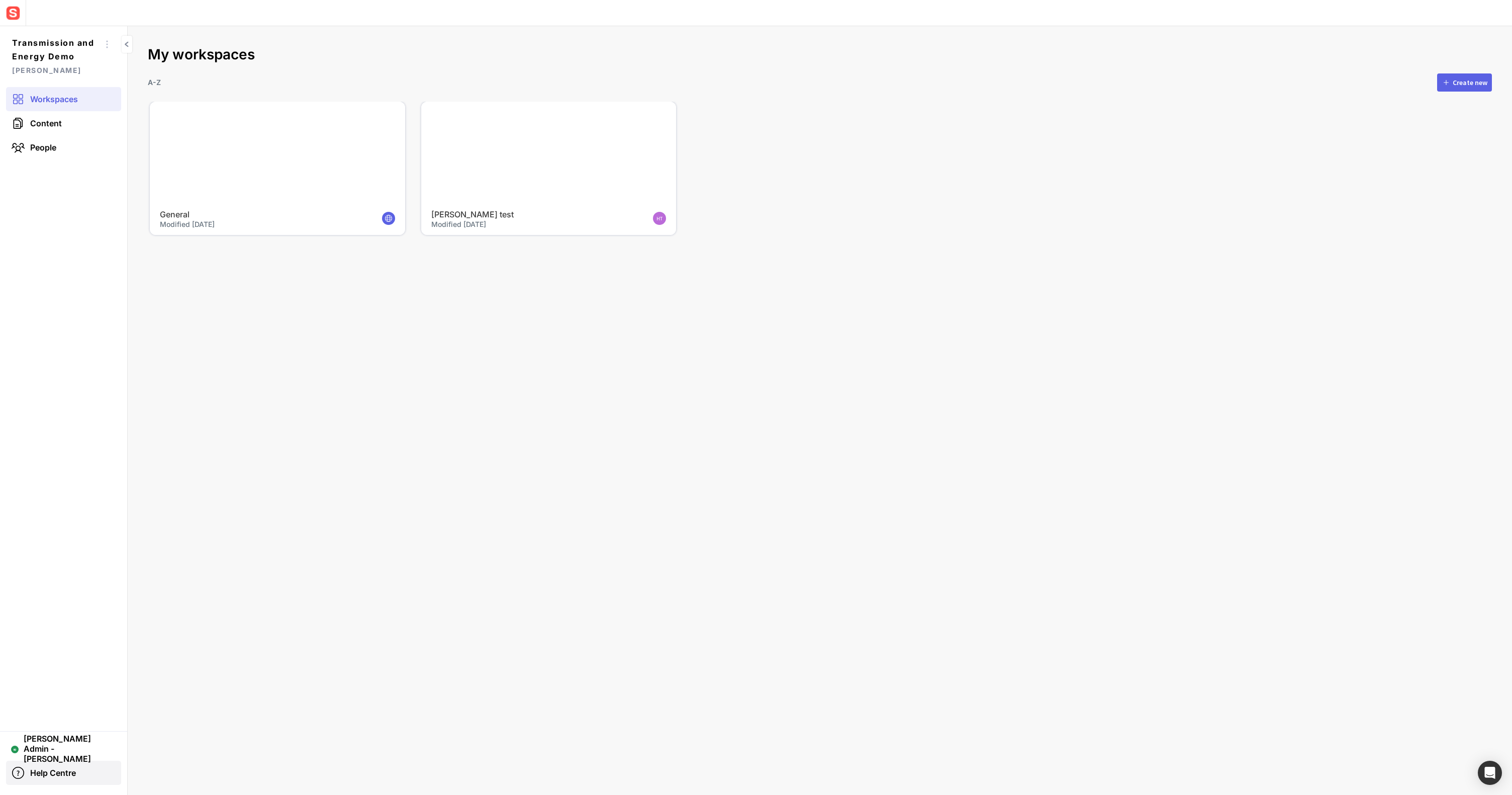
click at [68, 773] on span "Help Centre" at bounding box center [53, 773] width 46 height 10
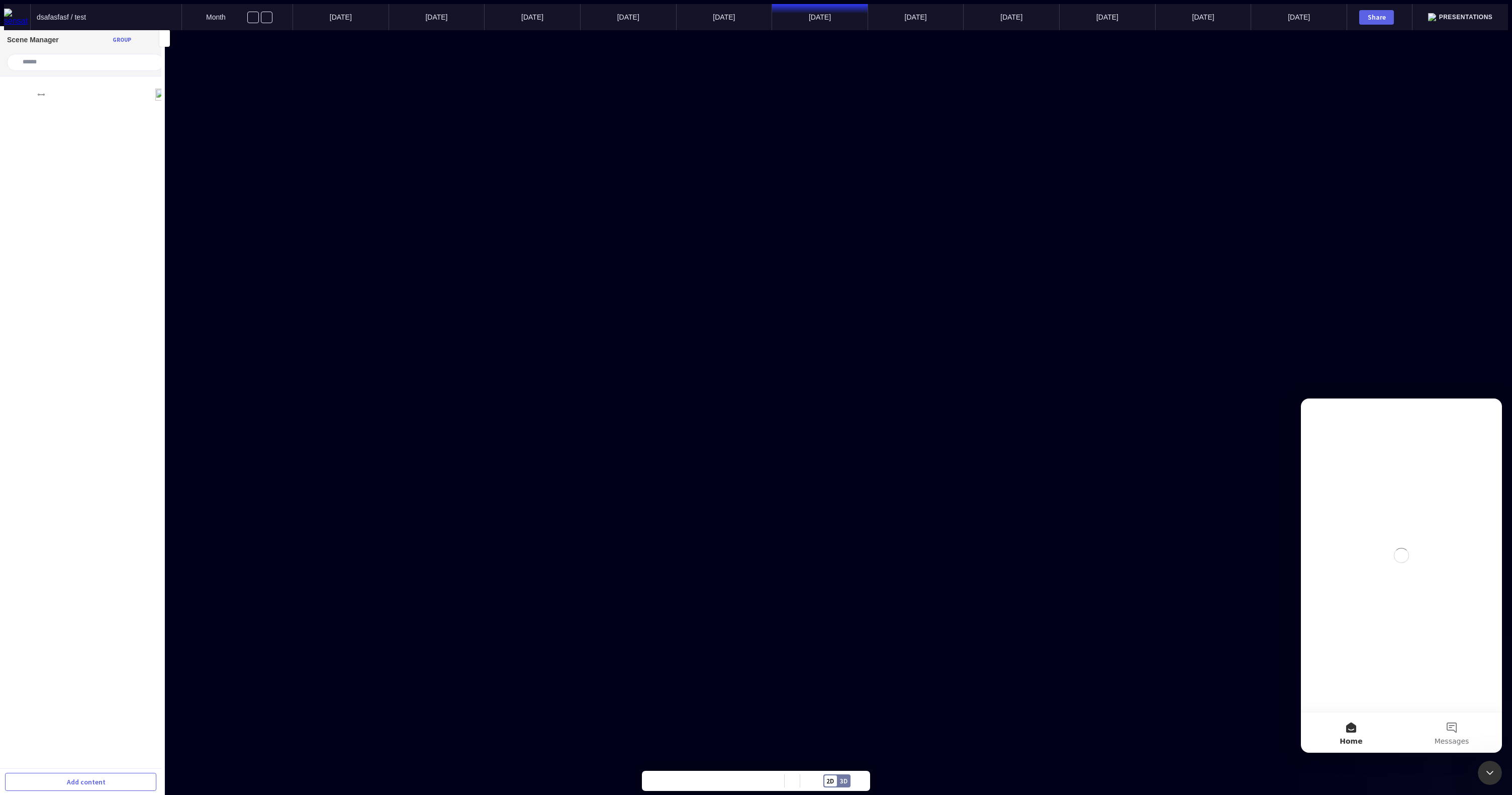
click at [17, 16] on img at bounding box center [17, 16] width 26 height 17
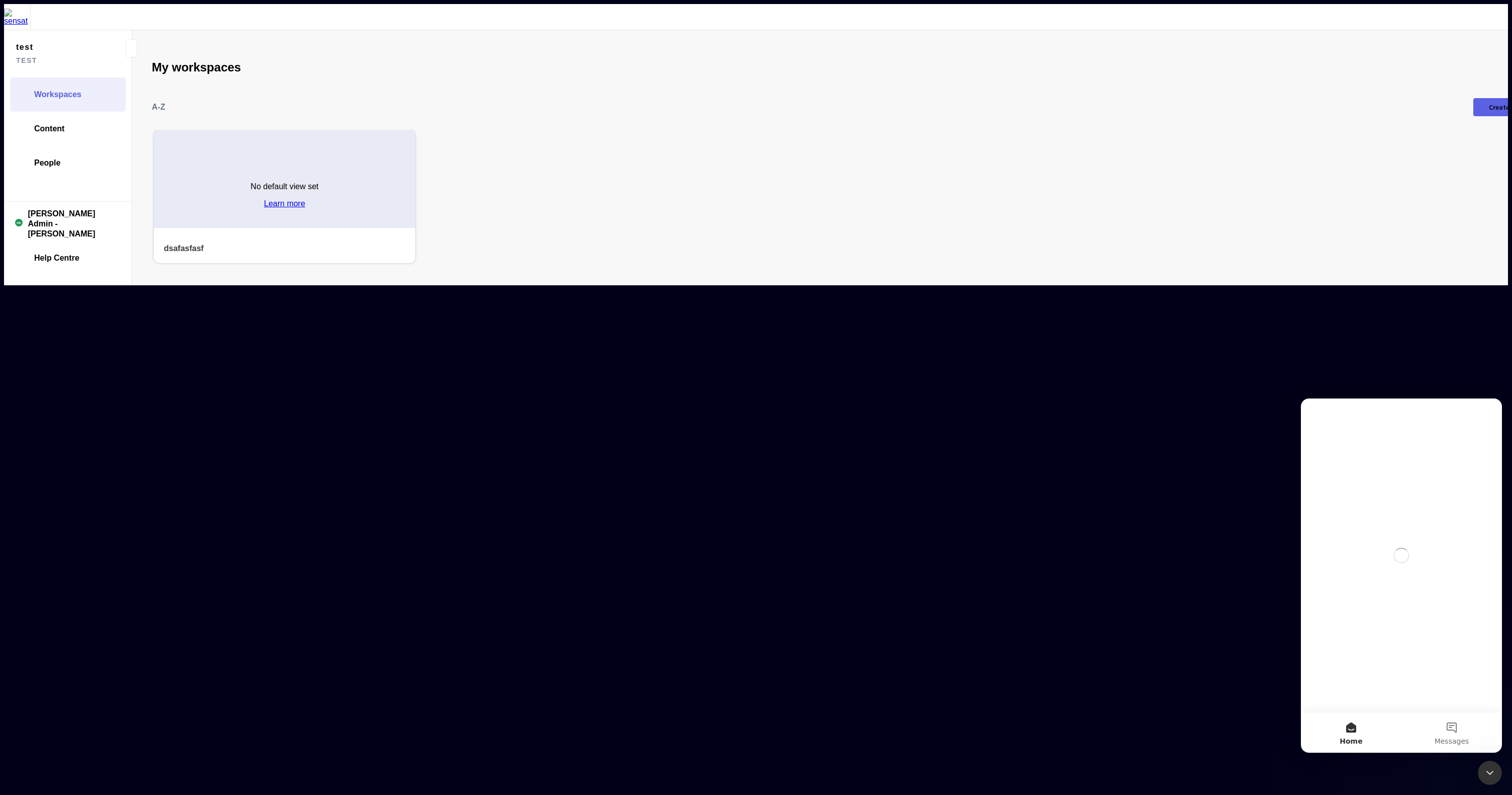
click at [239, 155] on div "No default view set Learn more" at bounding box center [285, 191] width 262 height 73
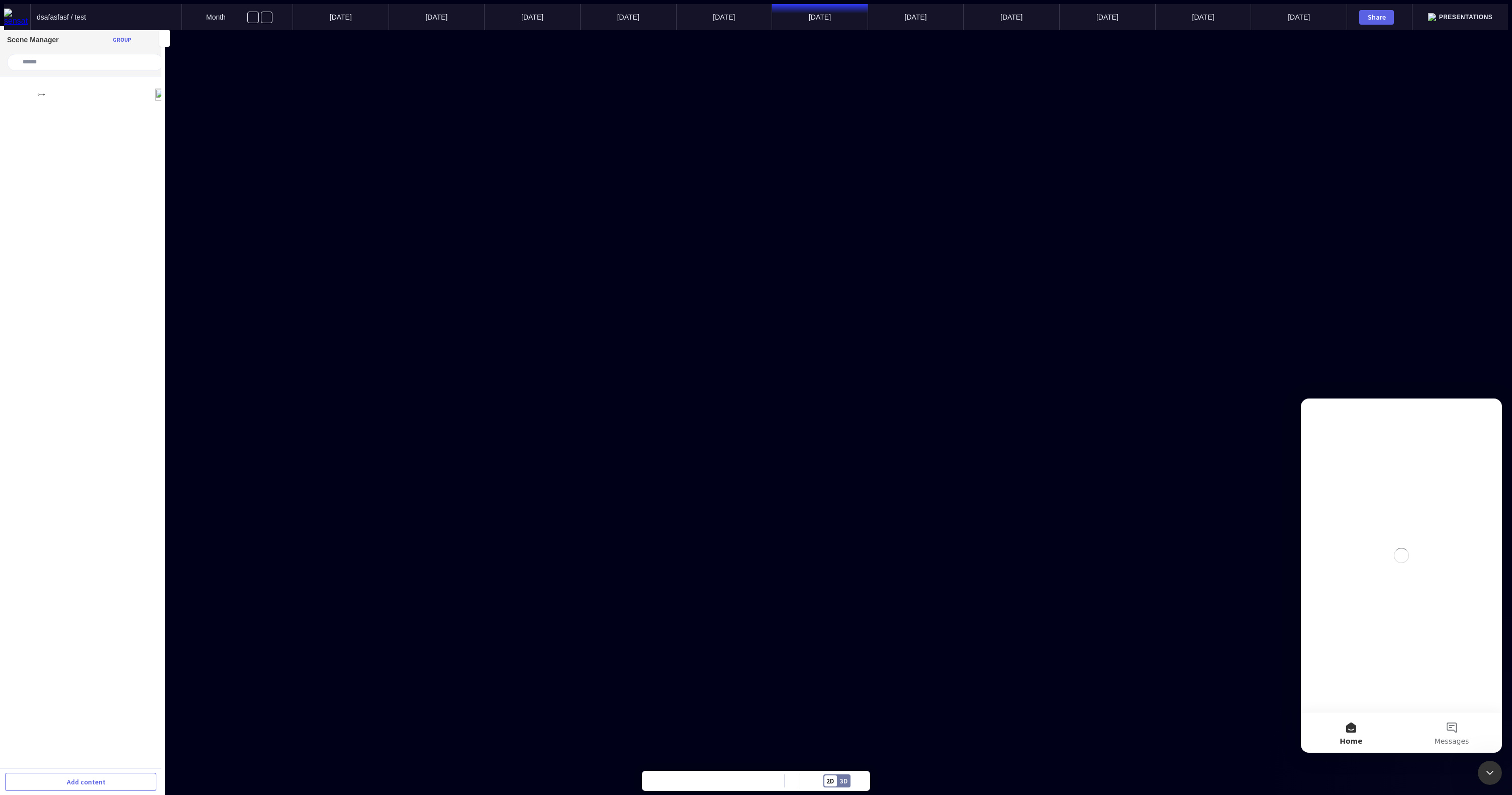
click at [15, 14] on img at bounding box center [17, 16] width 26 height 17
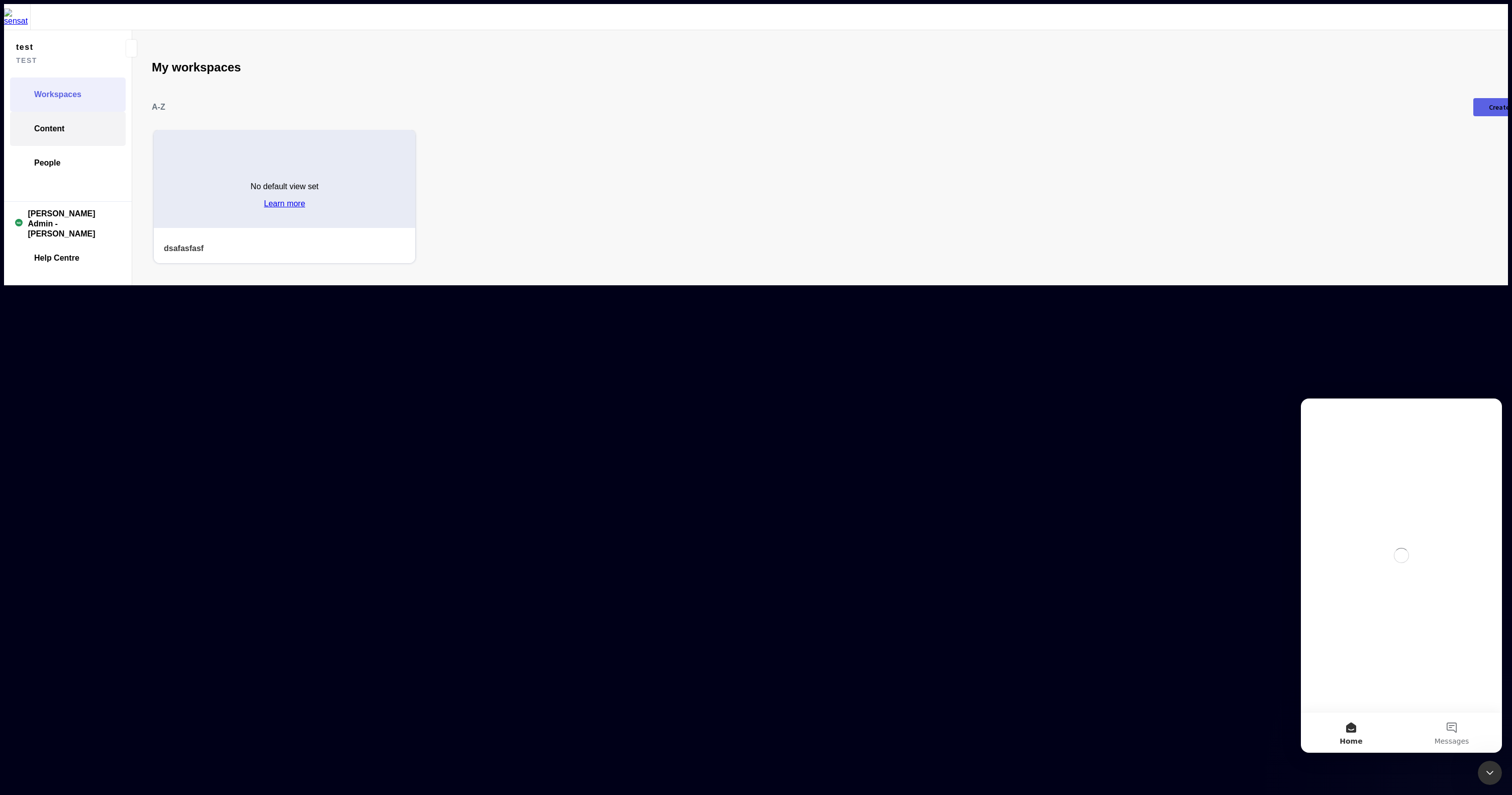
click at [61, 124] on span "Content" at bounding box center [49, 129] width 30 height 10
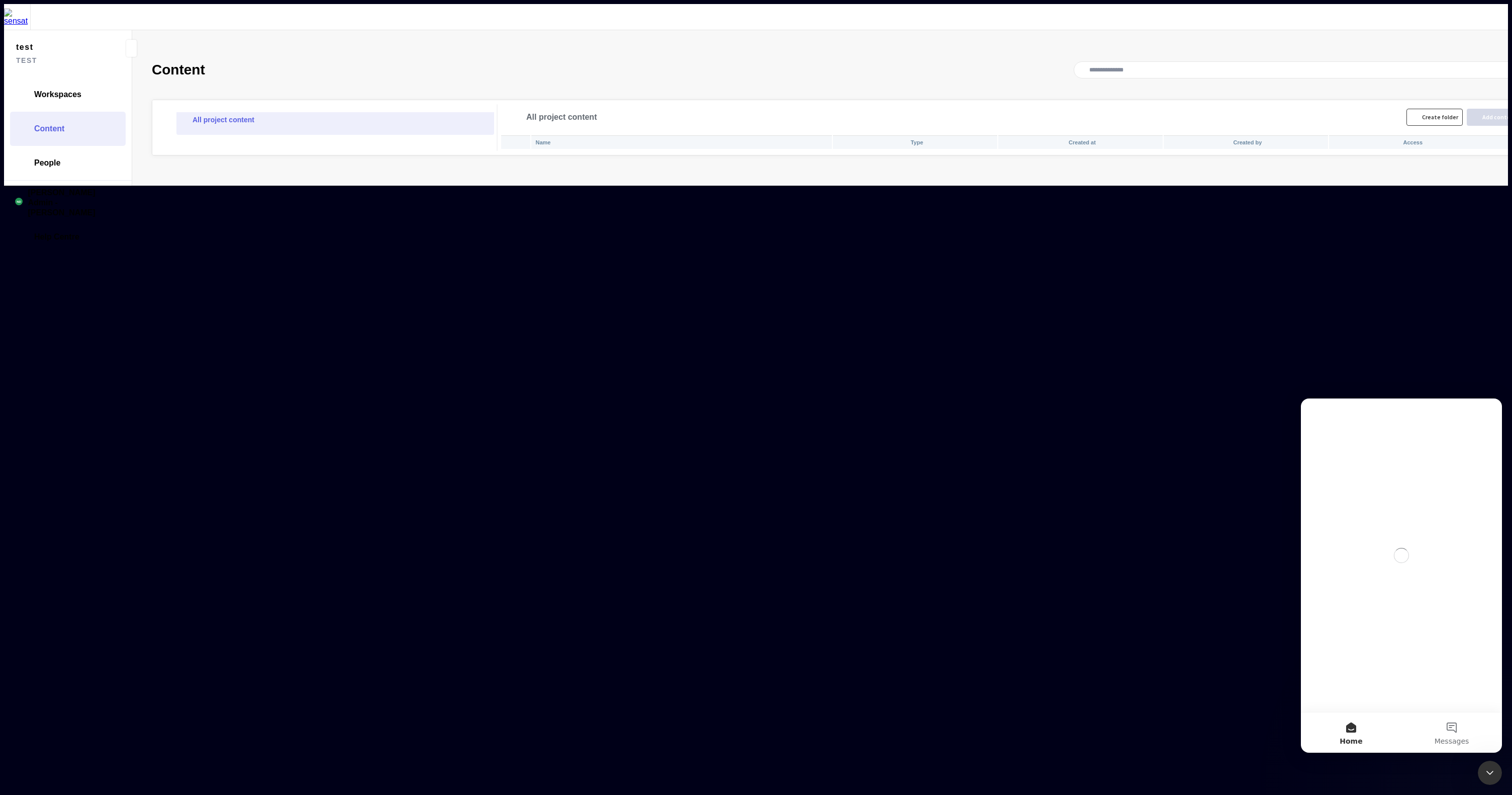
click at [1406, 108] on button "Create folder" at bounding box center [1434, 117] width 57 height 17
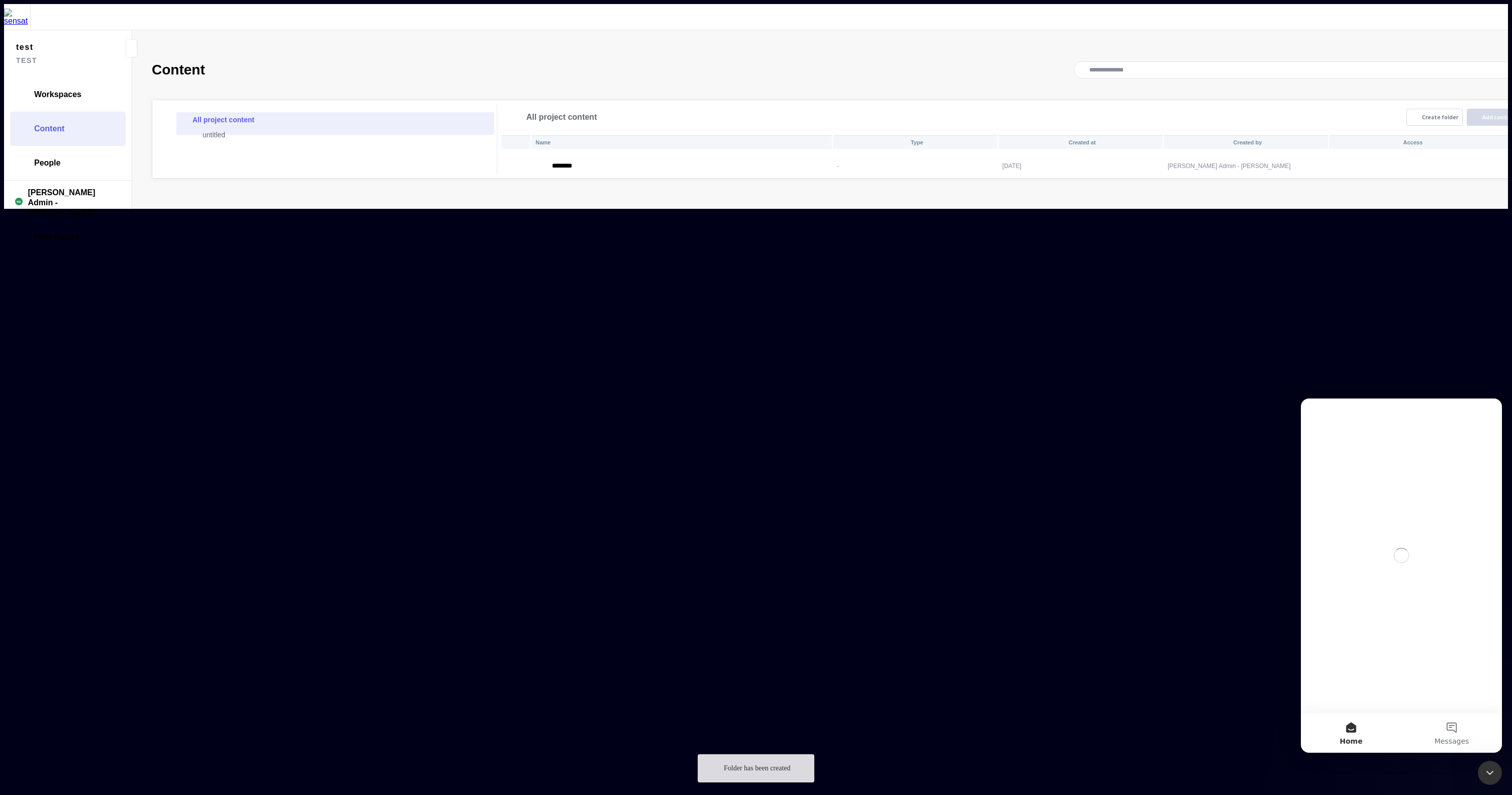
click at [712, 178] on div "Name Type Created at Created by Access ******** - [DATE] [PERSON_NAME] Admin - …" at bounding box center [1016, 156] width 1032 height 43
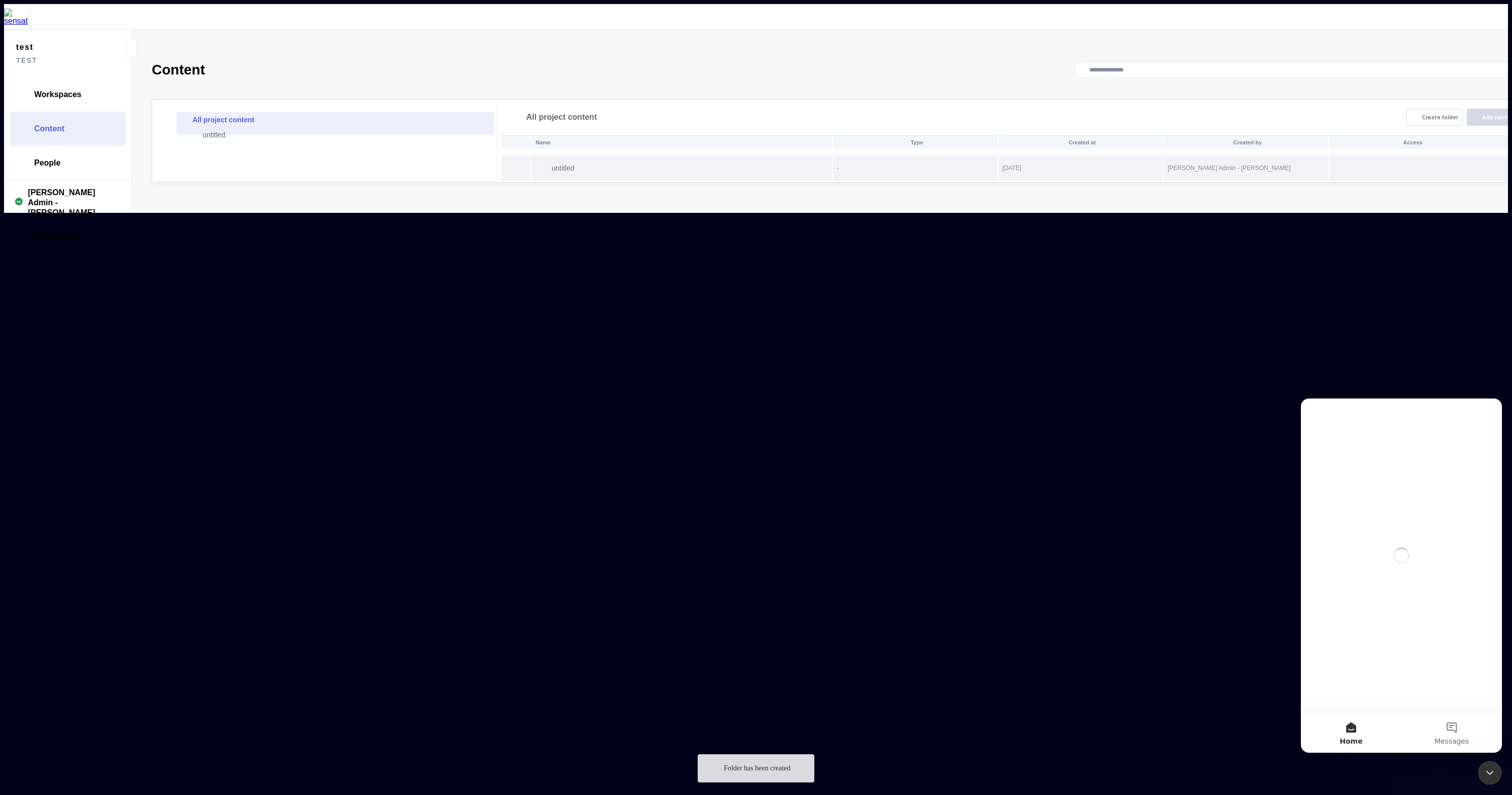
click at [564, 164] on p "untitled" at bounding box center [692, 168] width 280 height 8
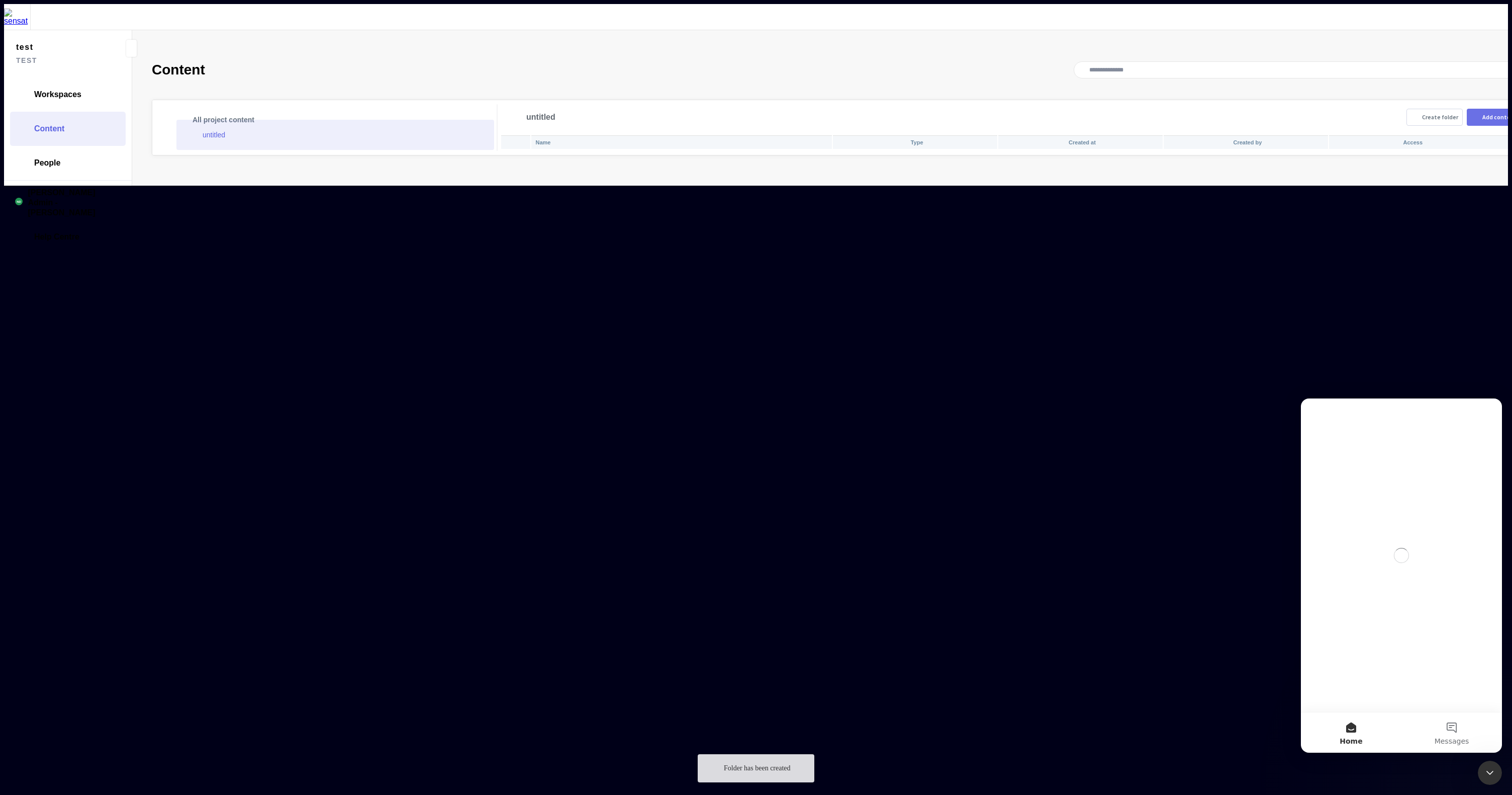
click at [1482, 114] on div "Add content" at bounding box center [1500, 117] width 34 height 6
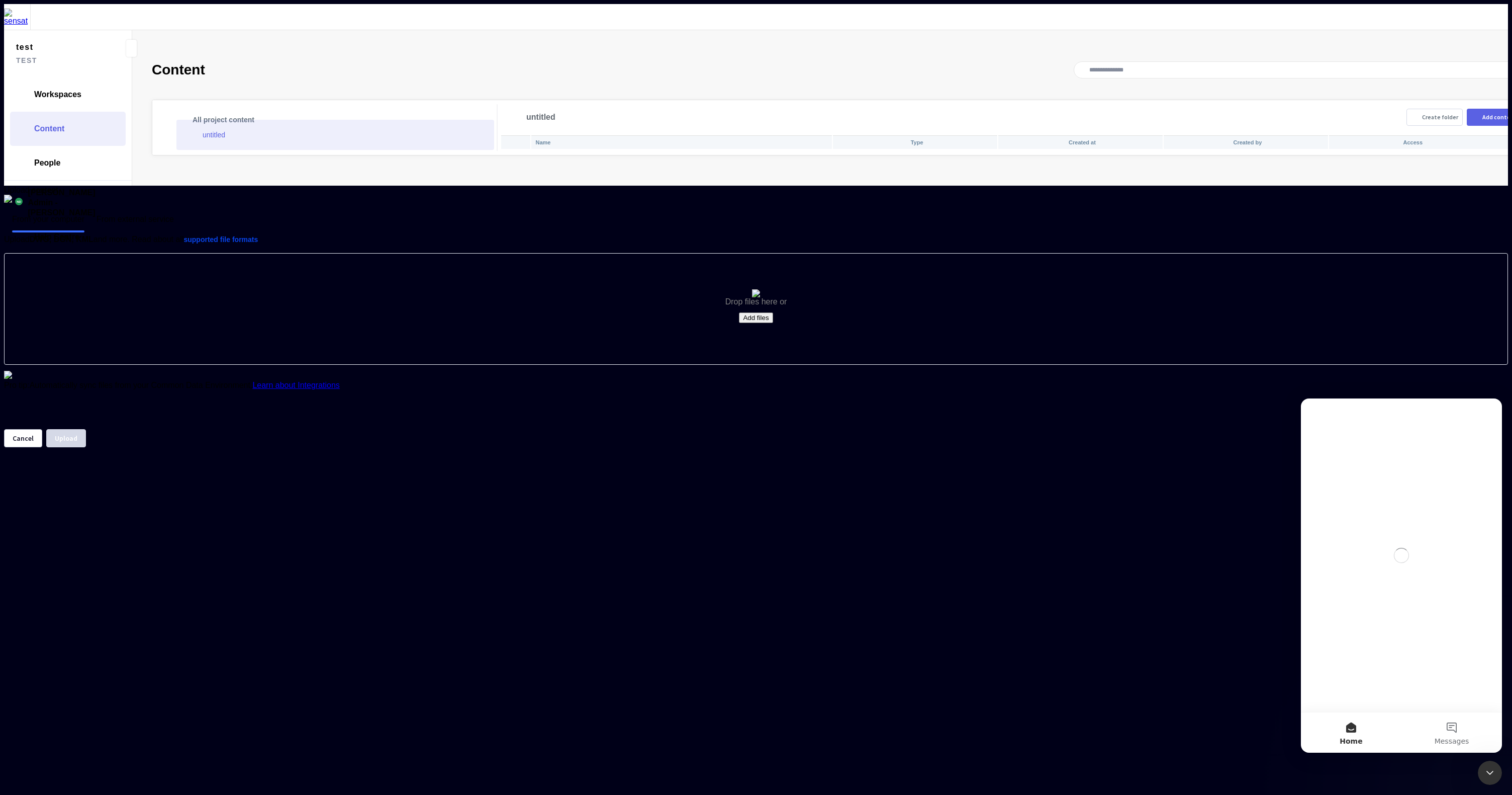
click at [763, 323] on button "Add files" at bounding box center [755, 318] width 34 height 11
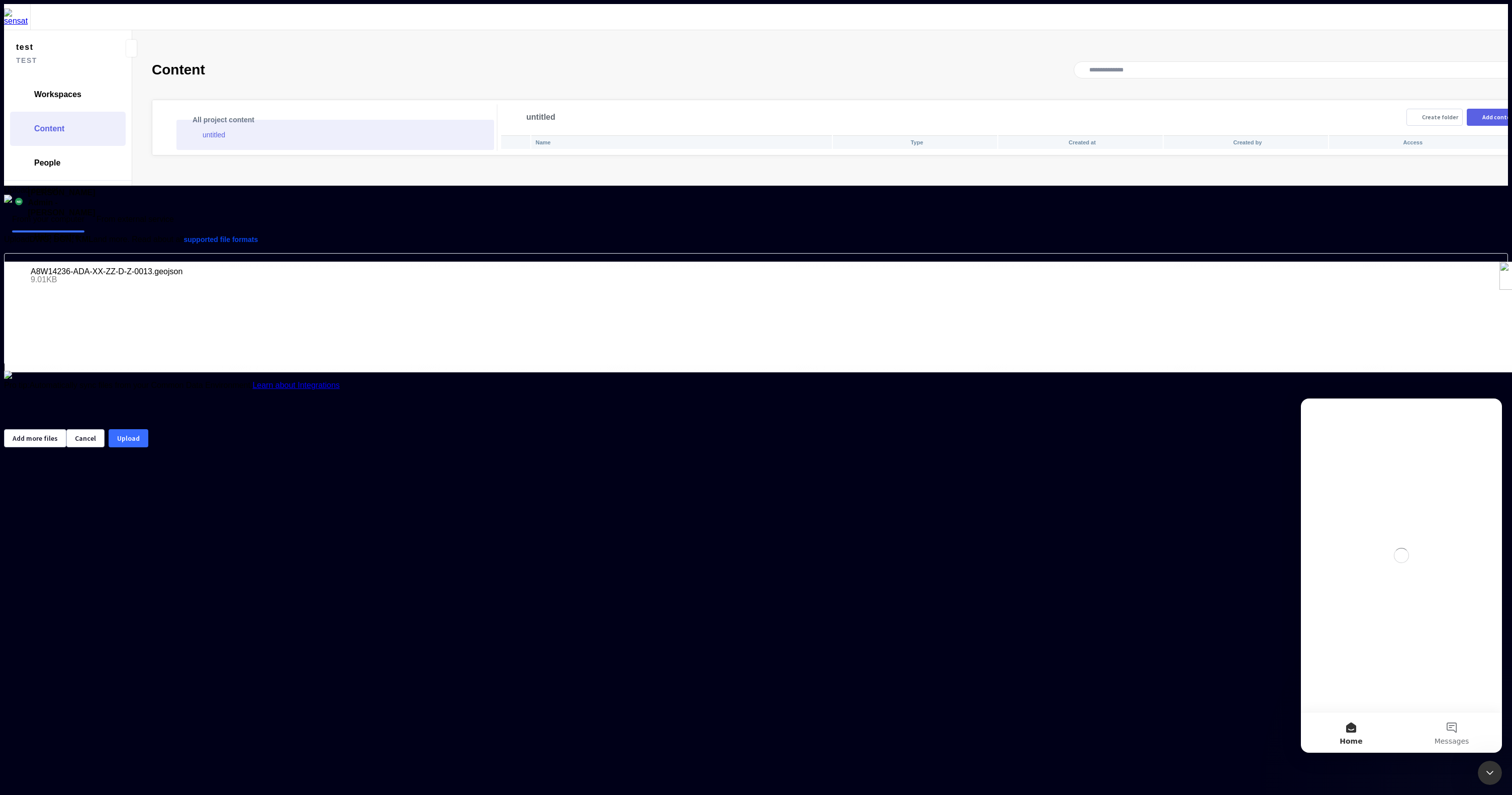
click at [148, 447] on button "Upload" at bounding box center [128, 438] width 39 height 18
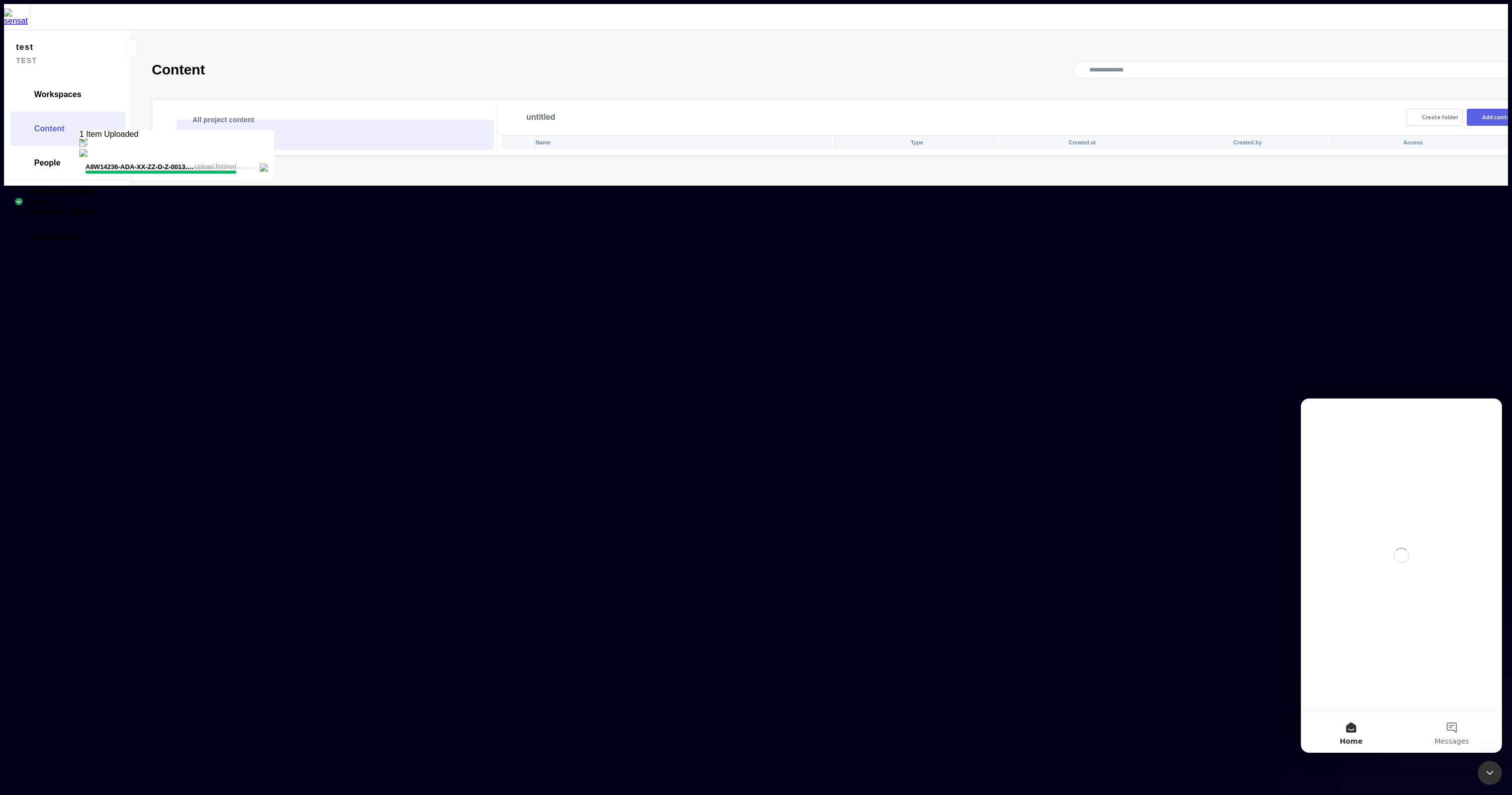
click at [301, 120] on mapp-content-folder-tree-node "untitled" at bounding box center [335, 135] width 317 height 30
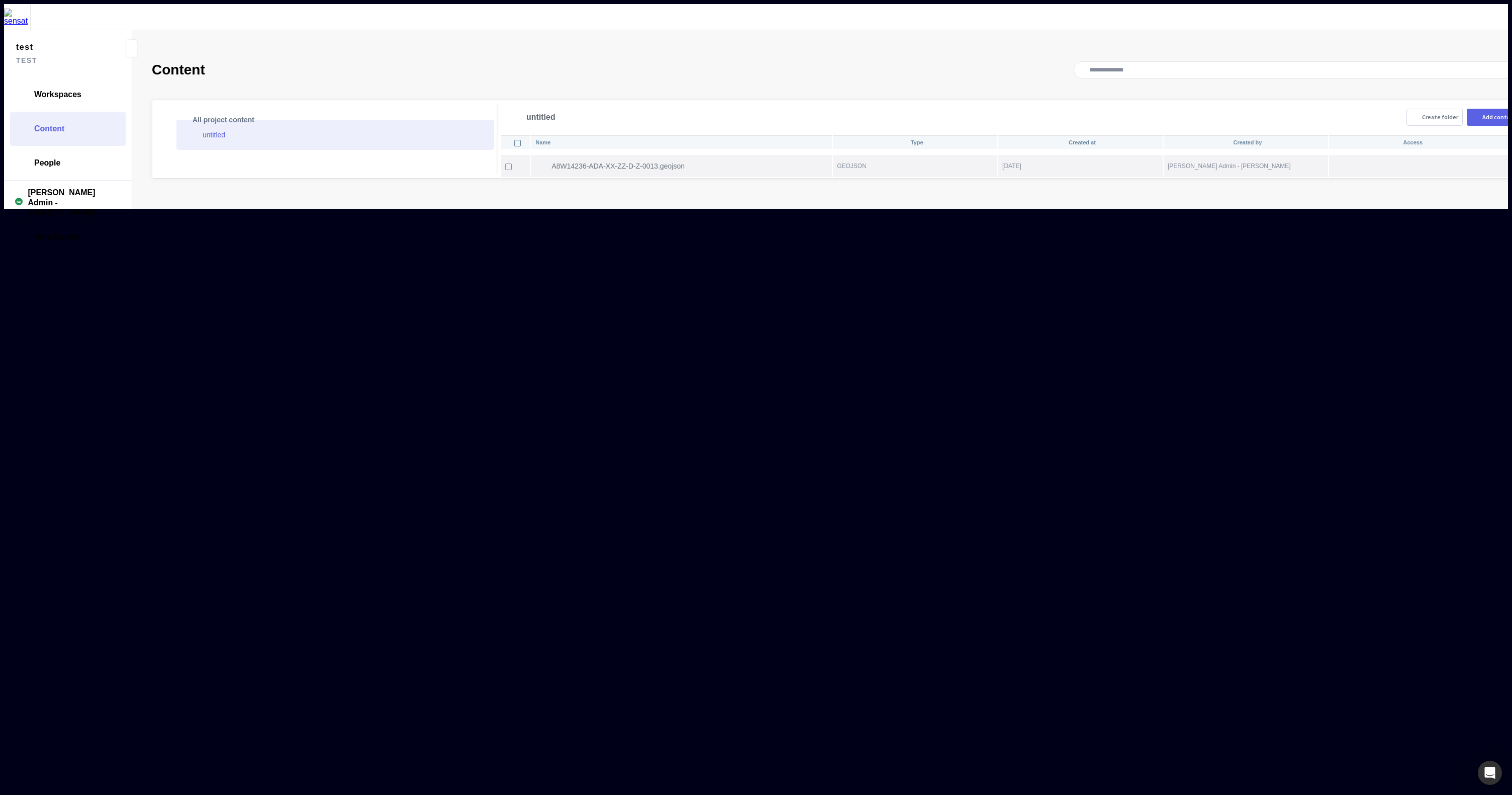
click at [689, 161] on mapp-icon at bounding box center [695, 166] width 12 height 10
click at [1056, 178] on div "Name Type Created at Created by Access A8W14236-ADA-XX-ZZ-D-Z-0013.geojson GEOJ…" at bounding box center [1016, 156] width 1032 height 43
click at [1512, 101] on mapp-icon at bounding box center [1524, 106] width 11 height 11
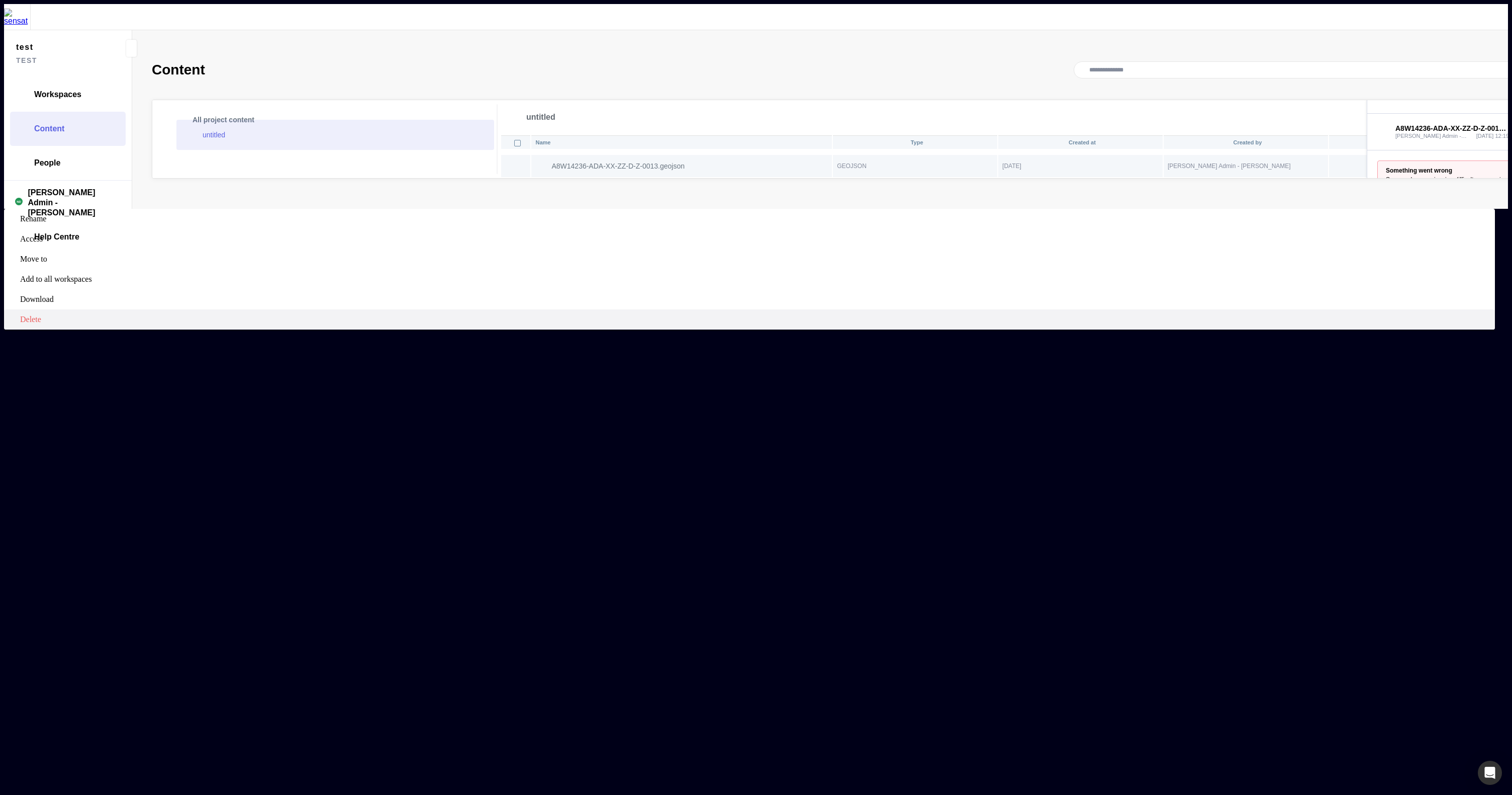
click at [1453, 309] on label "Delete" at bounding box center [749, 319] width 1491 height 21
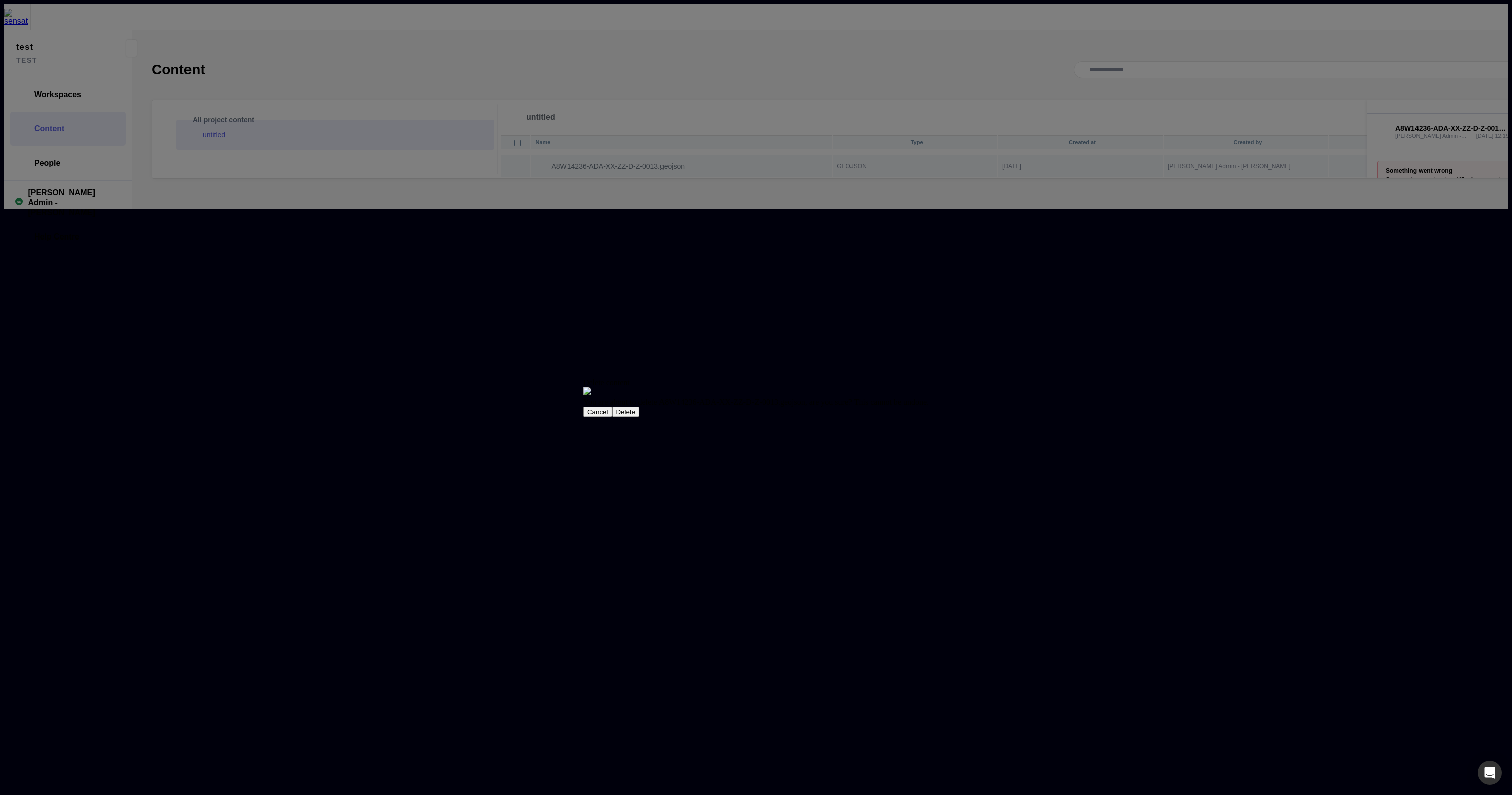
click at [640, 417] on button "Delete" at bounding box center [626, 411] width 28 height 11
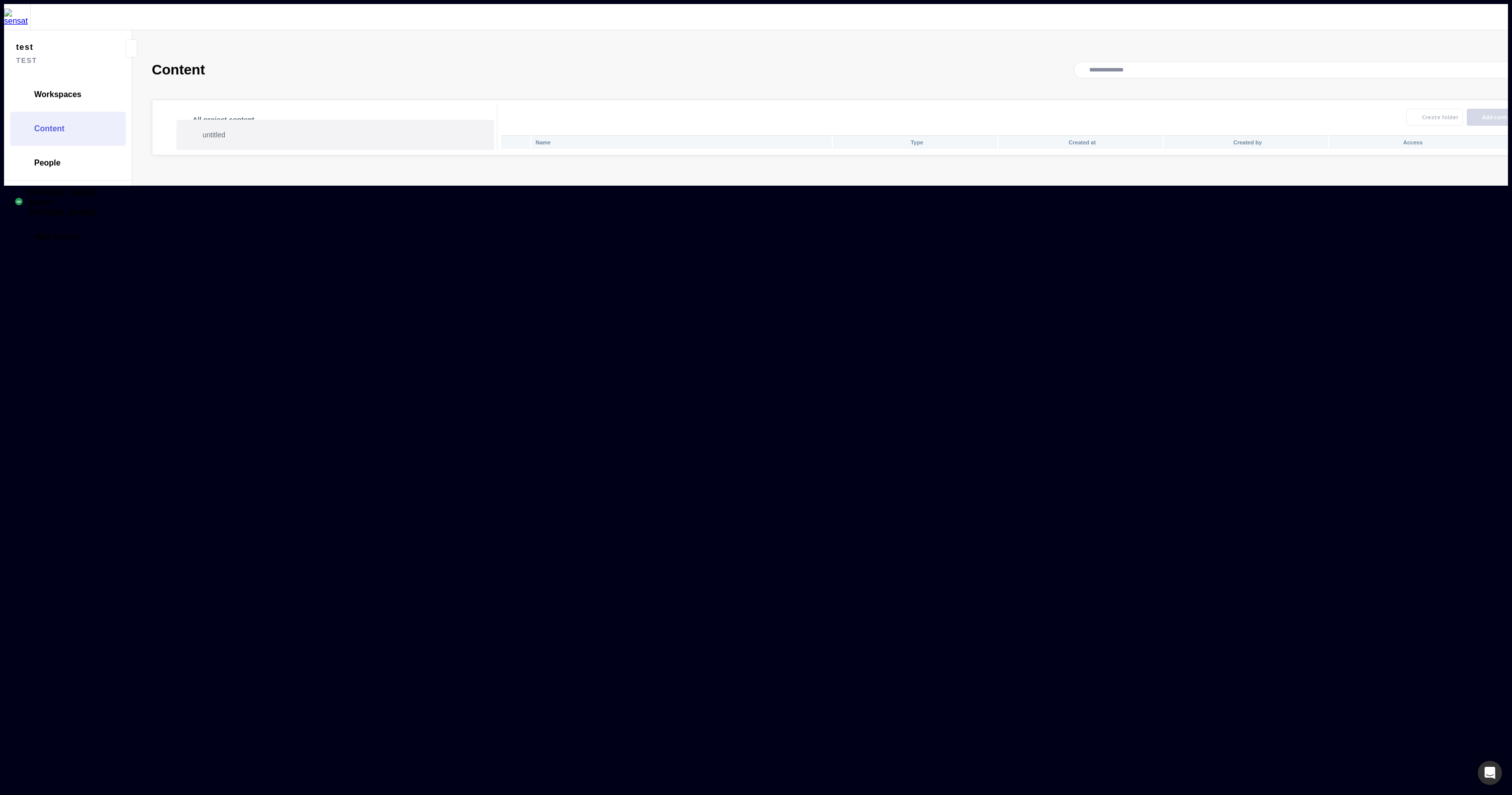
click at [223, 129] on p "untitled" at bounding box center [340, 135] width 276 height 12
click at [1482, 114] on div "Add content" at bounding box center [1500, 117] width 34 height 6
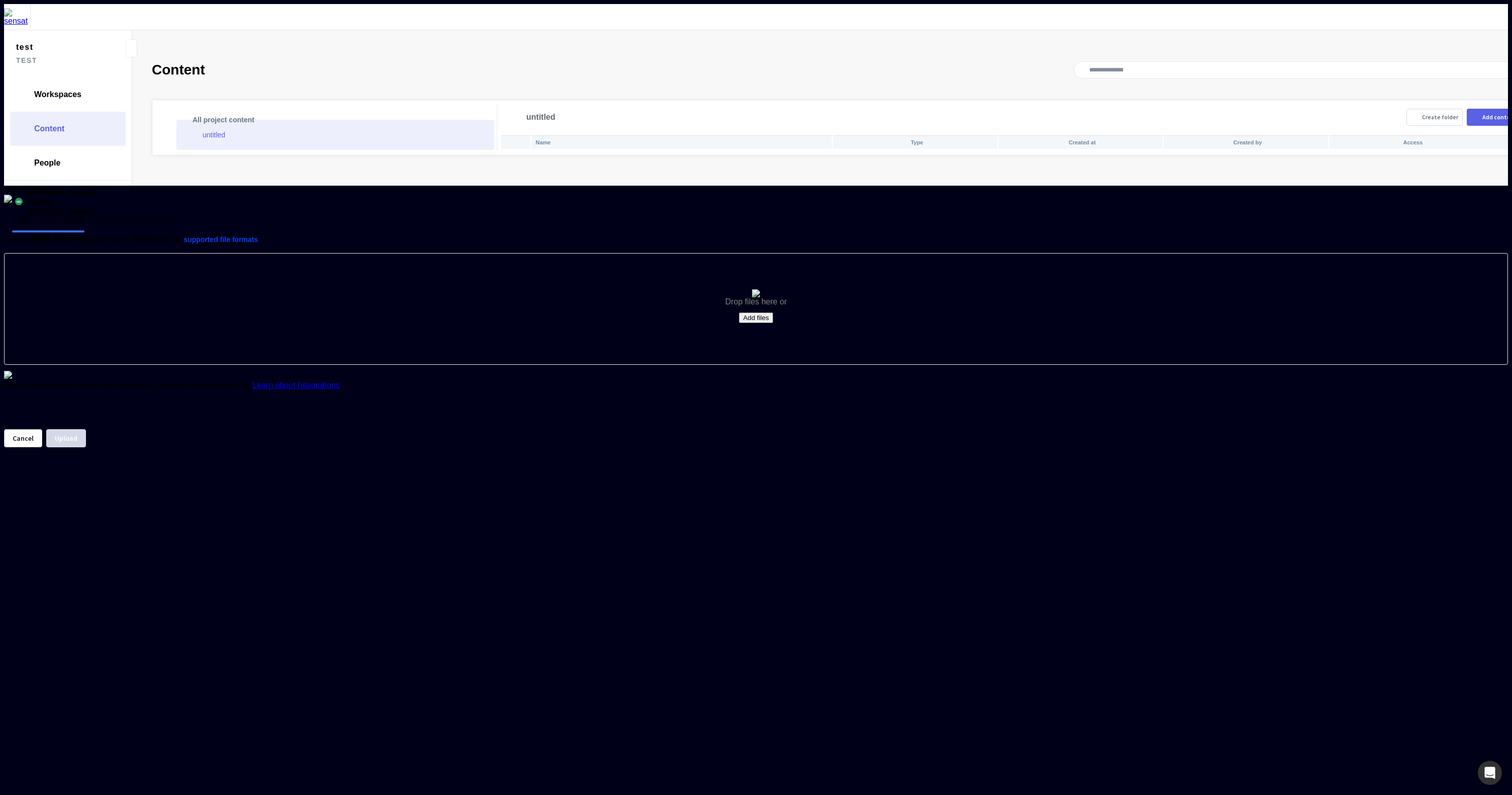
click at [754, 323] on button "Add files" at bounding box center [755, 318] width 34 height 11
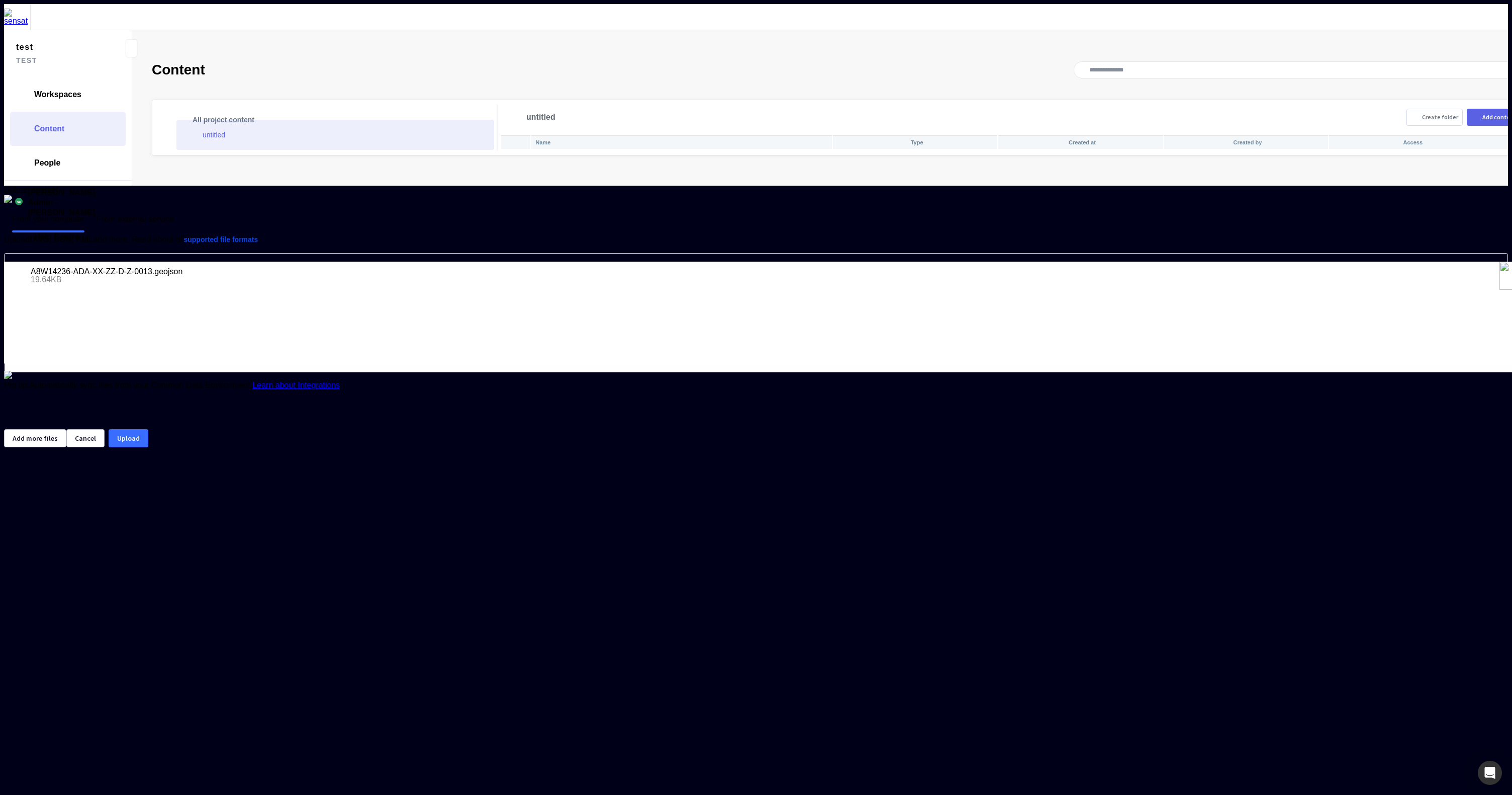
click at [148, 447] on button "Upload" at bounding box center [128, 438] width 39 height 18
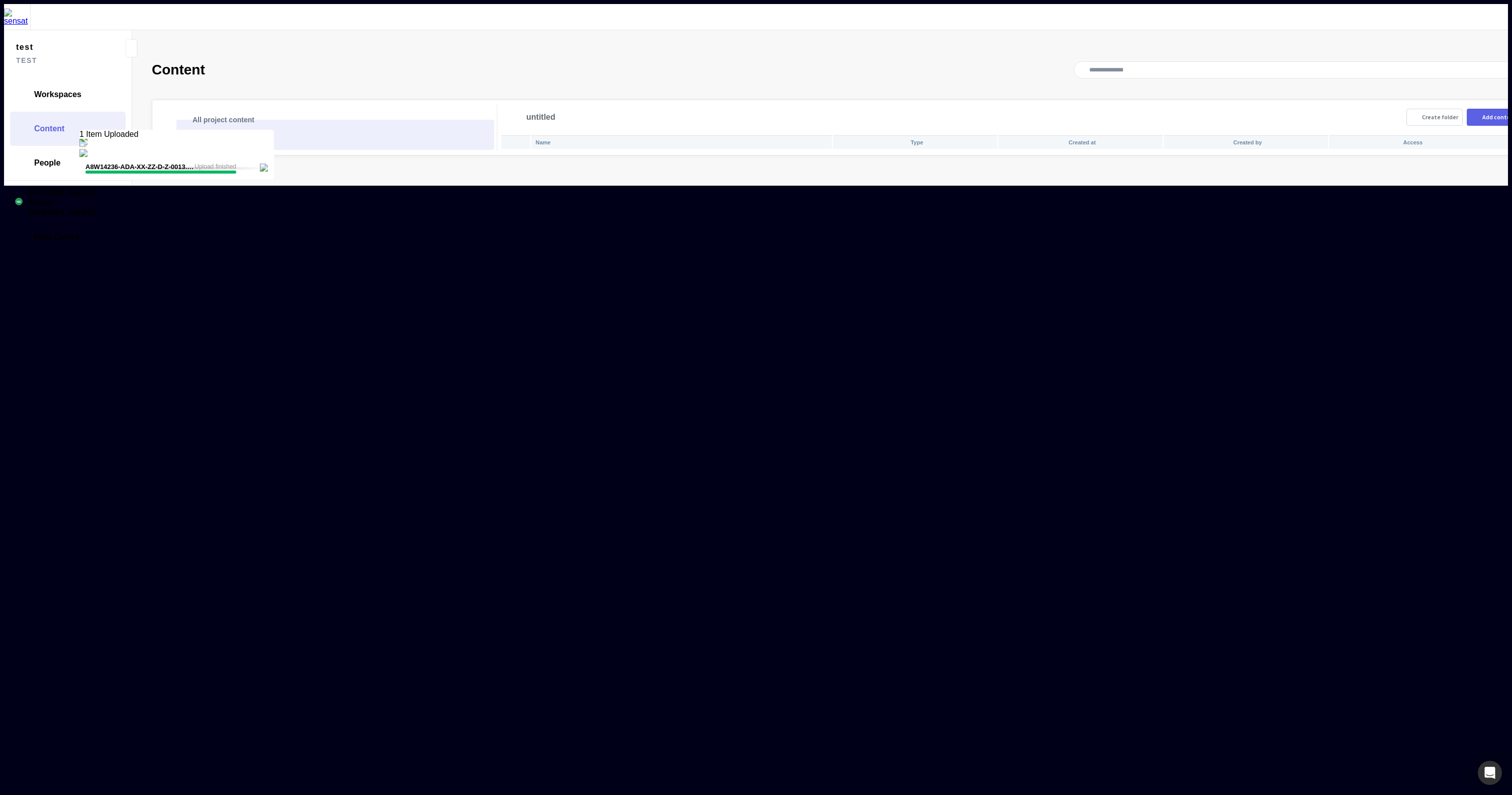
click at [289, 129] on p "untitled" at bounding box center [340, 135] width 276 height 12
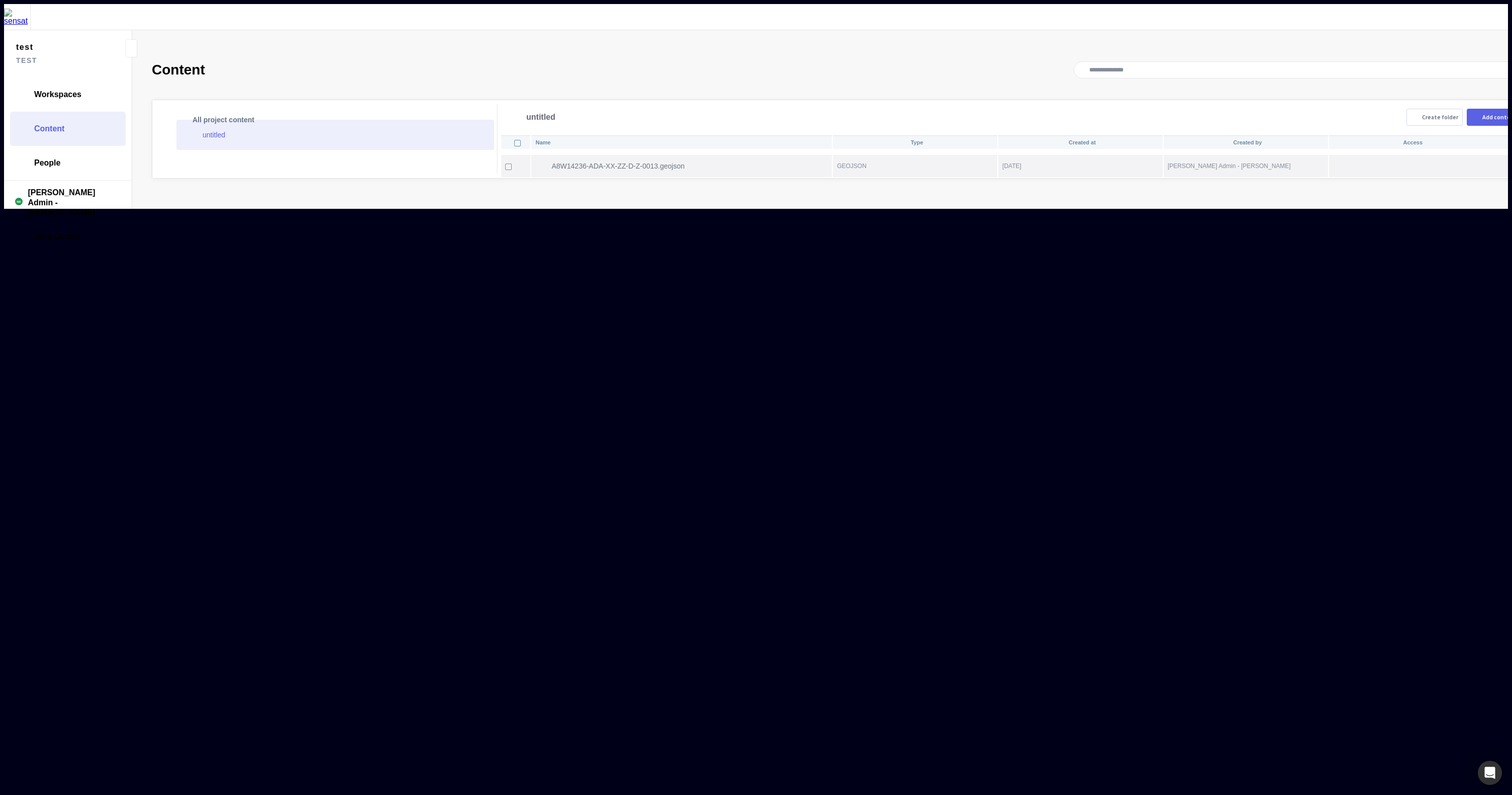
click at [689, 161] on mapp-icon at bounding box center [695, 166] width 12 height 10
click at [1512, 101] on mapp-icon at bounding box center [1524, 106] width 11 height 11
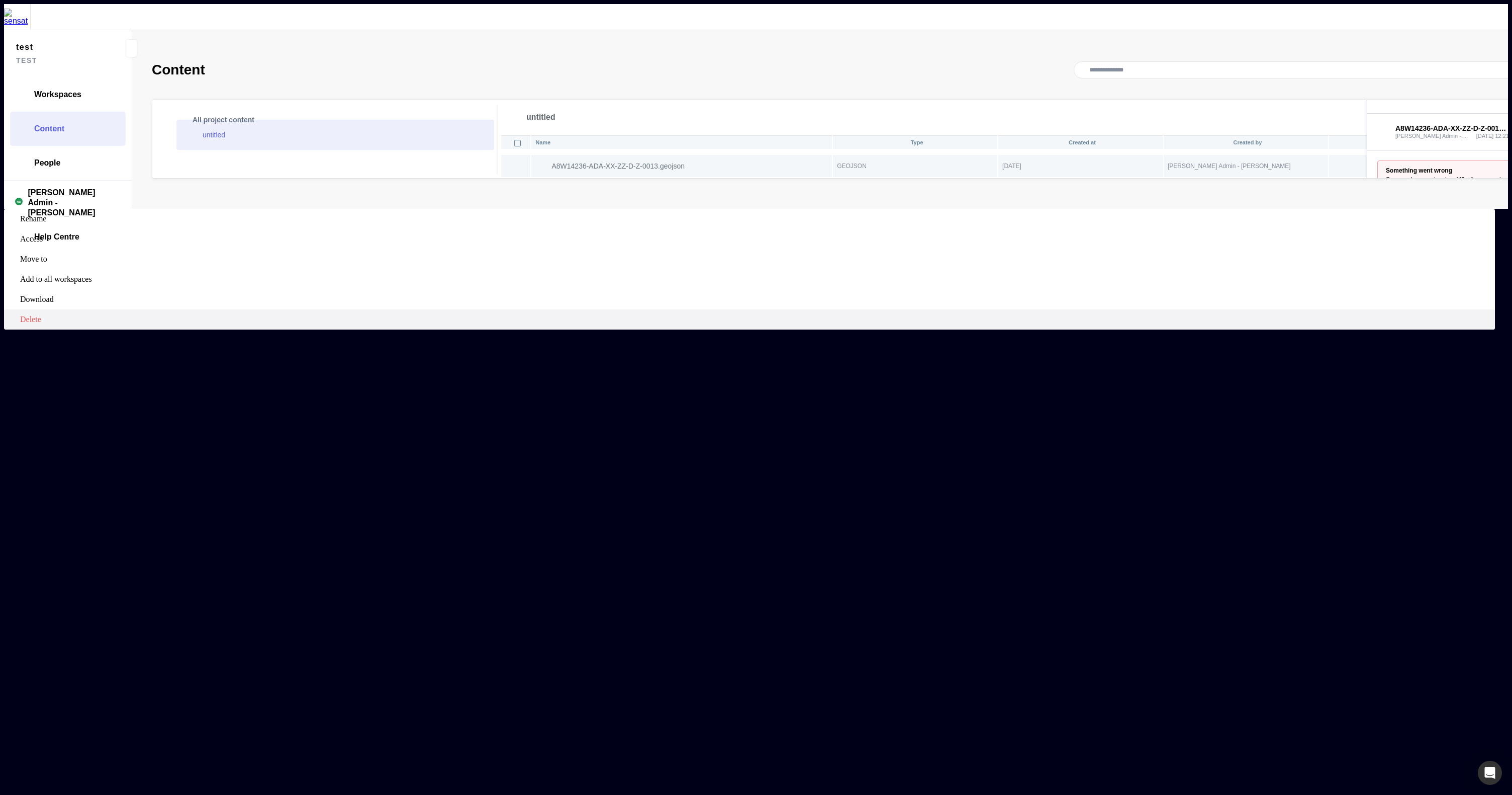
click at [1441, 315] on span "Delete" at bounding box center [757, 319] width 1473 height 9
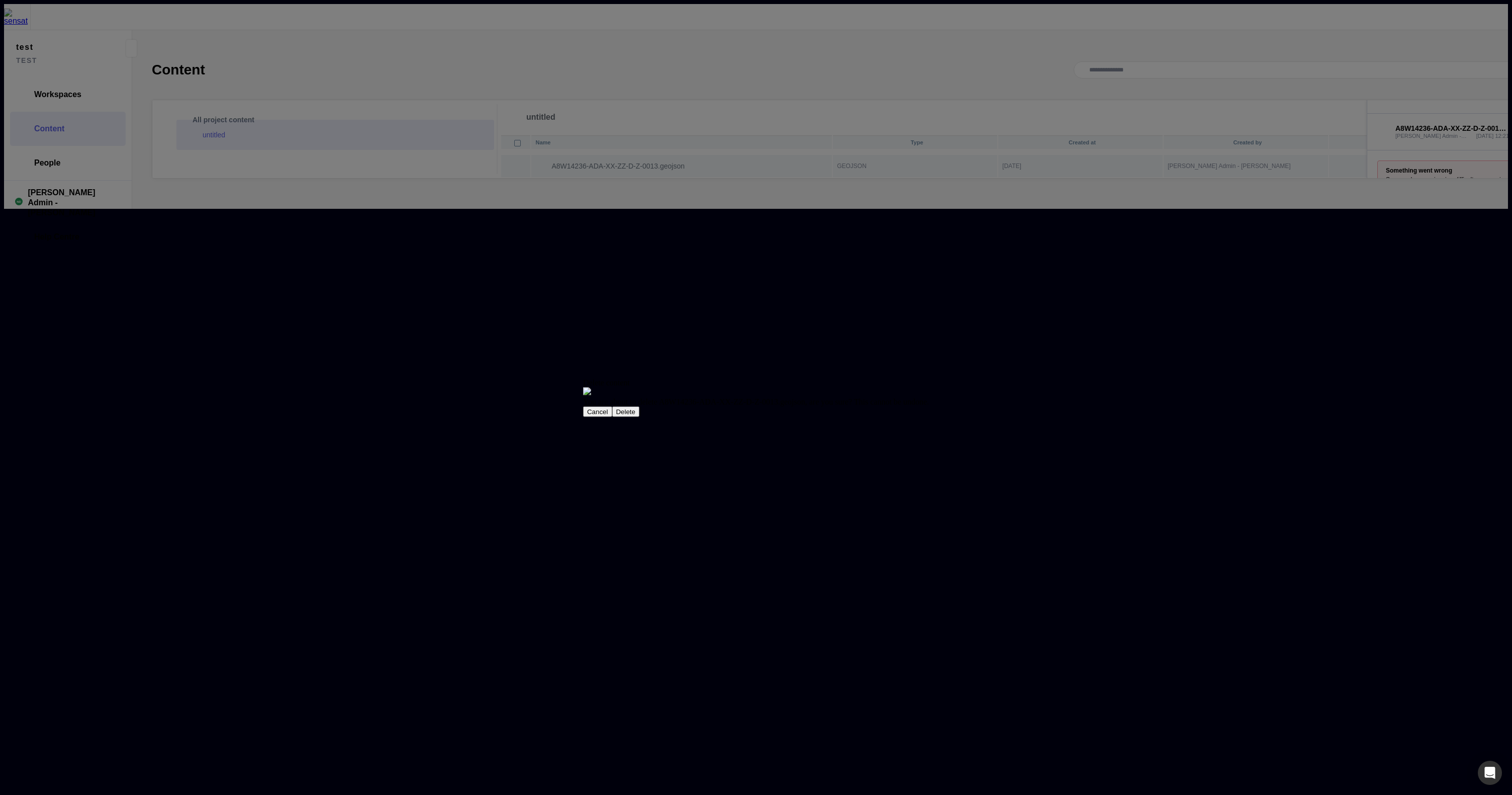
click at [640, 417] on button "Delete" at bounding box center [626, 411] width 28 height 11
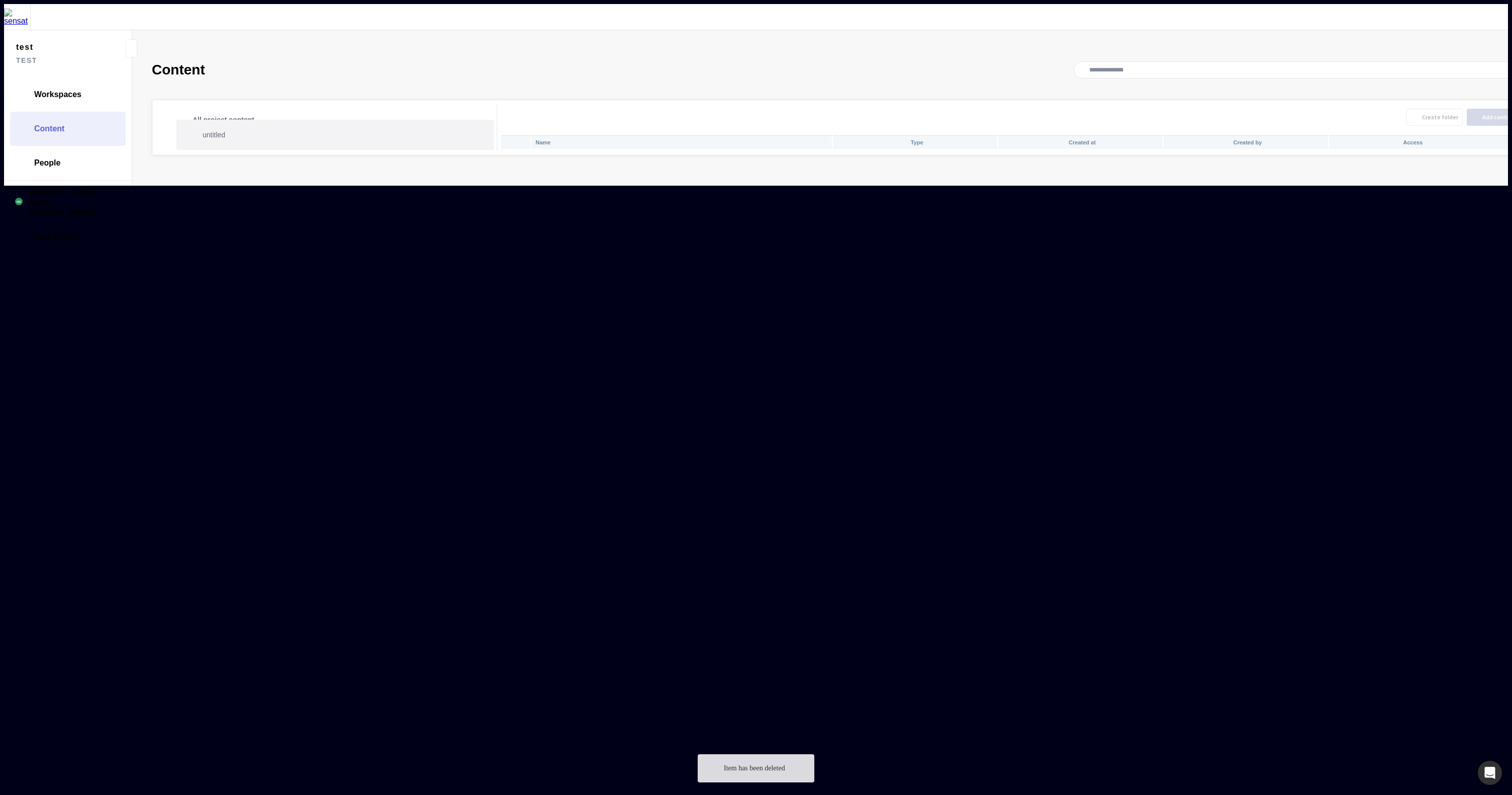
click at [210, 129] on p "untitled" at bounding box center [340, 135] width 276 height 12
click at [1482, 114] on div "Add content" at bounding box center [1500, 117] width 34 height 6
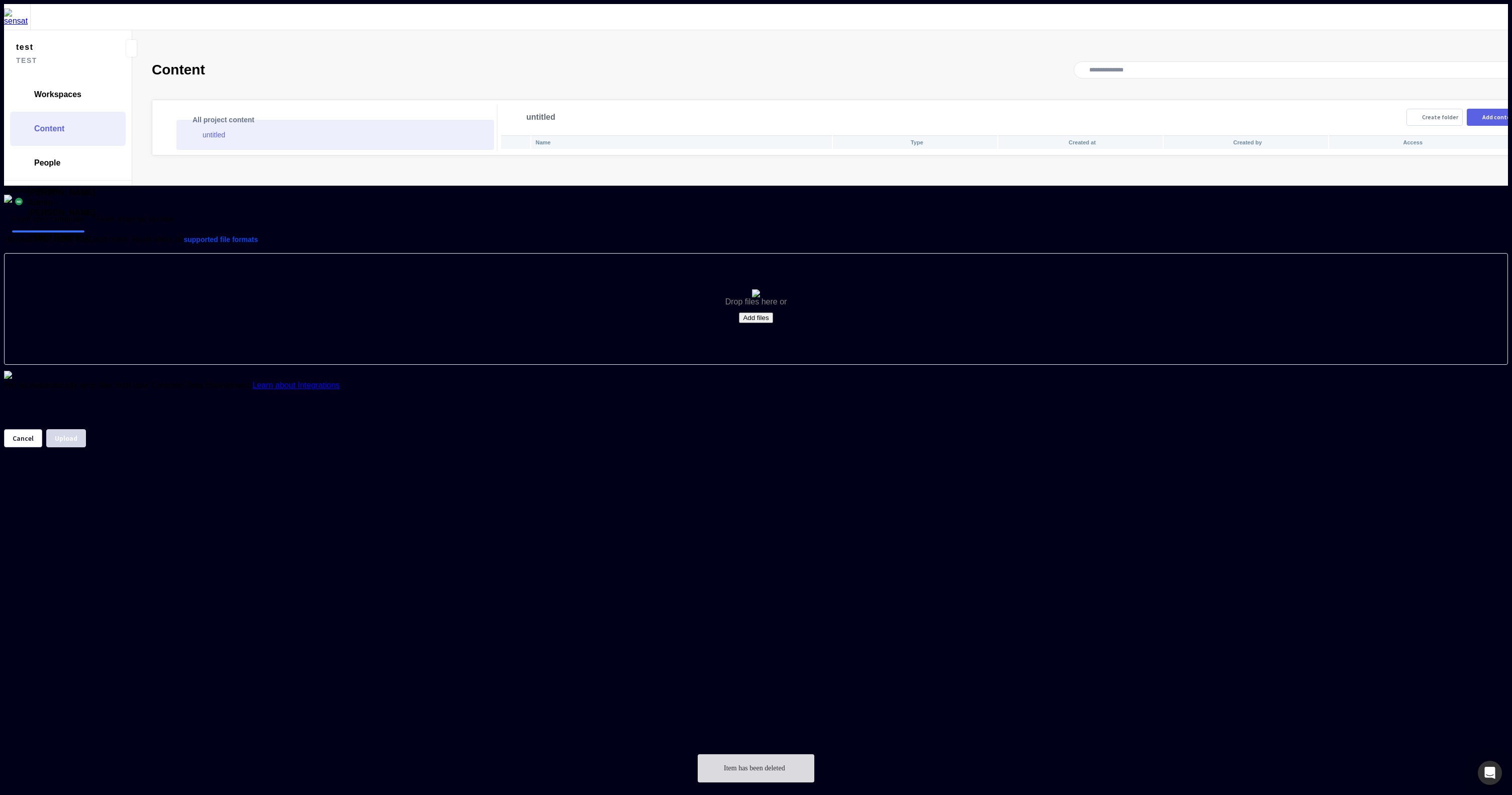
click at [743, 364] on div "Drop files here or Add files" at bounding box center [756, 308] width 1503 height 111
click at [749, 323] on button "Add files" at bounding box center [755, 318] width 34 height 11
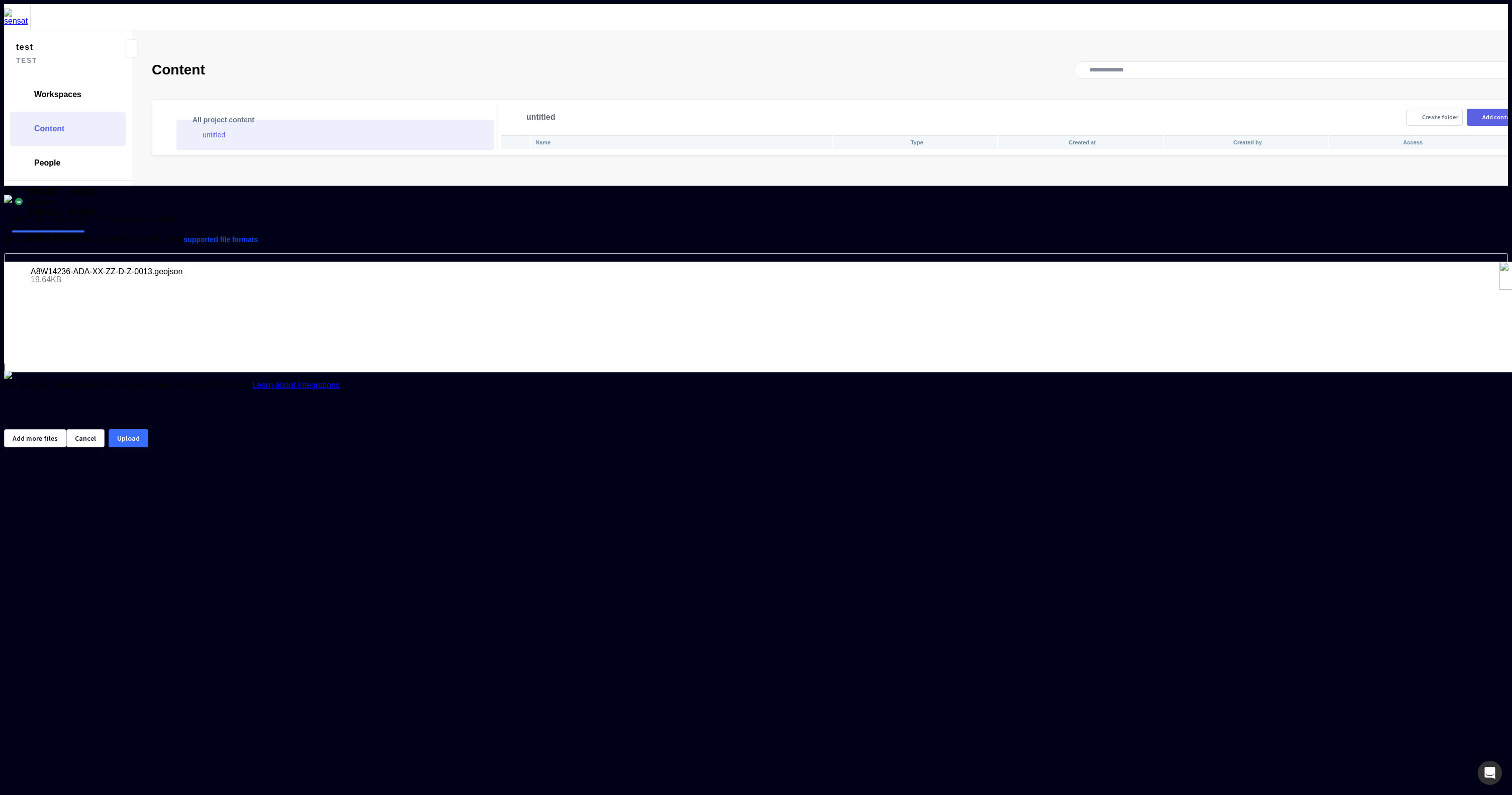
click at [148, 447] on button "Upload" at bounding box center [128, 438] width 39 height 18
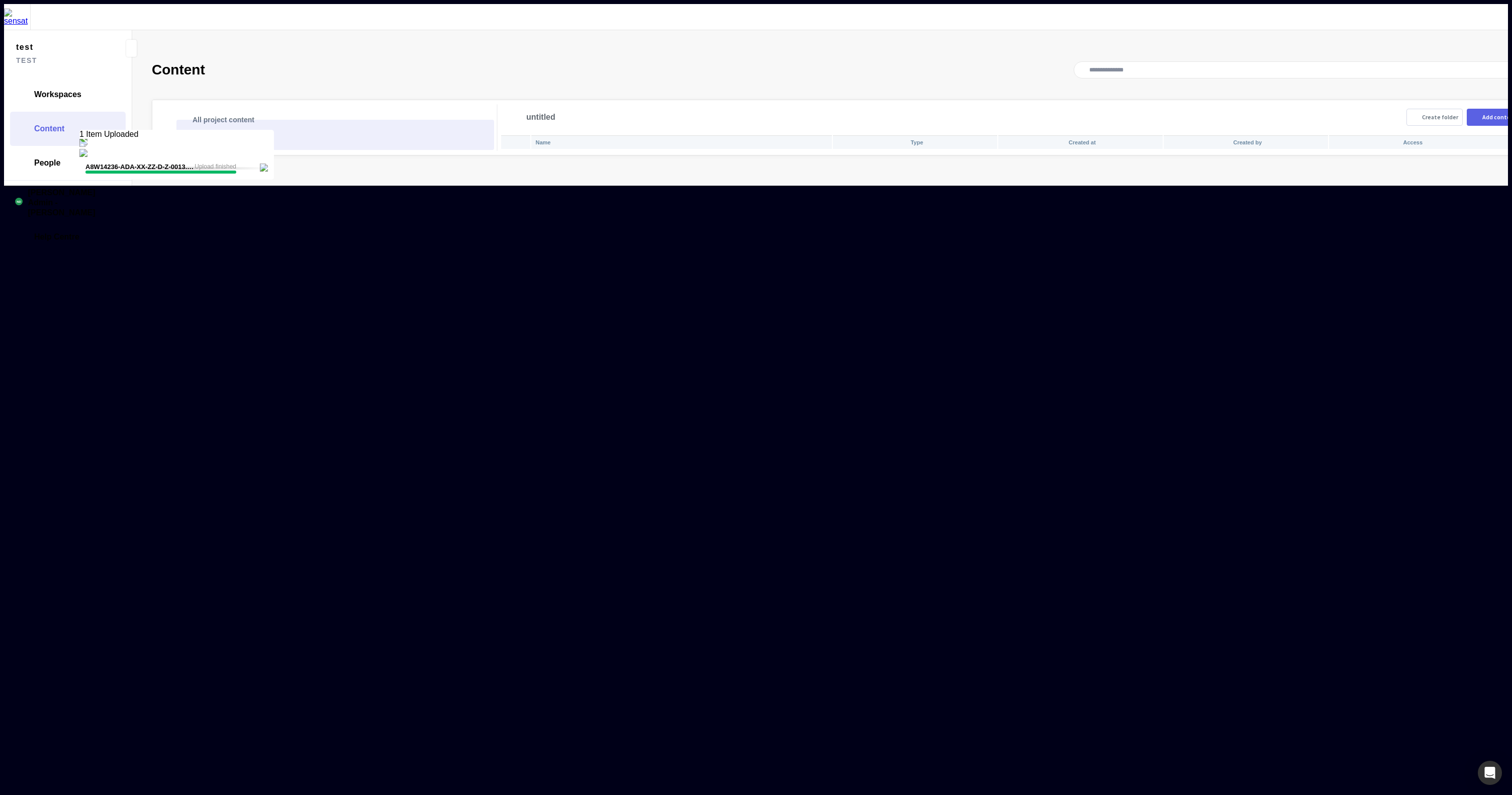
click at [705, 154] on div "Name Type Created at Created by Access" at bounding box center [1016, 144] width 1032 height 21
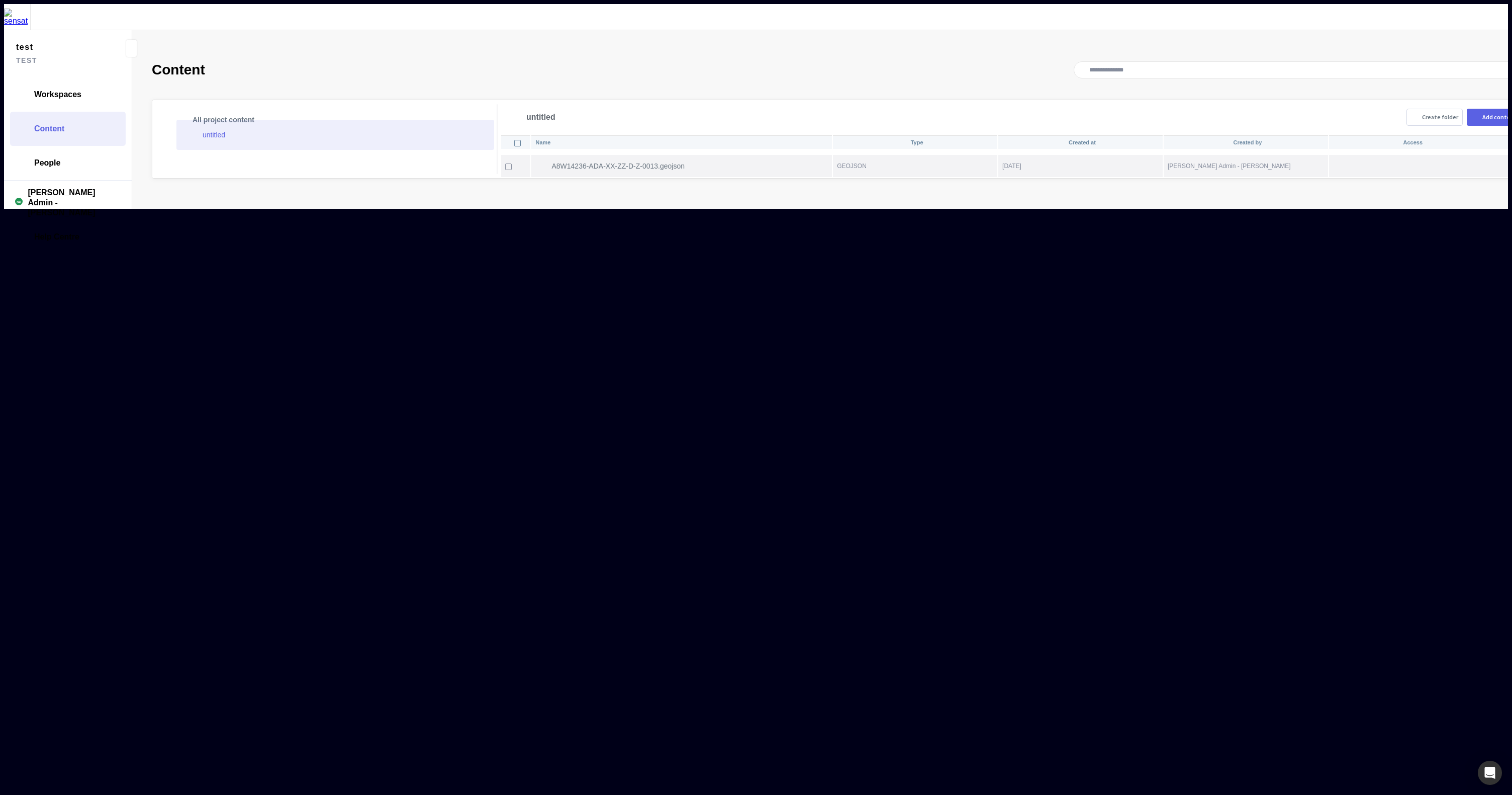
click at [1484, 161] on mapp-icon at bounding box center [1490, 166] width 12 height 10
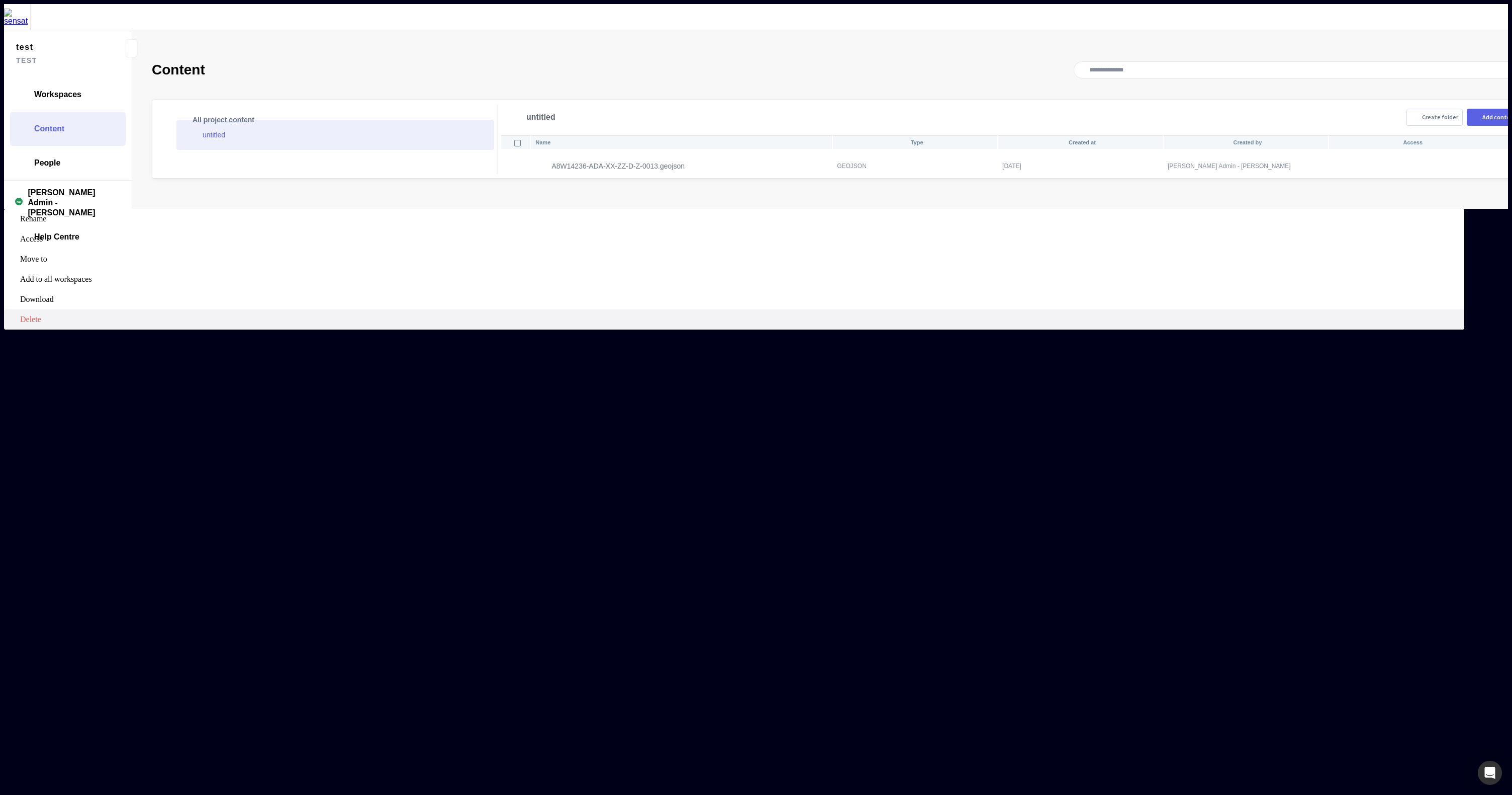
click at [1428, 315] on span "Delete" at bounding box center [741, 319] width 1442 height 9
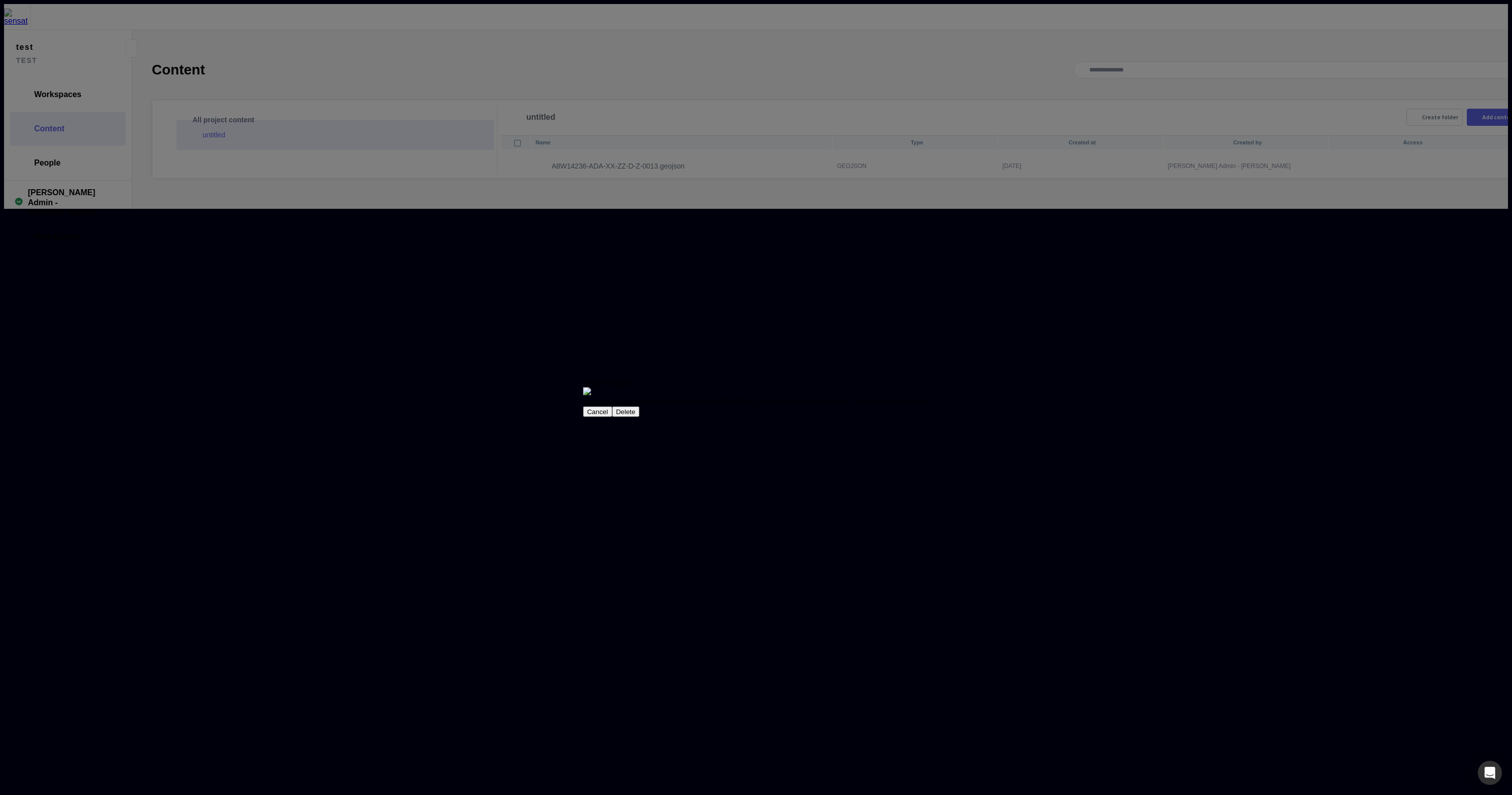
click at [640, 417] on button "Delete" at bounding box center [626, 411] width 28 height 11
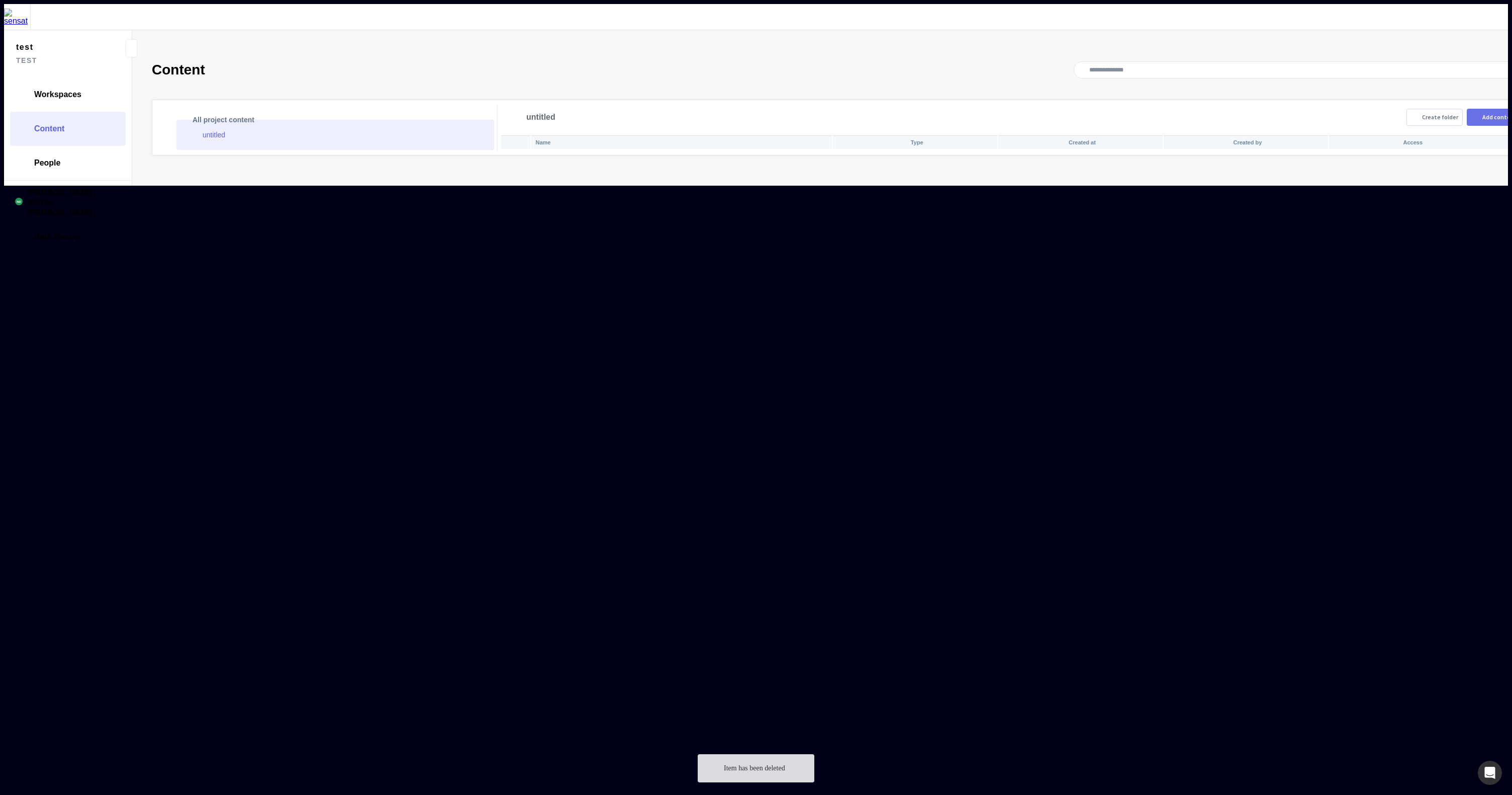
click at [1482, 114] on div "Add content" at bounding box center [1500, 117] width 34 height 6
click at [753, 323] on button "Add files" at bounding box center [755, 318] width 34 height 11
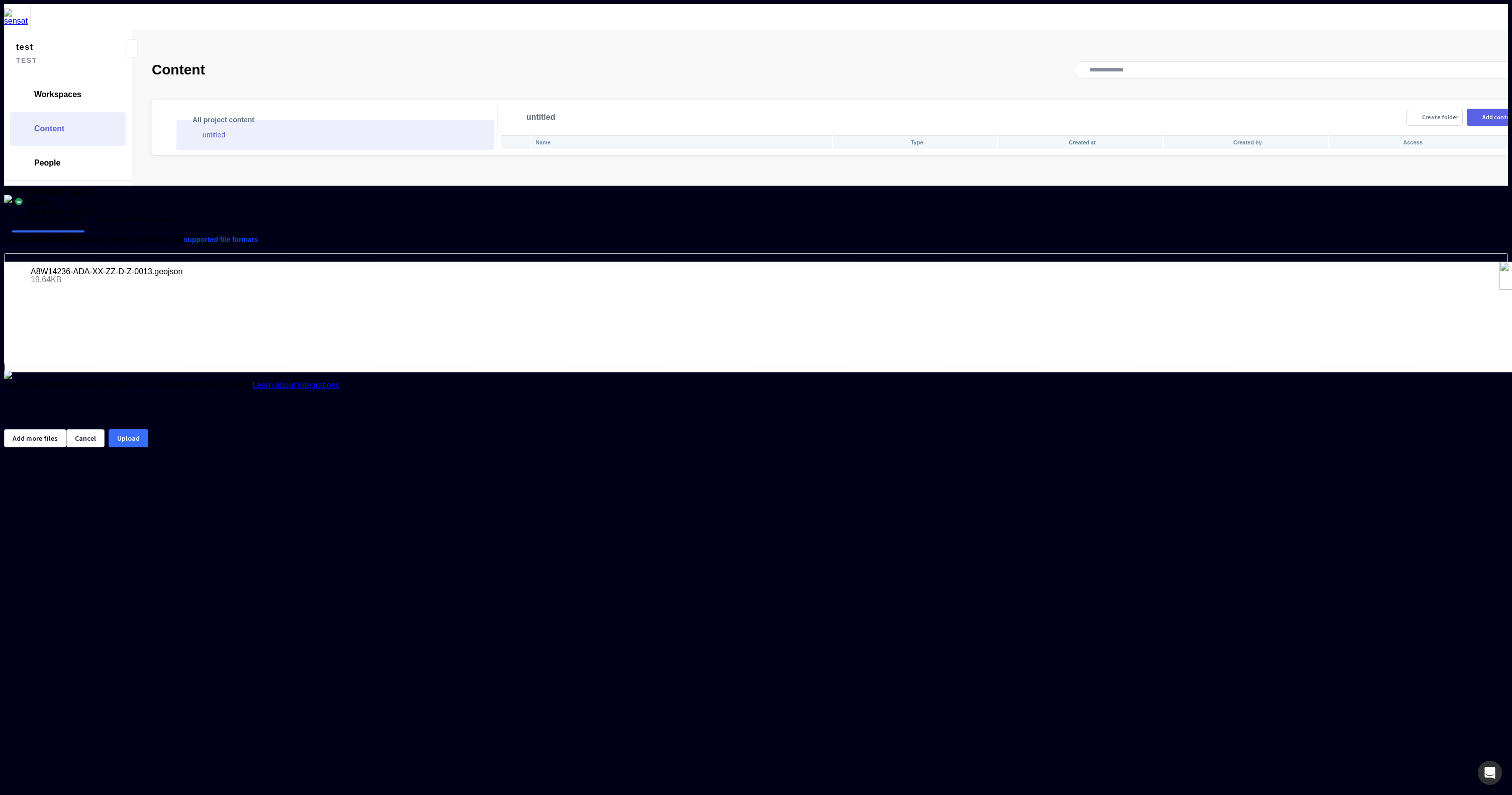
click at [148, 447] on button "Upload" at bounding box center [128, 438] width 39 height 18
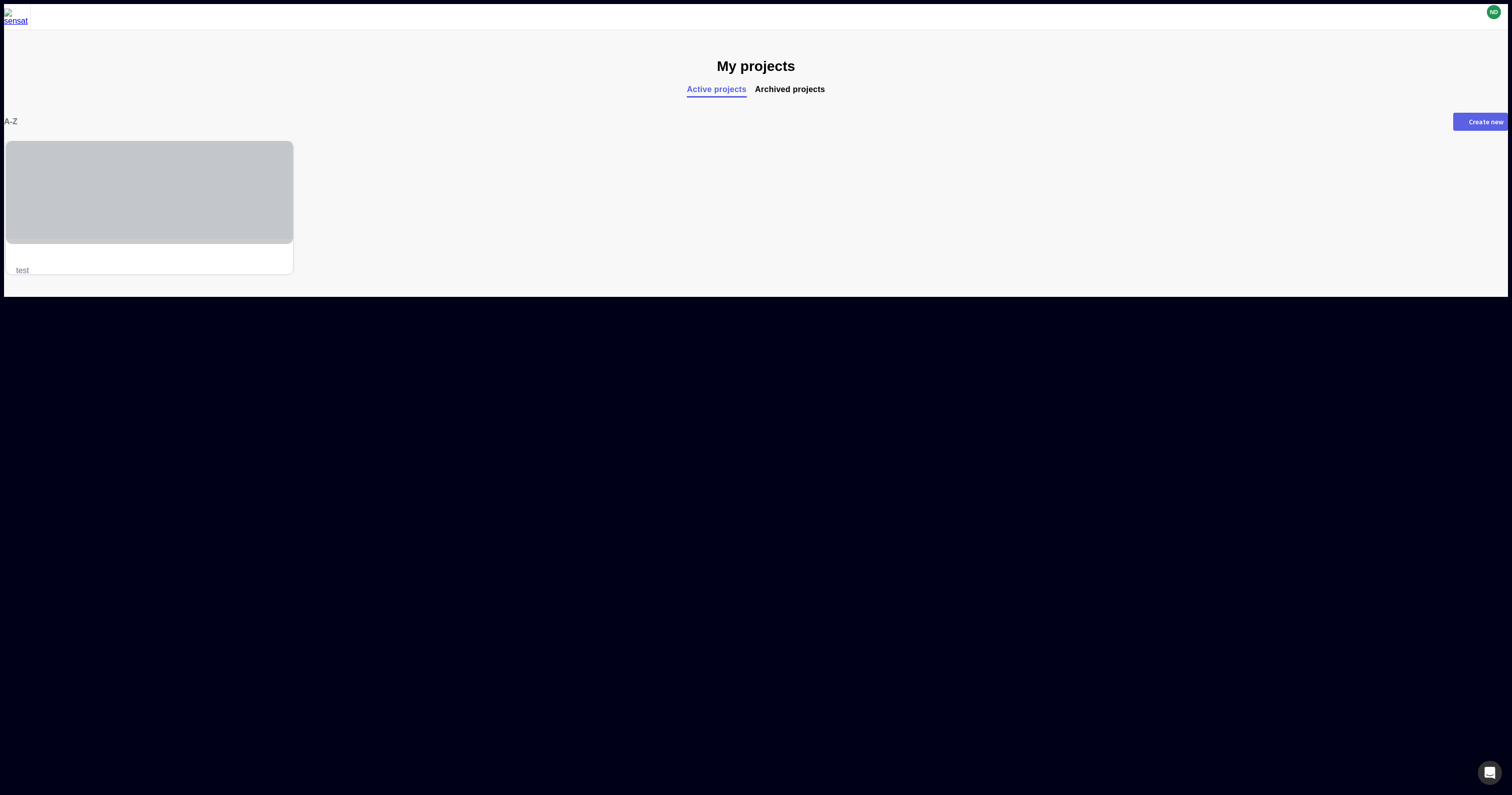
click at [272, 215] on div at bounding box center [149, 190] width 287 height 98
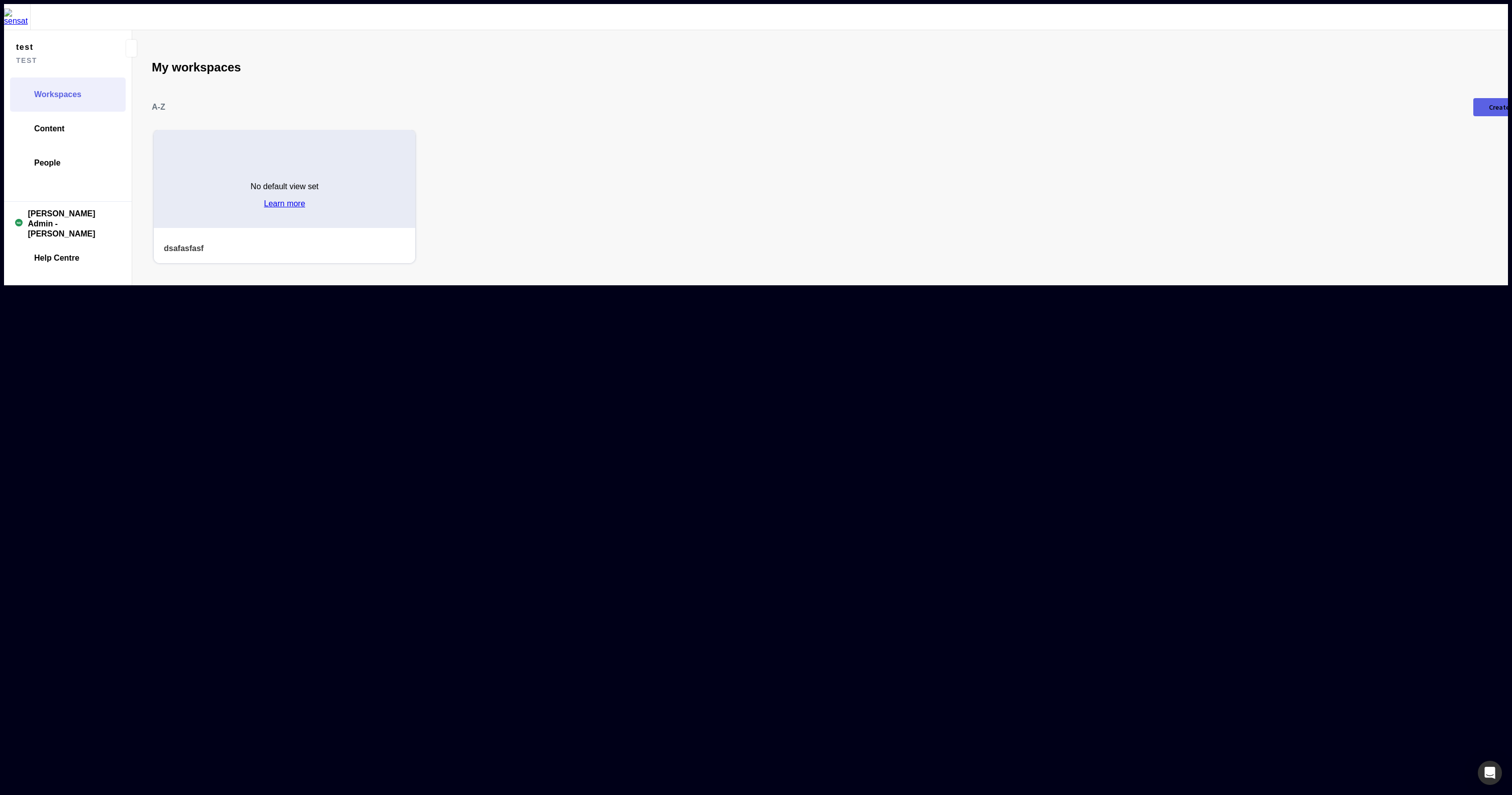
click at [298, 183] on div "No default view set Learn more" at bounding box center [285, 191] width 262 height 73
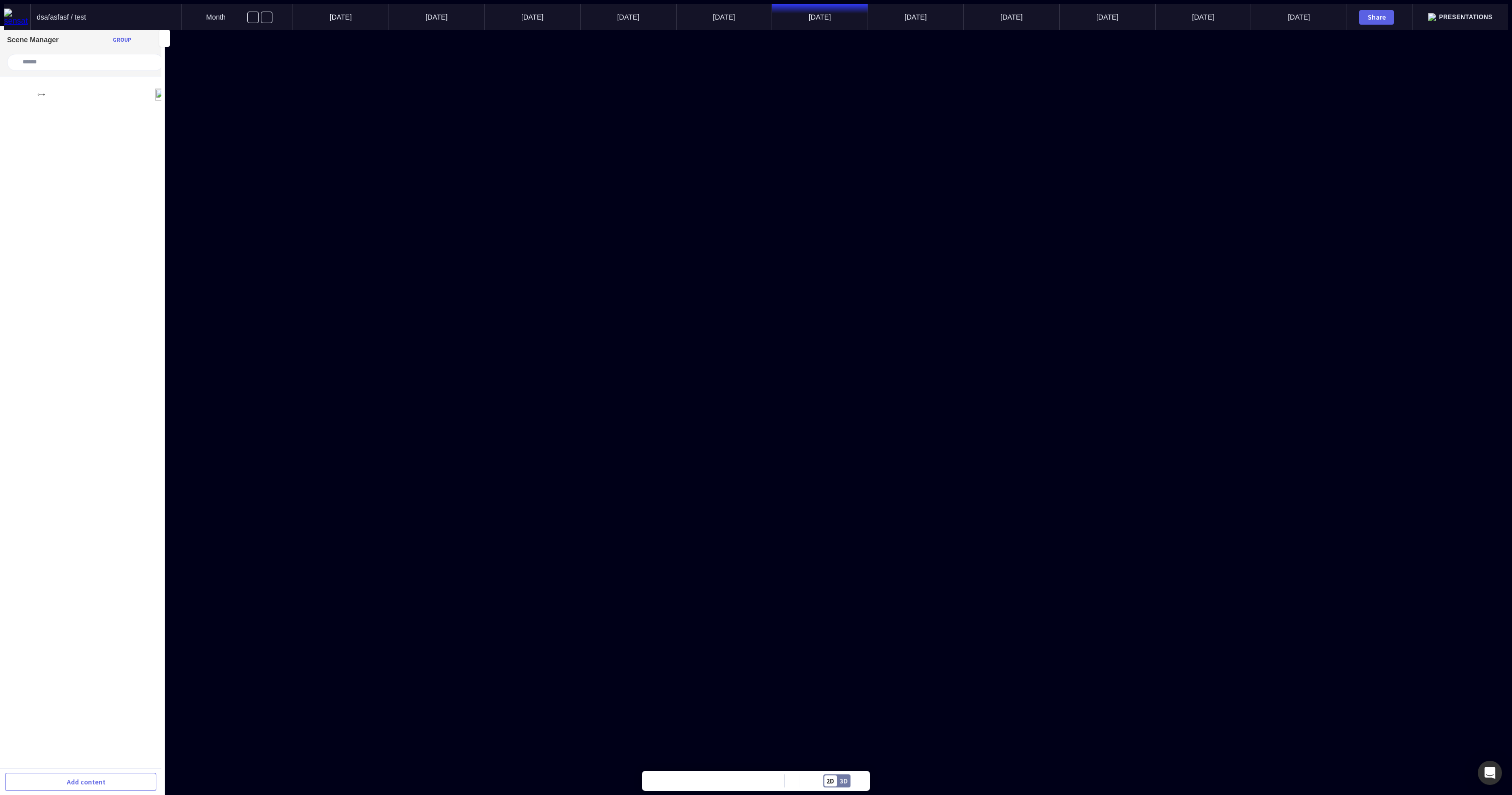
click at [39, 16] on span "dsafasfasf / test" at bounding box center [61, 17] width 49 height 8
click at [15, 13] on img at bounding box center [17, 16] width 26 height 17
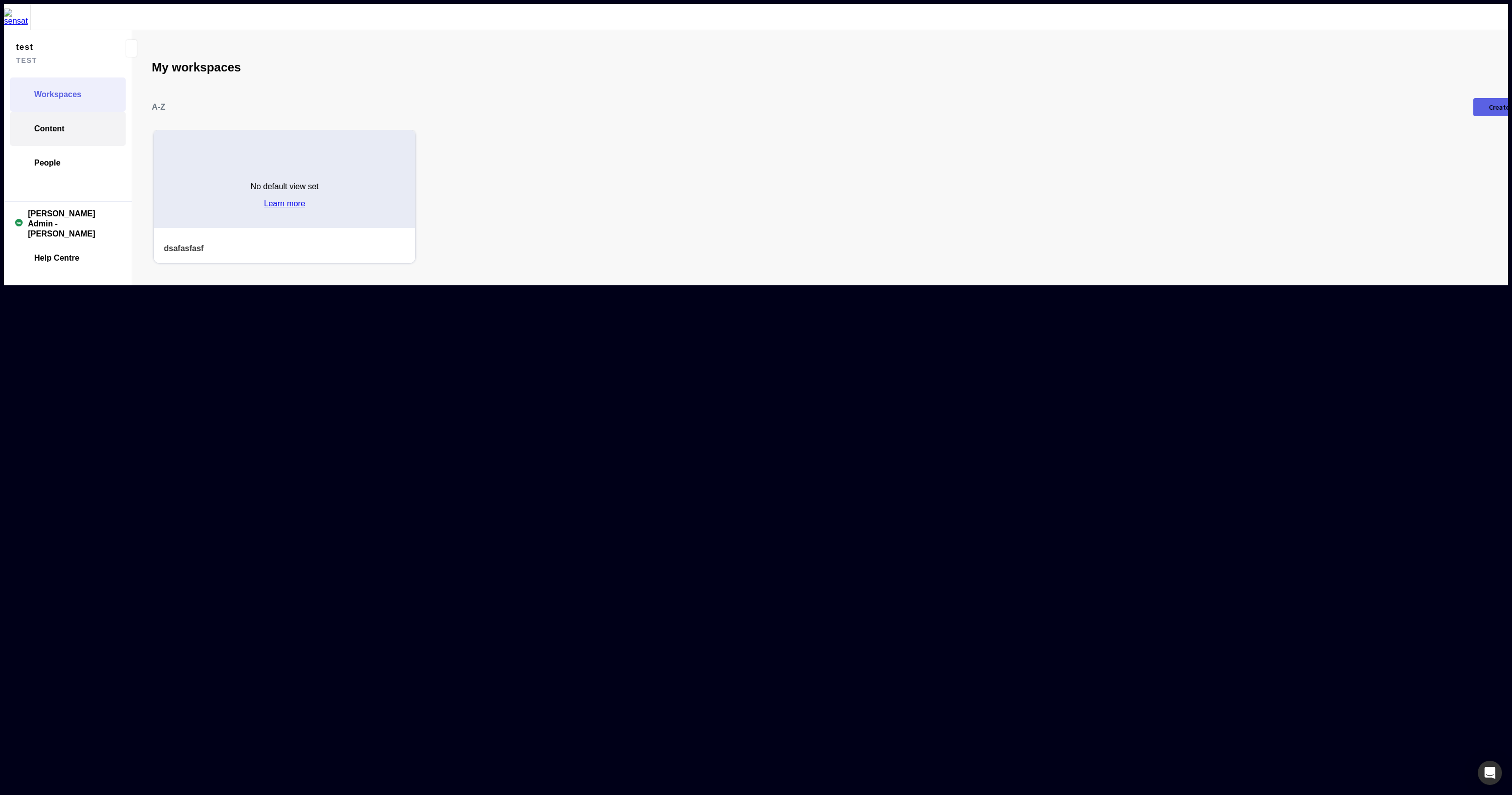
click at [42, 115] on link "Content" at bounding box center [67, 129] width 116 height 34
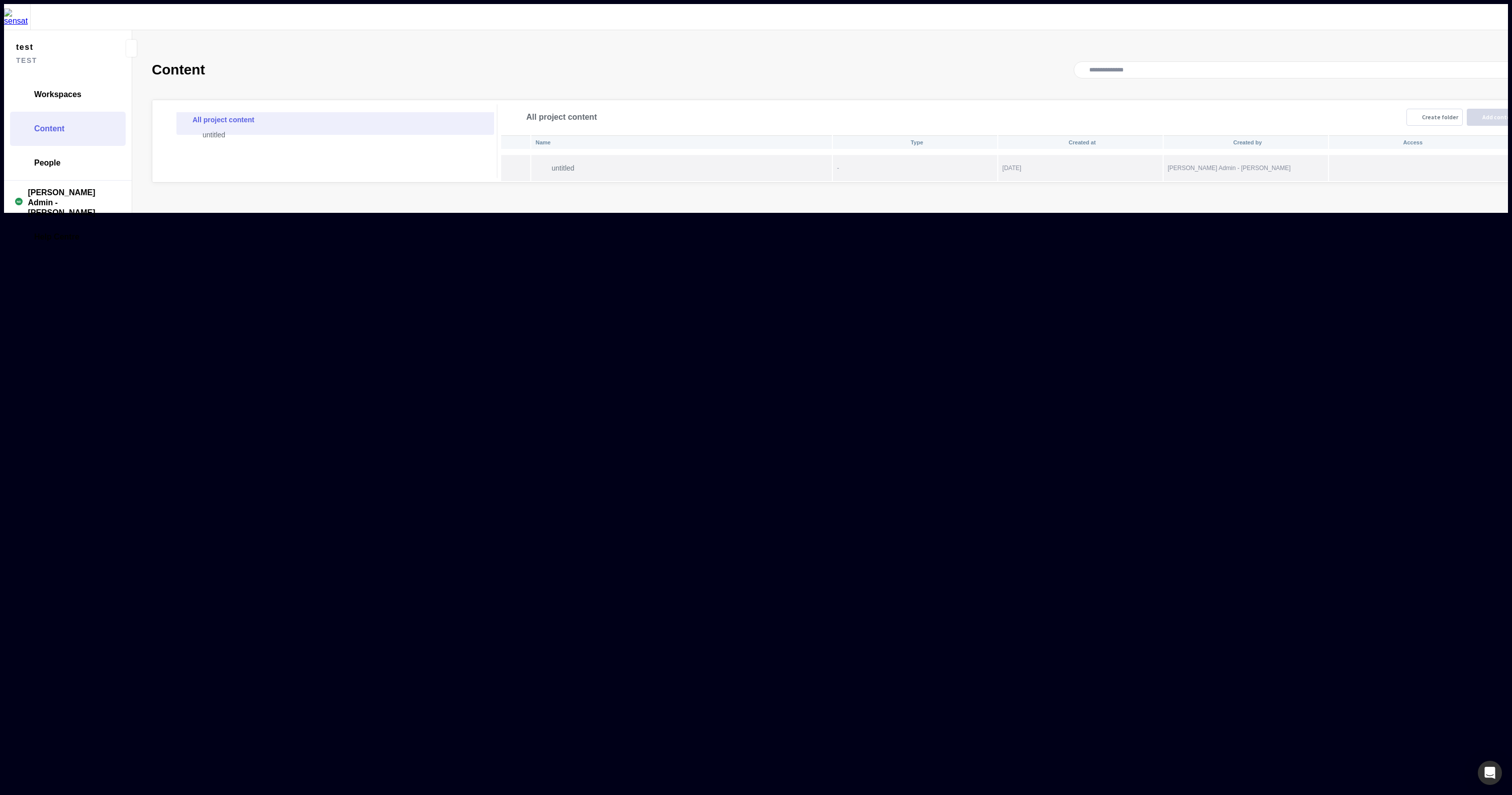
click at [571, 164] on p "untitled" at bounding box center [692, 168] width 280 height 8
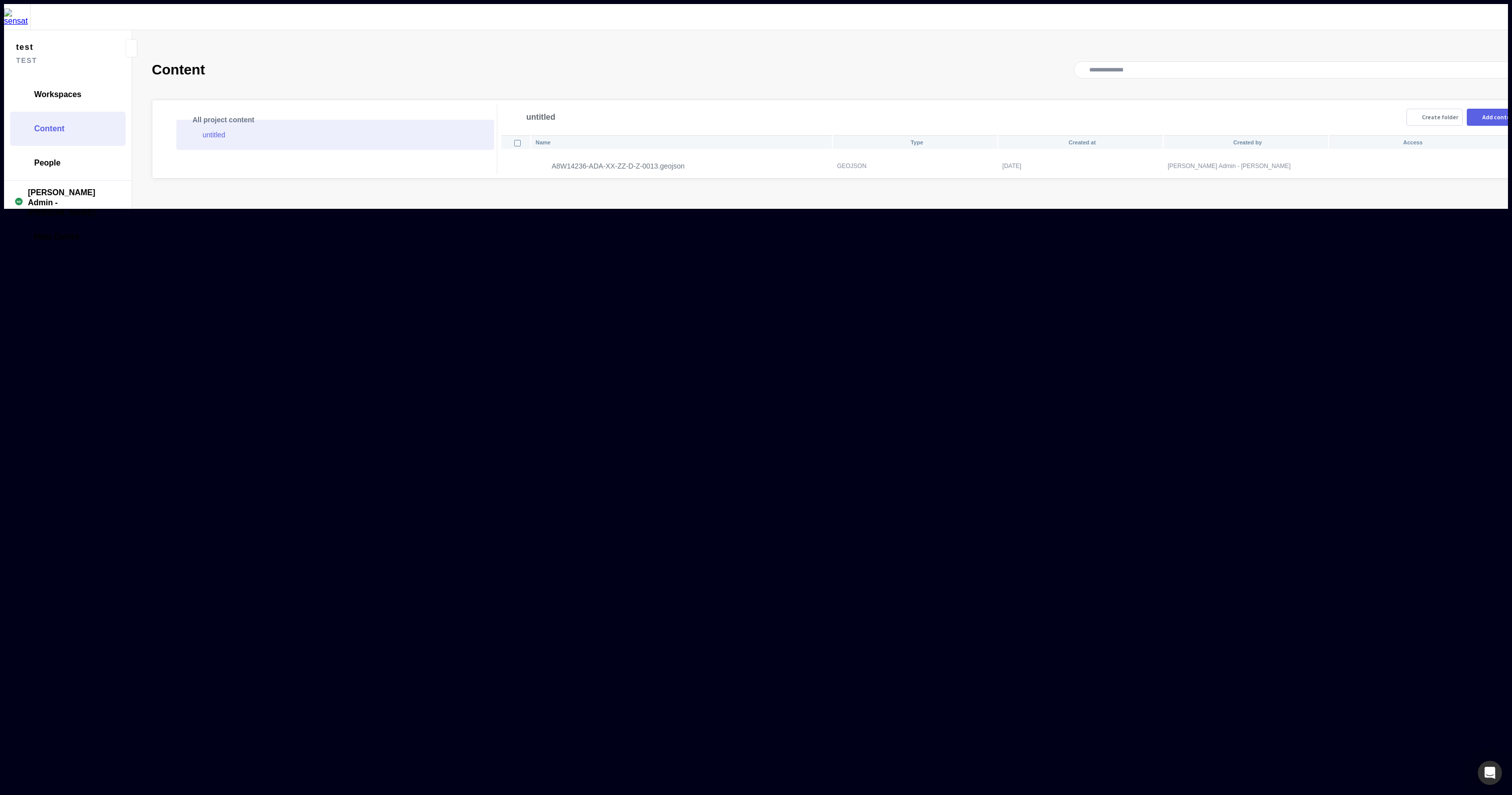
click at [571, 162] on p "A8W14236-ADA-XX-ZZ-D-Z-0013.geojson" at bounding box center [618, 166] width 133 height 8
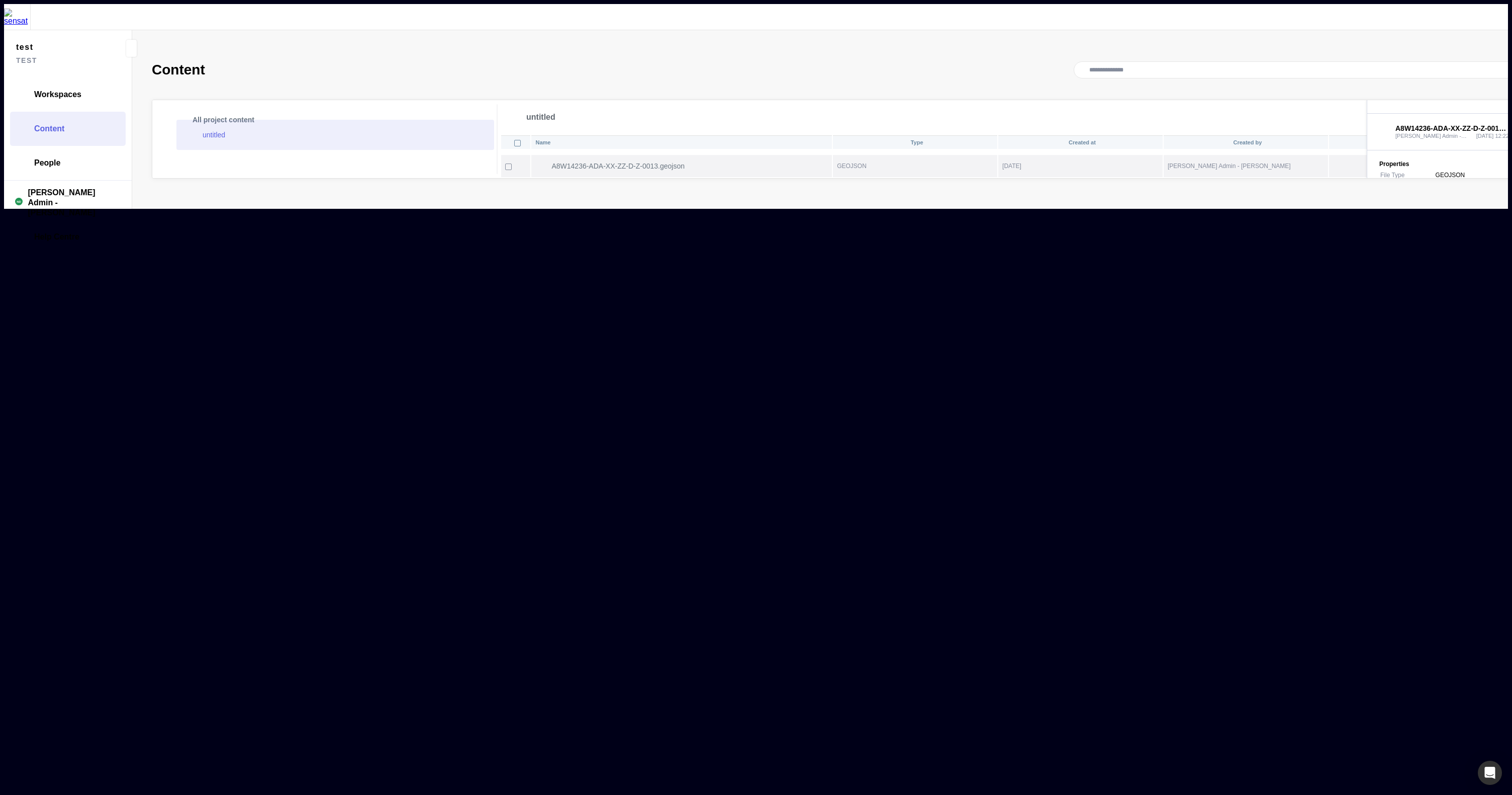
click at [622, 162] on p "A8W14236-ADA-XX-ZZ-D-Z-0013.geojson" at bounding box center [618, 166] width 133 height 8
click at [1368, 101] on mapp-icon at bounding box center [1373, 107] width 12 height 12
click at [1484, 161] on mapp-icon at bounding box center [1490, 166] width 12 height 10
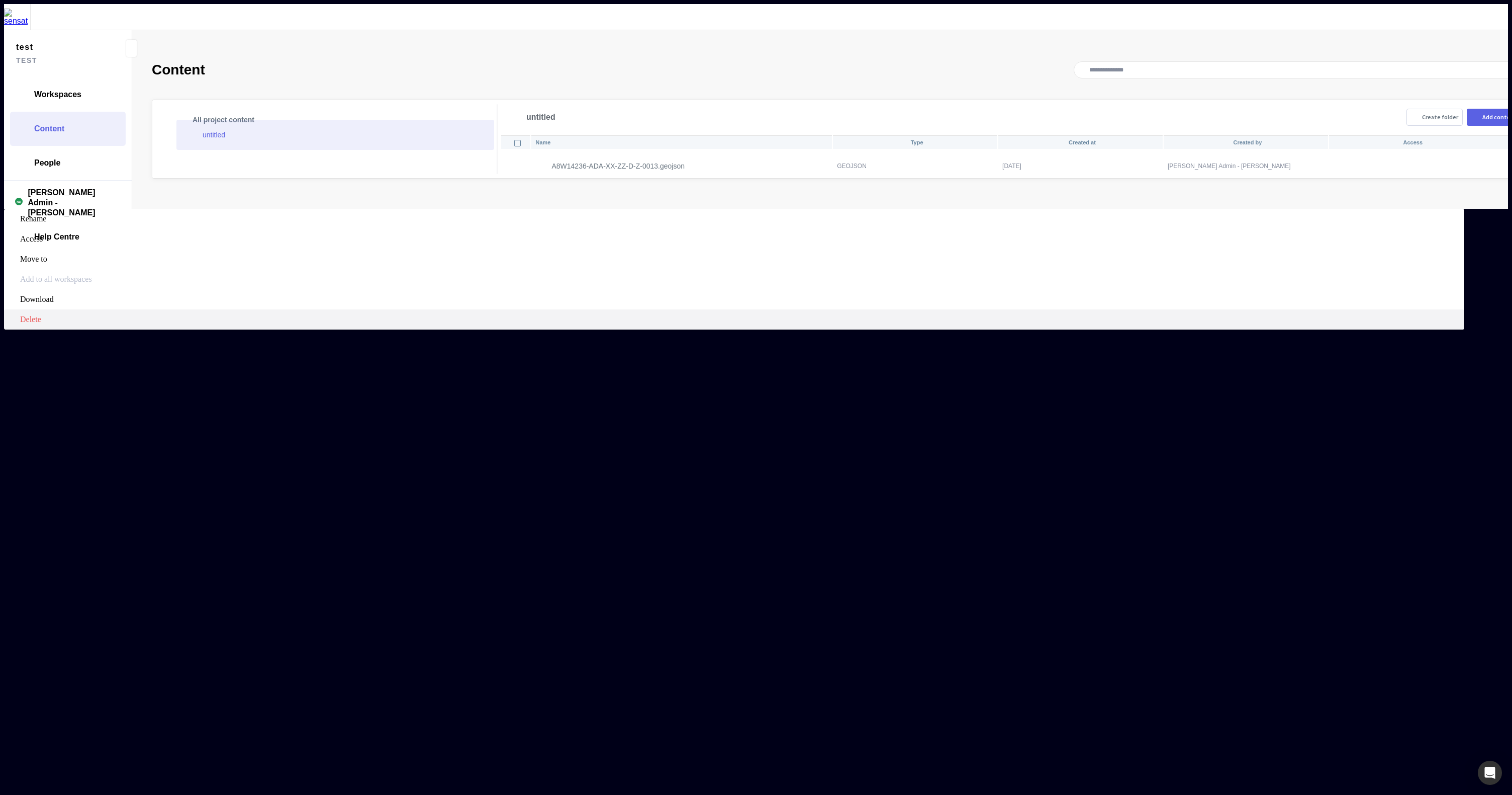
click at [1417, 315] on span "Delete" at bounding box center [741, 319] width 1442 height 9
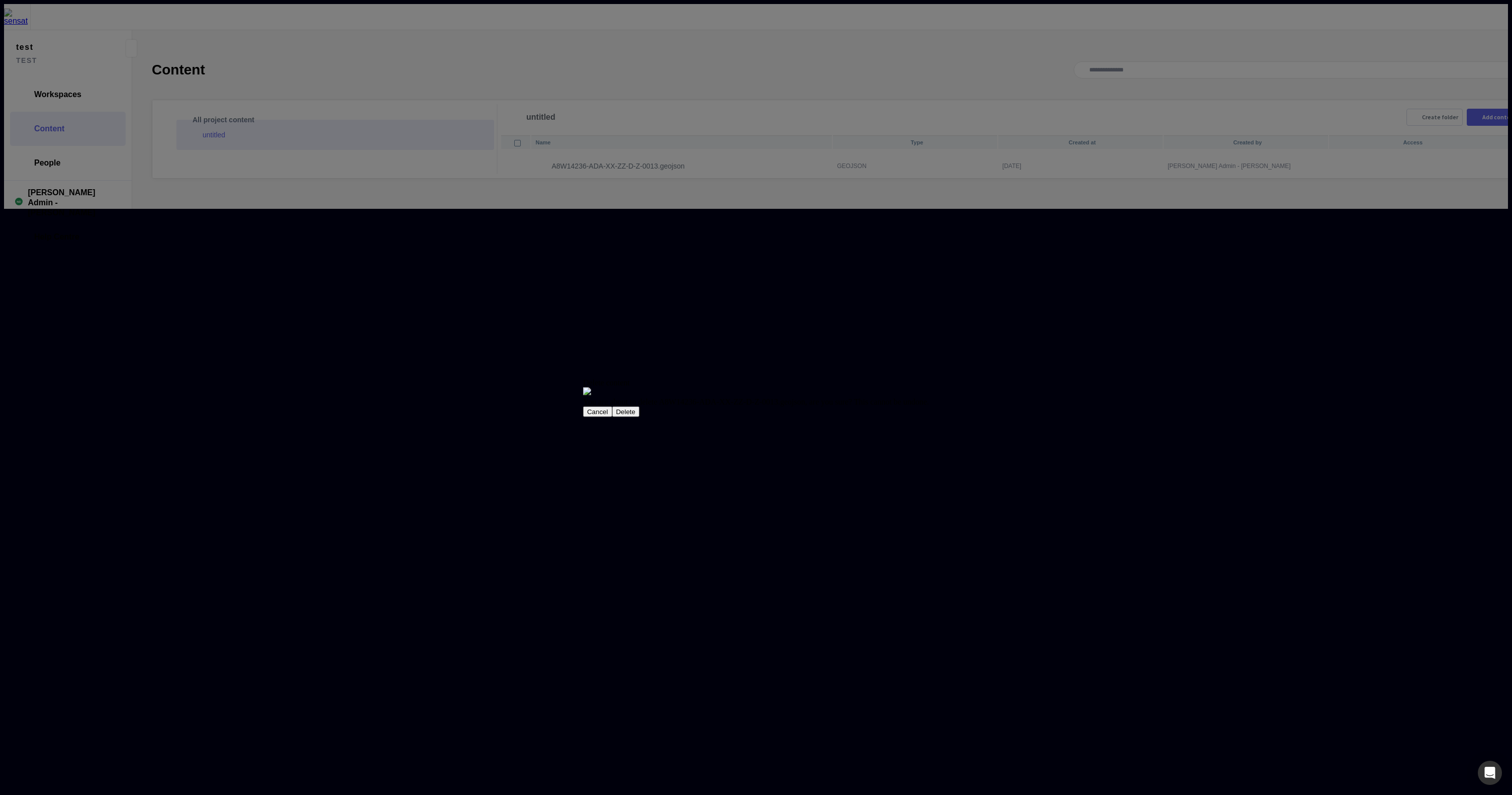
click at [640, 417] on button "Delete" at bounding box center [626, 411] width 28 height 11
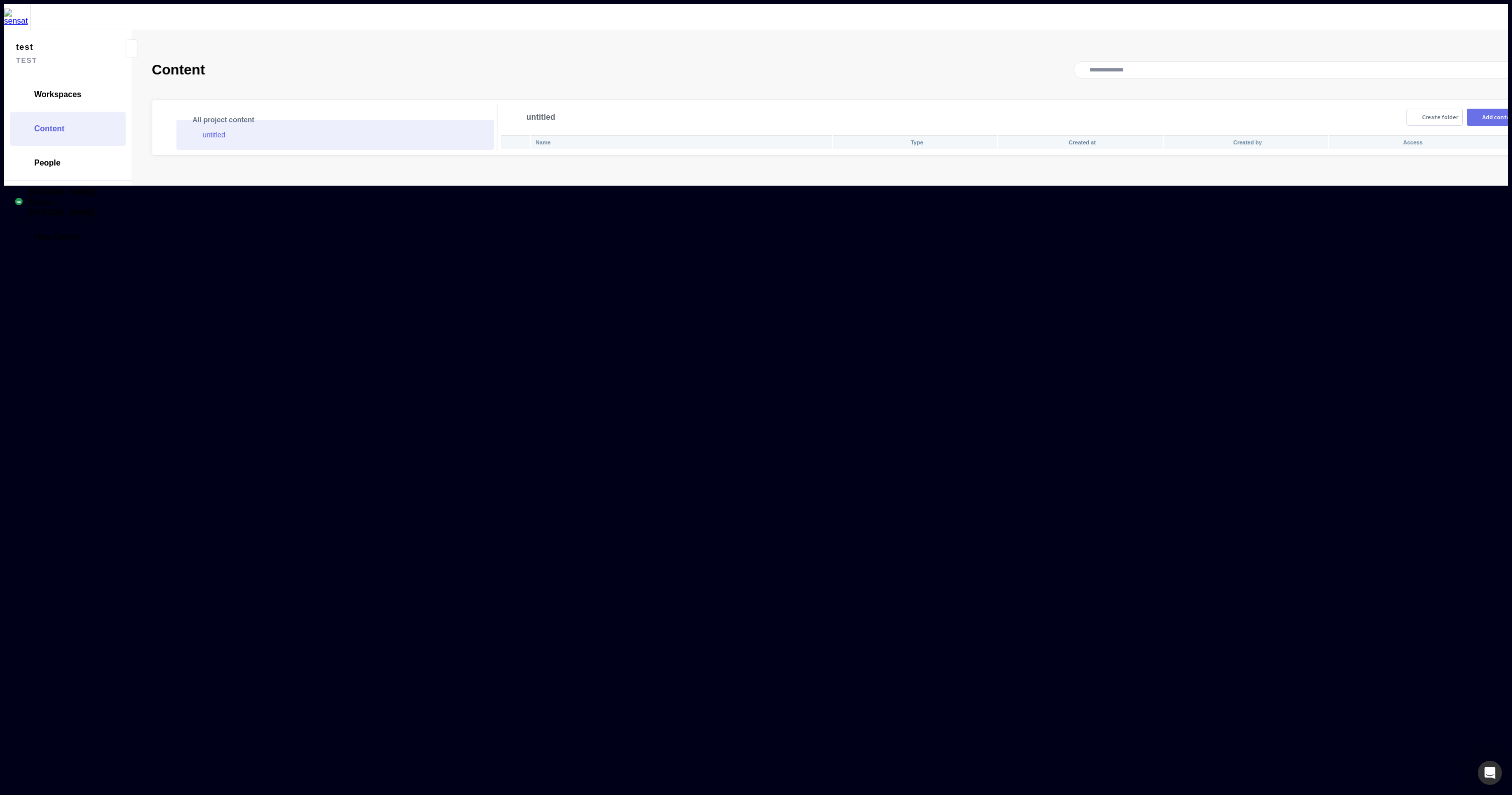
click at [1467, 108] on button "Add content" at bounding box center [1494, 117] width 55 height 17
click at [762, 323] on button "Add files" at bounding box center [755, 318] width 34 height 11
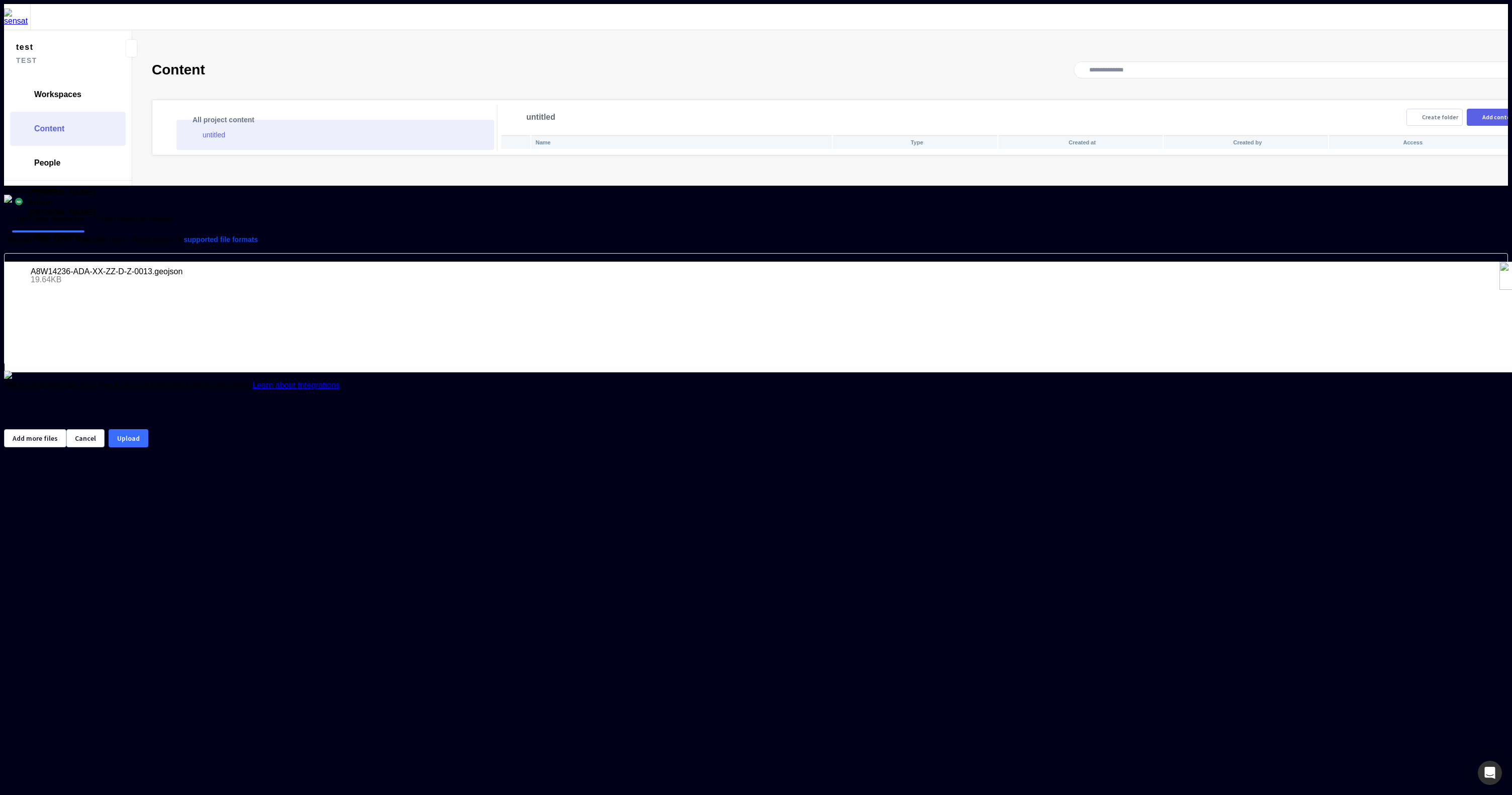
click at [148, 447] on button "Upload" at bounding box center [128, 438] width 39 height 18
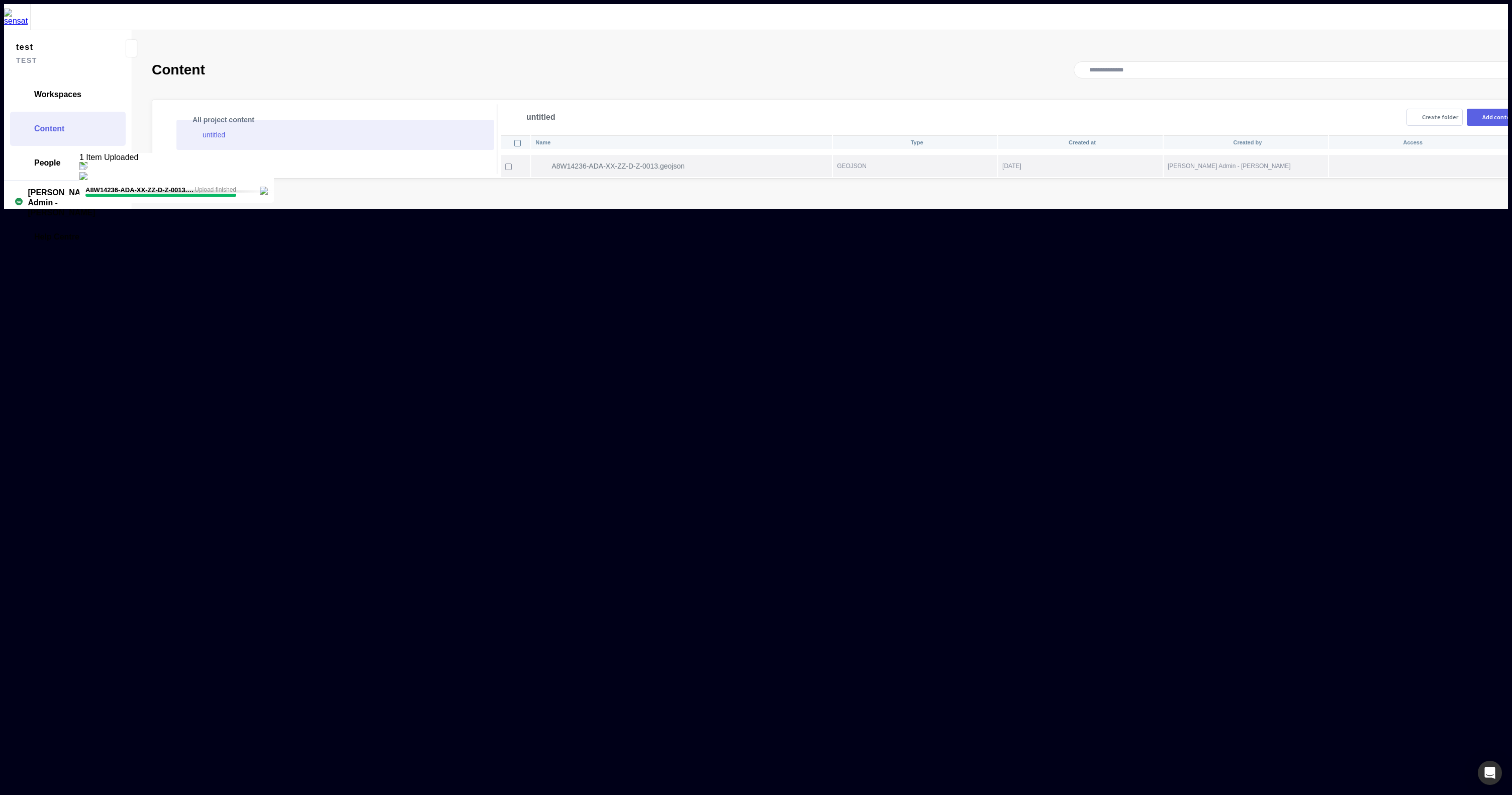
click at [771, 155] on th "A8W14236-ADA-XX-ZZ-D-Z-0013.geojson" at bounding box center [681, 166] width 300 height 22
click at [92, 86] on link "Workspaces" at bounding box center [67, 94] width 116 height 34
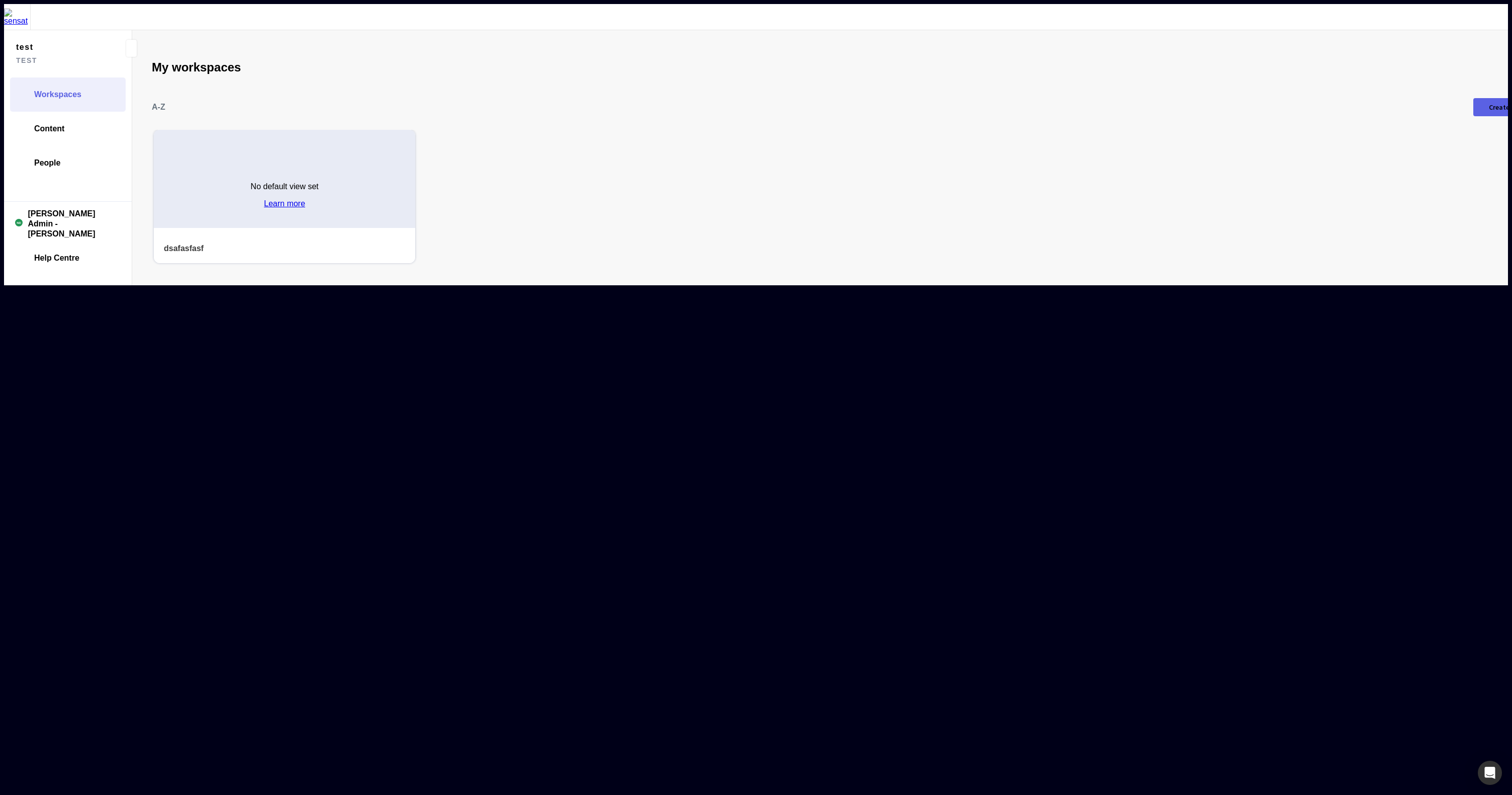
click at [271, 199] on link "Learn more" at bounding box center [285, 203] width 41 height 9
click at [326, 130] on div "No default view set Learn more" at bounding box center [285, 179] width 262 height 98
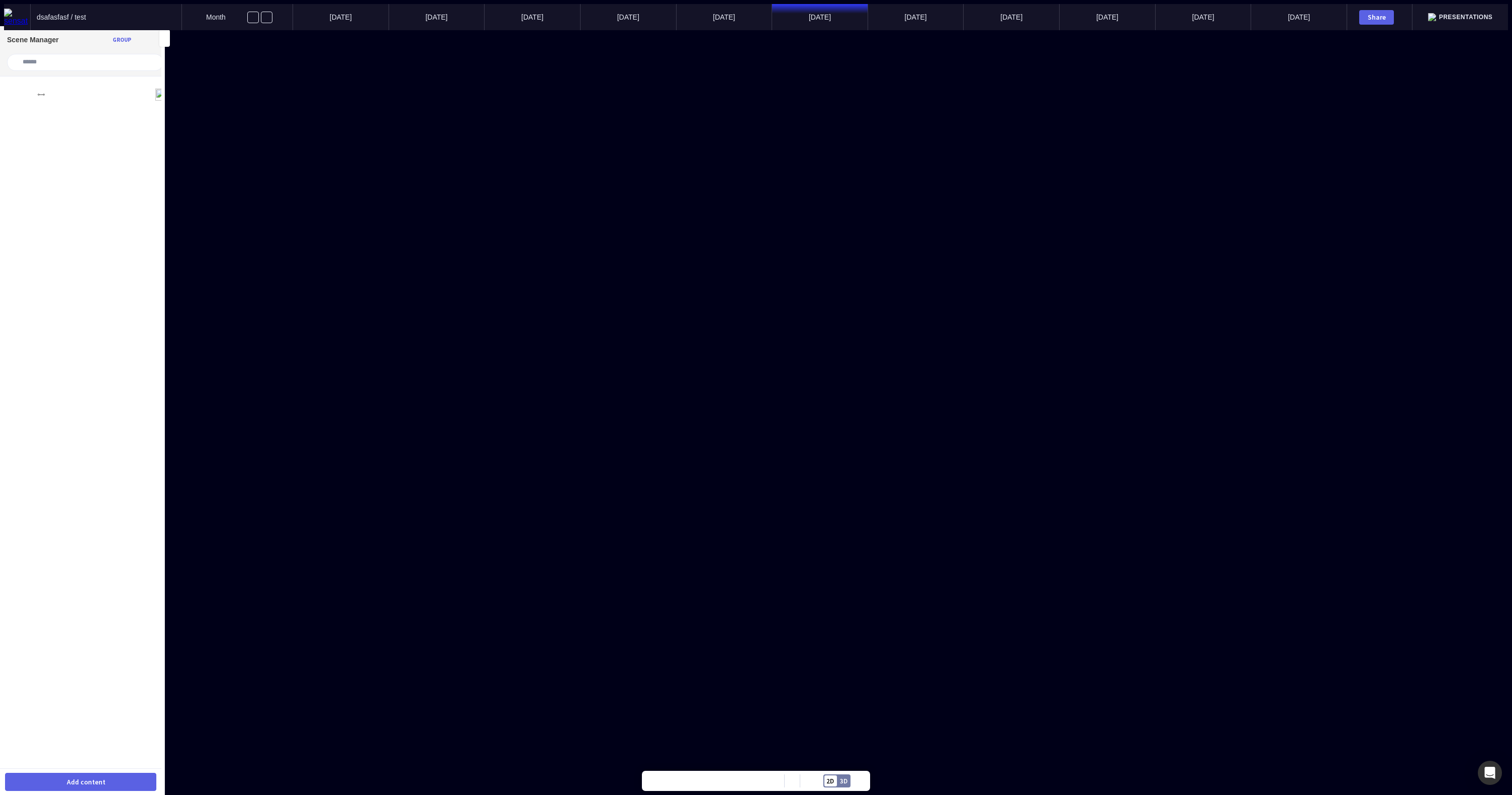
click at [117, 786] on button "Add content" at bounding box center [80, 782] width 152 height 18
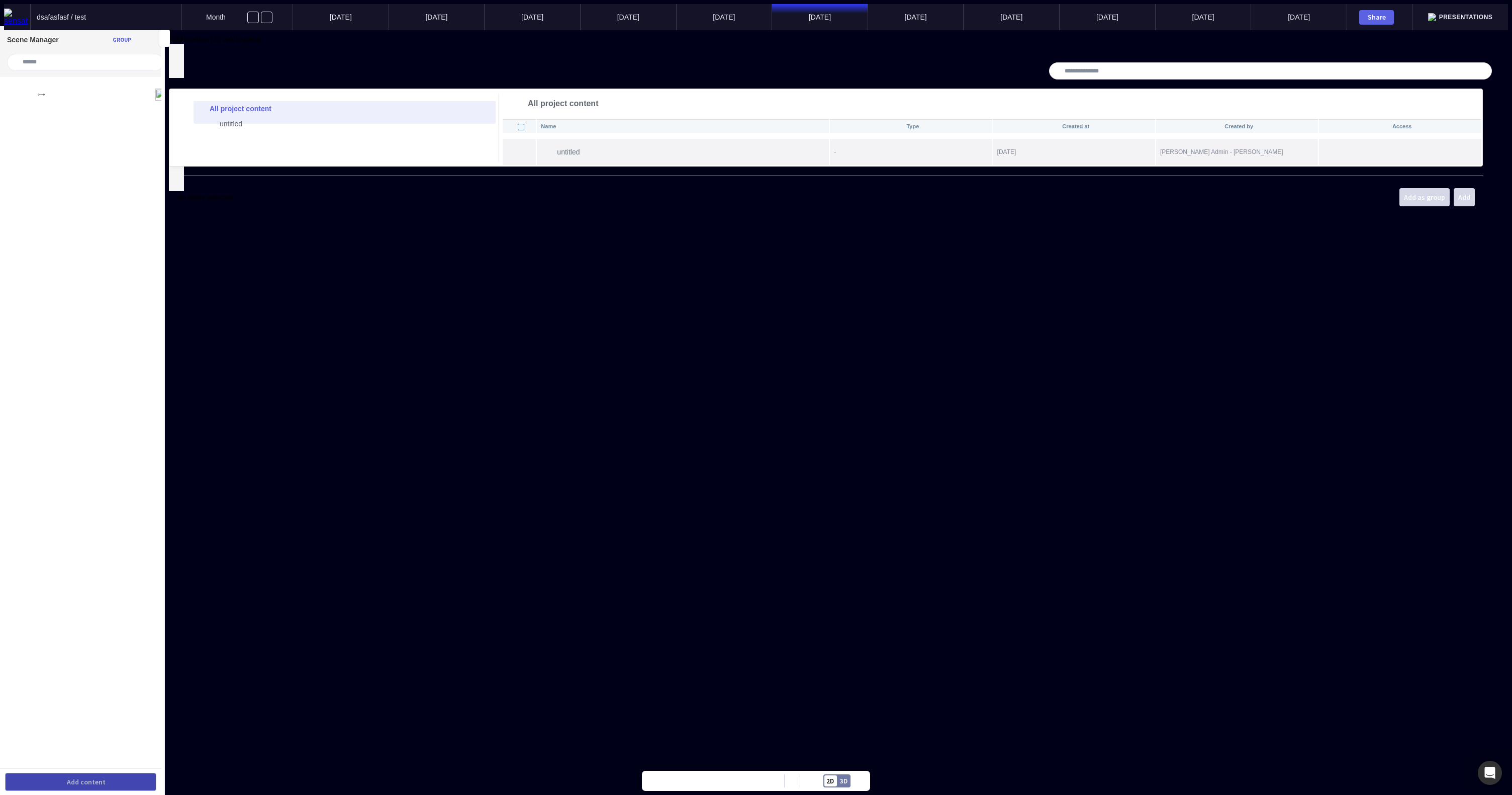
click at [557, 156] on p "untitled" at bounding box center [693, 152] width 272 height 8
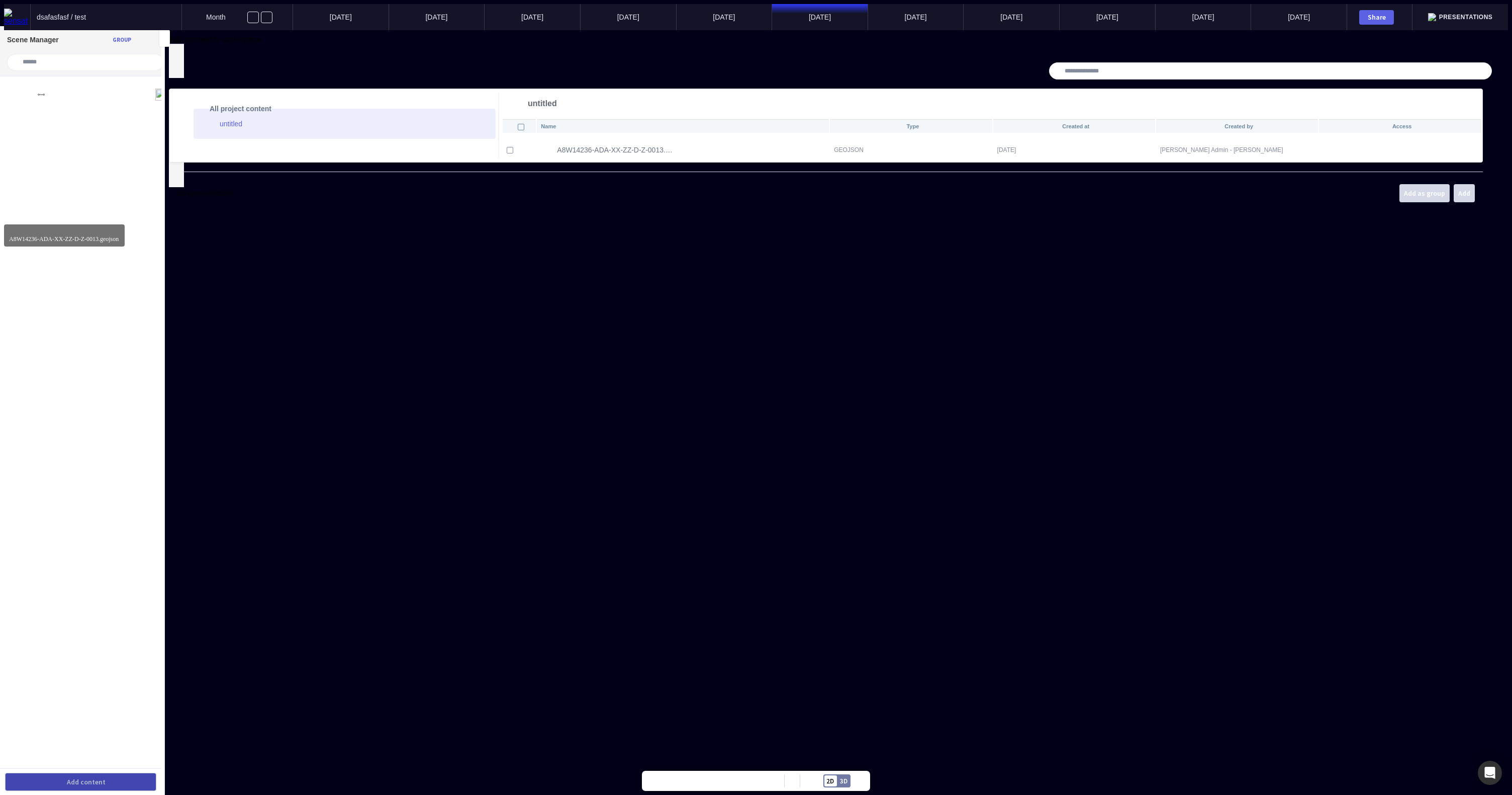
click at [557, 154] on p "A8W14236-ADA-XX-ZZ-D-Z-0013.geojson" at bounding box center [615, 150] width 116 height 8
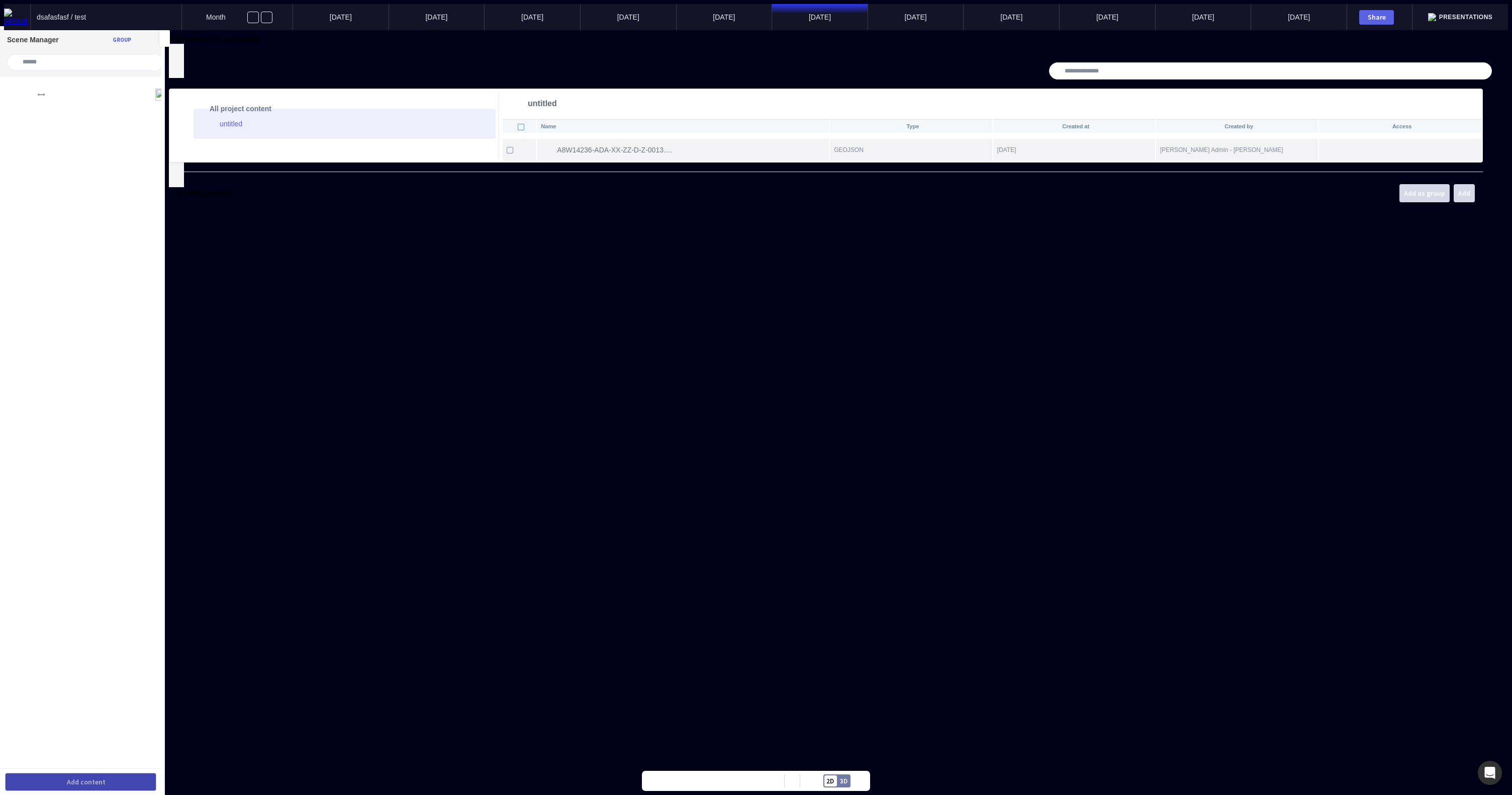
click at [557, 154] on p "A8W14236-ADA-XX-ZZ-D-Z-0013.geojson" at bounding box center [615, 150] width 116 height 8
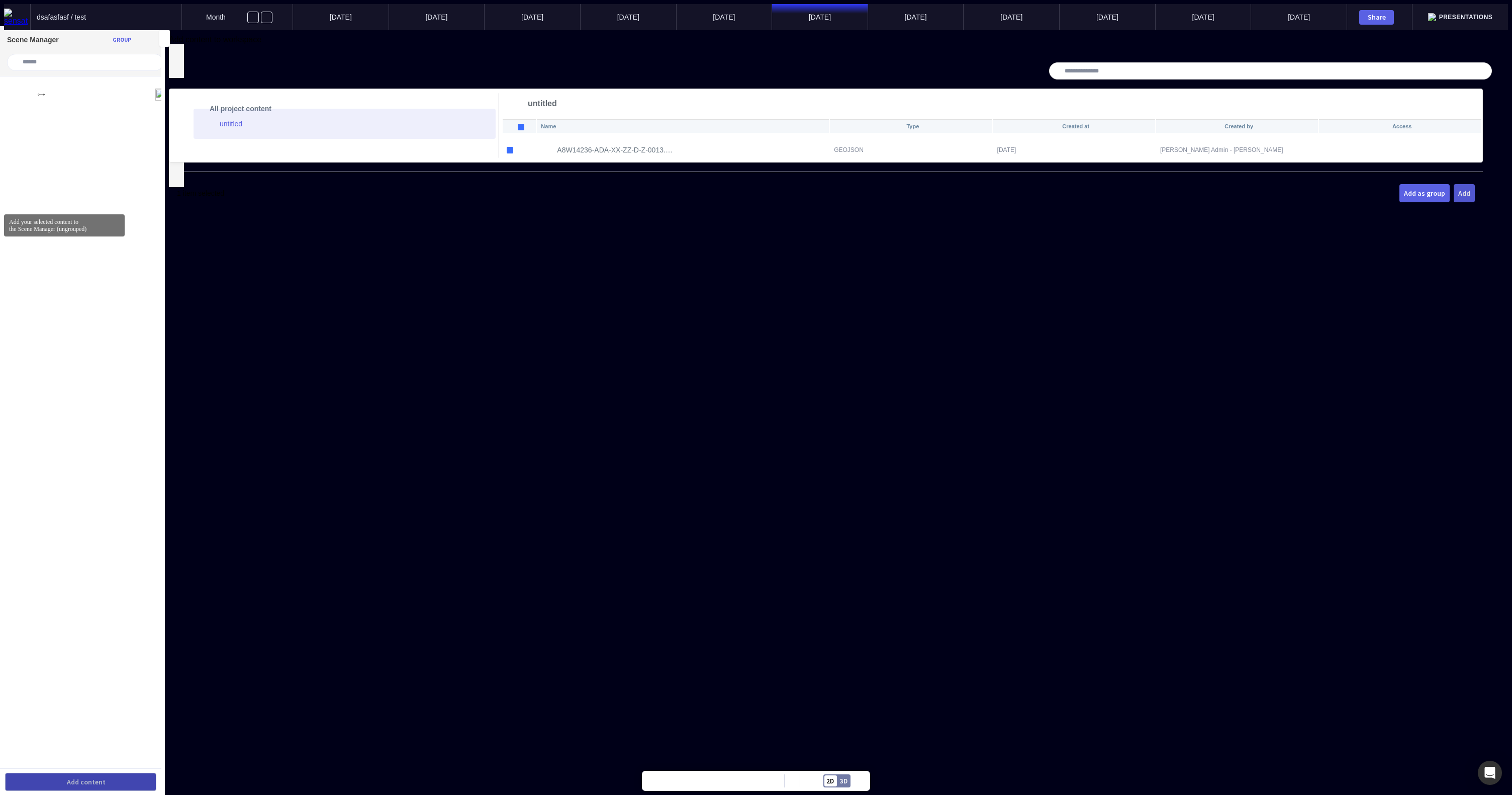
click at [1459, 197] on div "Add" at bounding box center [1464, 193] width 12 height 7
click at [178, 53] on mapp-icon at bounding box center [173, 48] width 9 height 9
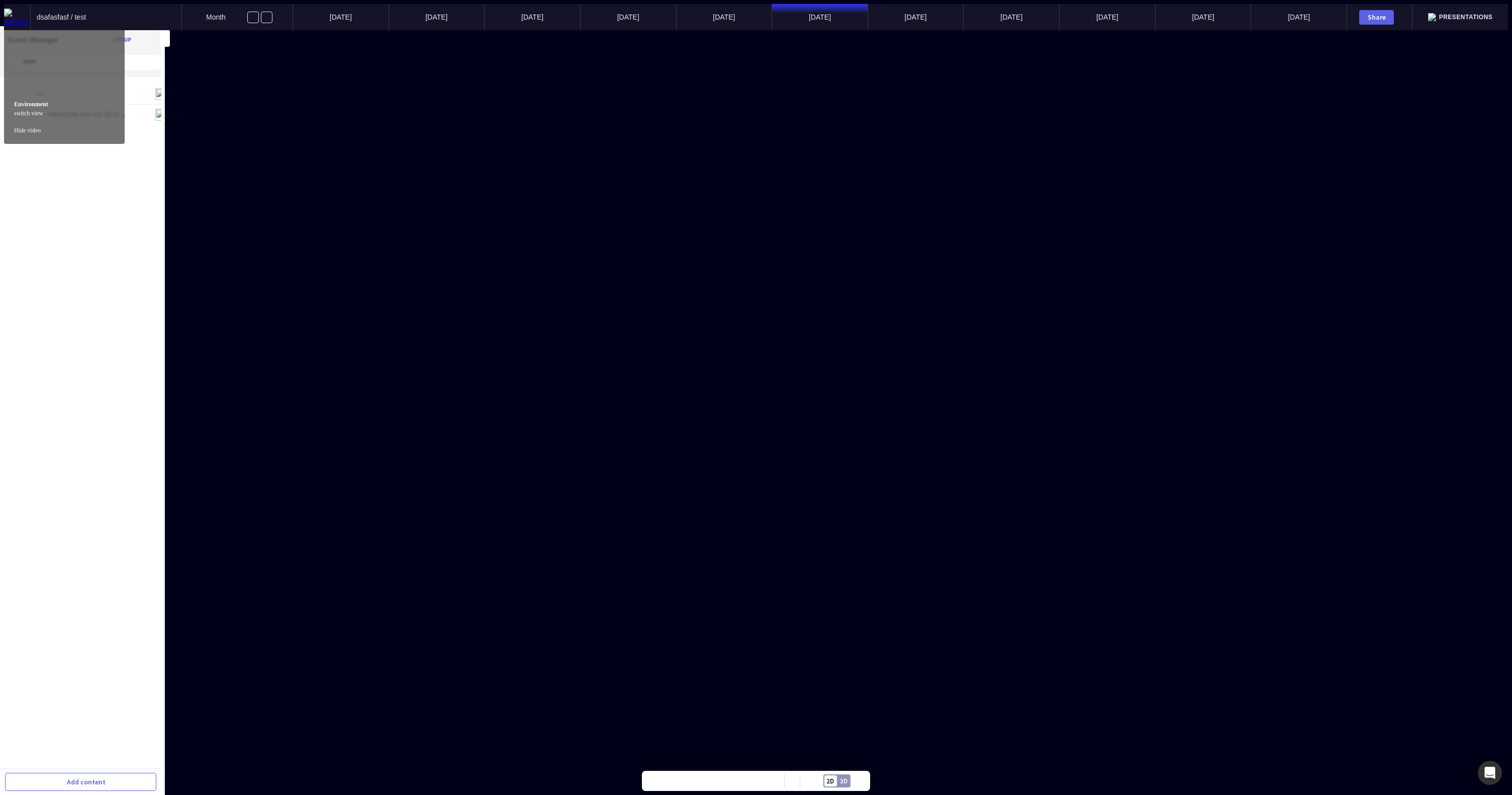
click at [846, 781] on div "3D" at bounding box center [843, 781] width 7 height 7
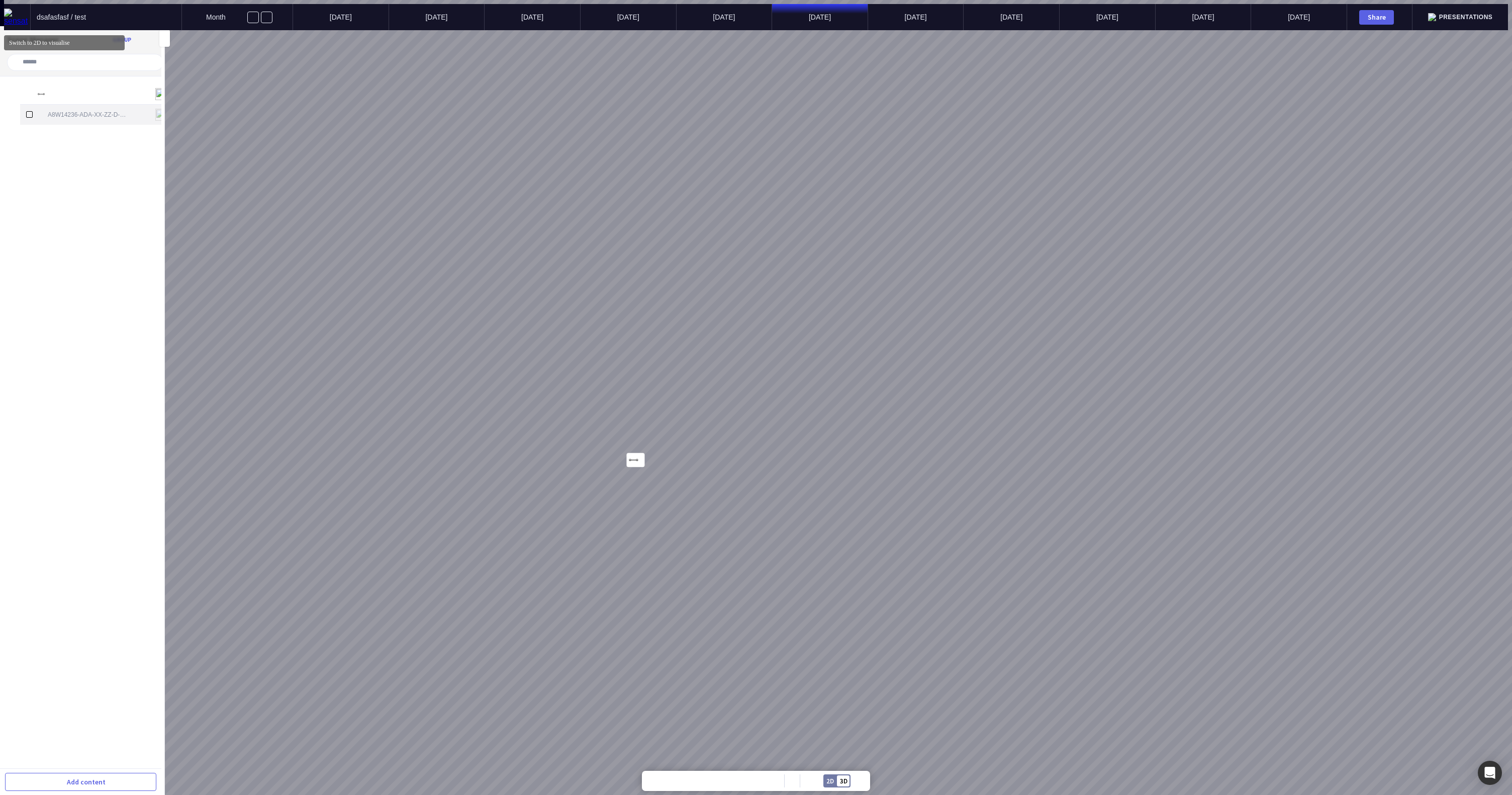
drag, startPoint x: 90, startPoint y: 95, endPoint x: 93, endPoint y: 100, distance: 5.8
click at [90, 105] on div "A8W14236-ADA-XX-ZZ-D-Z-0013.geojson" at bounding box center [97, 115] width 153 height 21
click at [10, 39] on mapp-icon at bounding box center [9, 37] width 12 height 12
click at [52, 111] on p "A8W14236-ADA-XX-ZZ-D-Z-0013.geojson" at bounding box center [87, 114] width 80 height 7
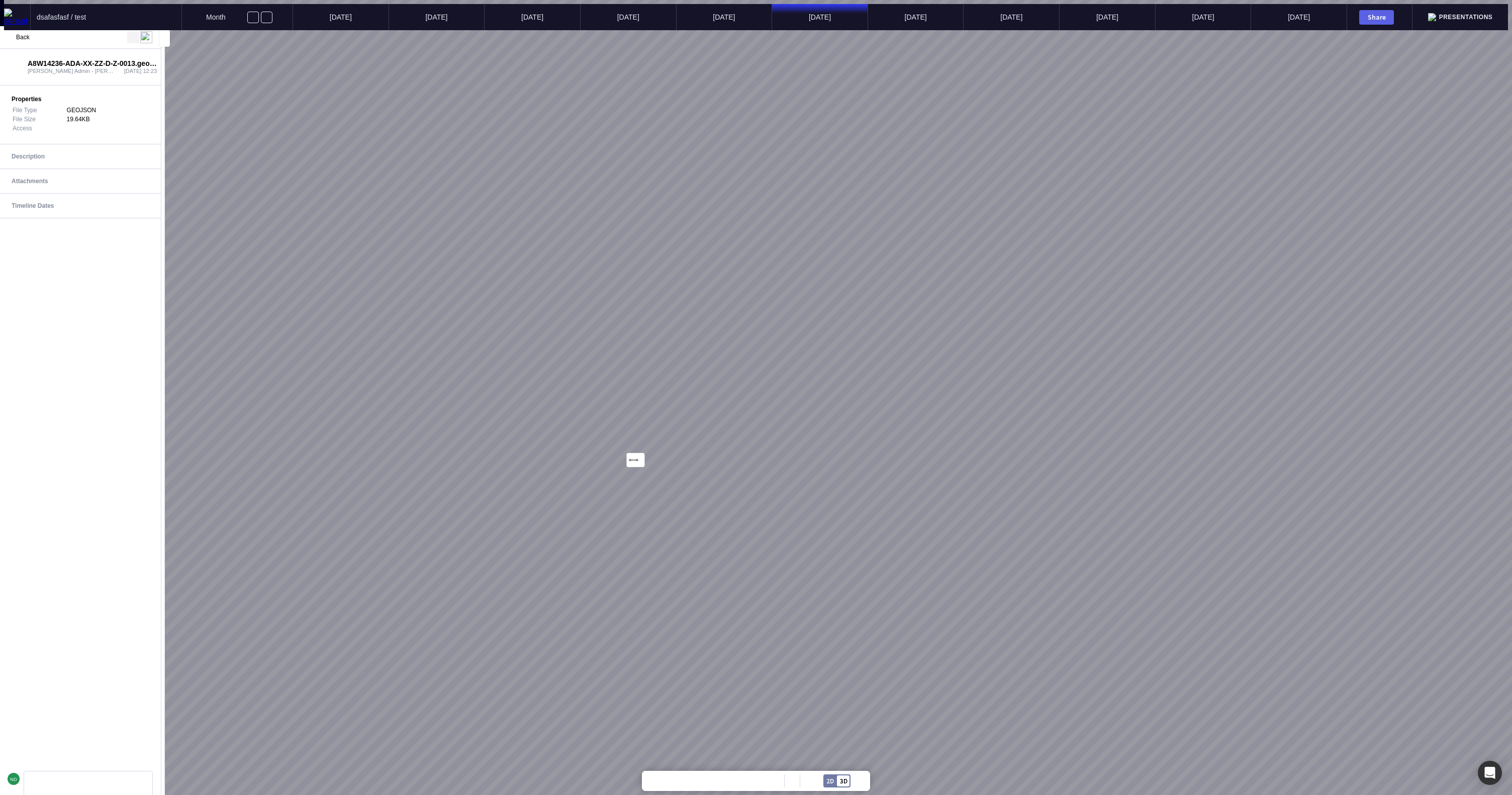
click at [130, 37] on mapp-icon at bounding box center [133, 37] width 12 height 12
